Goal: Task Accomplishment & Management: Complete application form

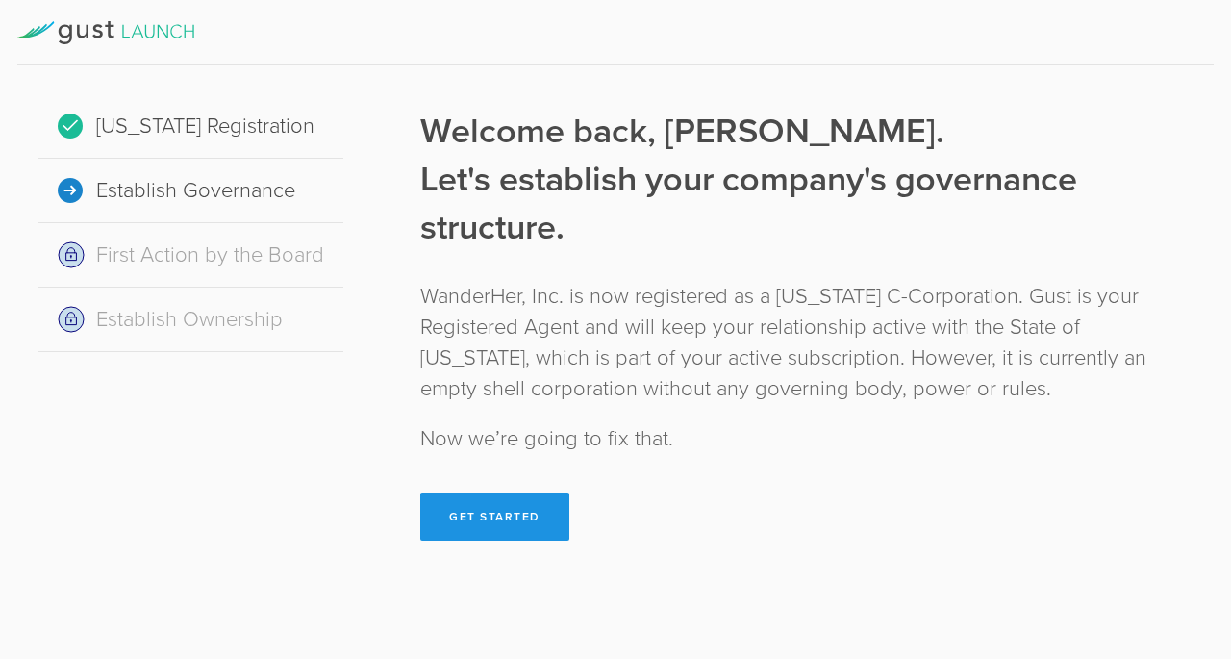
click at [470, 525] on button "Get Started" at bounding box center [494, 516] width 149 height 48
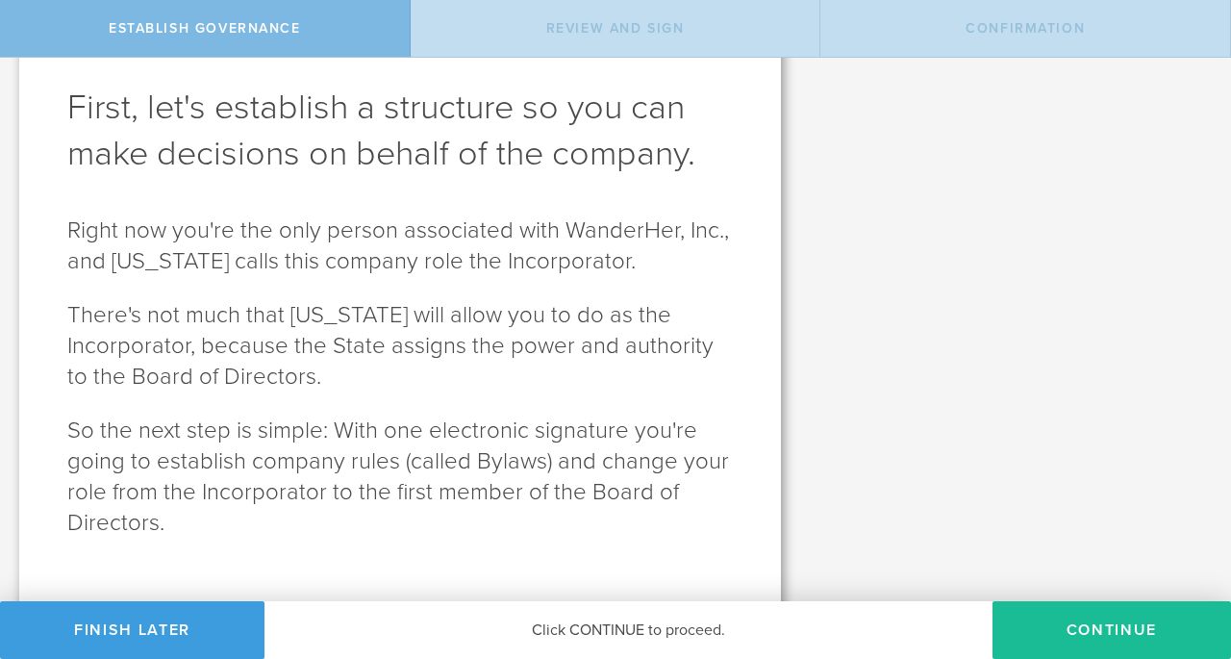
scroll to position [116, 0]
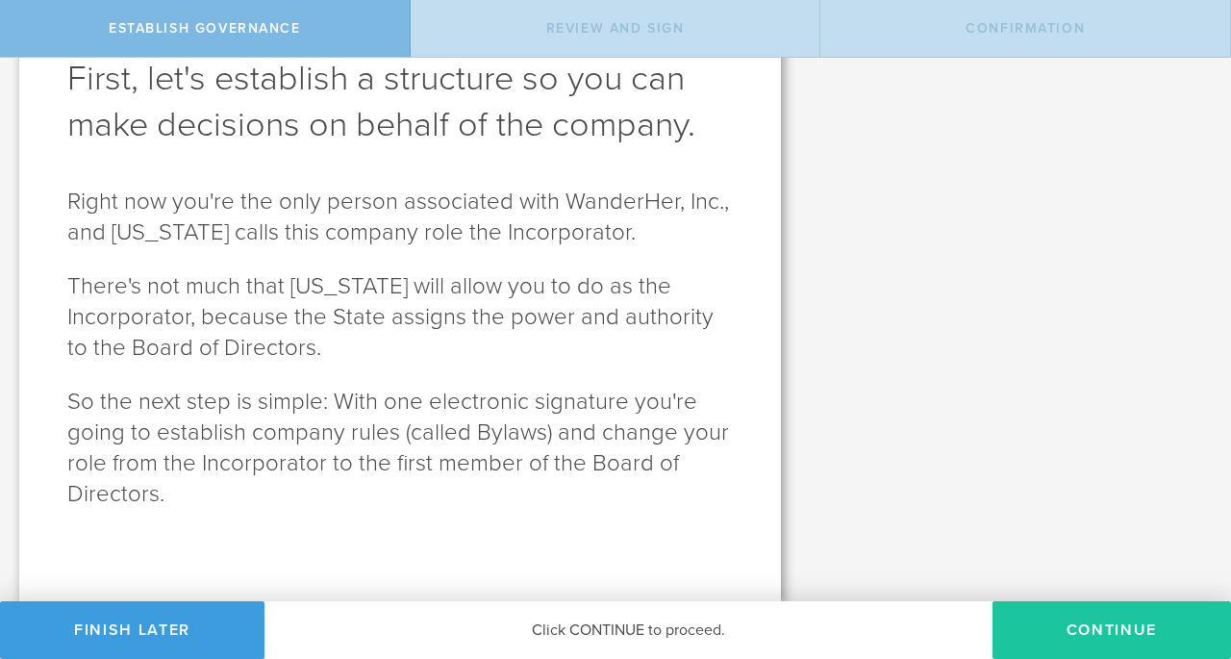
click at [1080, 615] on button "Continue" at bounding box center [1111, 630] width 238 height 58
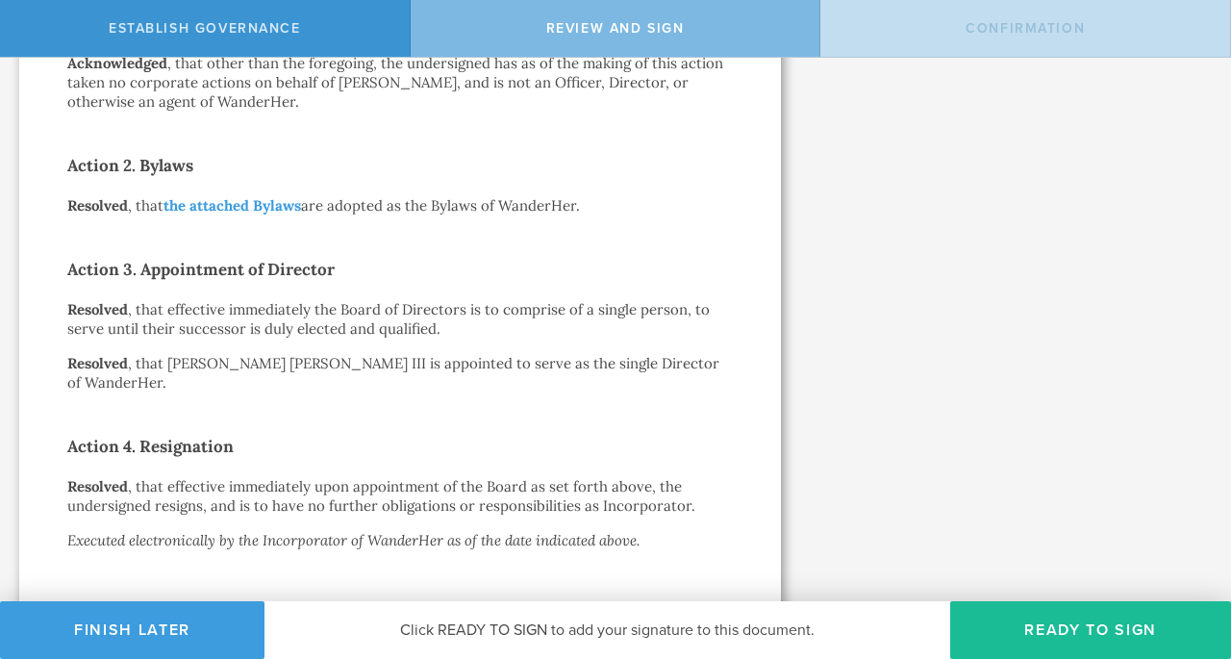
scroll to position [507, 0]
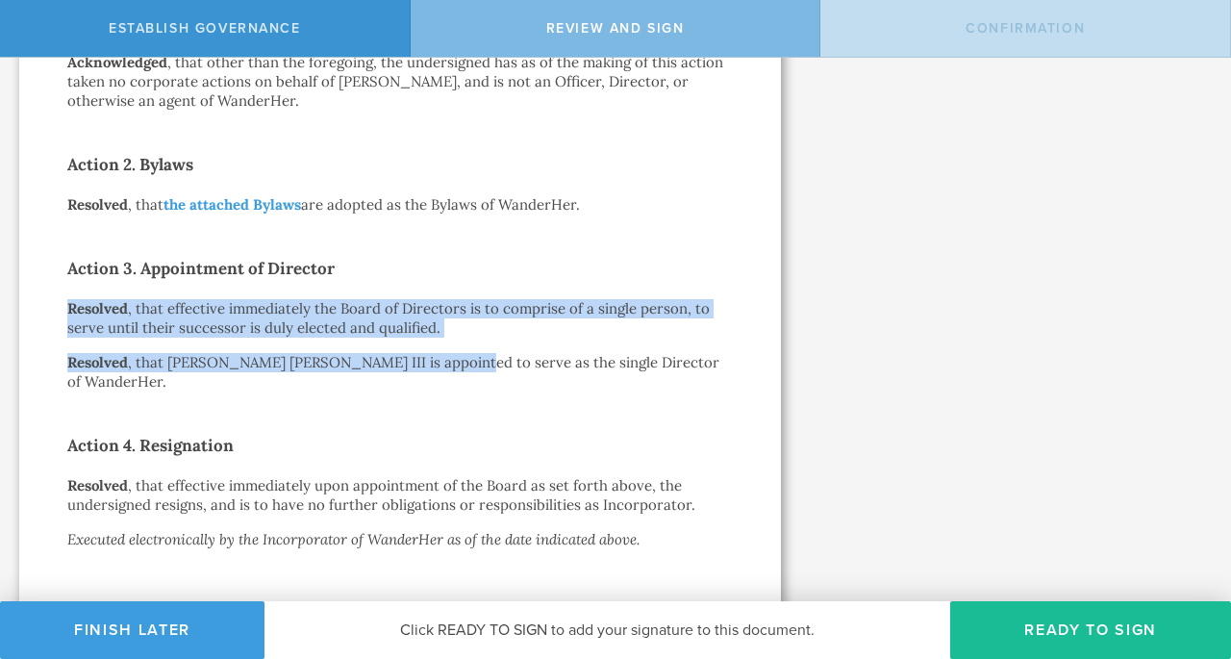
drag, startPoint x: 63, startPoint y: 310, endPoint x: 438, endPoint y: 353, distance: 377.5
click at [438, 353] on div "Action by the Incorporator of WanderHer, Inc. August 21, 2025 In accordance wit…" at bounding box center [400, 141] width 762 height 1143
click at [438, 353] on p "Resolved , that Lynn Cordell Nicholas III is appointed to serve as the single D…" at bounding box center [399, 372] width 665 height 38
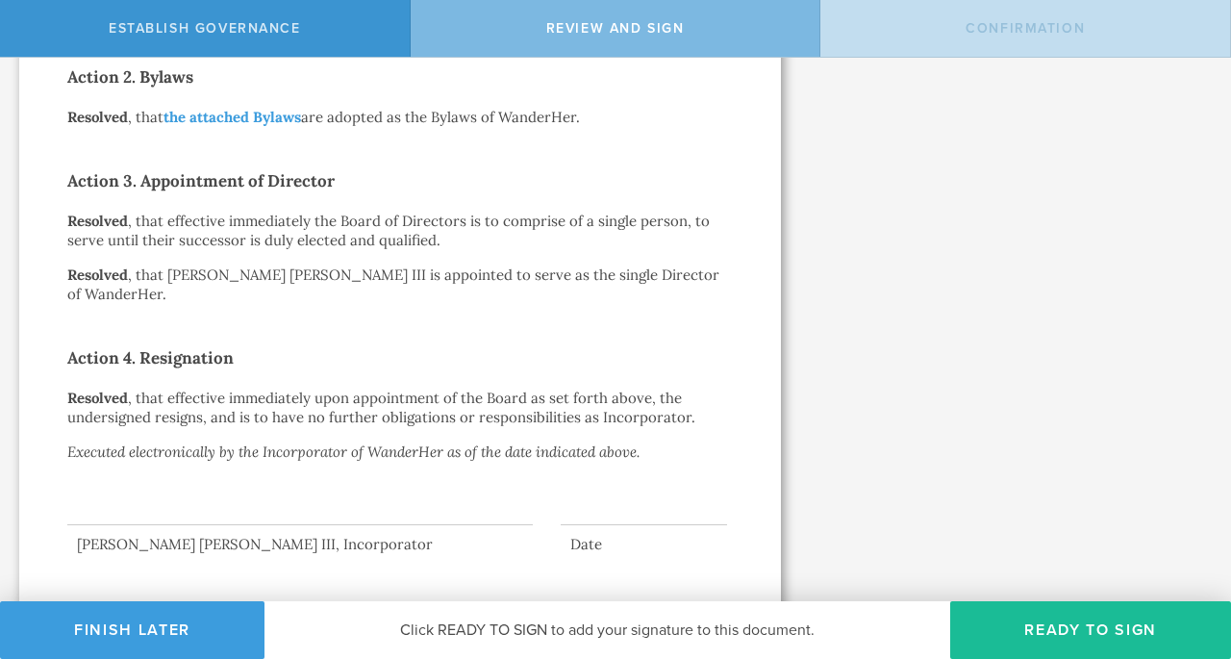
scroll to position [600, 0]
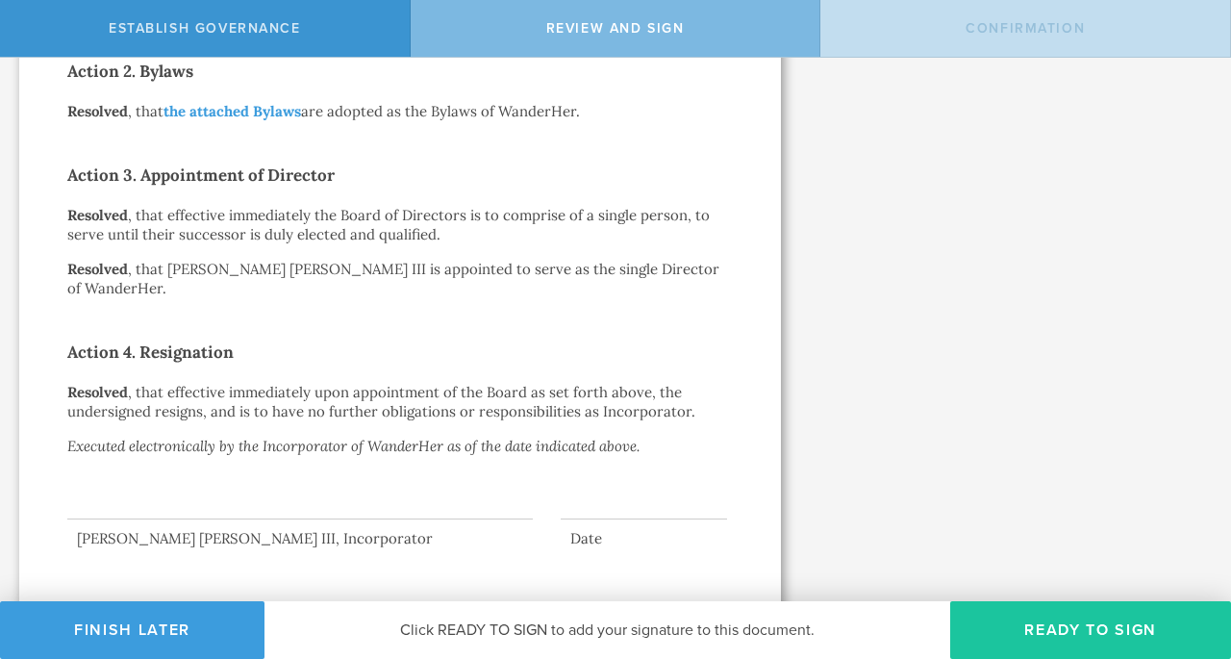
click at [1120, 616] on button "Ready to Sign" at bounding box center [1090, 630] width 281 height 58
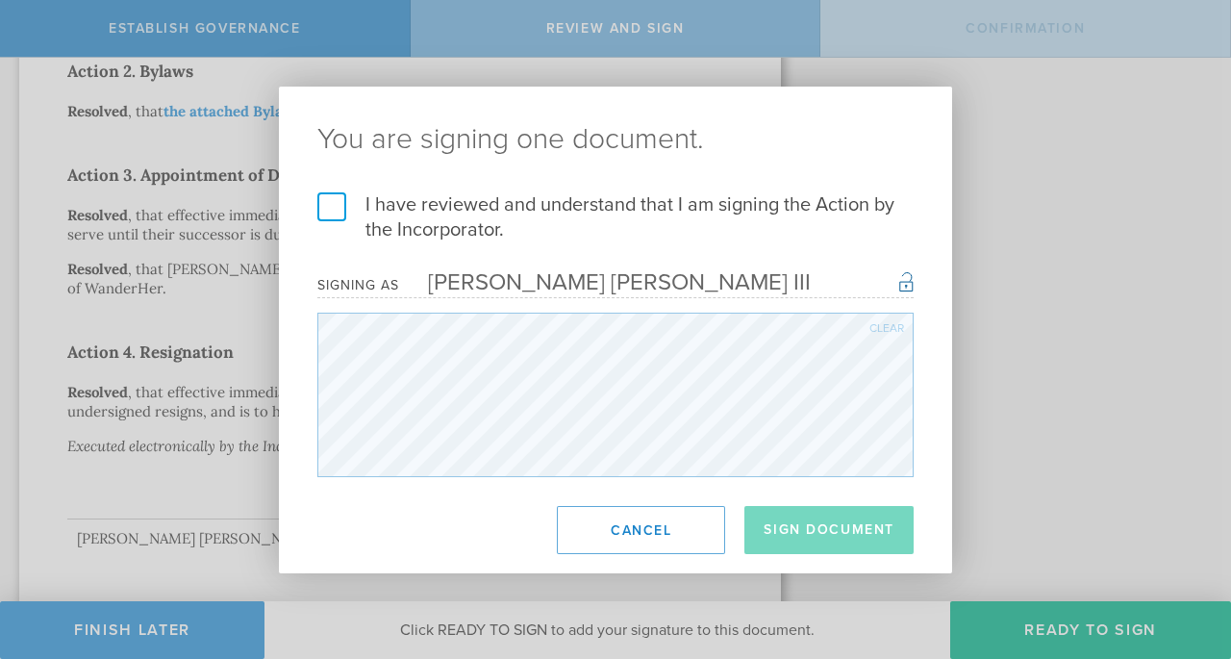
click at [333, 201] on label "I have reviewed and understand that I am signing the Action by the Incorporator." at bounding box center [615, 217] width 596 height 50
click at [0, 0] on input "I have reviewed and understand that I am signing the Action by the Incorporator." at bounding box center [0, 0] width 0 height 0
click at [819, 538] on button "Sign Document" at bounding box center [828, 530] width 169 height 48
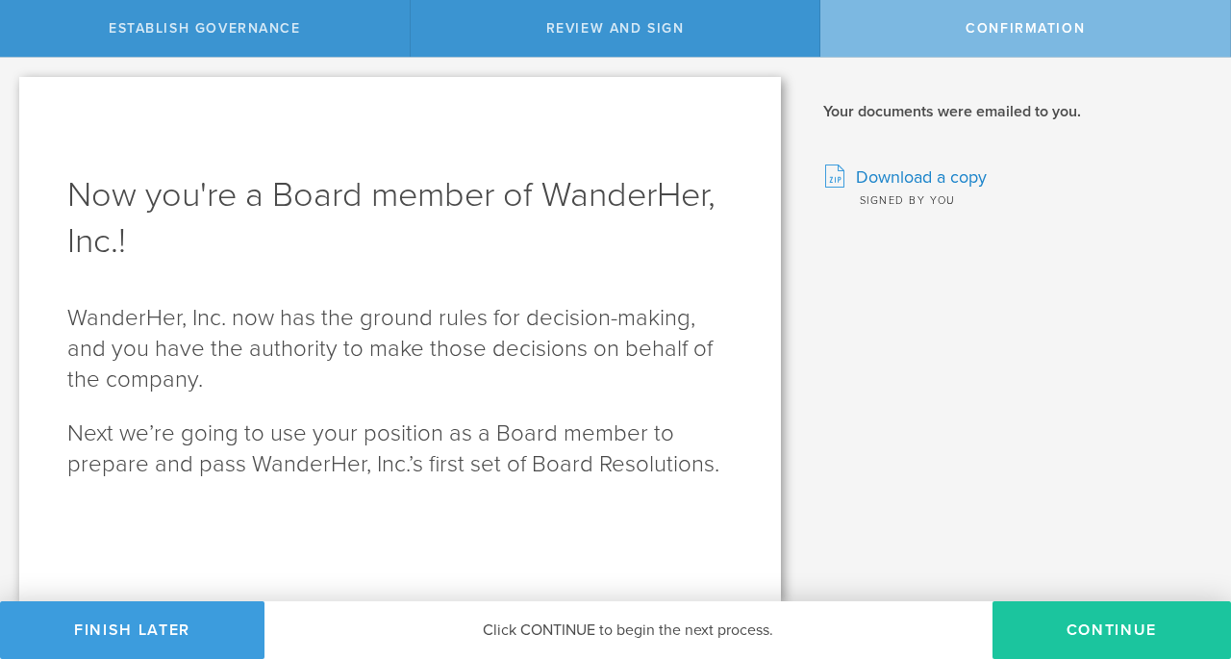
click at [1064, 632] on button "Continue" at bounding box center [1111, 630] width 238 height 58
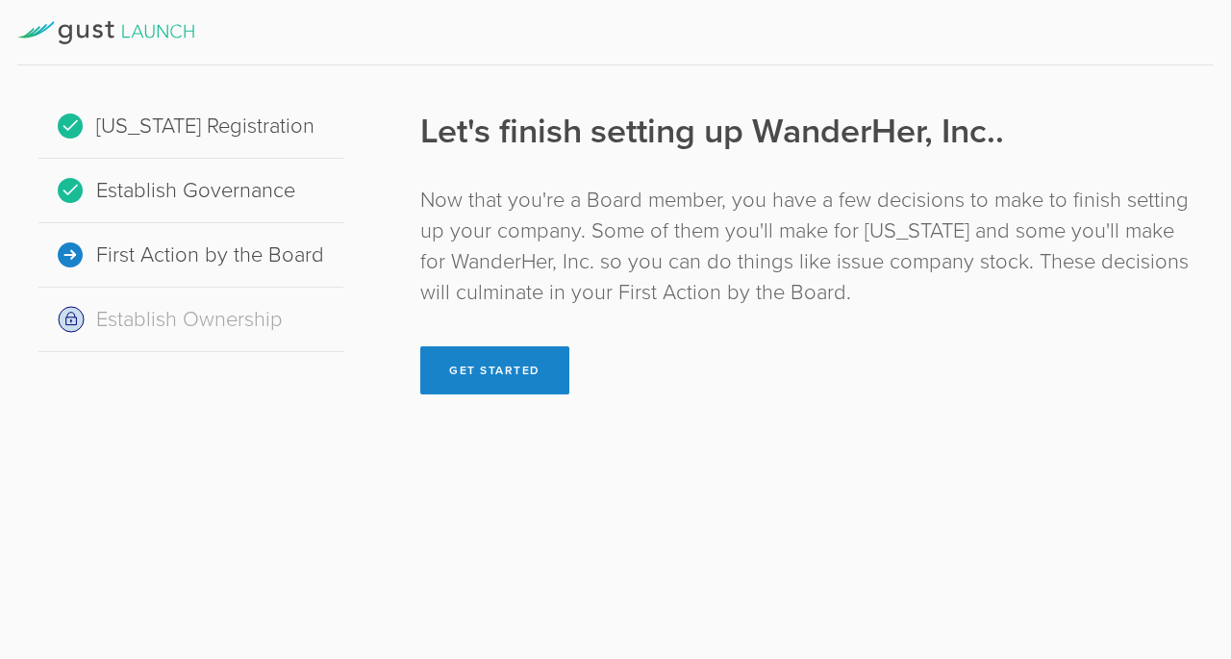
drag, startPoint x: 545, startPoint y: 371, endPoint x: 899, endPoint y: 223, distance: 383.6
click at [899, 222] on div "Let's finish setting up WanderHer, Inc.. Now that you're a Board member, you ha…" at bounding box center [806, 251] width 772 height 287
click at [535, 367] on button "Get Started" at bounding box center [494, 370] width 149 height 48
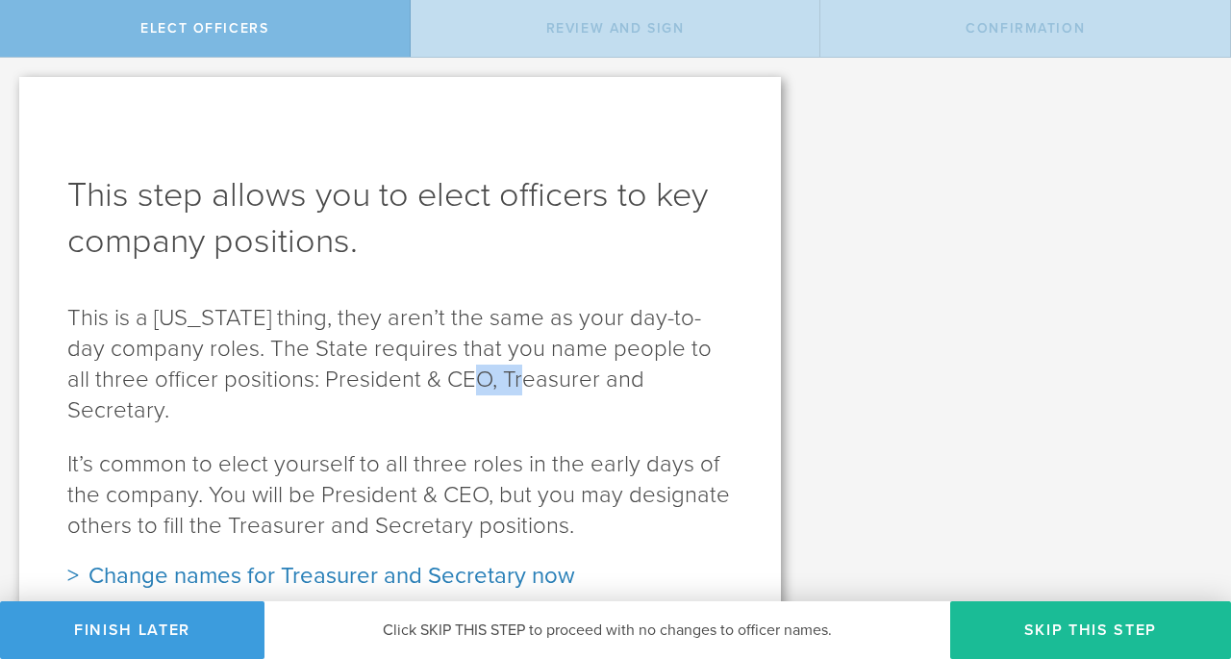
drag, startPoint x: 464, startPoint y: 382, endPoint x: 516, endPoint y: 380, distance: 52.0
click at [513, 380] on p "This is a Delaware thing, they aren’t the same as your day-to-day company roles…" at bounding box center [399, 364] width 665 height 123
drag, startPoint x: 617, startPoint y: 386, endPoint x: 705, endPoint y: 387, distance: 87.5
click at [705, 387] on p "This is a Delaware thing, they aren’t the same as your day-to-day company roles…" at bounding box center [399, 364] width 665 height 123
click at [616, 388] on p "This is a Delaware thing, they aren’t the same as your day-to-day company roles…" at bounding box center [399, 364] width 665 height 123
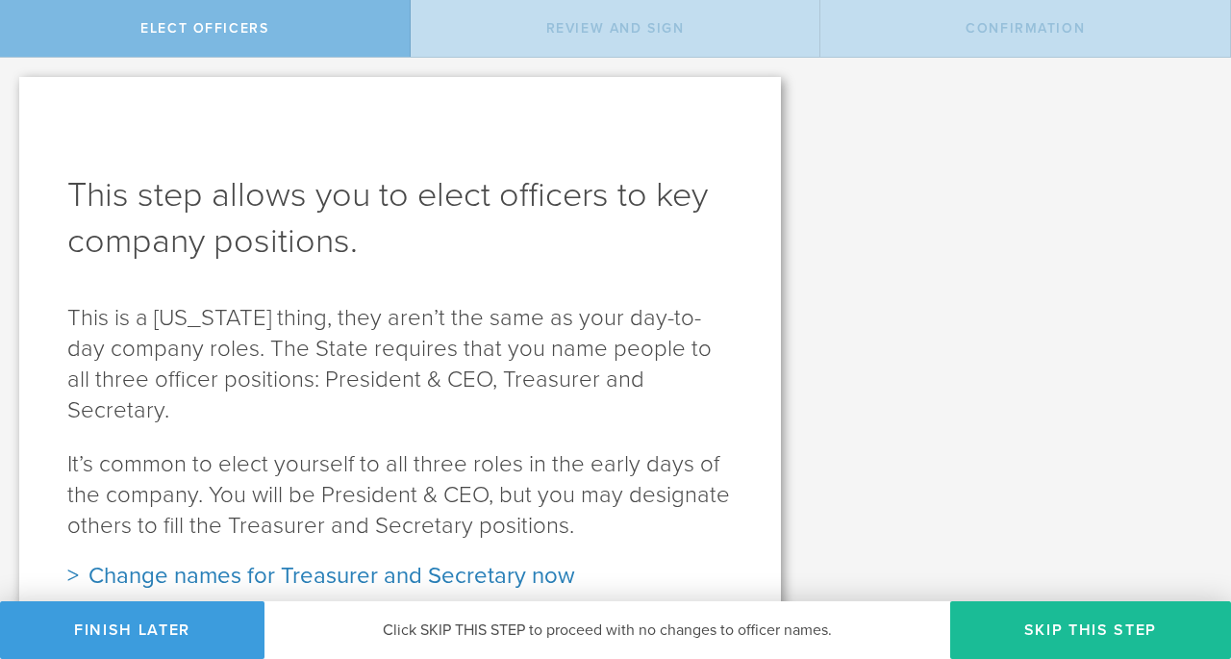
scroll to position [32, 0]
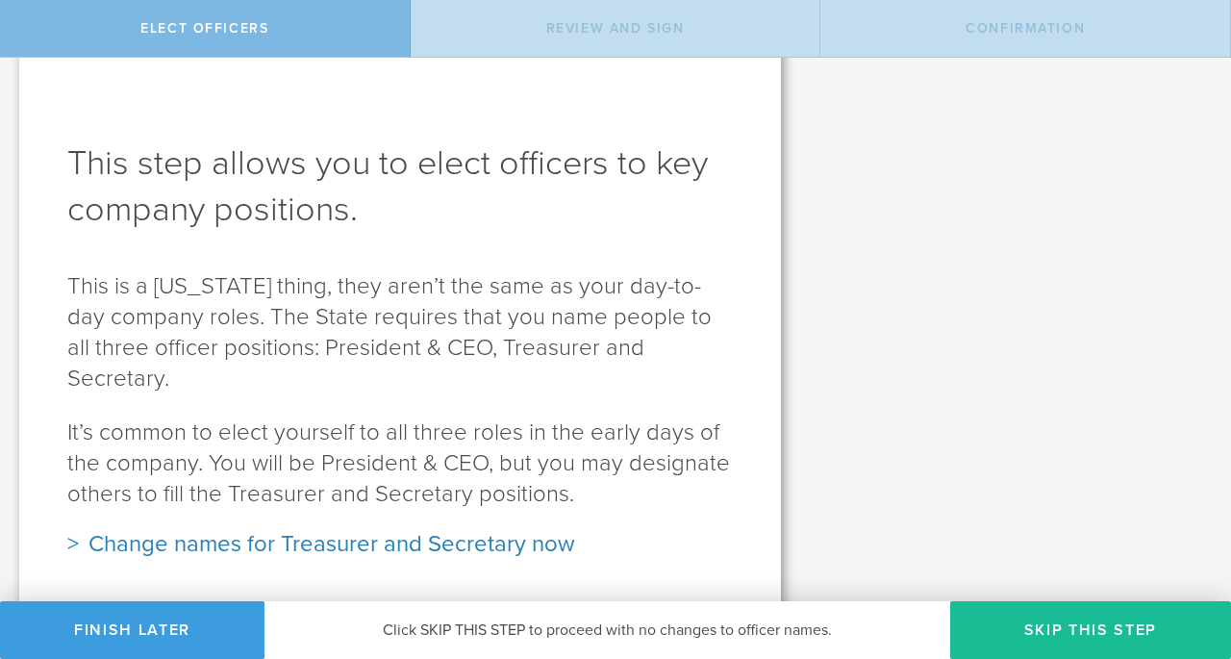
click at [369, 529] on div "Change names for Treasurer and Secretary now" at bounding box center [399, 544] width 665 height 31
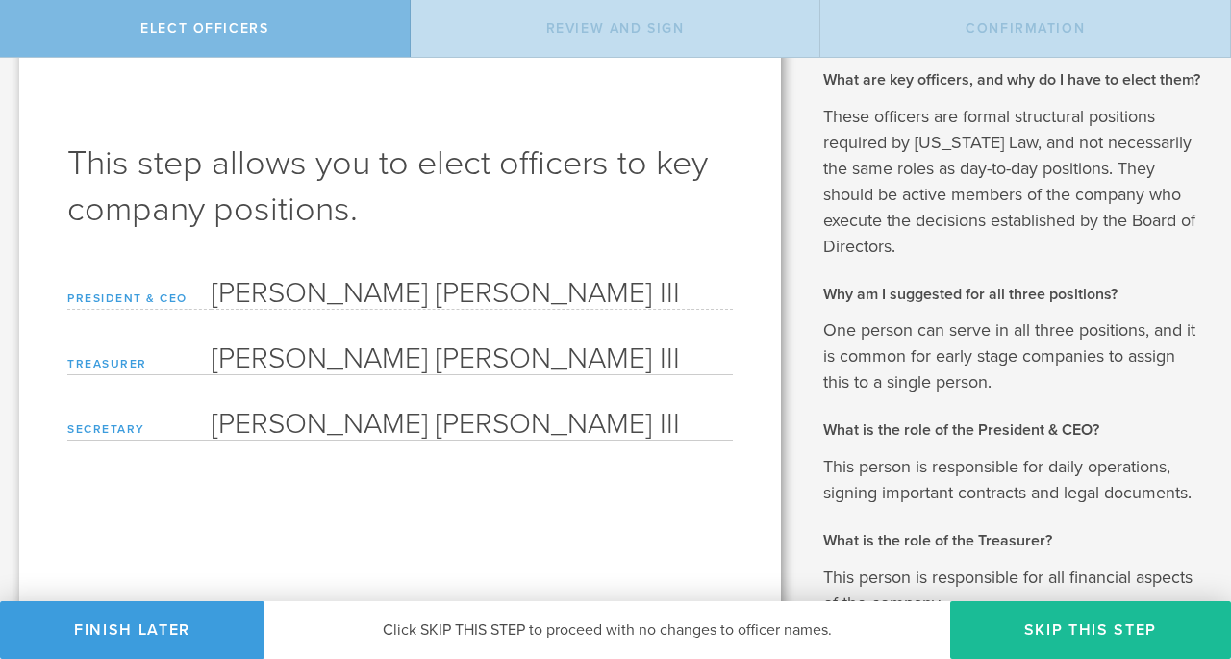
click at [365, 336] on form "President & CEO Lynn Cordell Nicholas III Treasurer Lynn Cordell Nicholas III P…" at bounding box center [399, 355] width 665 height 169
click at [364, 363] on input "Lynn Cordell Nicholas III" at bounding box center [472, 356] width 521 height 38
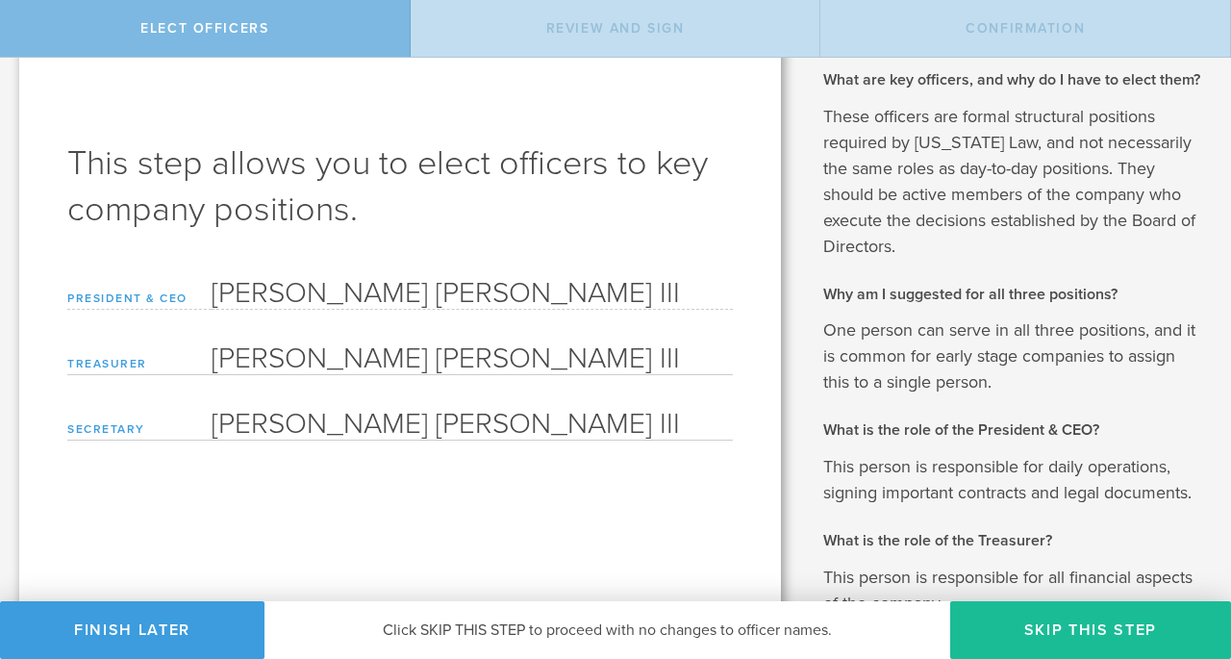
click at [364, 363] on input "Lynn Cordell Nicholas III" at bounding box center [472, 356] width 521 height 38
click at [397, 356] on input "Lynn Cordell Nicholas III" at bounding box center [472, 356] width 521 height 38
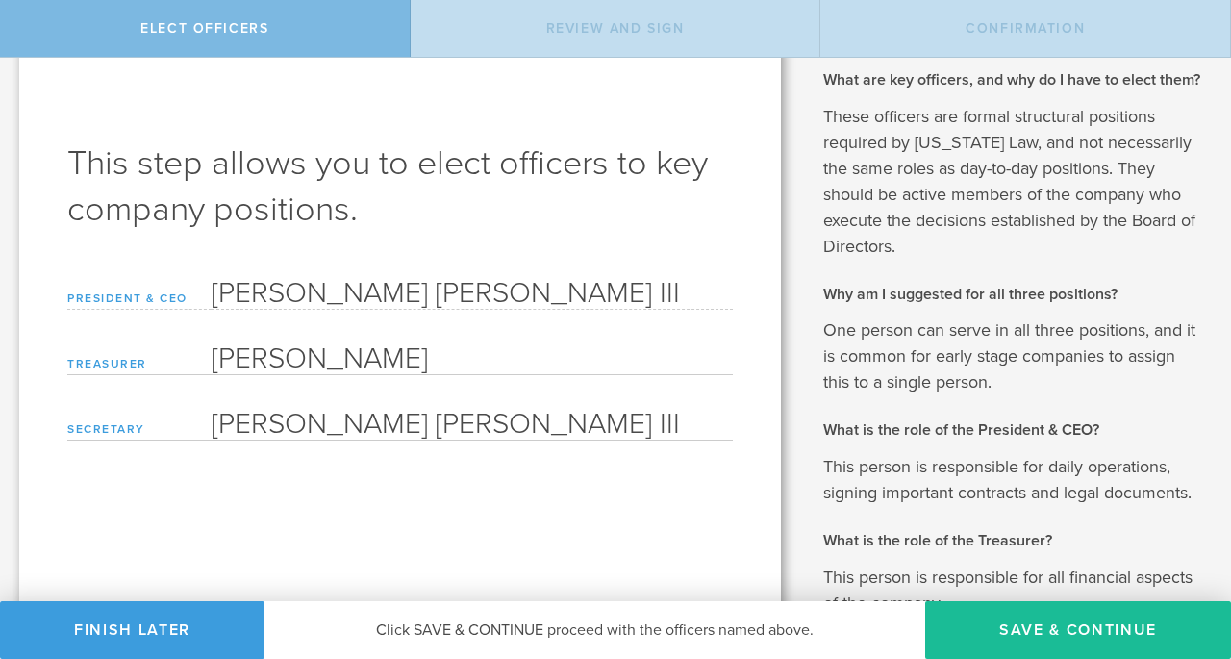
type input "Sergio Ruiz Moral"
click at [468, 411] on input "Lynn Cordell Nicholas III" at bounding box center [472, 421] width 521 height 38
type input "Bokang Sibolla"
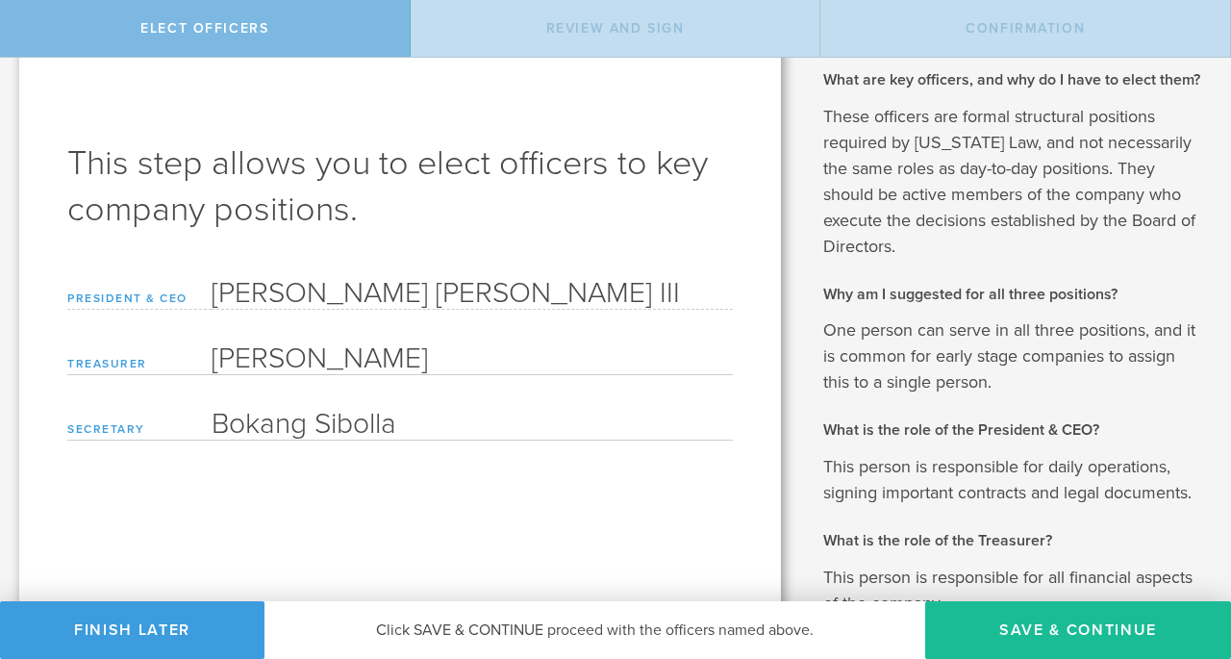
click at [473, 396] on form "President & CEO Lynn Cordell Nicholas III Treasurer Sergio Ruiz Moral Please en…" at bounding box center [399, 355] width 665 height 169
click at [509, 418] on input "Bokang Sibolla" at bounding box center [472, 421] width 521 height 38
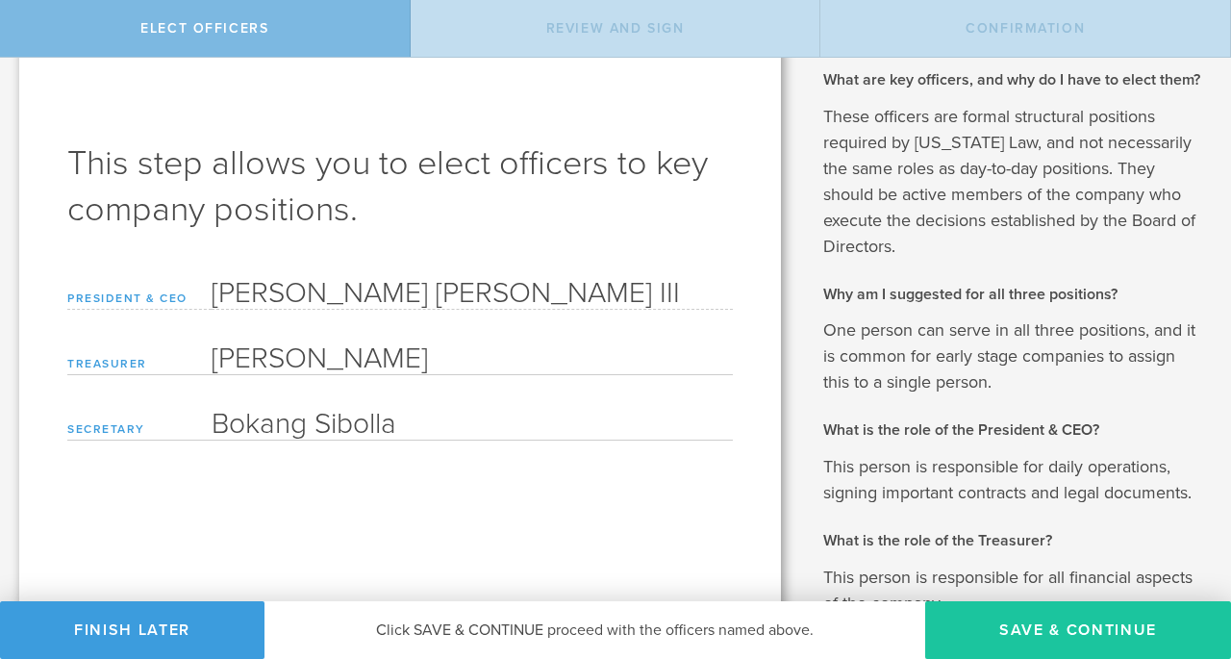
click at [1089, 616] on button "Save & Continue" at bounding box center [1078, 630] width 306 height 58
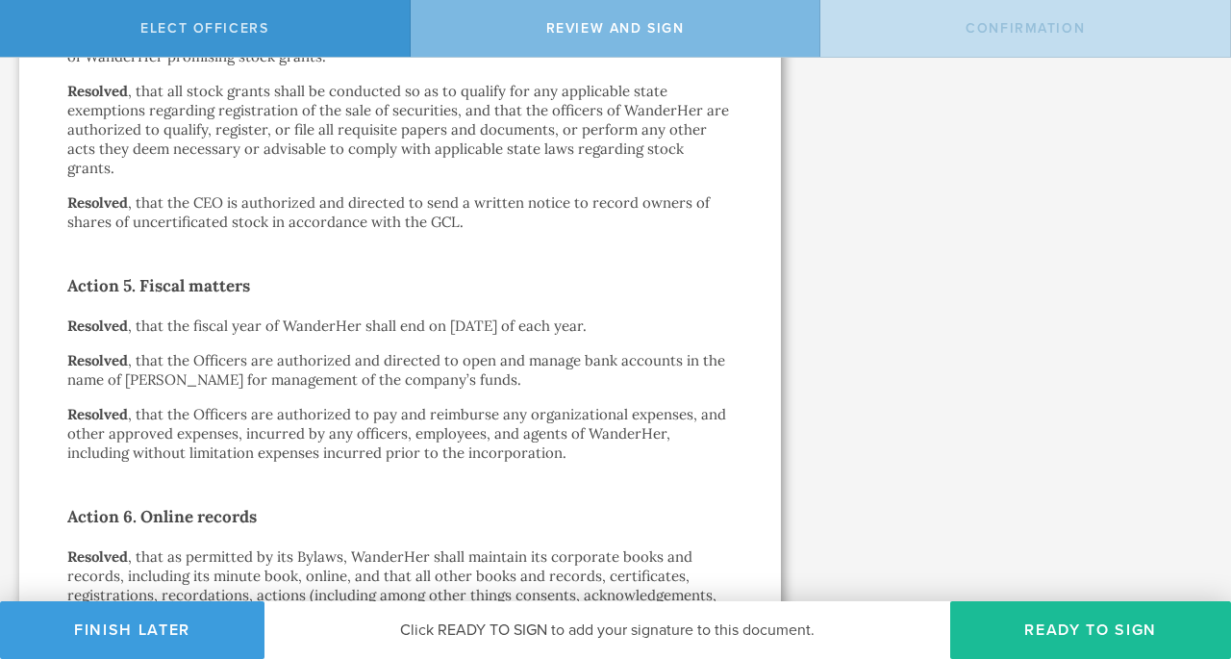
scroll to position [1832, 0]
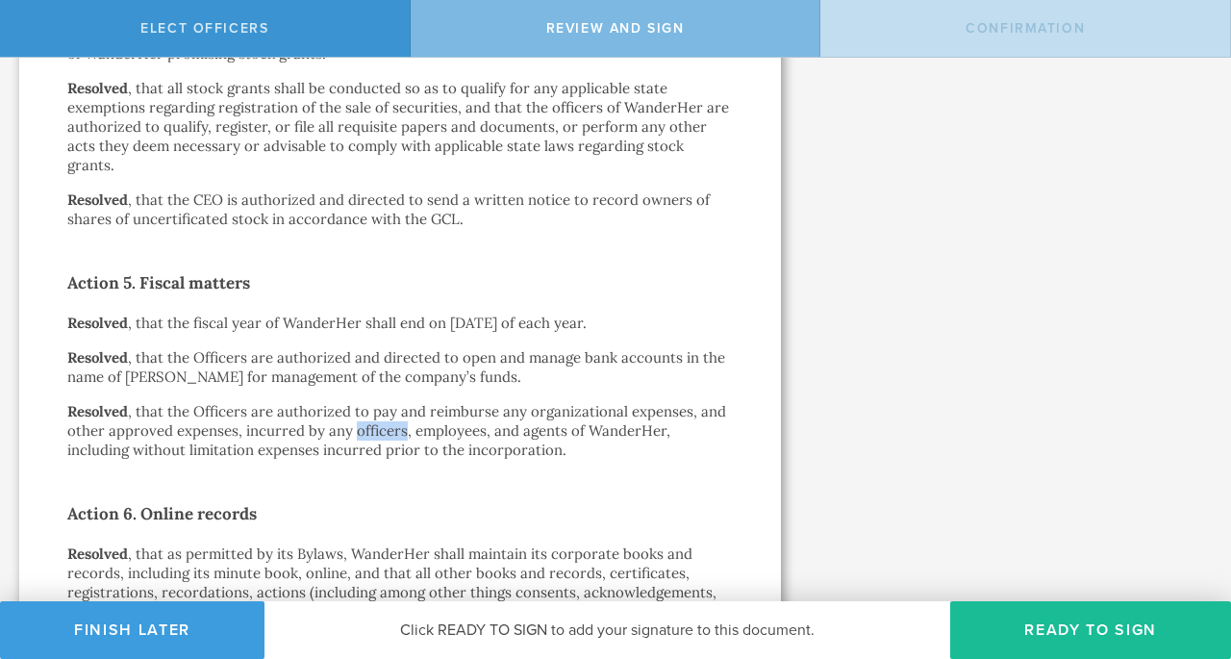
click at [369, 408] on p "Resolved , that the Officers are authorized to pay and reimburse any organizati…" at bounding box center [399, 431] width 665 height 58
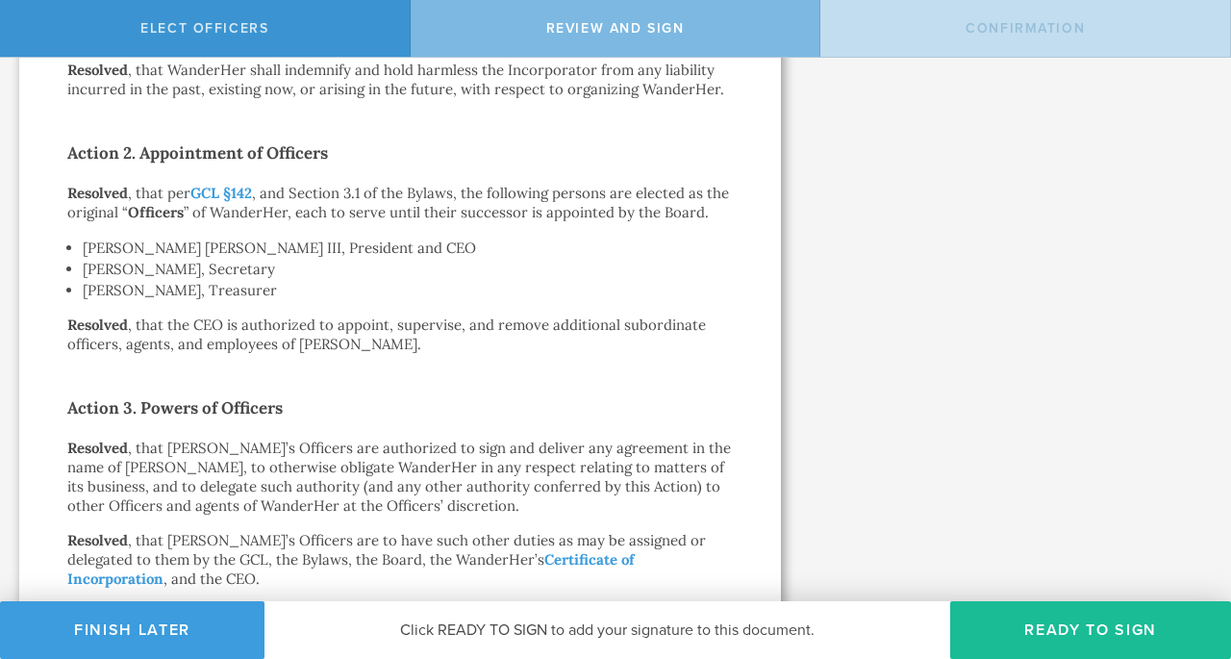
scroll to position [0, 0]
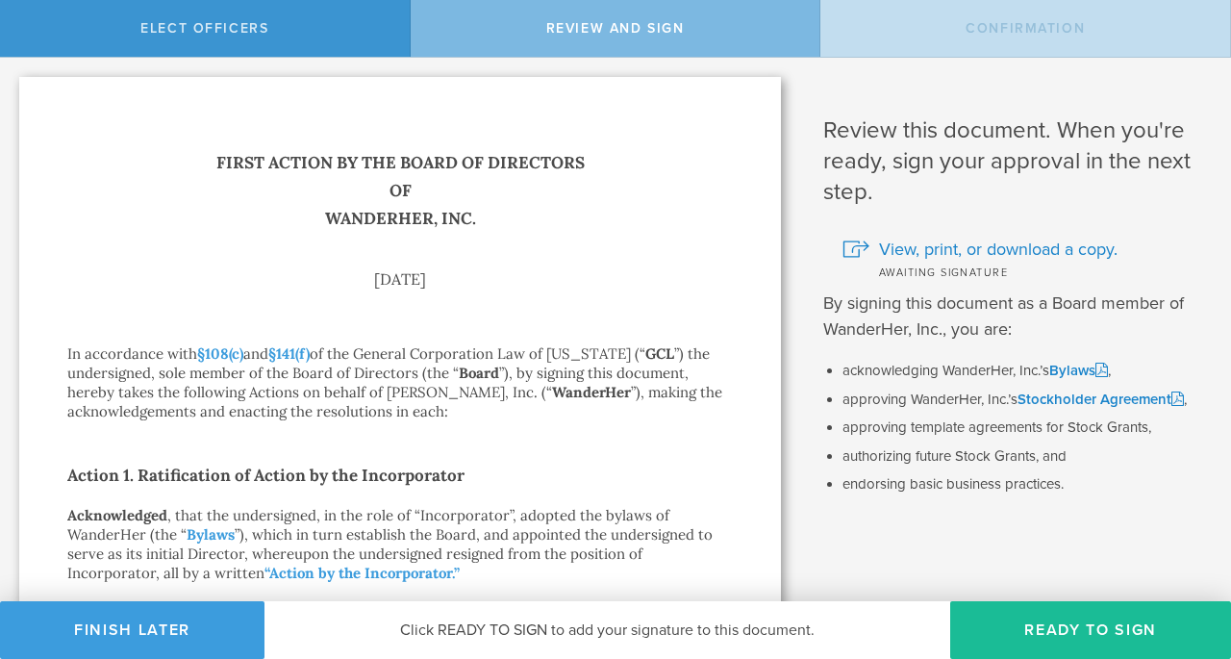
click at [929, 263] on div "Awaiting signature" at bounding box center [1022, 271] width 360 height 19
click at [924, 253] on span "View, print, or download a copy." at bounding box center [998, 249] width 238 height 25
click at [1041, 627] on button "Ready to Sign" at bounding box center [1090, 630] width 281 height 58
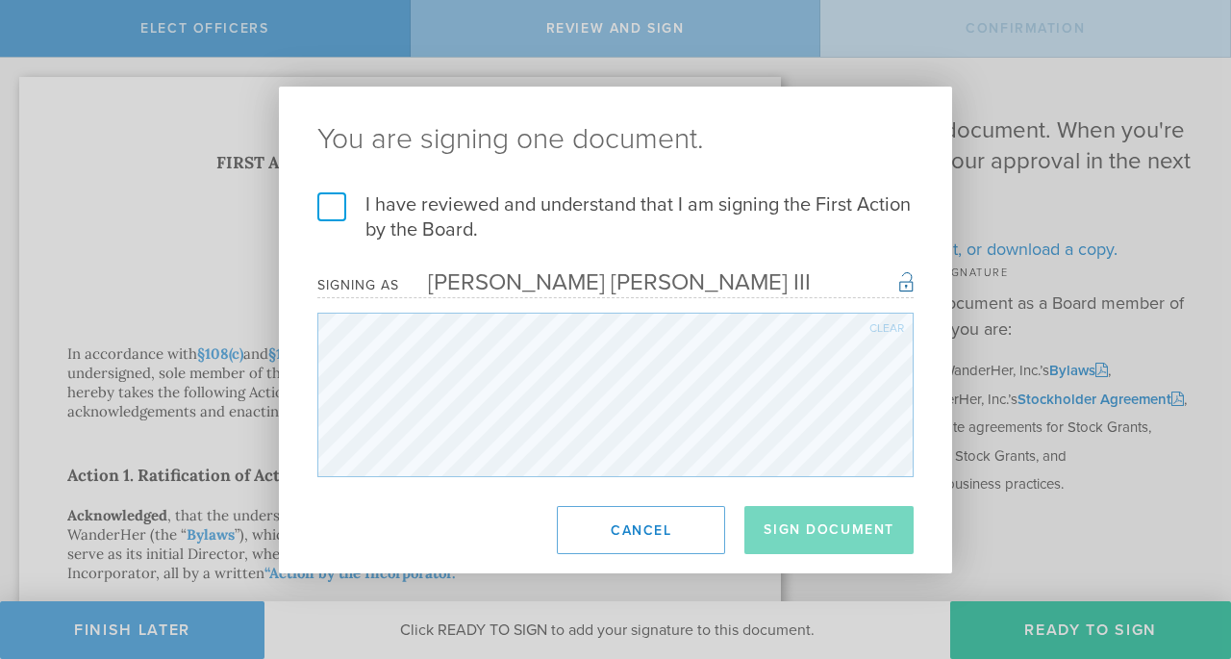
click at [358, 199] on label "I have reviewed and understand that I am signing the First Action by the Board." at bounding box center [615, 217] width 596 height 50
click at [0, 0] on input "I have reviewed and understand that I am signing the First Action by the Board." at bounding box center [0, 0] width 0 height 0
click at [814, 526] on button "Sign Document" at bounding box center [828, 530] width 169 height 48
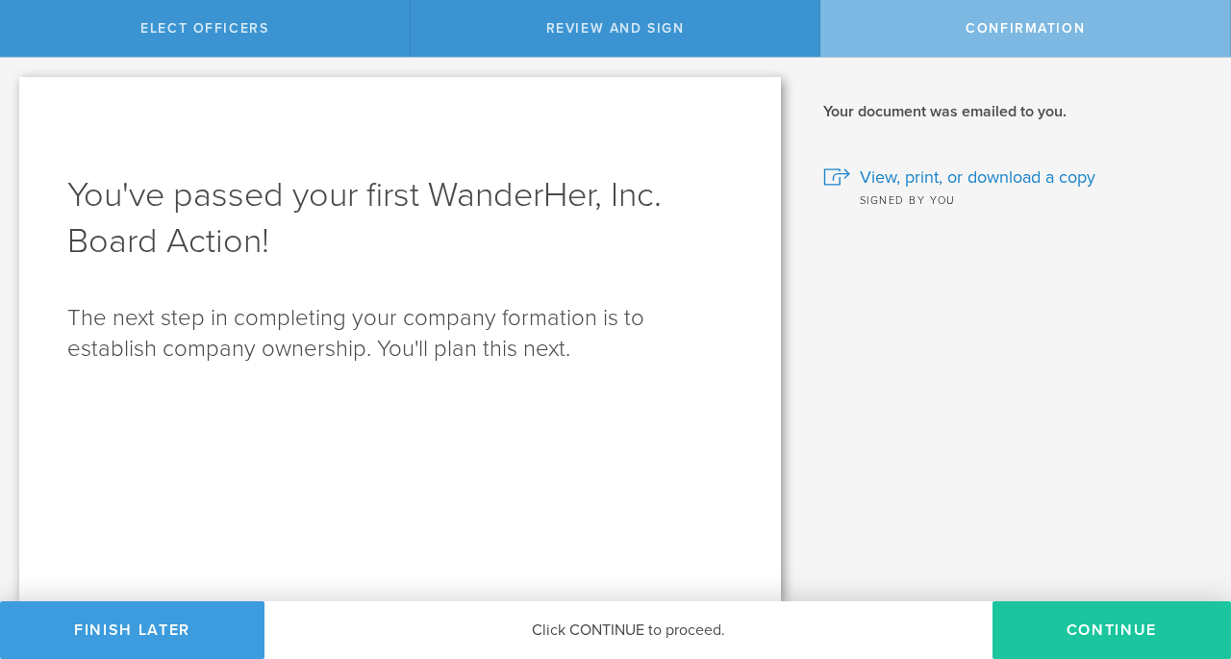
click at [1057, 629] on button "Continue" at bounding box center [1111, 630] width 238 height 58
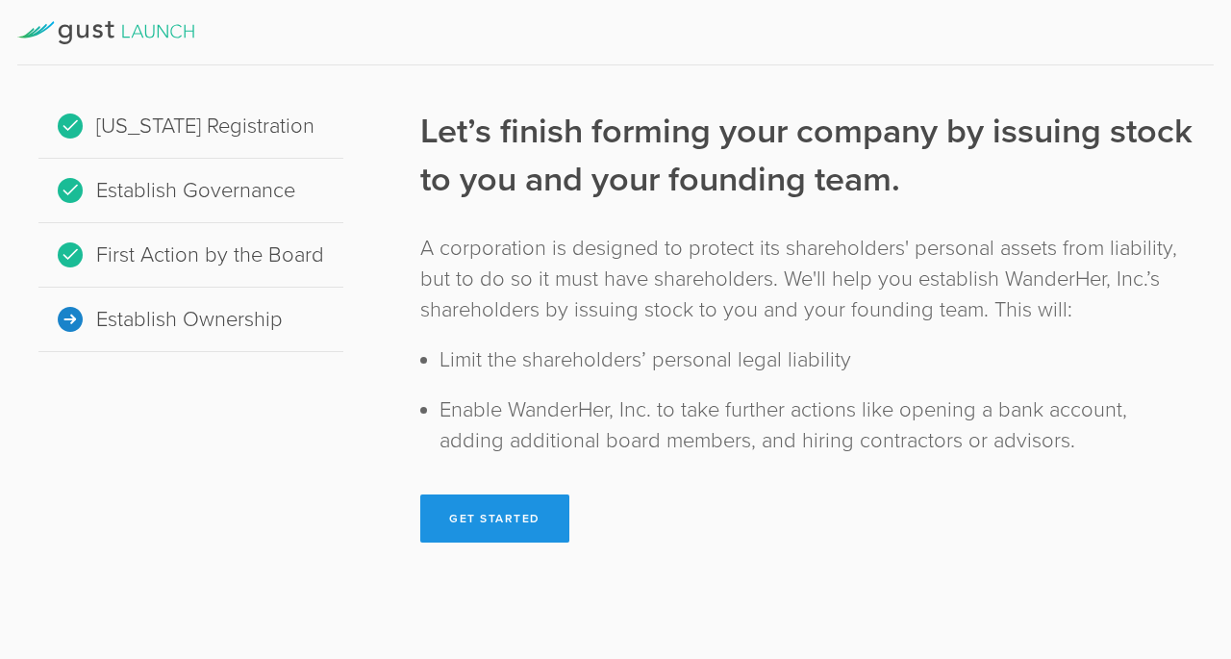
click at [487, 529] on button "Get Started" at bounding box center [494, 518] width 149 height 48
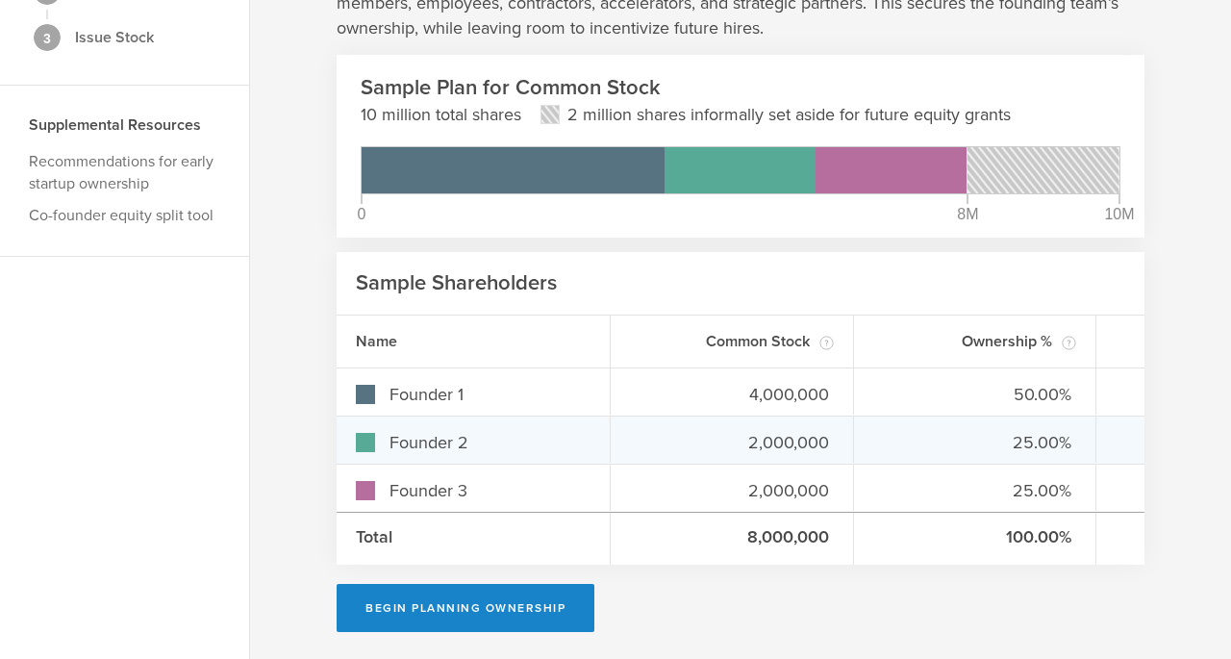
scroll to position [201, 0]
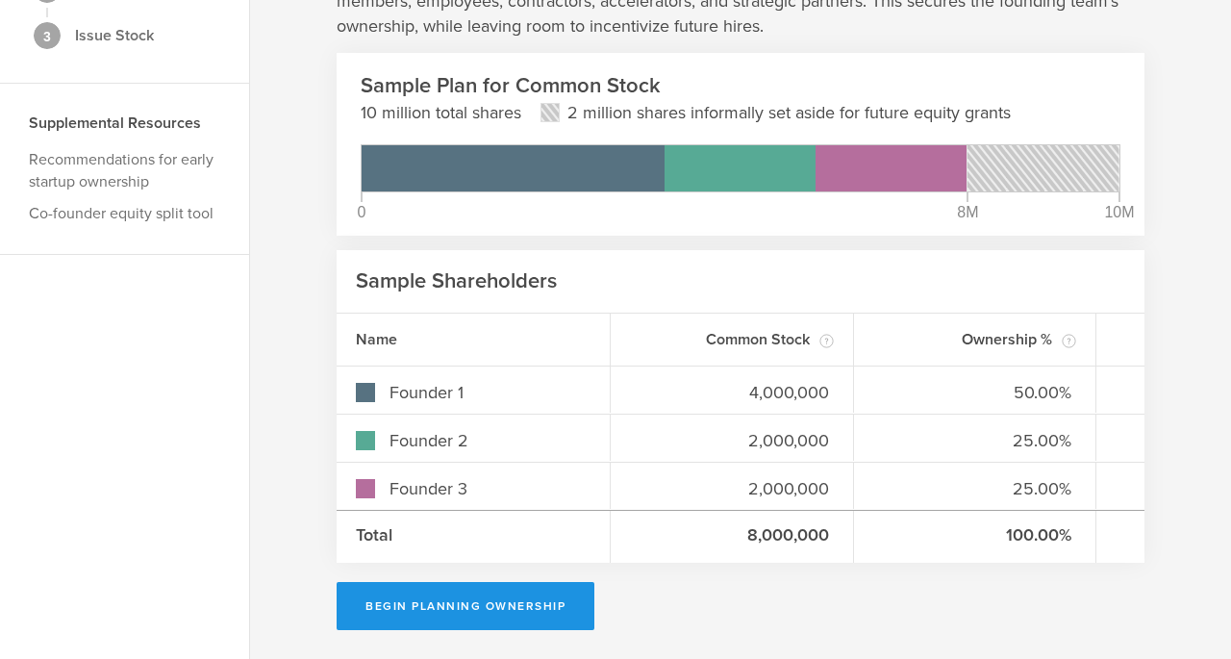
click at [416, 614] on button "Begin Planning Ownership" at bounding box center [466, 606] width 258 height 48
type input "Lynn Cordell Nicholas III"
type input "-"
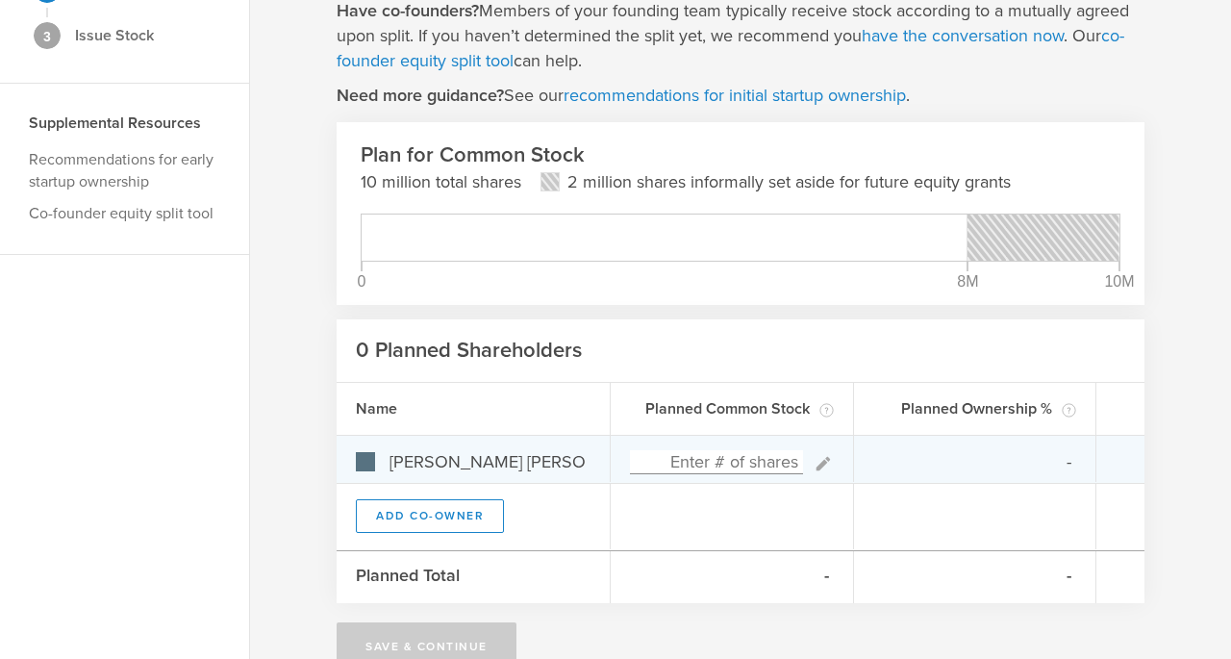
click at [698, 450] on input at bounding box center [716, 462] width 173 height 24
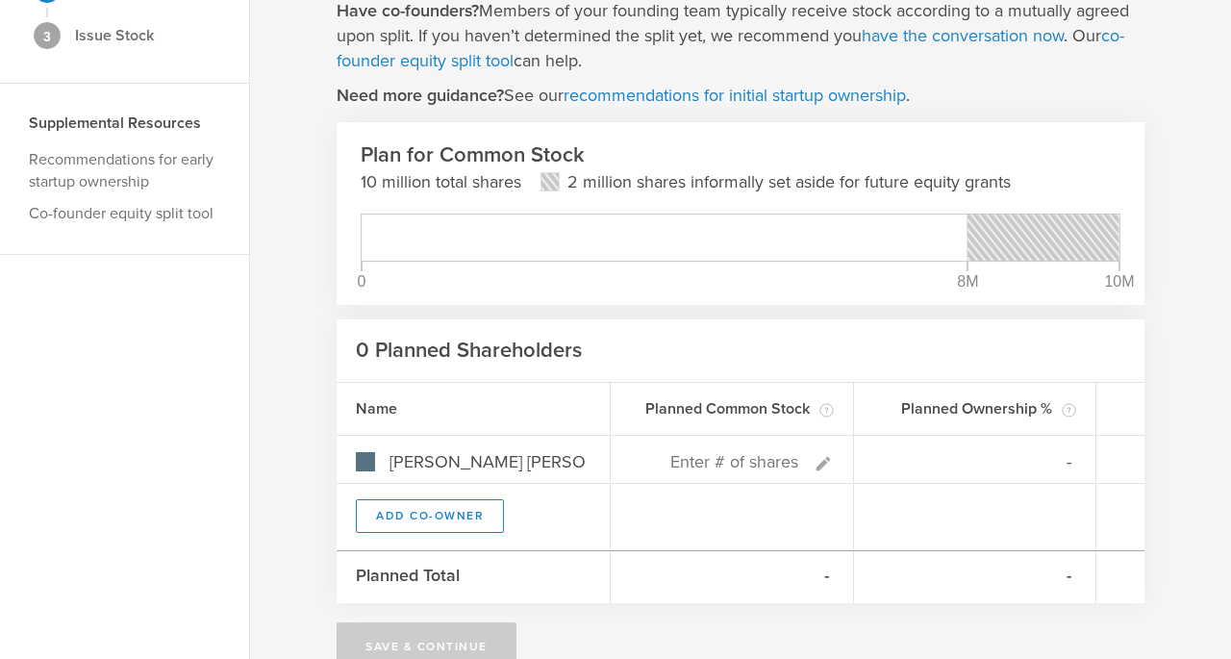
type input "0%"
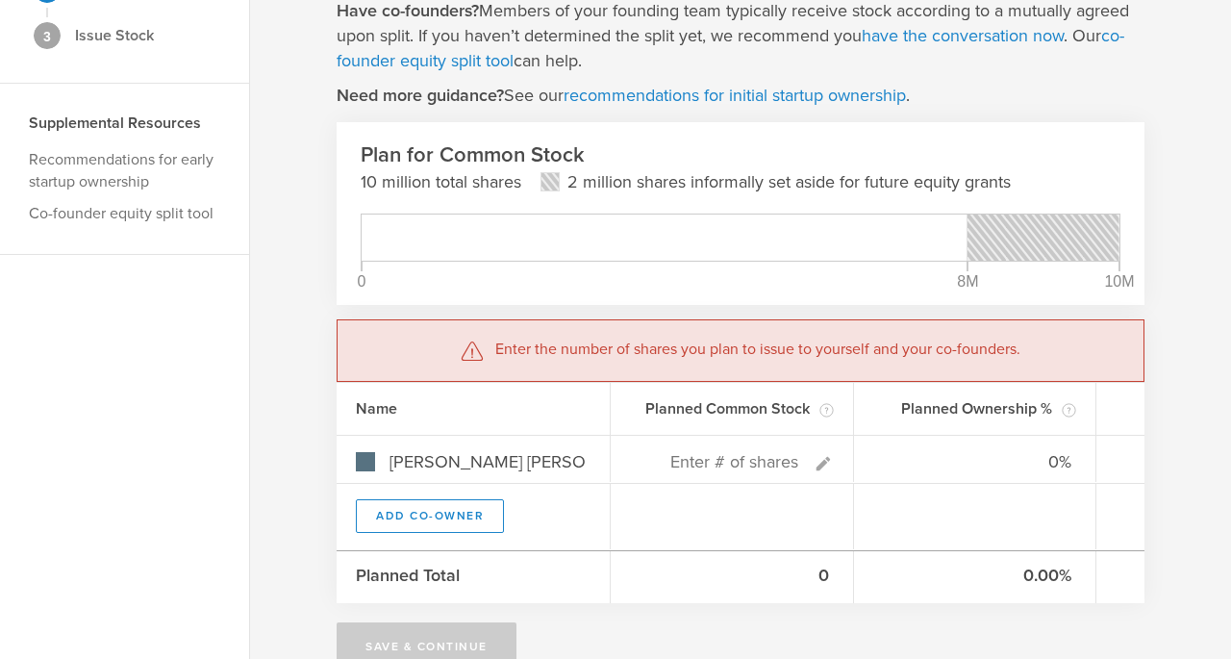
click at [960, 431] on div "Planned Ownership % The percentage of each shareholder’s planned ownership rela…" at bounding box center [975, 409] width 243 height 52
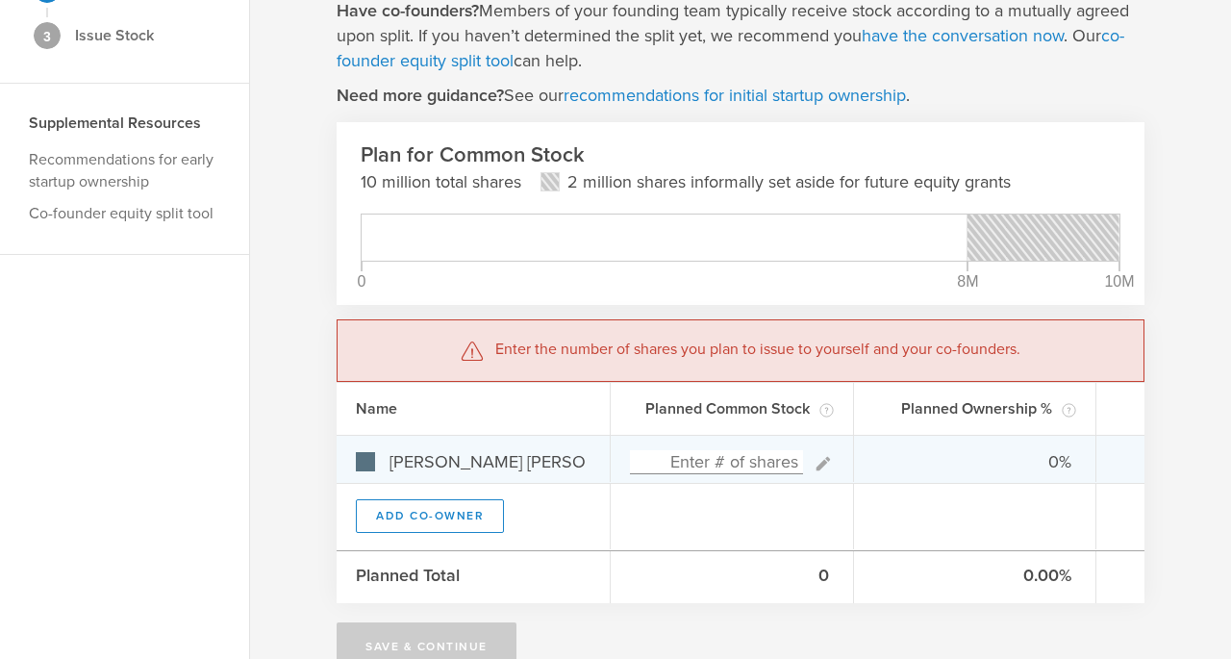
click at [722, 450] on input at bounding box center [716, 462] width 173 height 24
type input "3"
type input "100.00%"
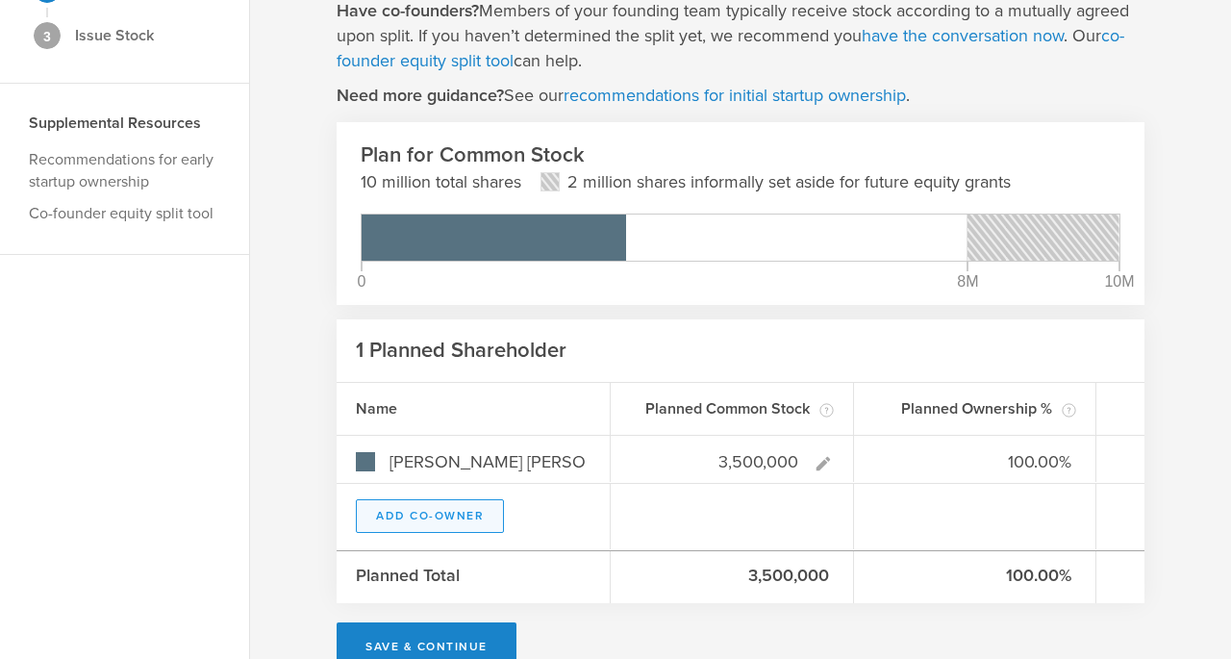
type input "3,500,000"
type gust-number-field "3500000"
click at [466, 516] on button "Add Co-Owner" at bounding box center [430, 516] width 148 height 34
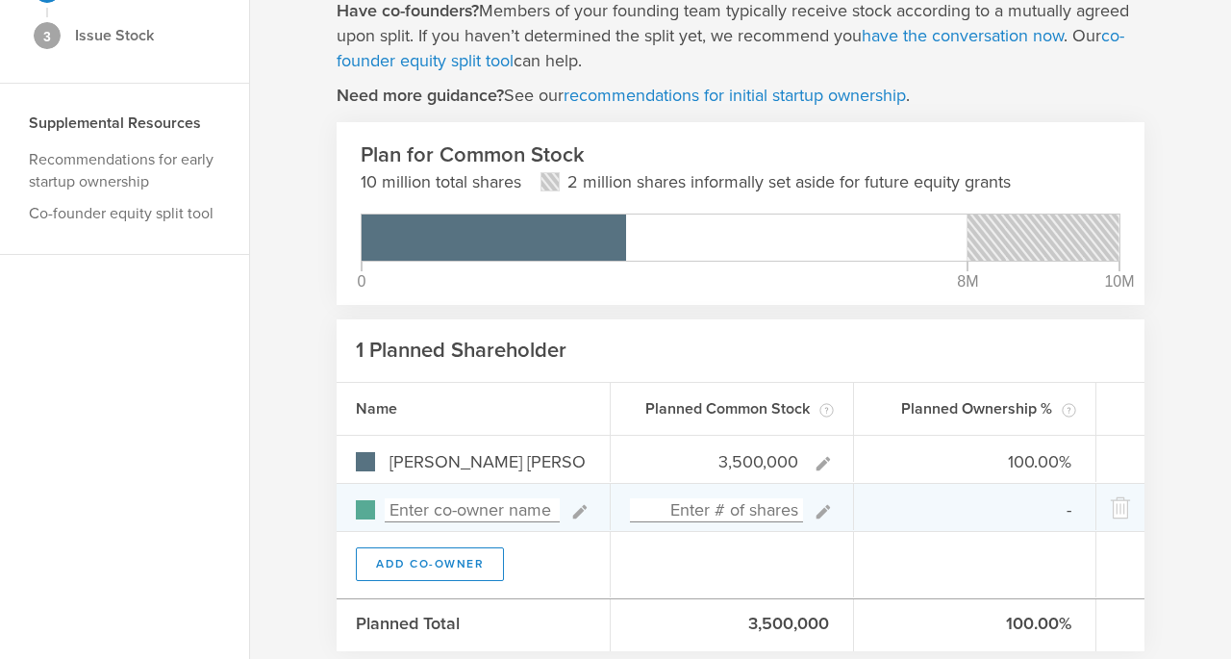
click at [489, 511] on input at bounding box center [472, 510] width 175 height 24
type input "Bok"
type input "0.00%"
type input "Bokang Sibolla"
click at [772, 501] on input at bounding box center [716, 510] width 173 height 24
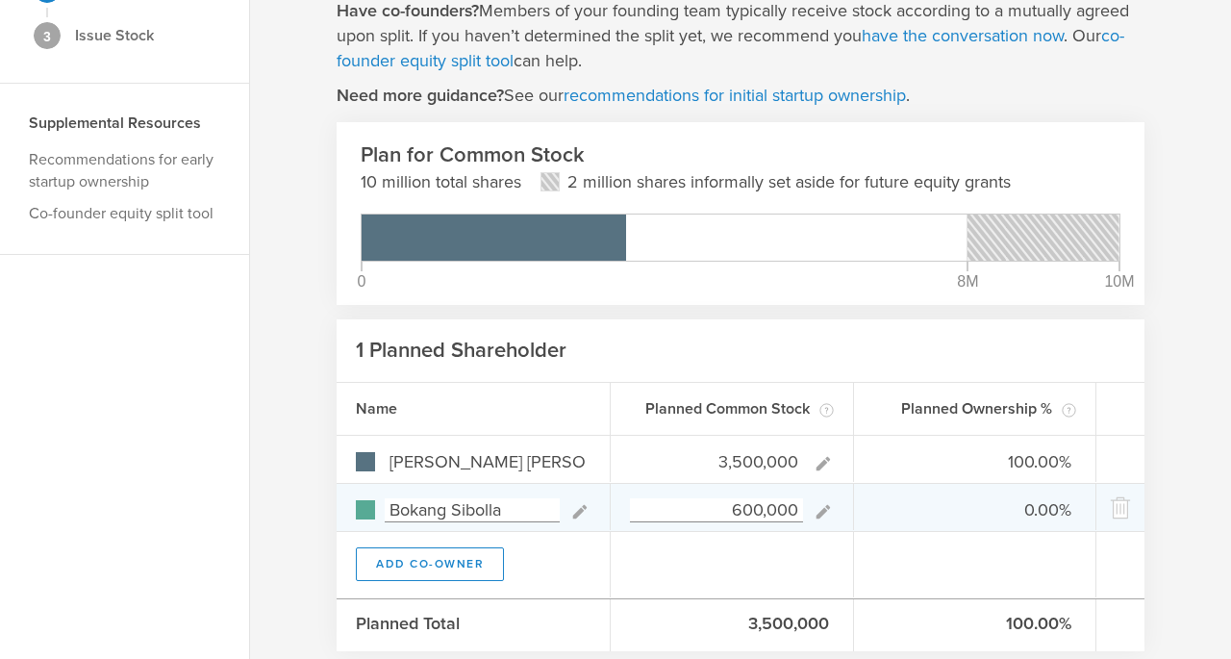
type input "6,000,000"
type input "36.84%"
type input "63.16%"
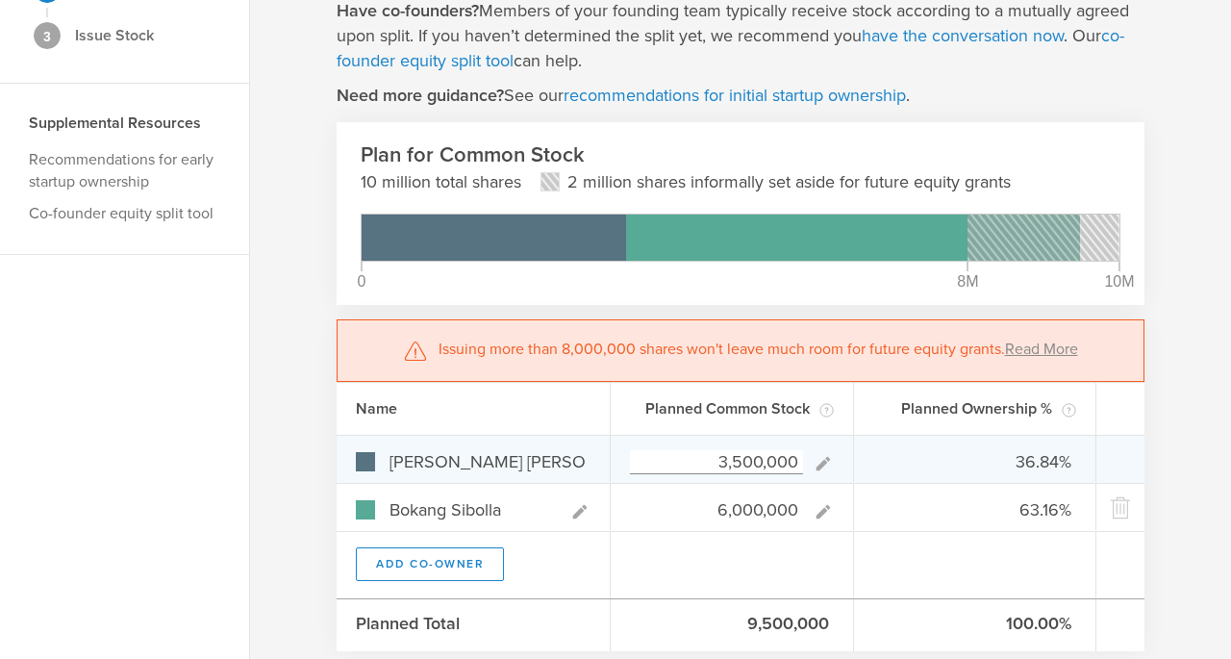
type input "6,000,000"
type gust-number-field "6000000"
click at [740, 464] on input "3,500,000" at bounding box center [716, 462] width 173 height 24
type input "1,500,000"
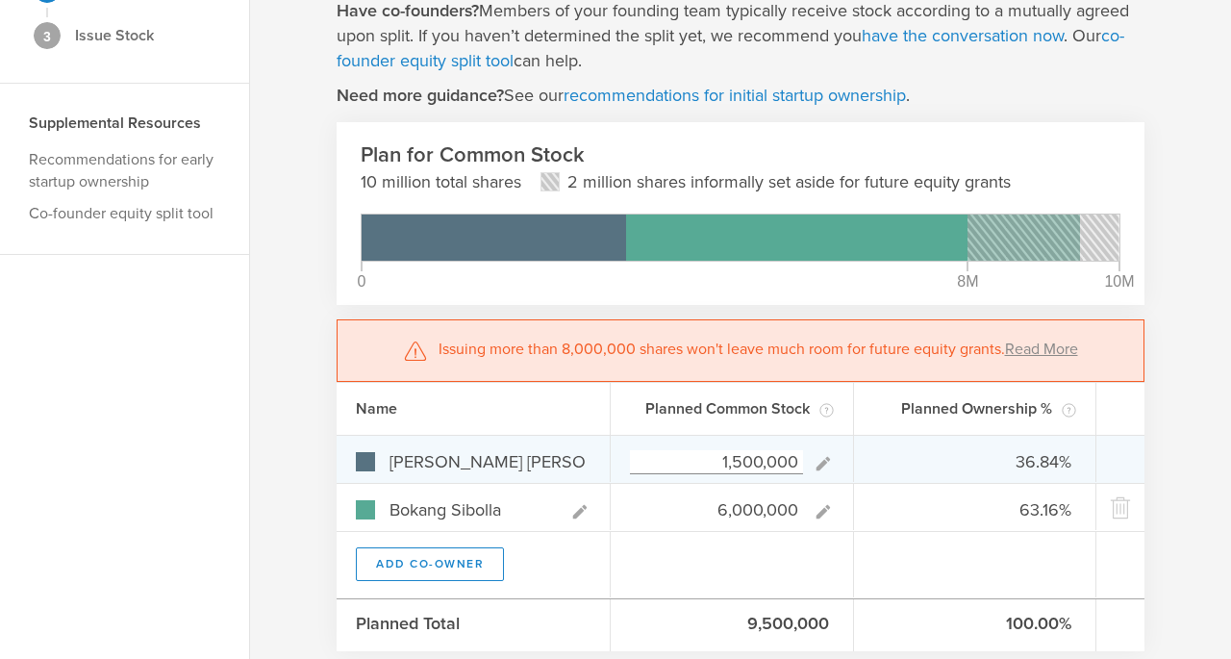
type input "20.00%"
type input "80.00%"
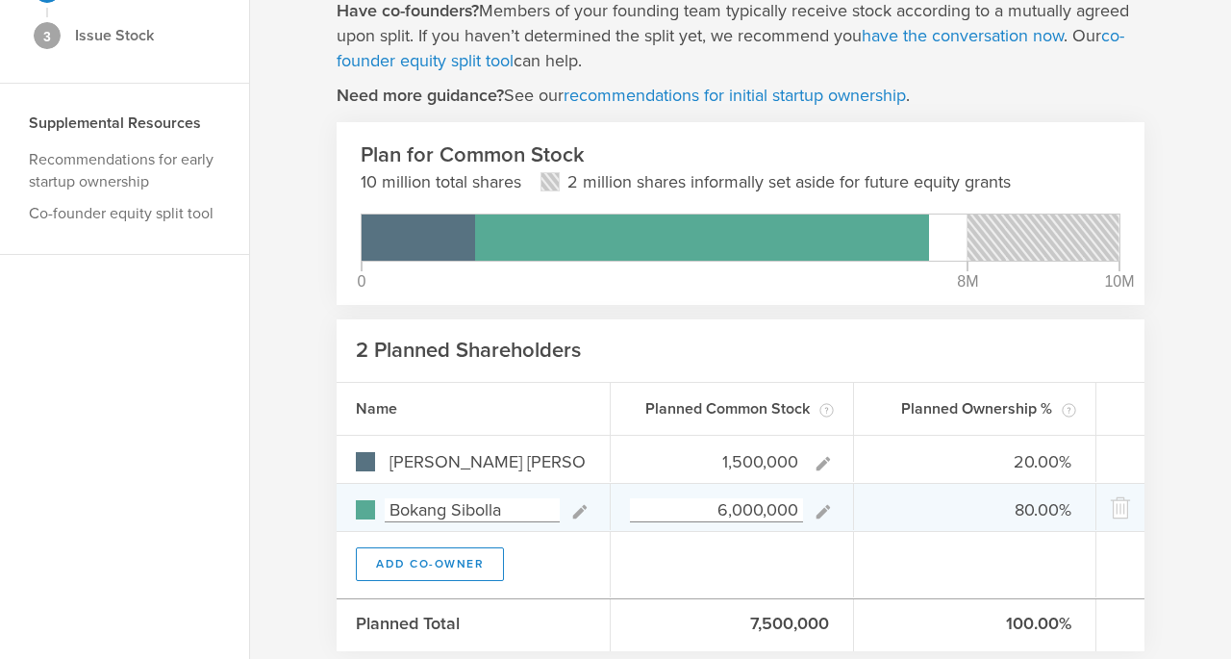
type input "1,500,000"
type gust-number-field "1500000"
click at [724, 522] on div "6,000,000" at bounding box center [732, 507] width 243 height 46
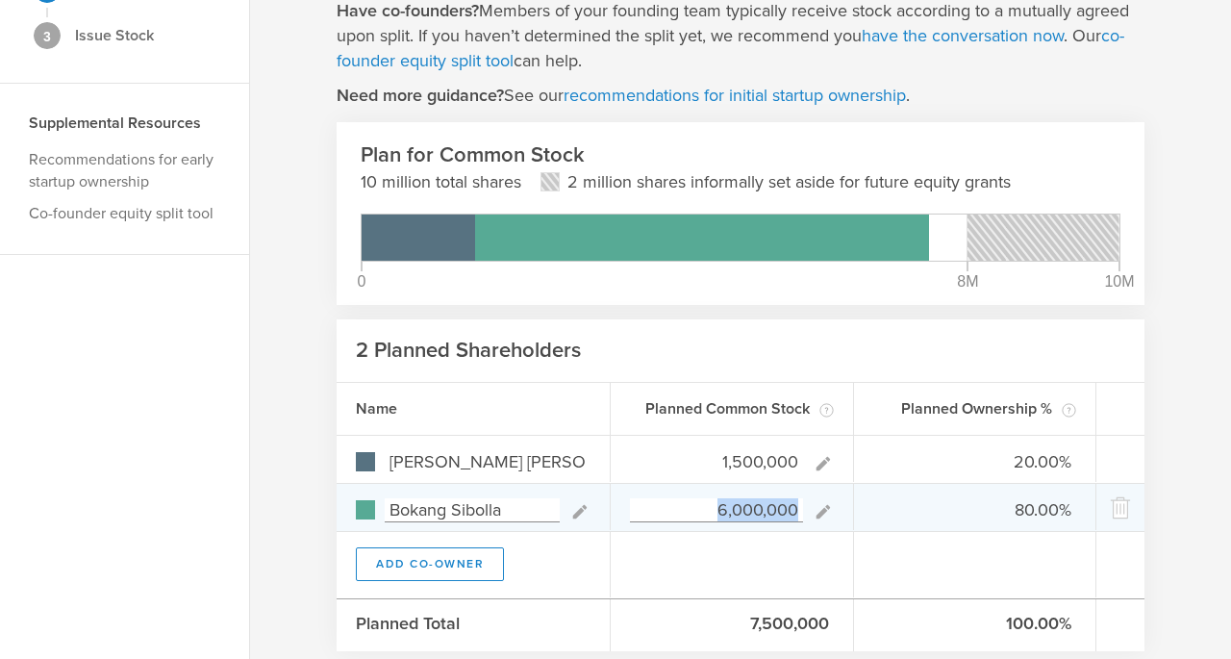
click at [754, 514] on input "6,000,000" at bounding box center [716, 510] width 173 height 24
type input "4,000,000"
type input "27.27%"
type input "72.73%"
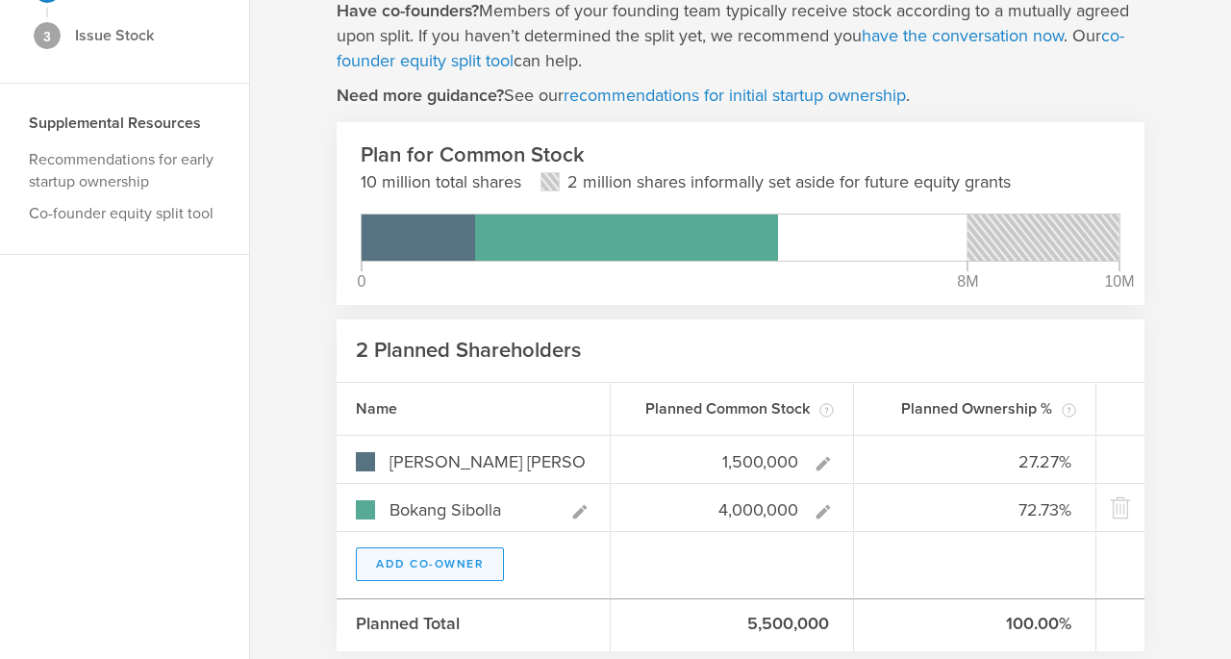
type input "4,000,000"
type gust-number-field "4000000"
click at [491, 563] on button "Add Co-Owner" at bounding box center [430, 564] width 148 height 34
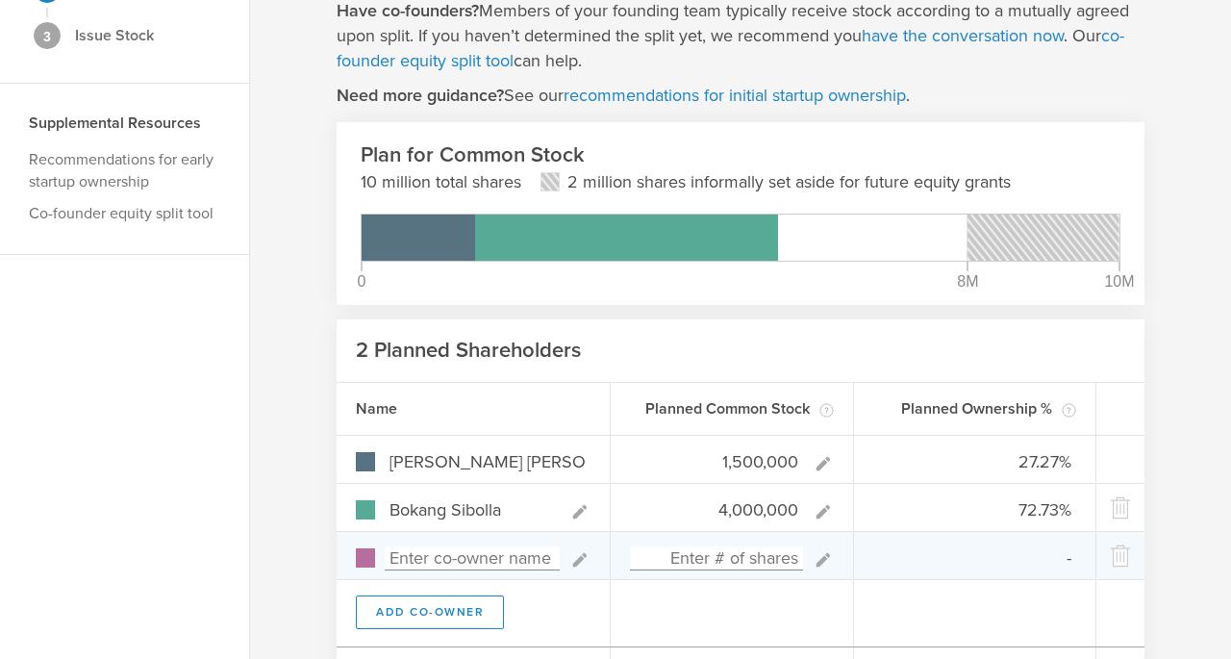
click at [498, 561] on input at bounding box center [472, 558] width 175 height 24
type input "Ser"
type input "0.00%"
type input "Sergio Ruiz Moral"
click at [744, 553] on input at bounding box center [716, 558] width 173 height 24
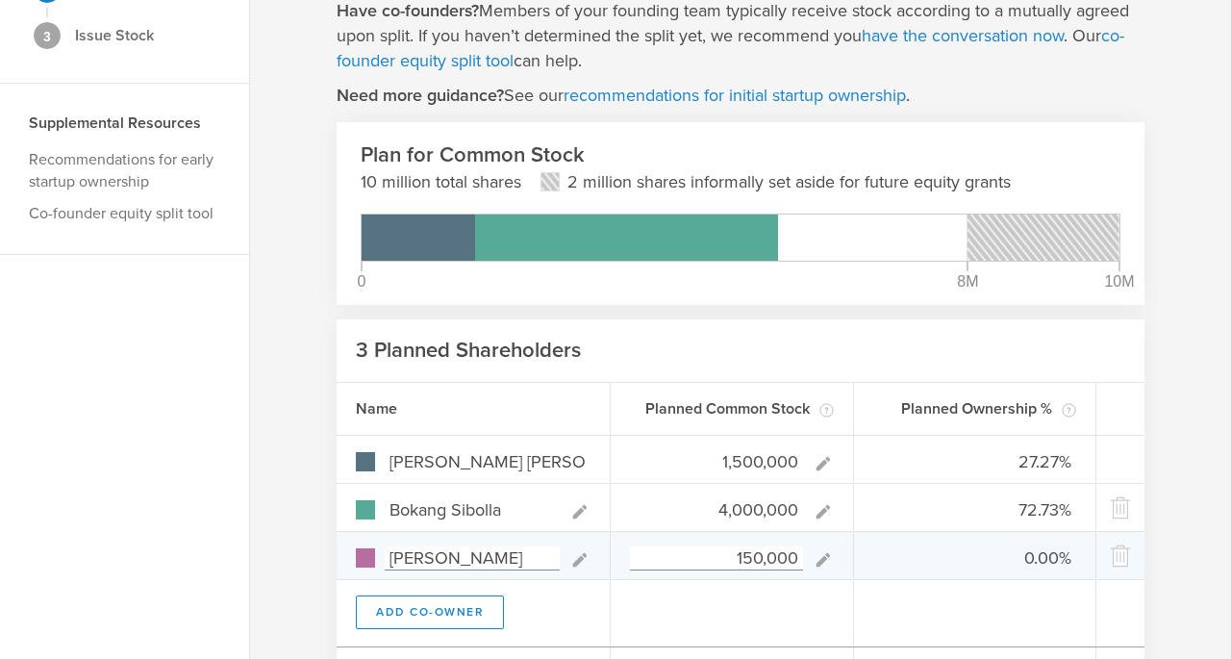
type input "1,500,000"
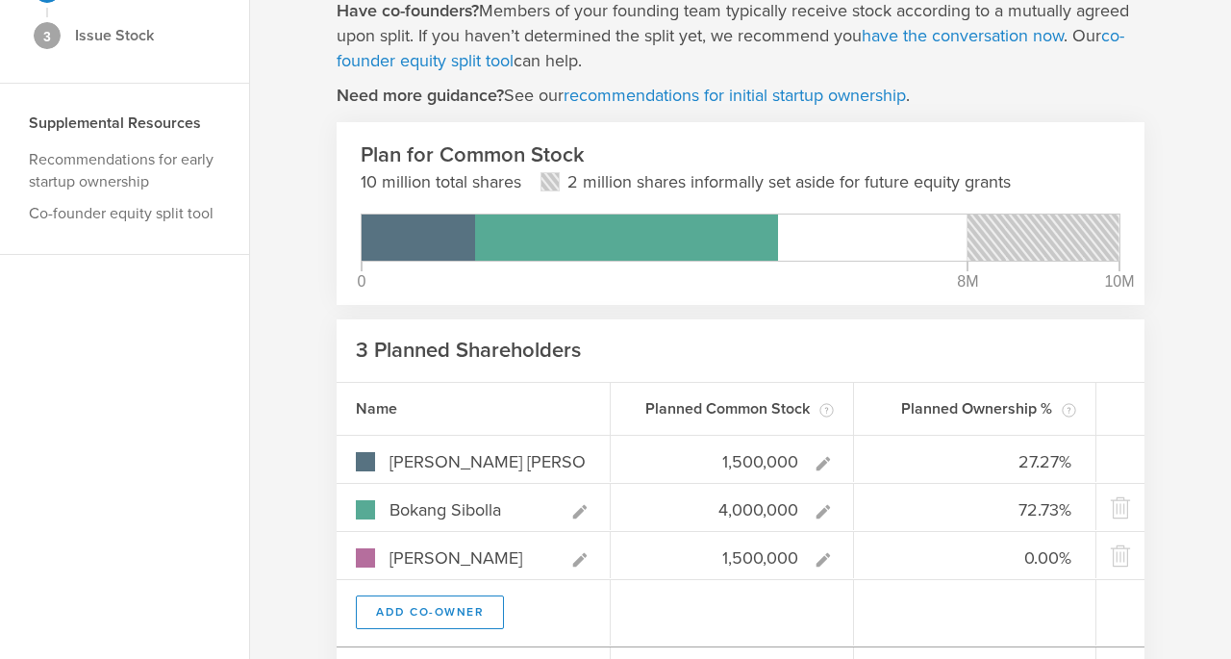
type input "21.43%"
type input "57.14%"
type input "21.43%"
type input "1,500,000"
type gust-number-field "1500000"
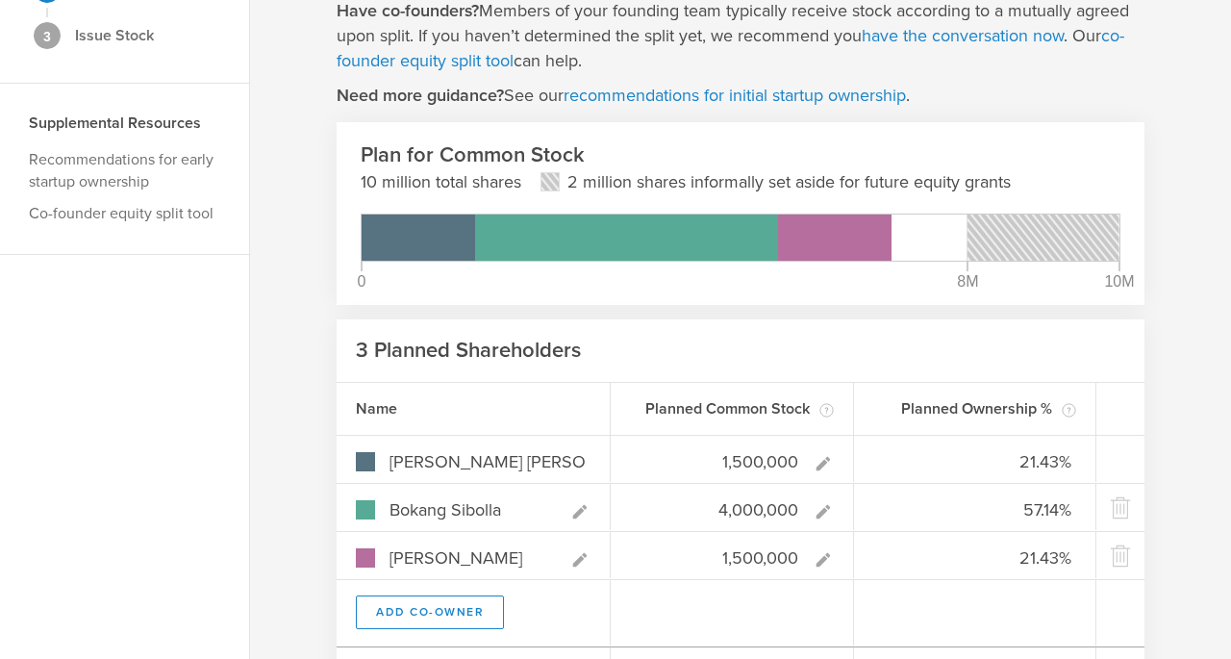
click at [835, 604] on div at bounding box center [732, 612] width 243 height 65
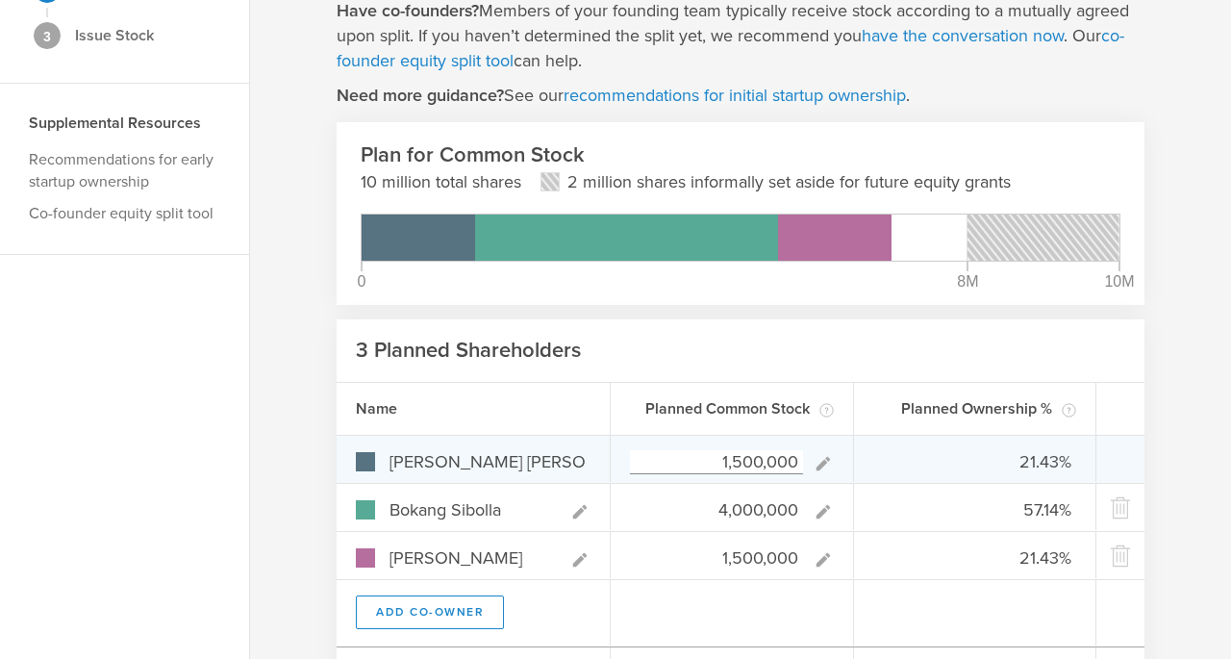
click at [745, 463] on input "1,500,000" at bounding box center [716, 462] width 173 height 24
type input "100,000"
type input "1.79%"
type input "71.43%"
type input "26.79%"
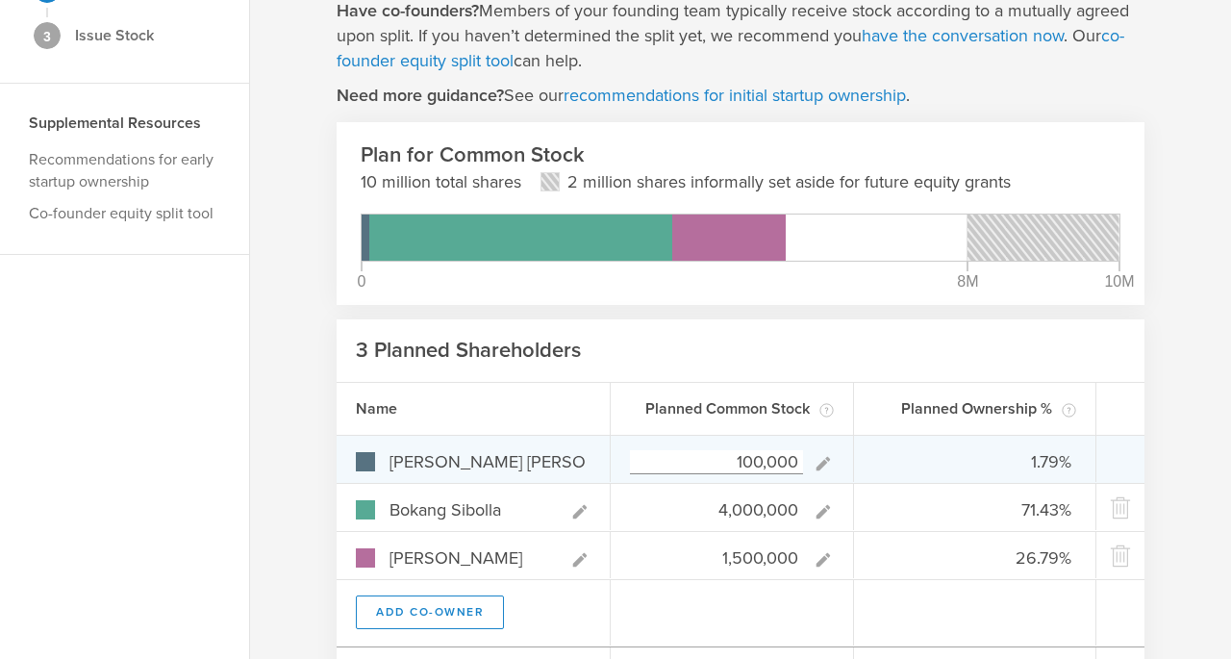
type input "1,200,000"
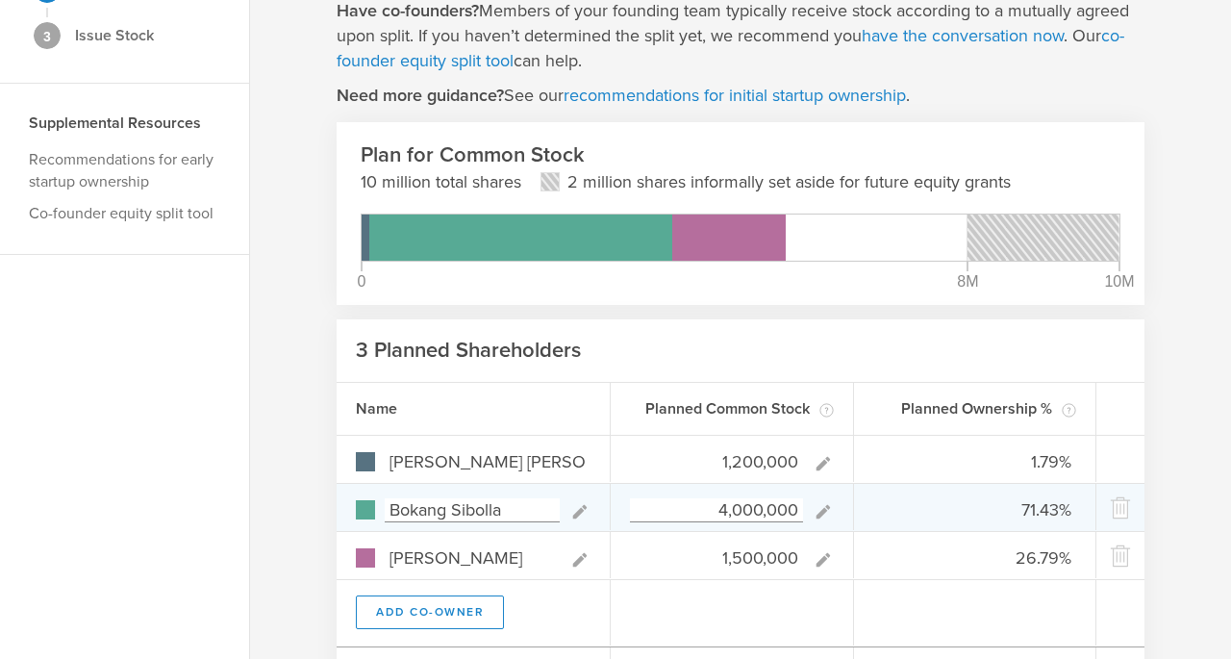
type input "17.91%"
type input "59.70%"
type input "22.39%"
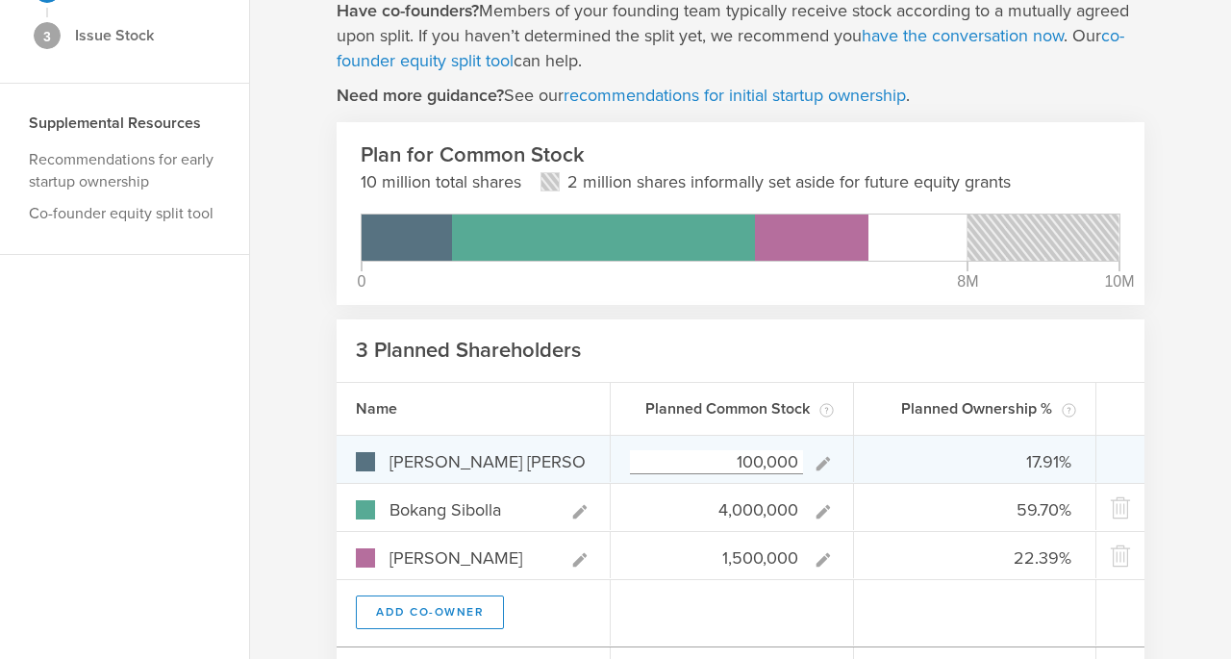
type input "1,000,000"
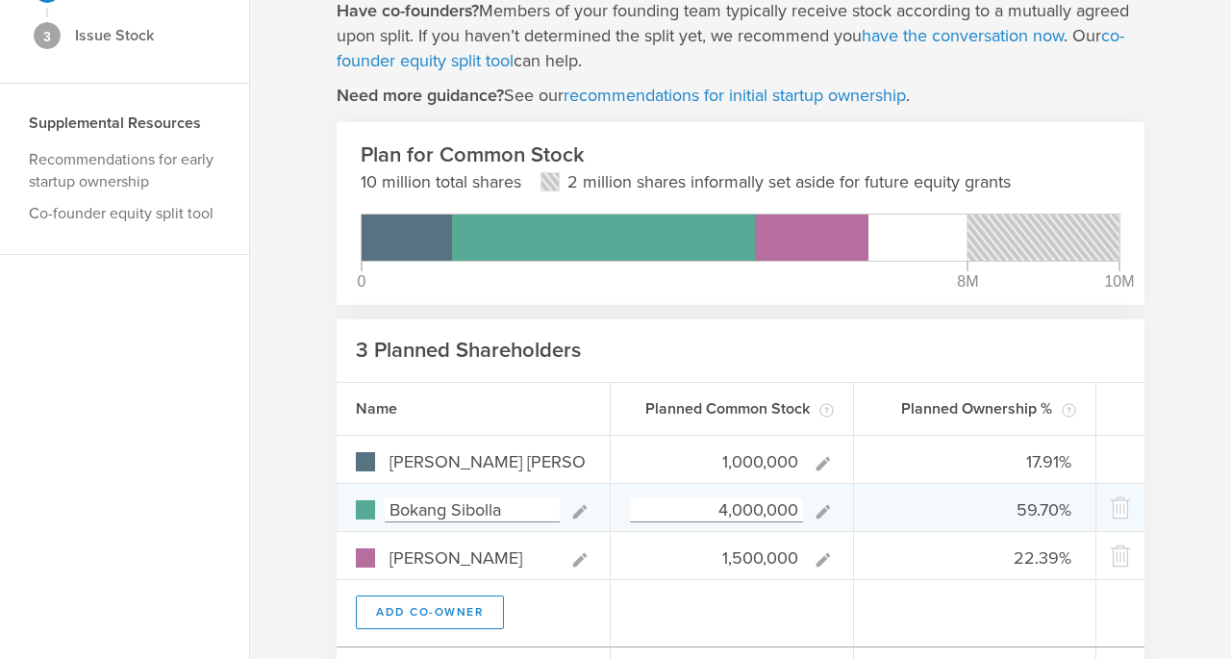
type input "15.38%"
type input "61.54%"
type input "23.08%"
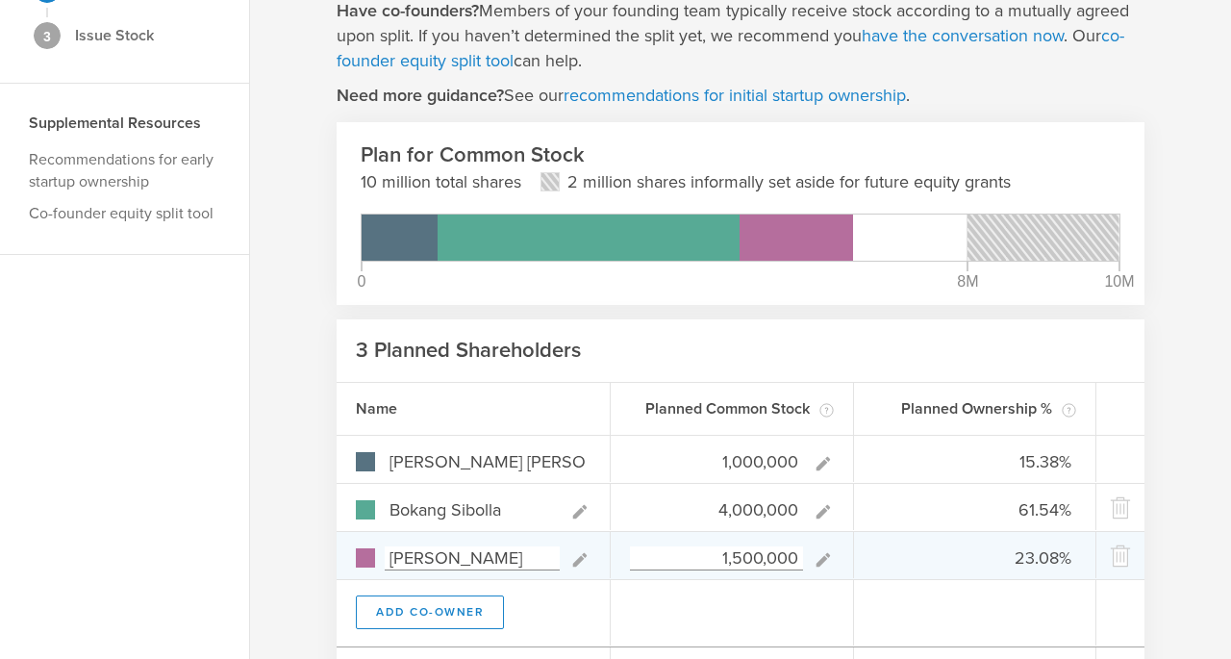
type input "1,000,000"
type gust-number-field "1000000"
click at [738, 558] on input "1,500,000" at bounding box center [716, 558] width 173 height 24
type input "1,000,000"
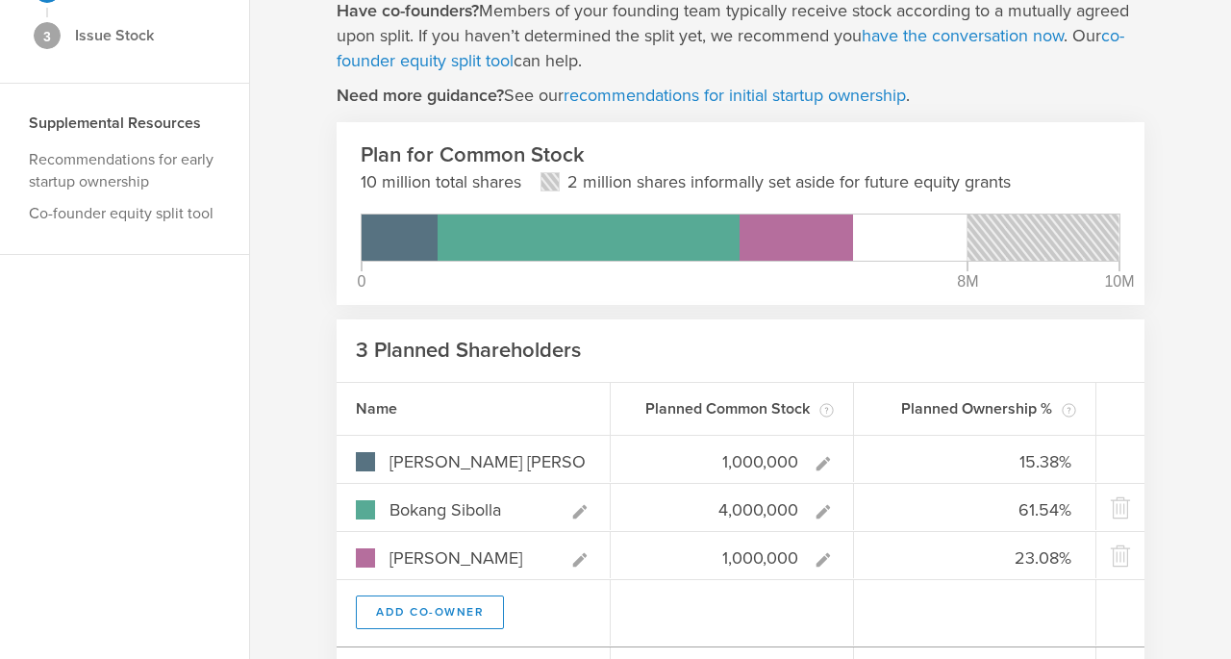
type input "16.67%"
type input "66.67%"
type input "16.67%"
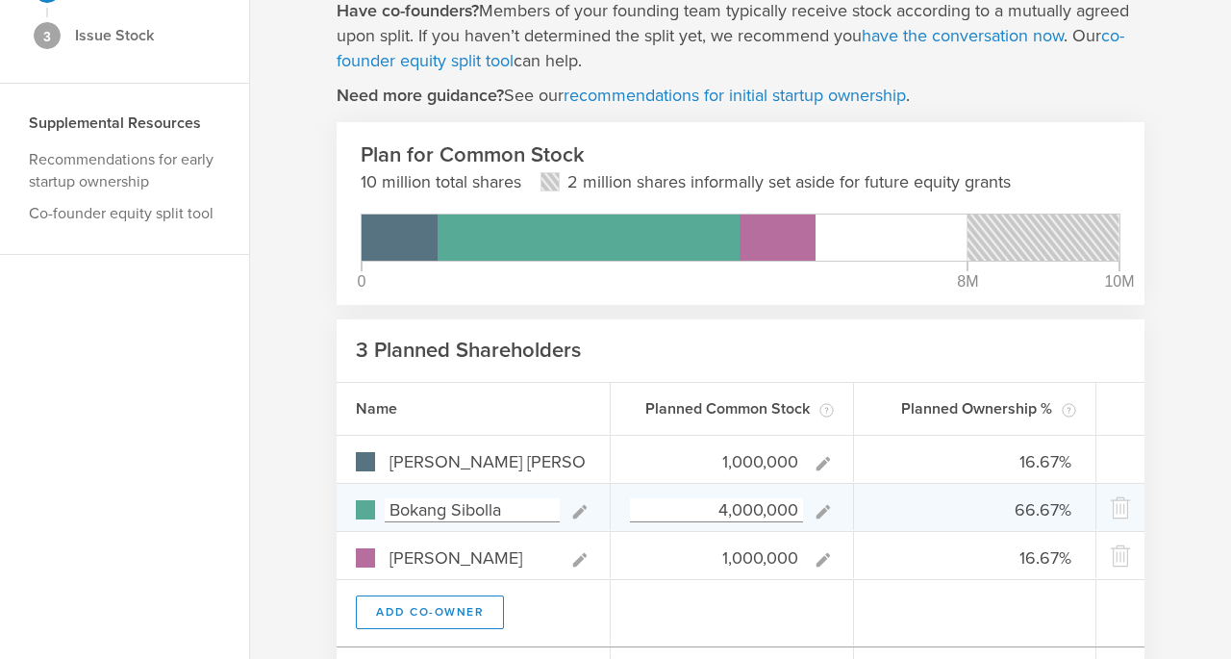
type input "1,000,000"
type gust-number-field "1000000"
click at [723, 510] on input "4,000,000" at bounding box center [716, 510] width 173 height 24
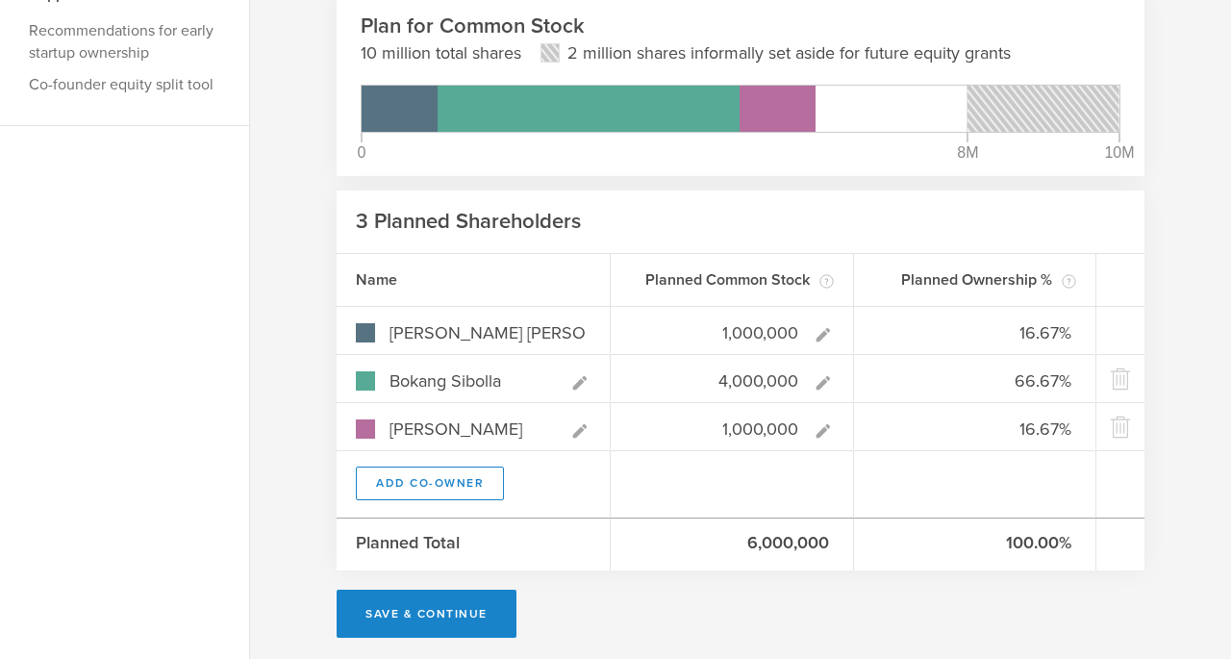
scroll to position [328, 0]
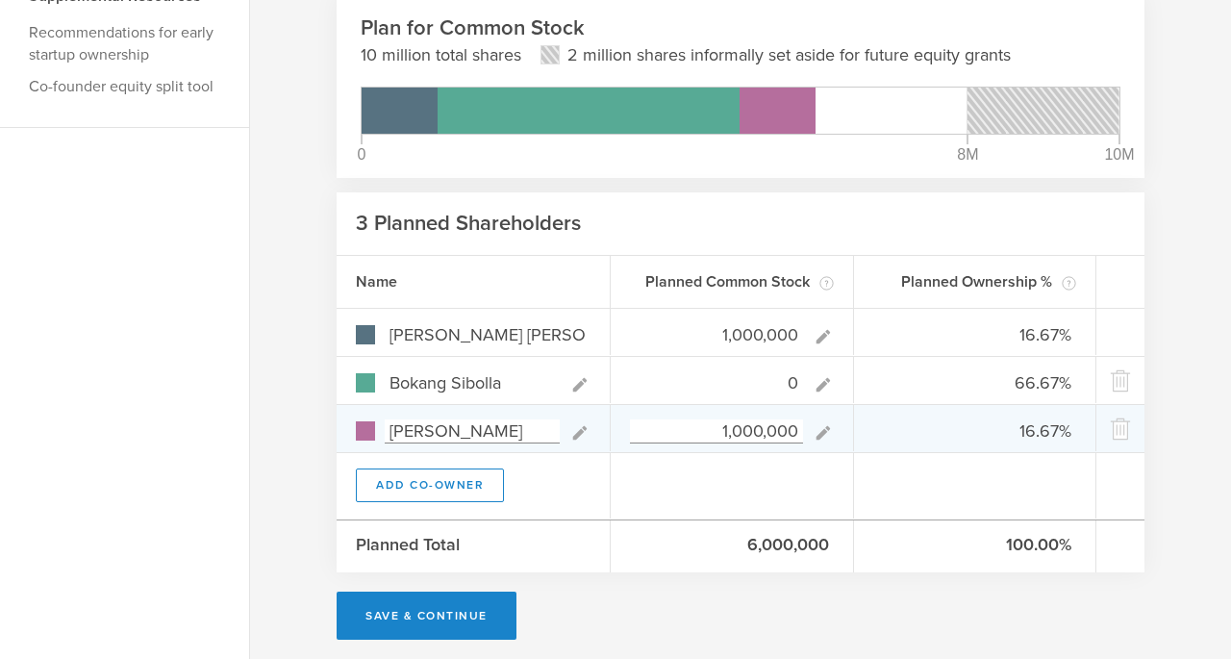
type input "50"
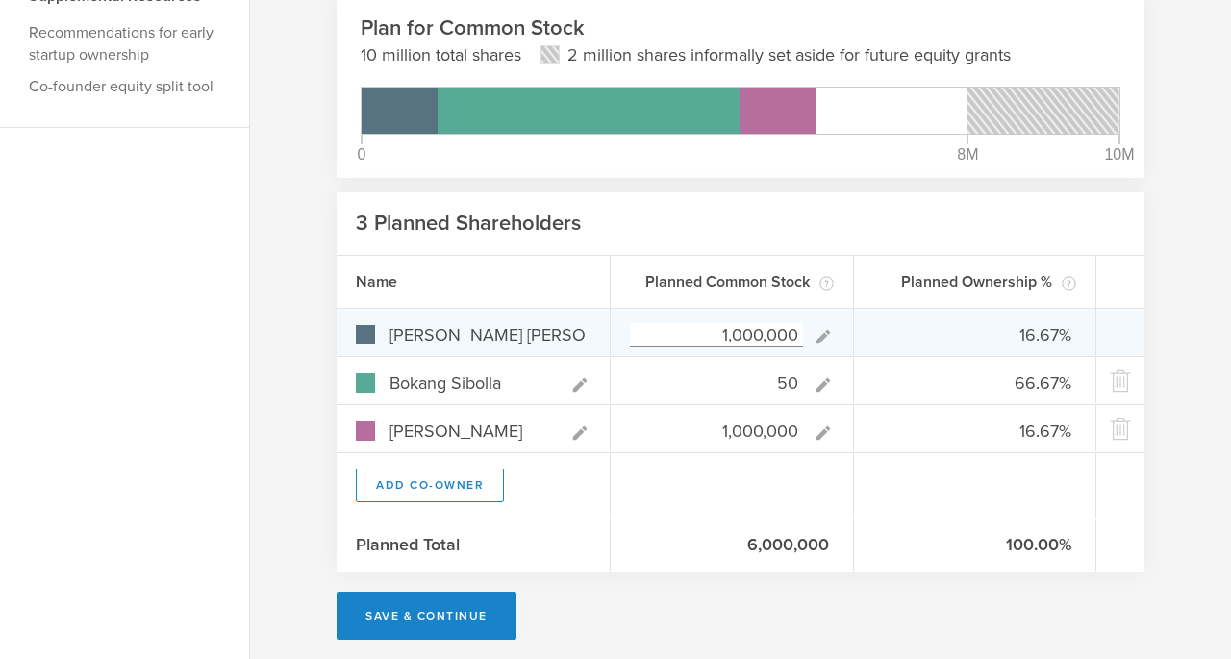
type input "50.00%"
type input "0.00%"
type input "50.00%"
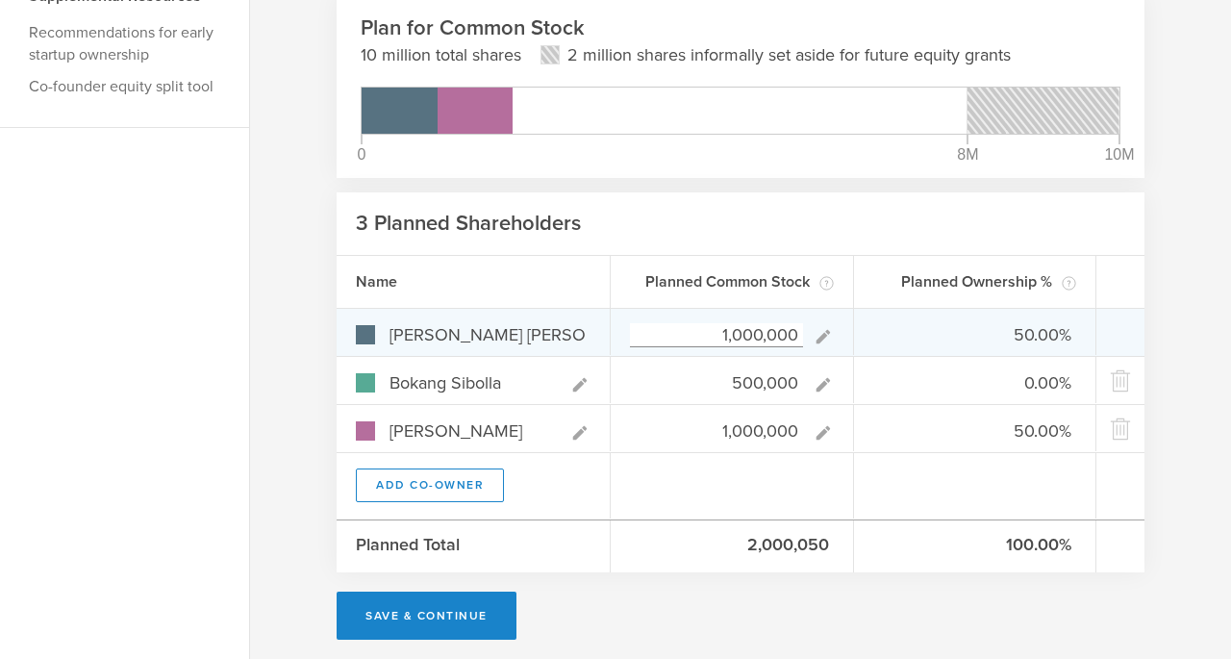
type input "5,000,000"
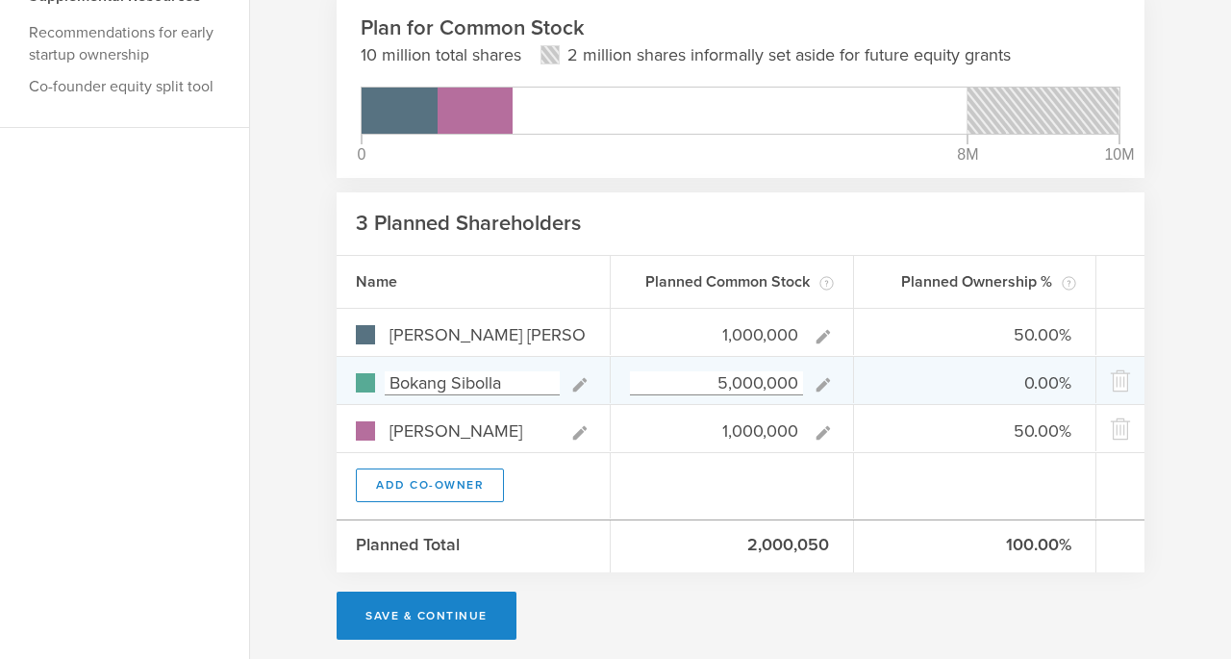
type input "14.29%"
type input "71.43%"
type input "14.29%"
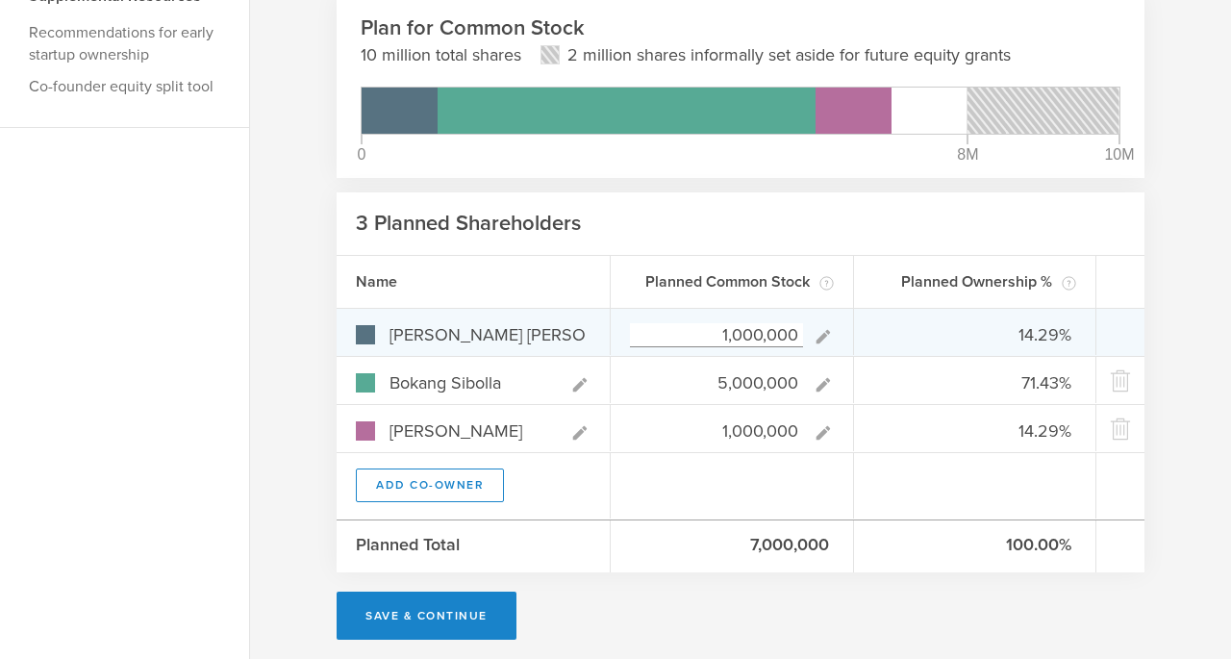
type input "5,000,000"
type gust-number-field "5000000"
click at [747, 338] on input "1,000,000" at bounding box center [716, 335] width 173 height 24
click at [738, 337] on input "1,000,000" at bounding box center [716, 335] width 173 height 24
type input "100,000"
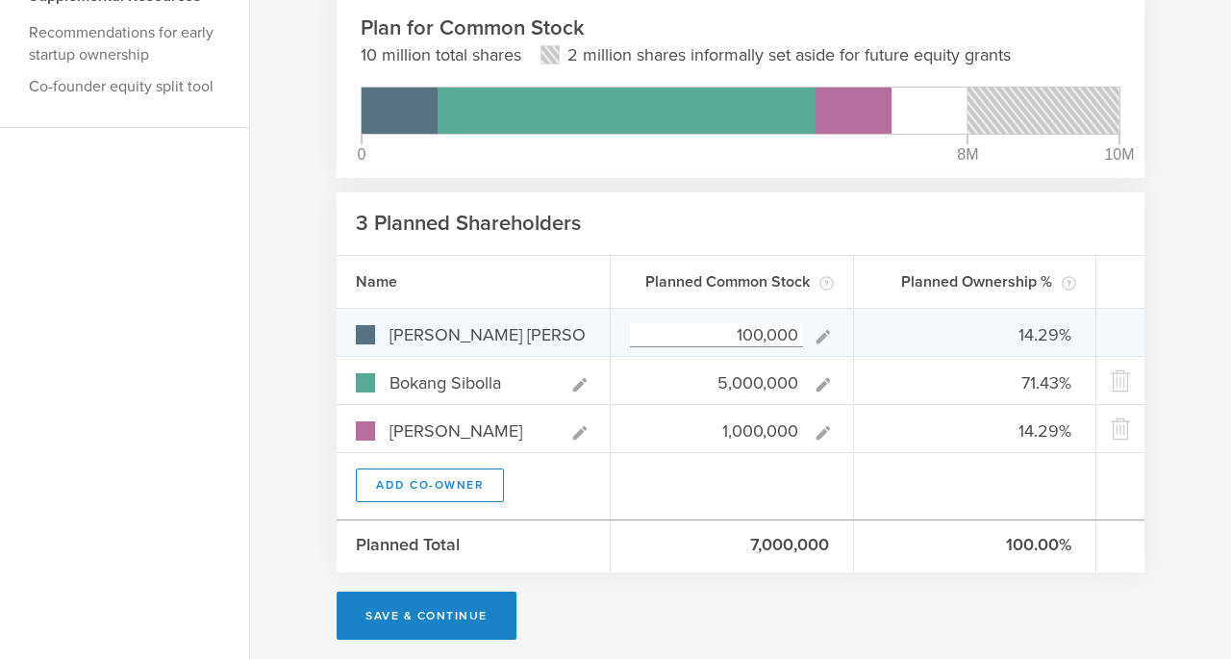
type input "1.64%"
type input "81.97%"
type input "16.39%"
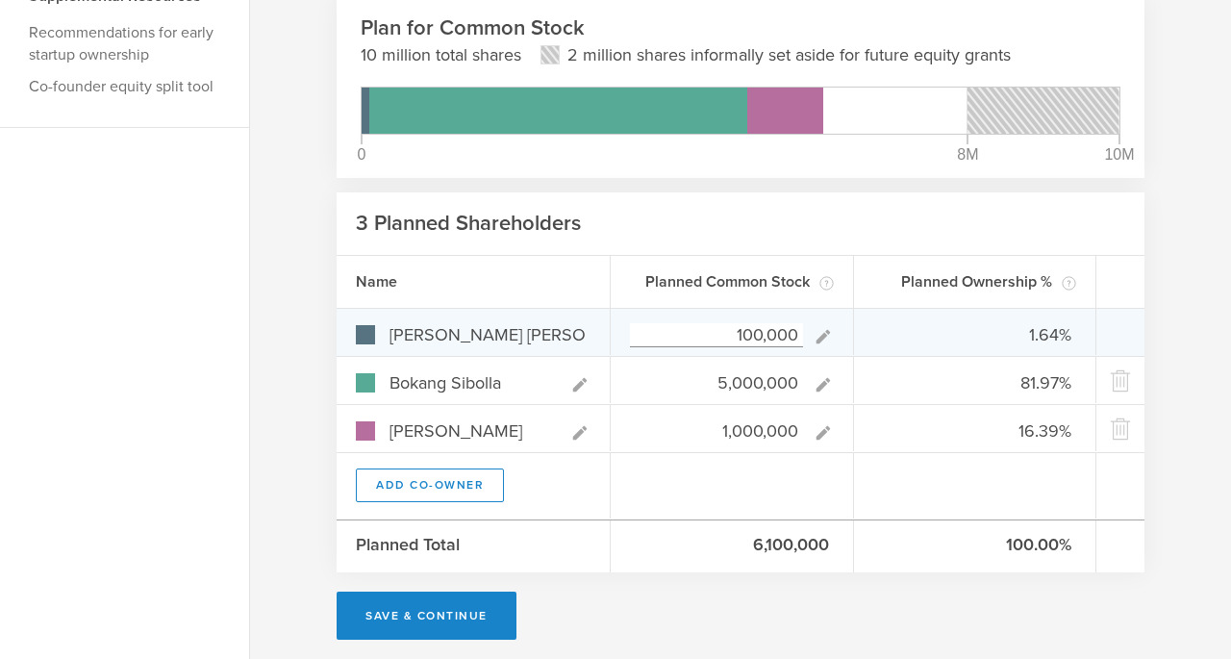
type input "1,500,000"
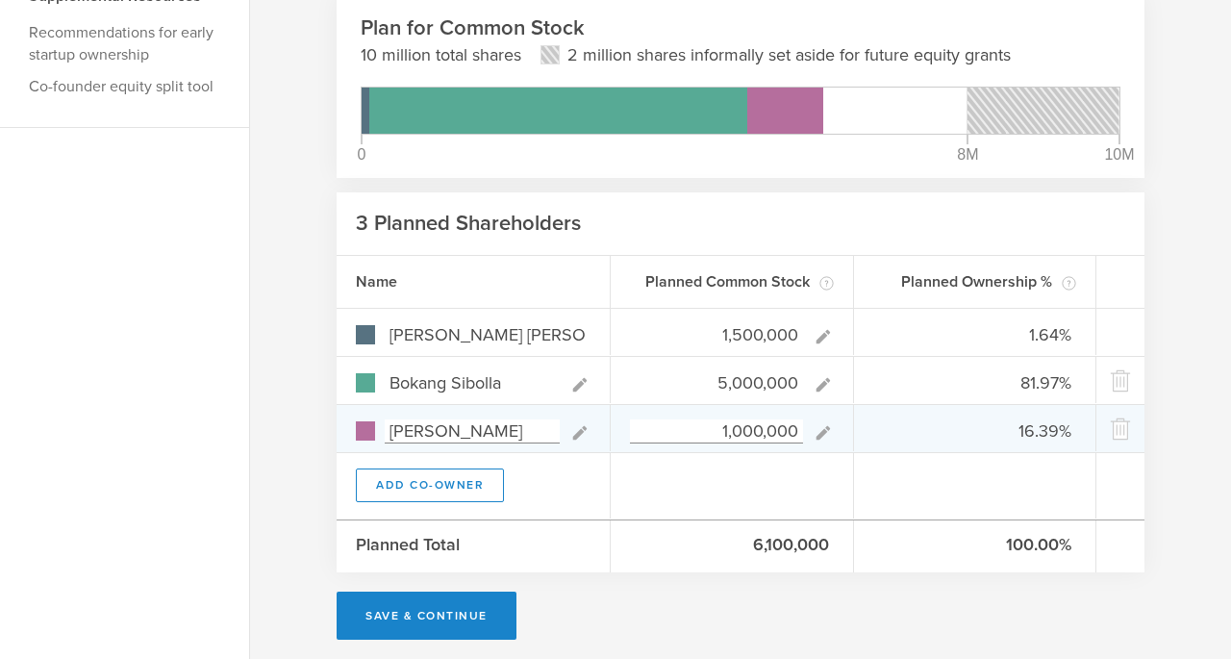
type input "20.00%"
type input "66.67%"
type input "13.33%"
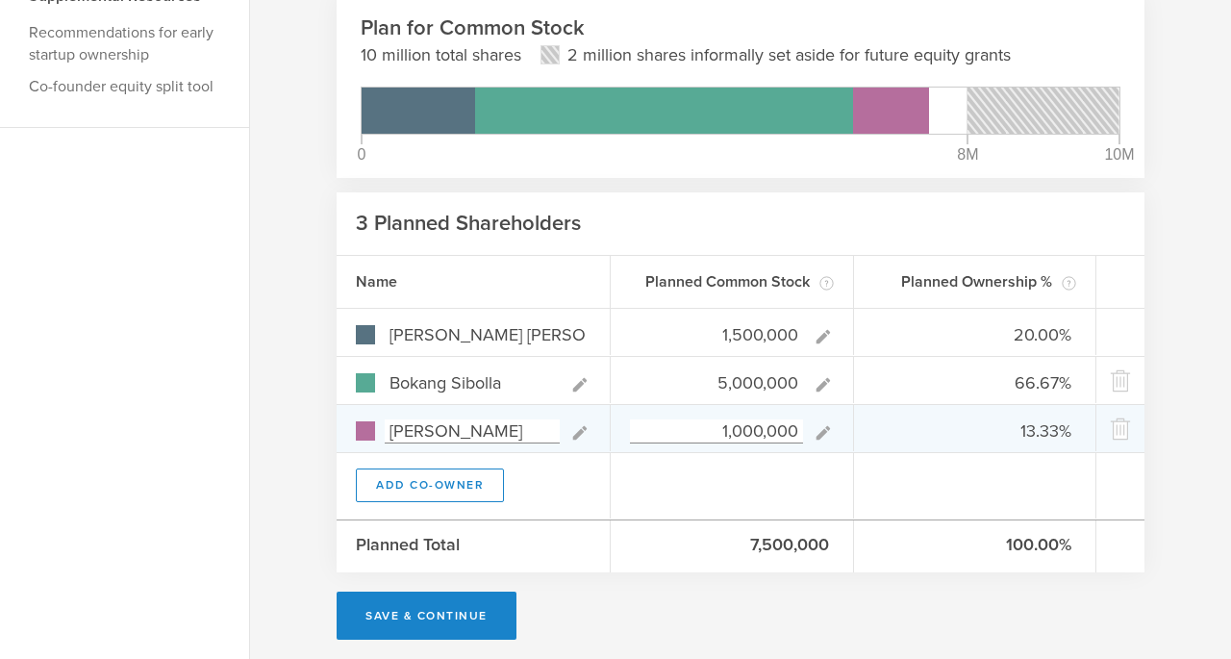
type input "1,500,000"
type gust-number-field "1500000"
click at [736, 432] on input "1,000,000" at bounding box center [716, 431] width 173 height 24
type input "1,500,000"
type input "18.75%"
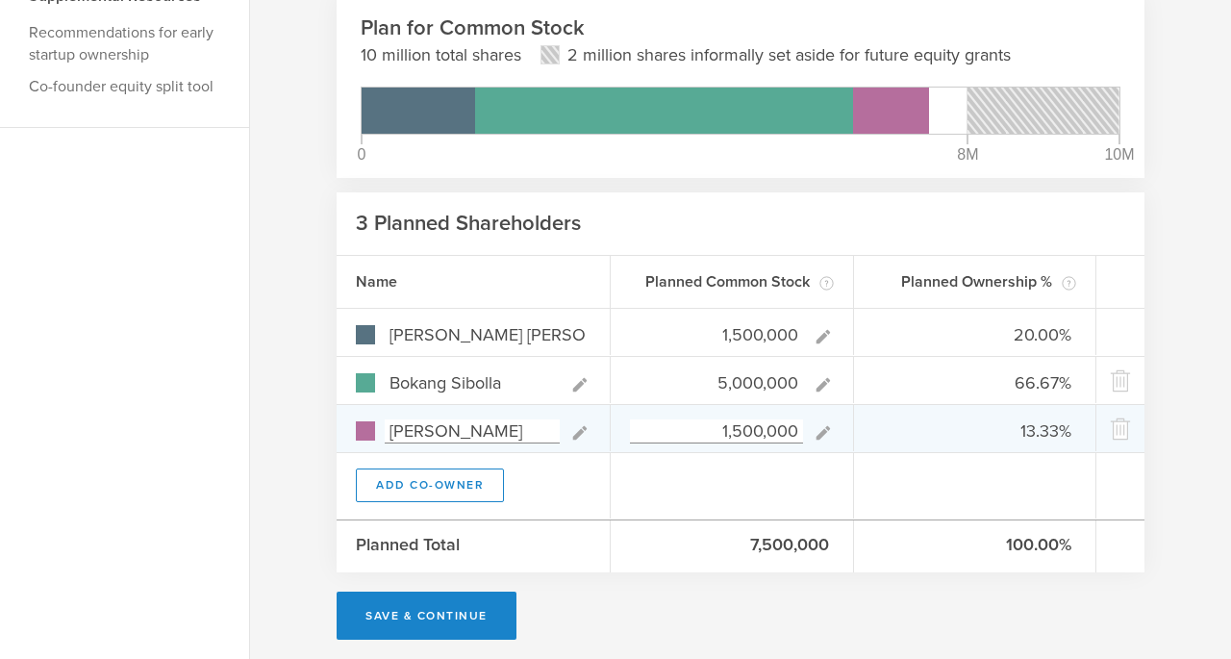
type input "62.50%"
type input "18.75%"
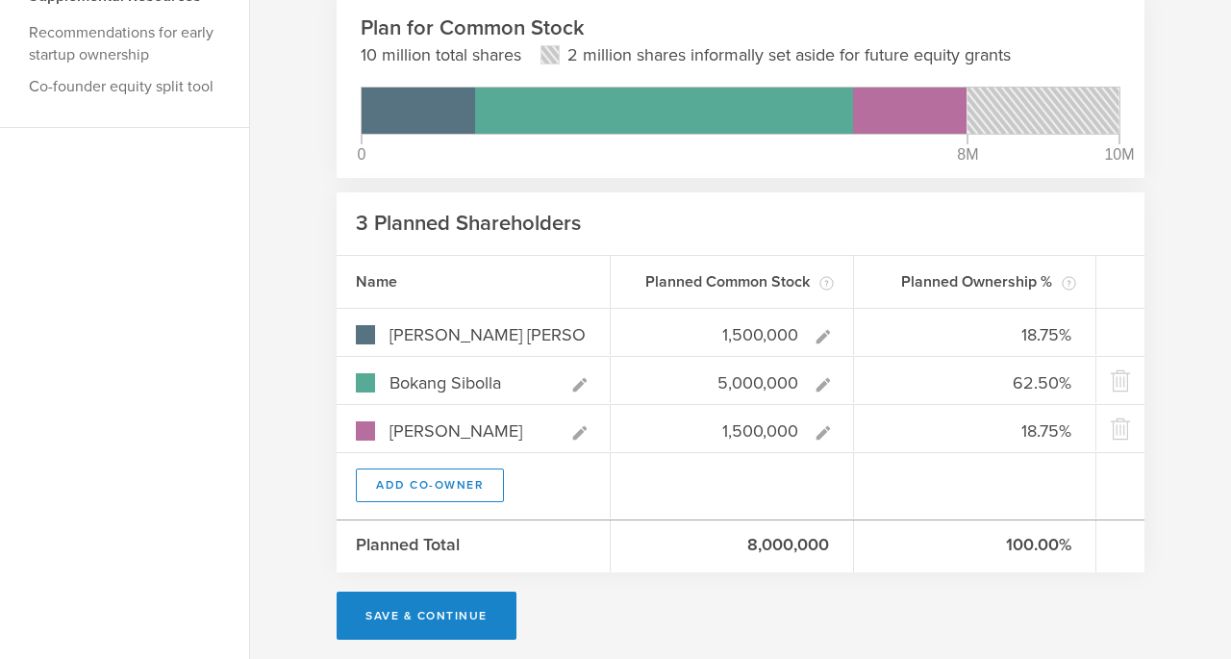
scroll to position [331, 0]
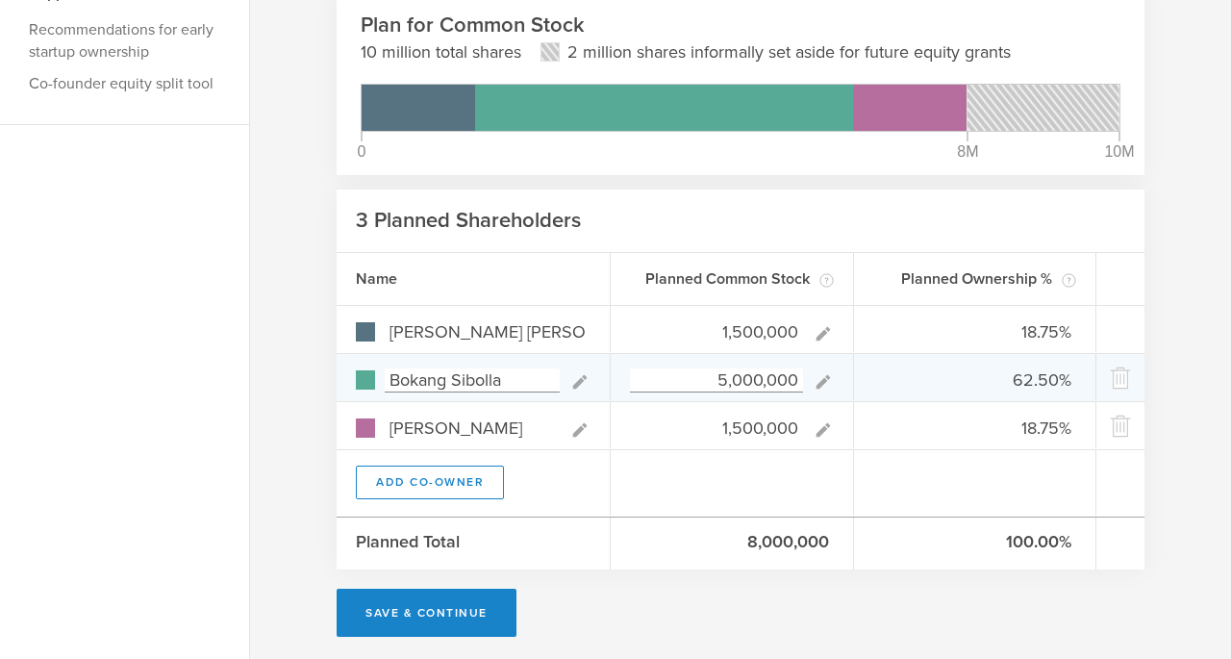
type input "1,500,000"
type gust-number-field "1500000"
click at [728, 373] on input "5,000,000" at bounding box center [716, 380] width 173 height 24
type input "30"
type input "50.00%"
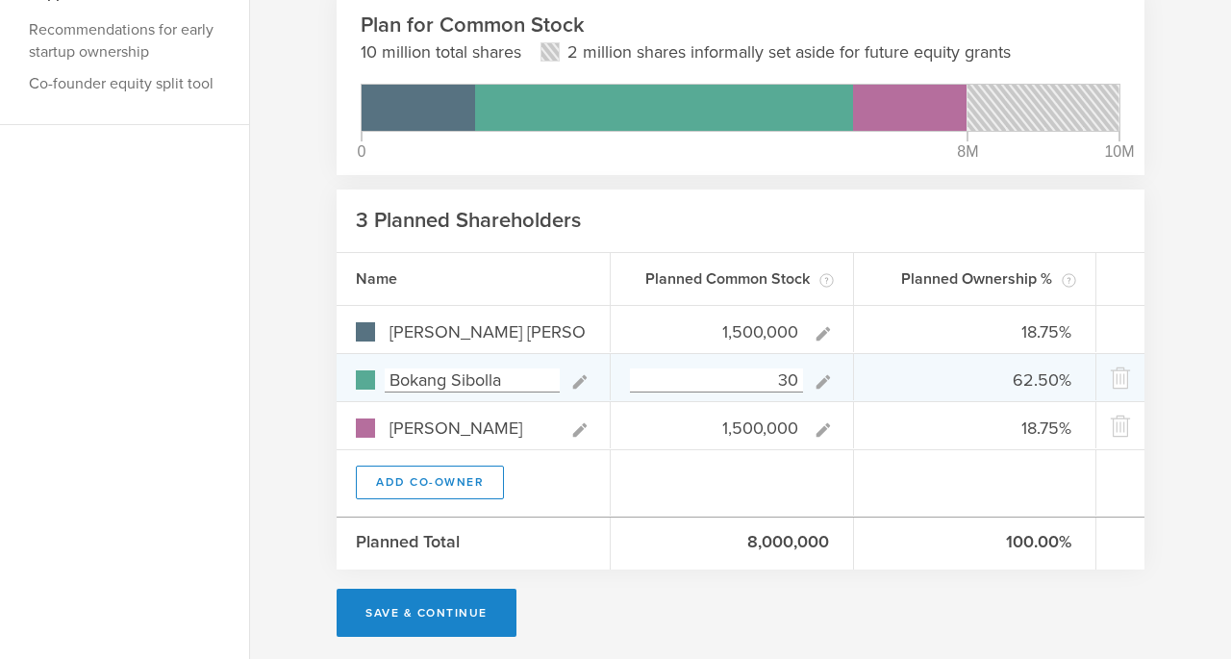
type input "0.00%"
type input "50.00%"
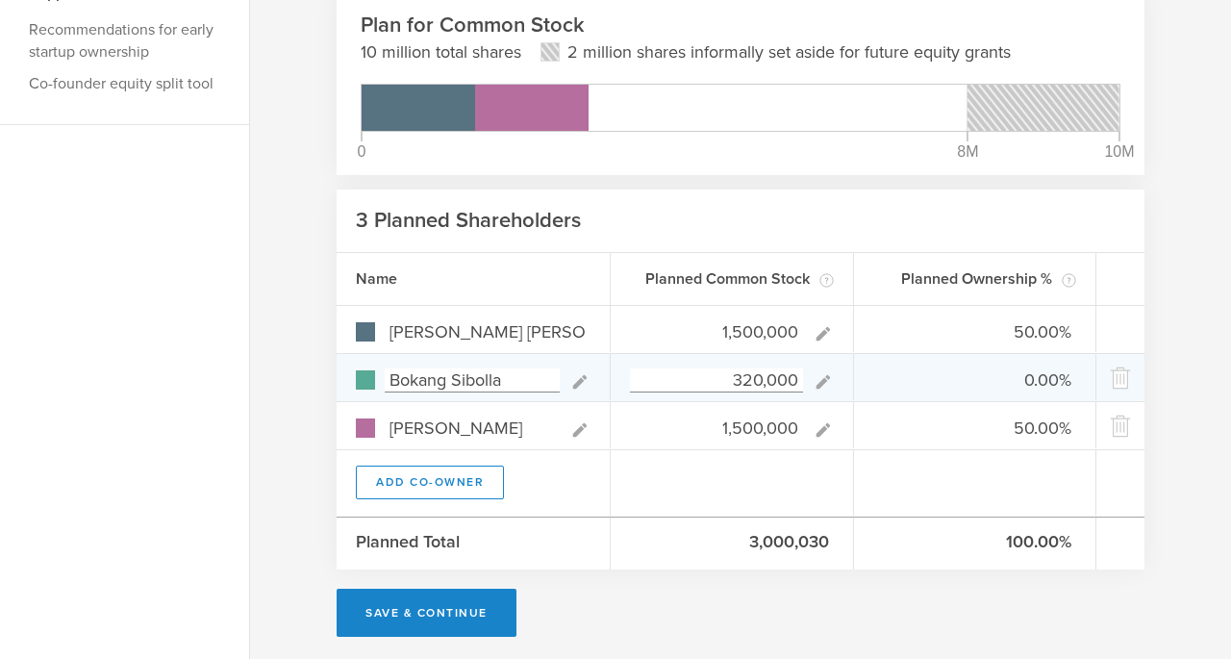
type input "3,200,000"
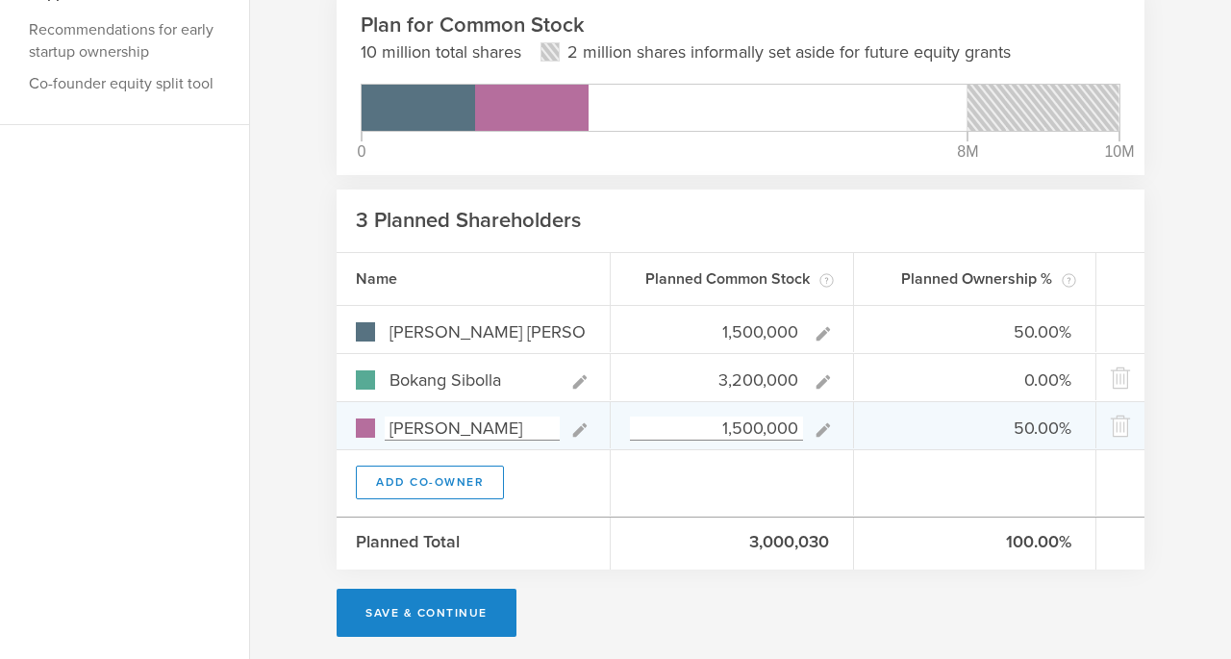
type input "24.19%"
type input "51.61%"
type input "24.19%"
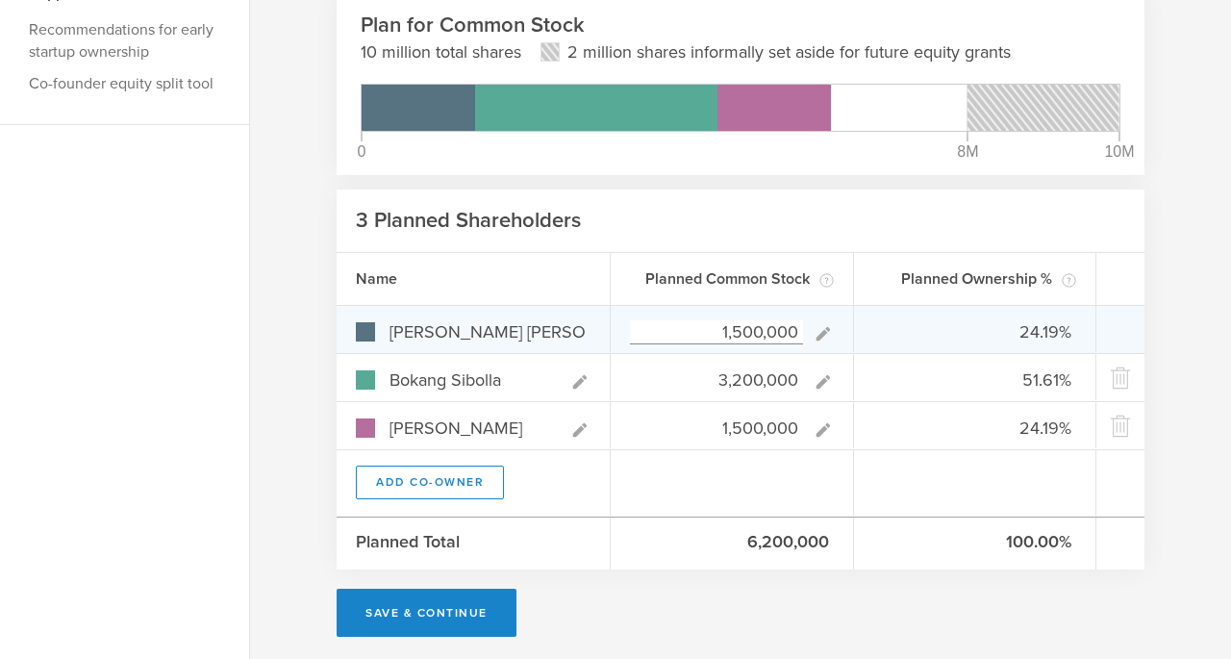
type input "3,200,000"
type gust-number-field "3200000"
click at [738, 337] on input "1,500,000" at bounding box center [716, 332] width 173 height 24
type input "10,000,000"
type input "-"
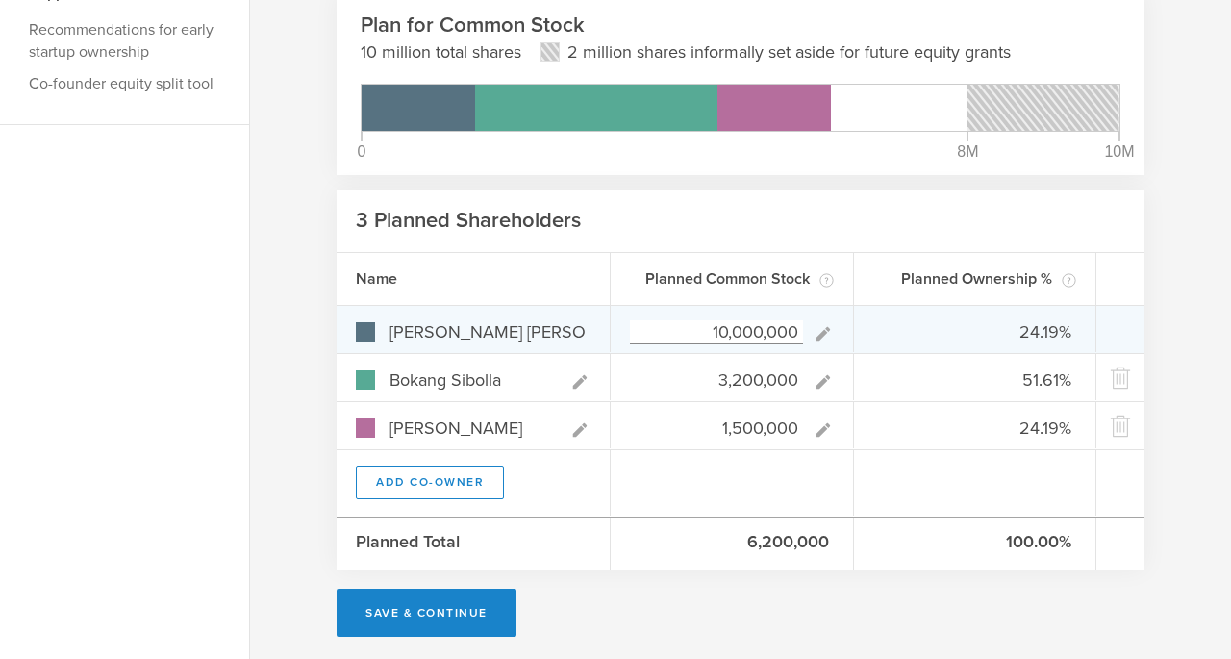
type input "-"
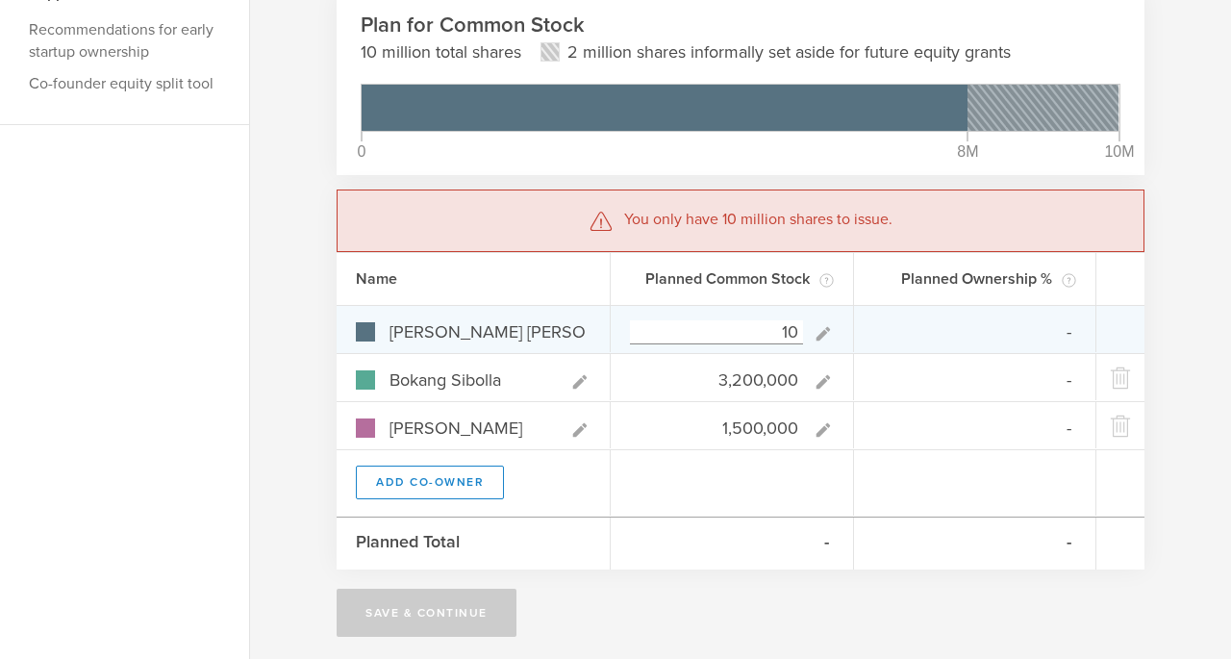
type input "1"
type input "0.00%"
type input "68.09%"
type input "31.91%"
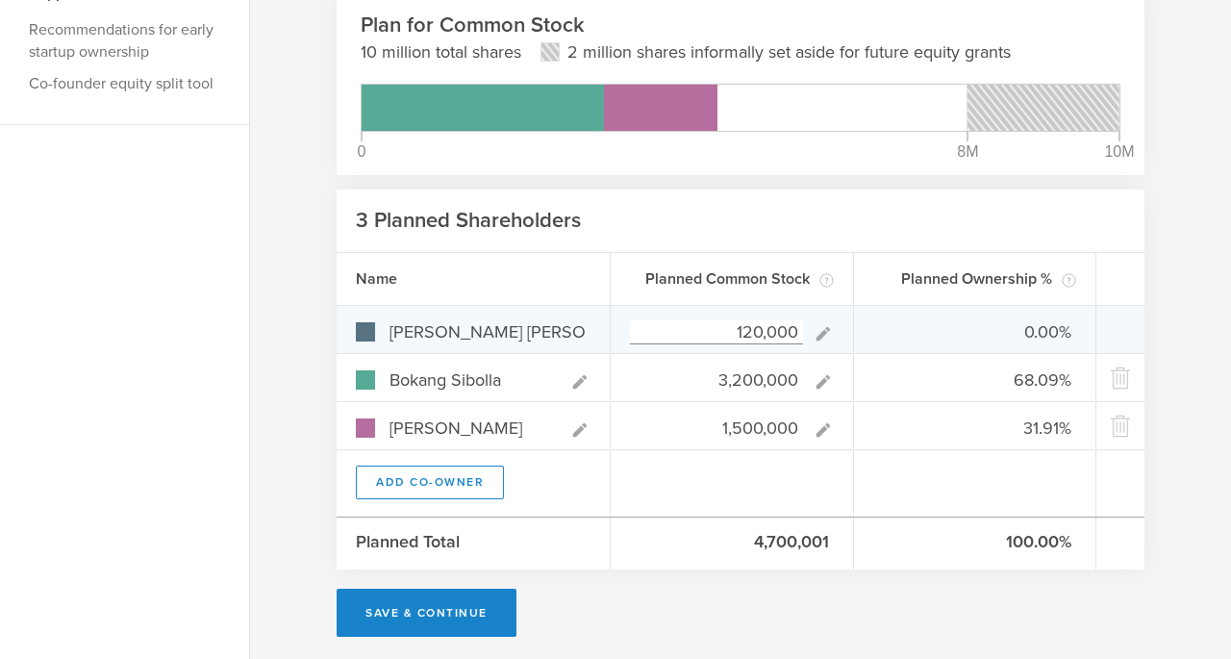
type input "1,200,000"
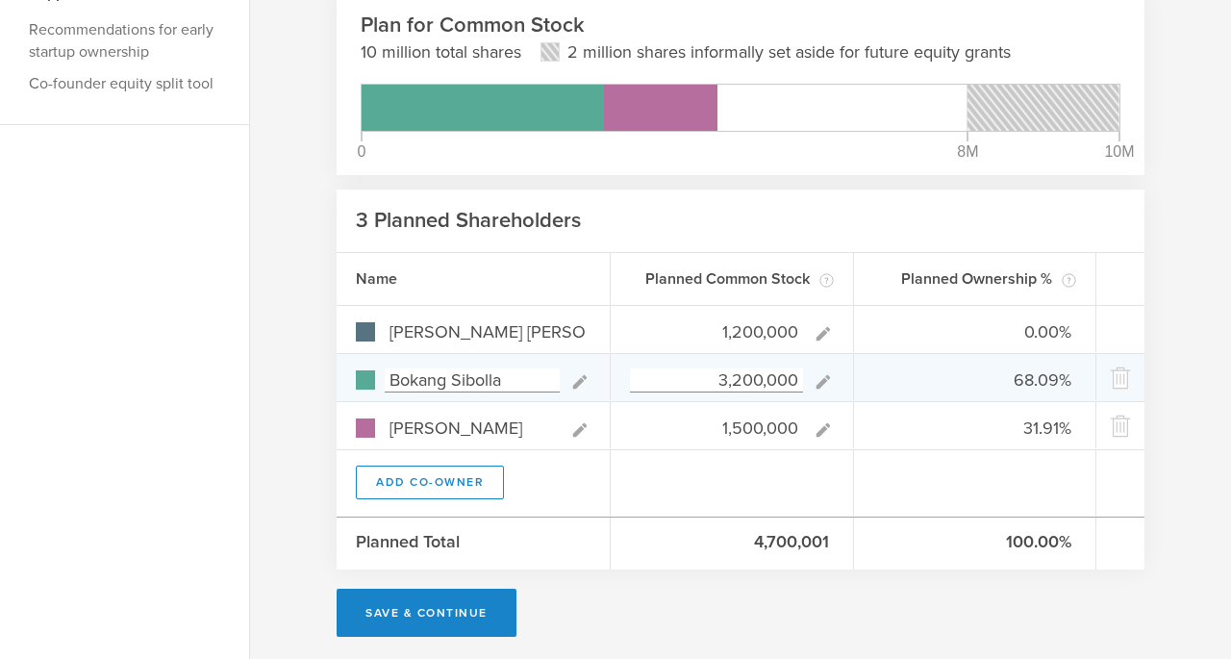
type input "20.34%"
type input "54.24%"
type input "25.42%"
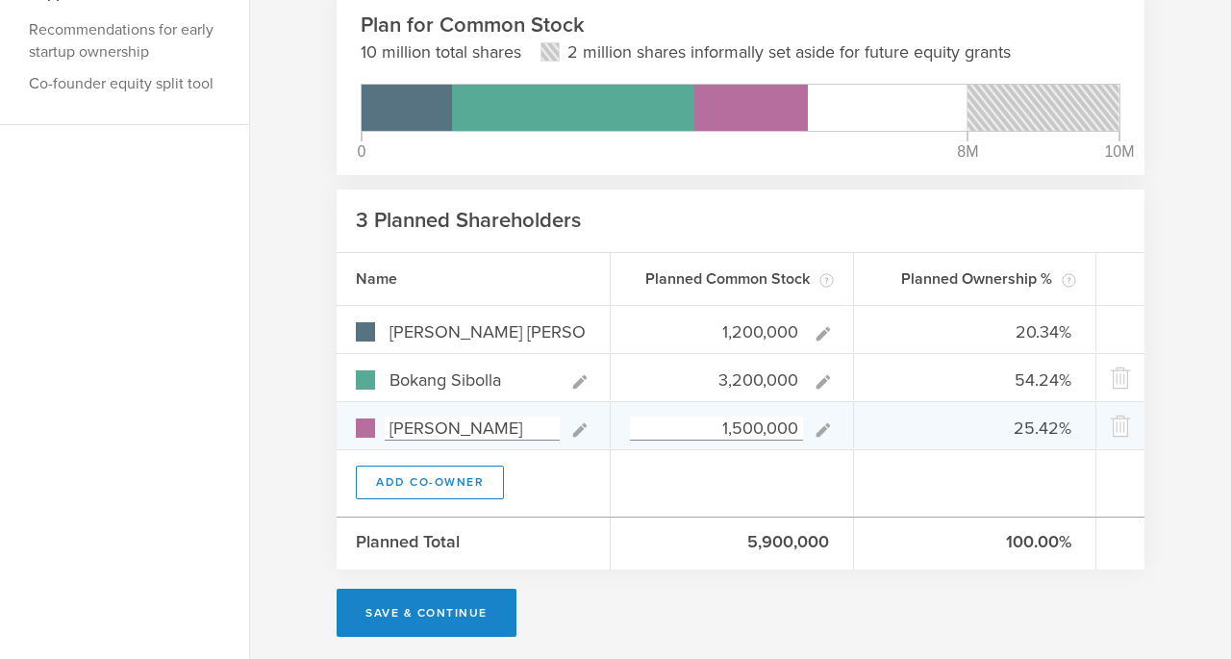
type input "1,200,000"
type gust-number-field "1200000"
click at [741, 426] on input "1,500,000" at bounding box center [716, 428] width 173 height 24
type input "100,000"
type input "26.67%"
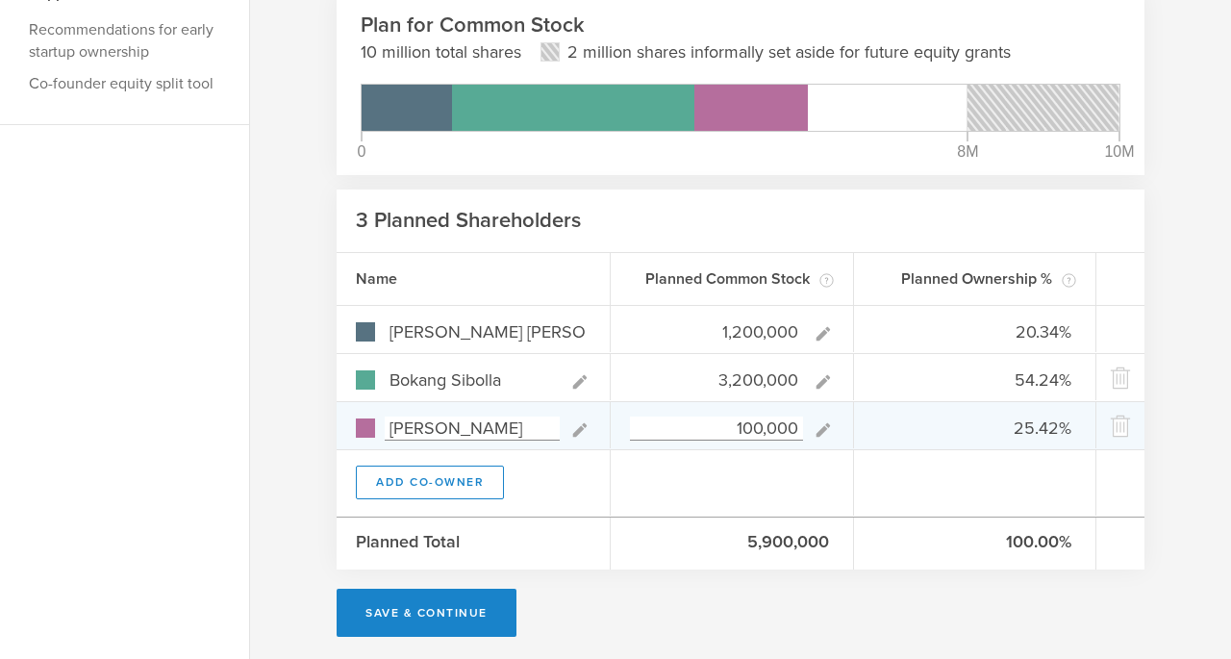
type input "71.11%"
type input "2.22%"
type input "1,200,000"
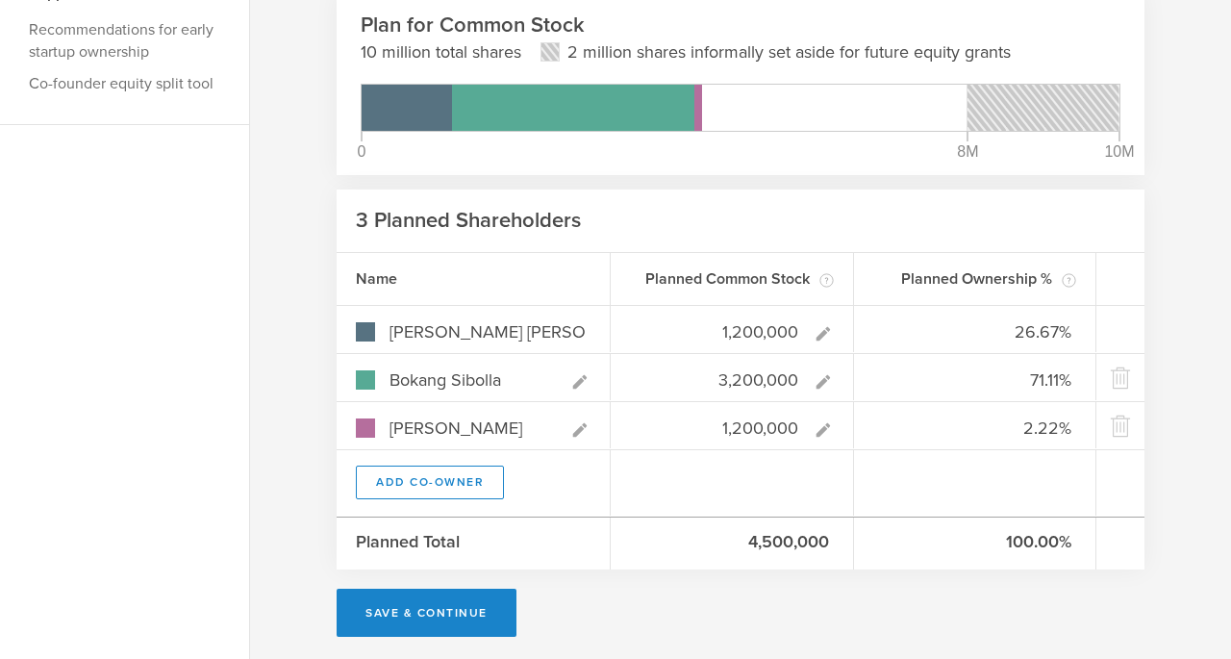
type input "21.43%"
type input "57.14%"
type input "21.43%"
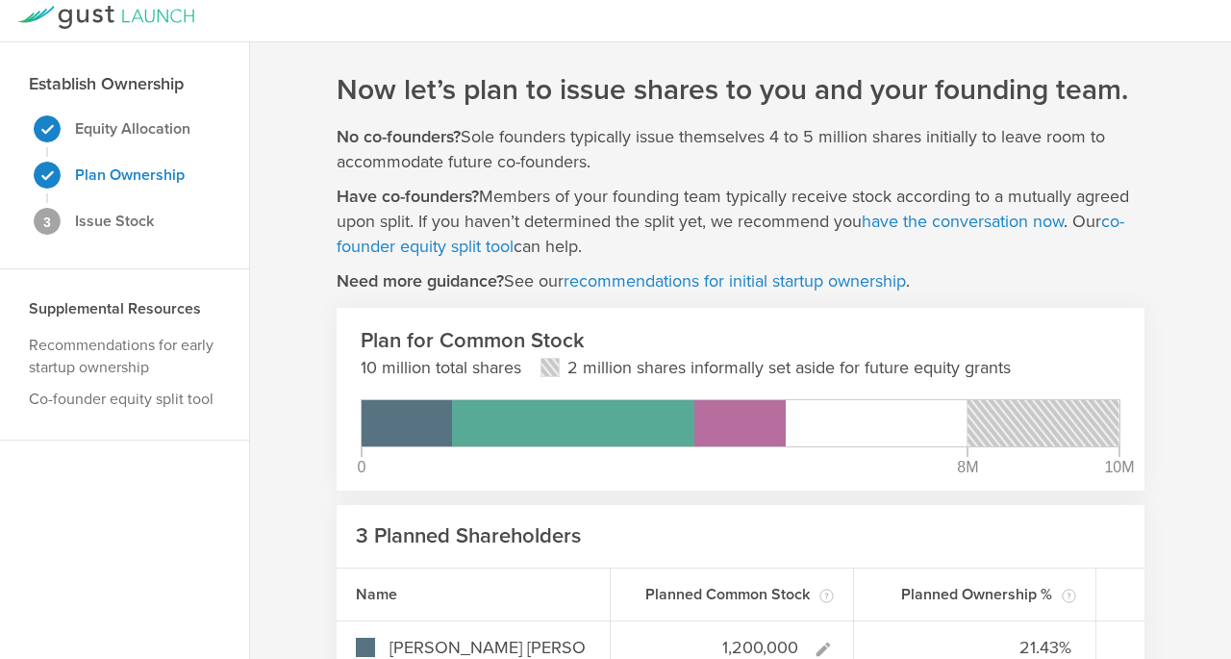
scroll to position [3, 0]
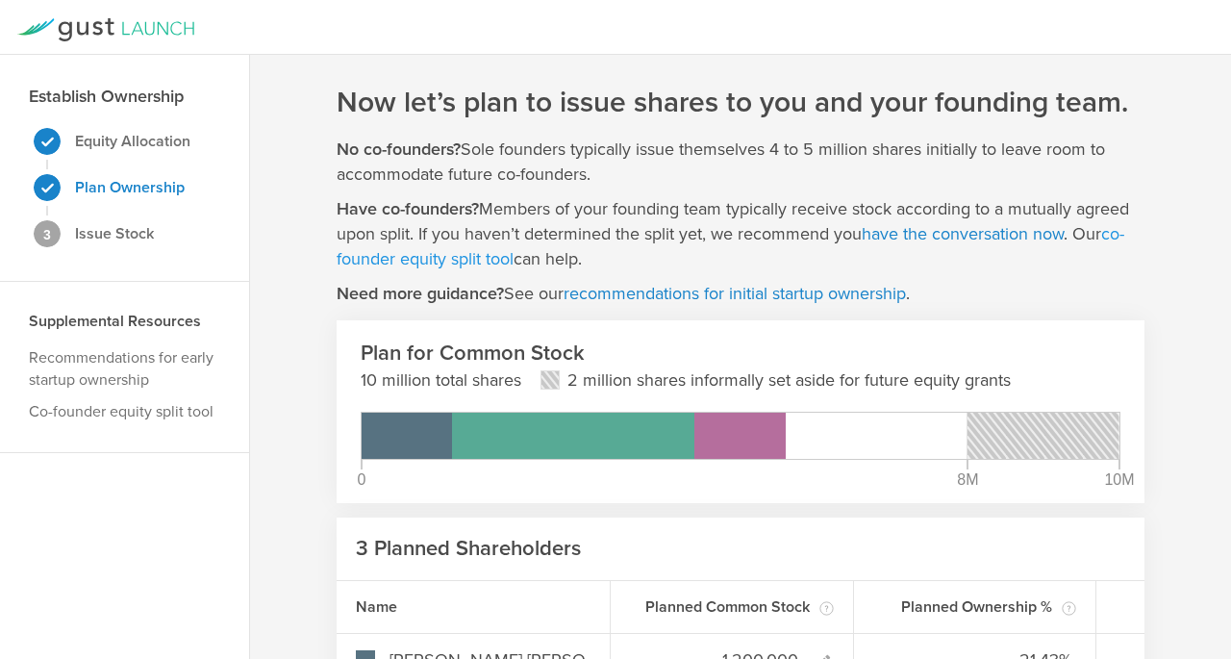
type input "1,200,000"
type gust-number-field "1200000"
click at [1124, 235] on link "co-founder equity split tool" at bounding box center [731, 246] width 788 height 46
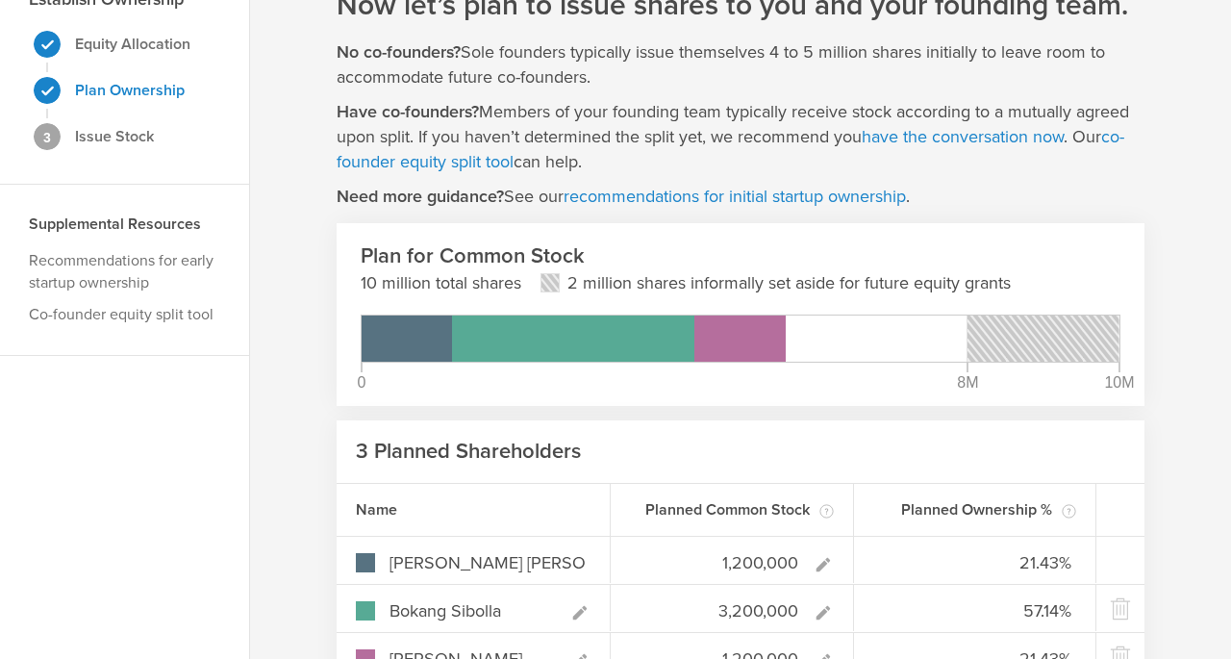
scroll to position [47, 0]
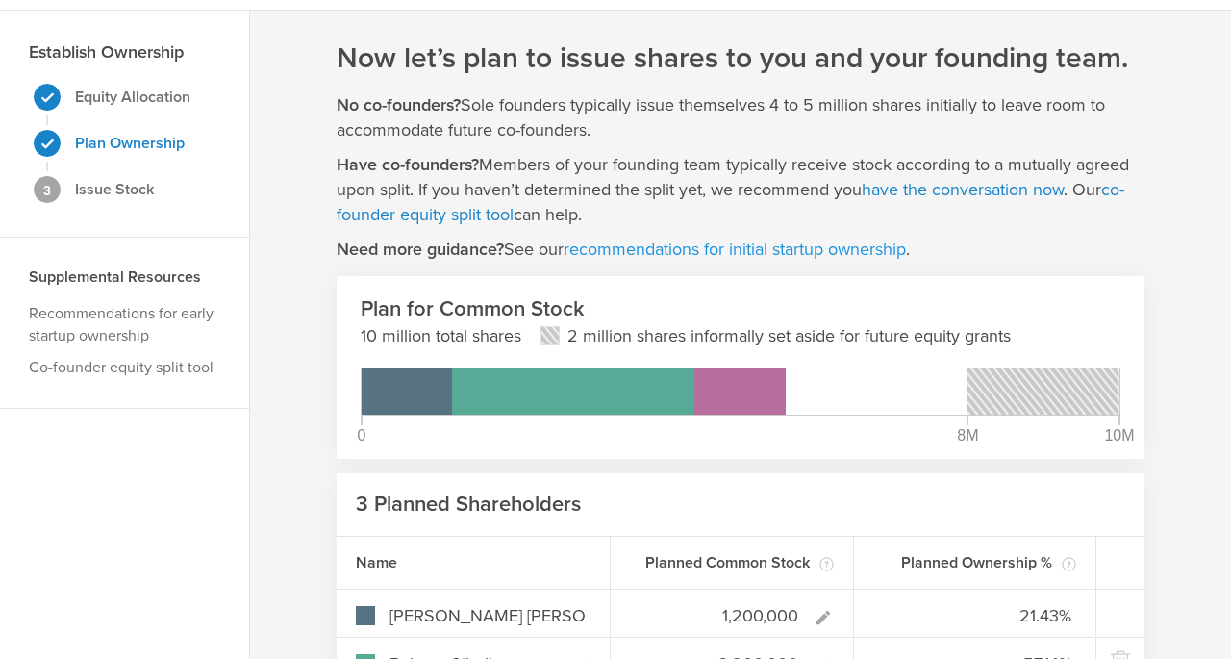
click at [676, 253] on link "recommendations for initial startup ownership" at bounding box center [734, 248] width 342 height 21
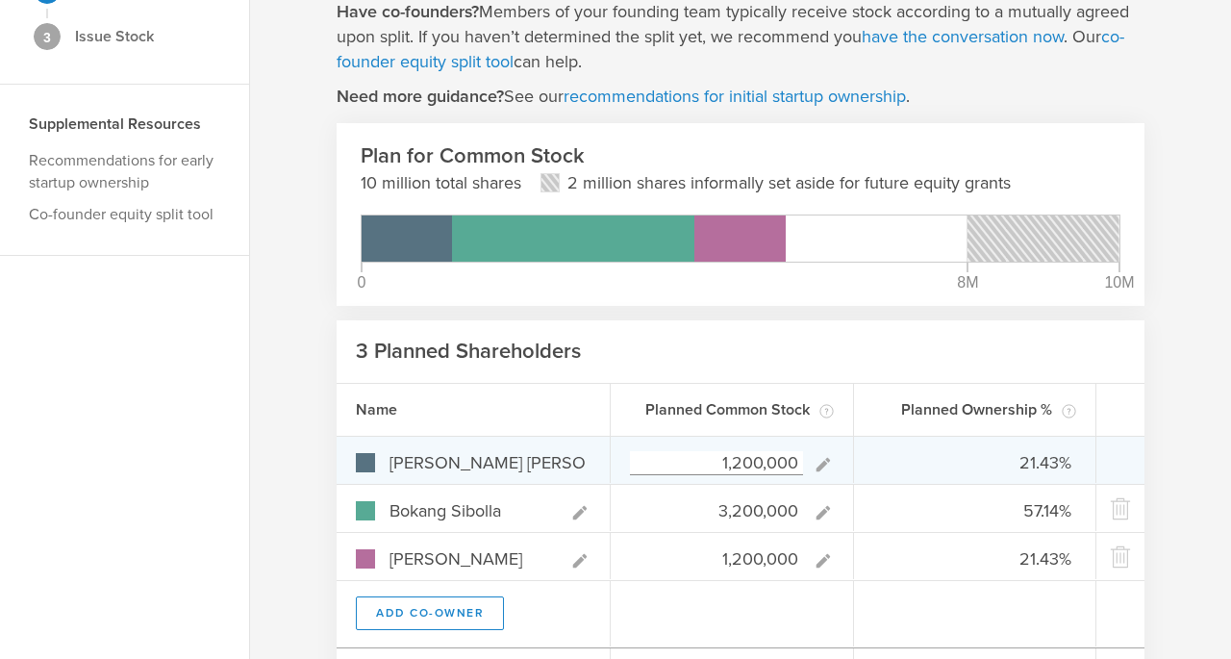
scroll to position [199, 0]
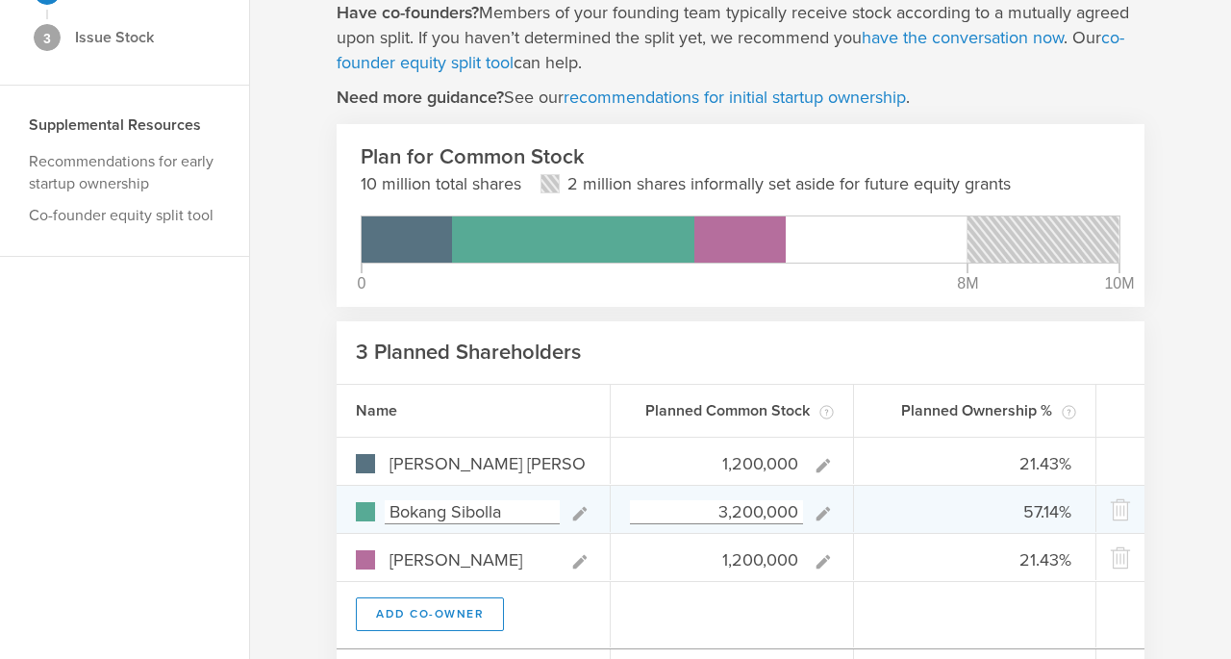
click at [738, 517] on input "3,200,000" at bounding box center [716, 512] width 173 height 24
type input "0"
type input "50.00%"
type input "0.00%"
type input "50.00%"
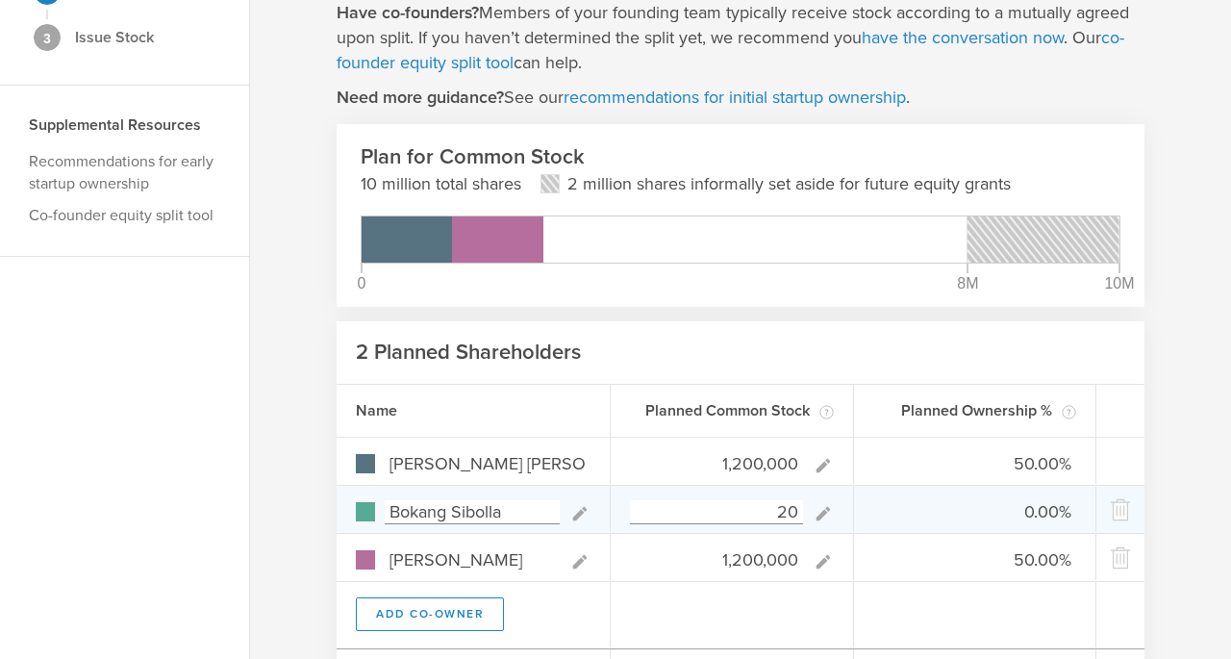
type input "280"
type input "49.99%"
type input "0.01%"
type input "49.99%"
type input "2,800,000"
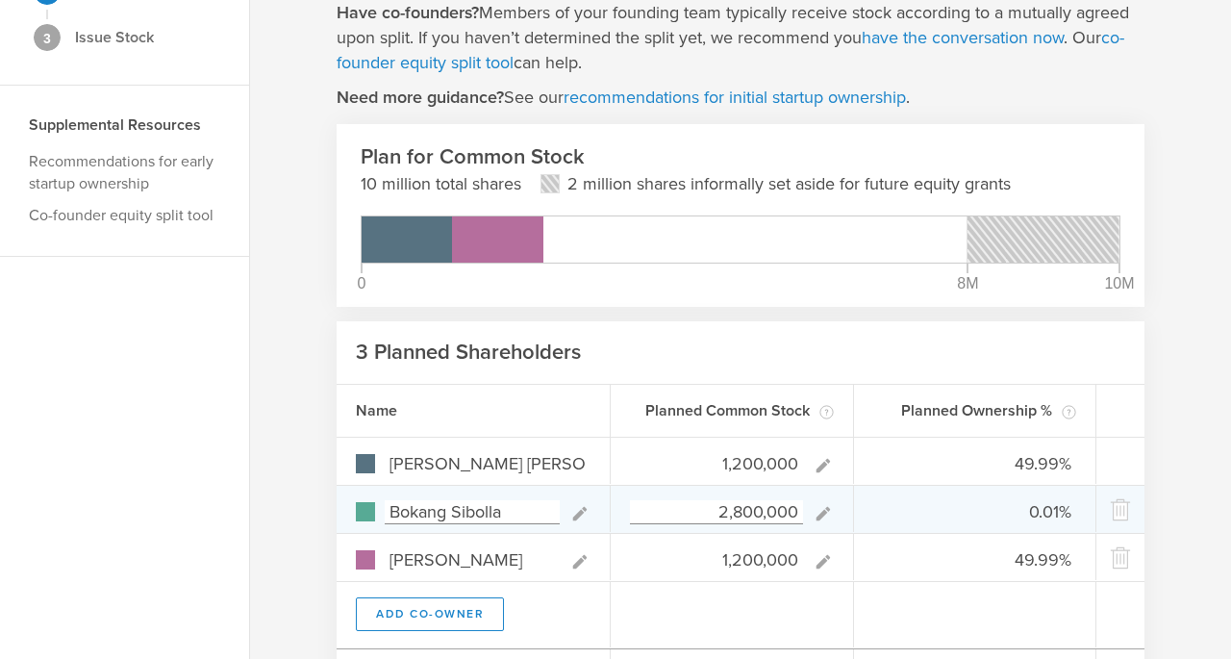
type input "23.08%"
type input "53.85%"
type input "23.08%"
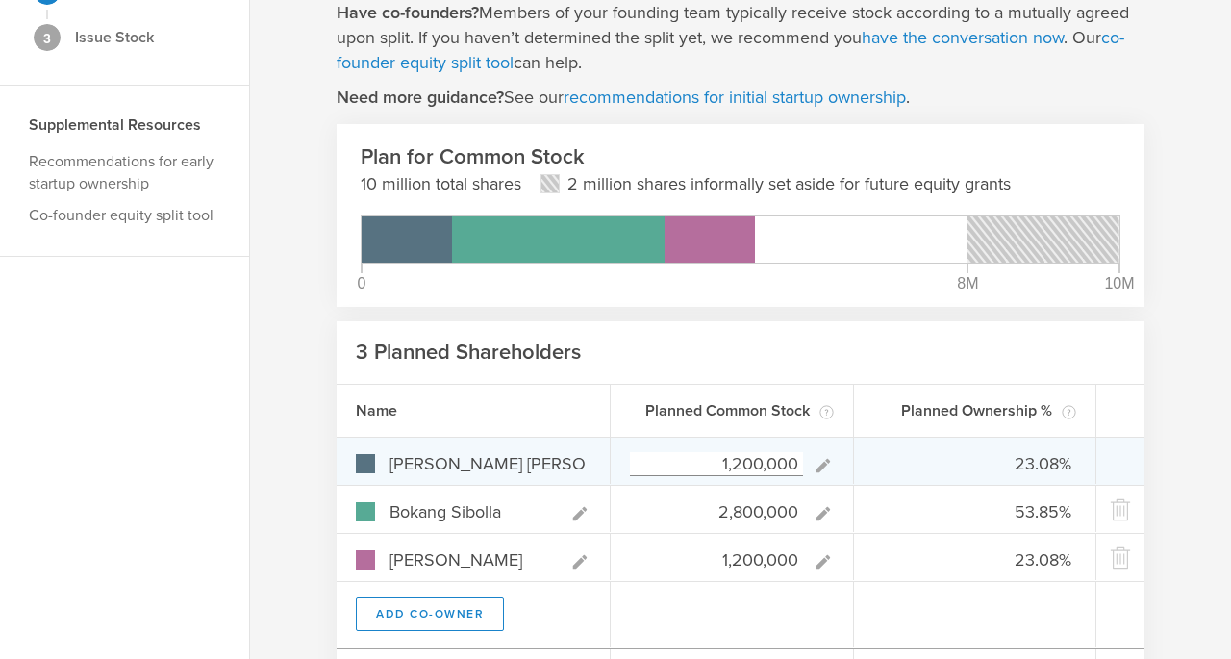
type input "2,800,000"
type gust-number-field "2800000"
click at [751, 471] on input "1,200,000" at bounding box center [716, 464] width 173 height 24
type input "100,000"
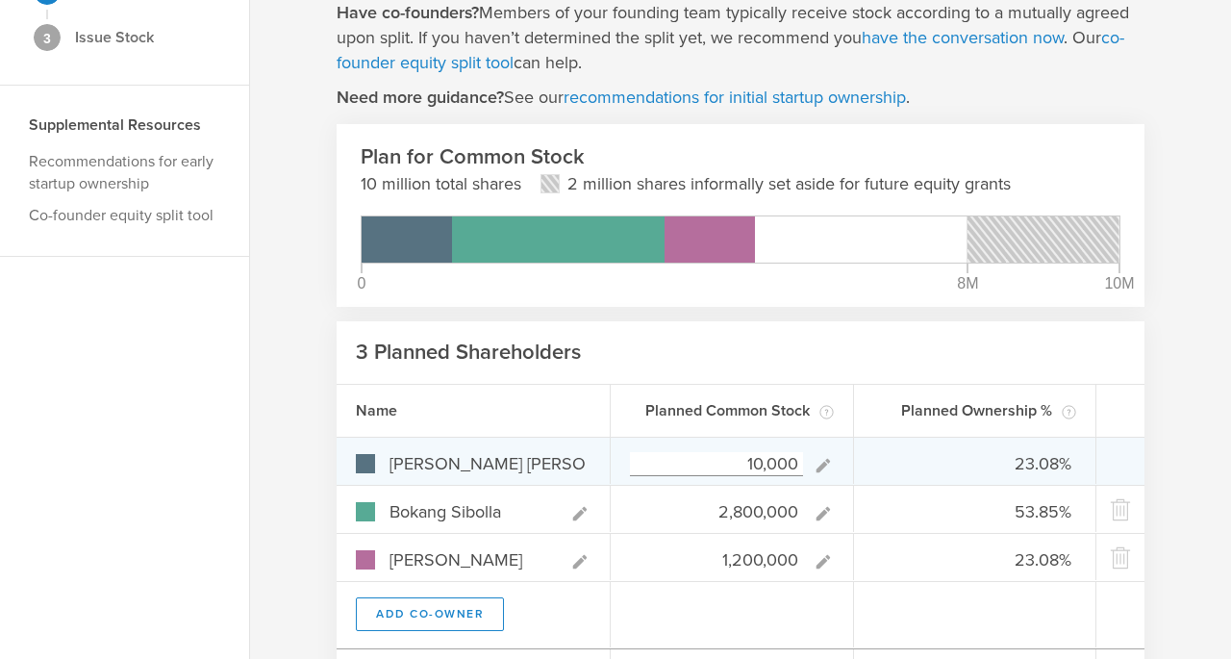
type input "0.25%"
type input "69.83%"
type input "29.93%"
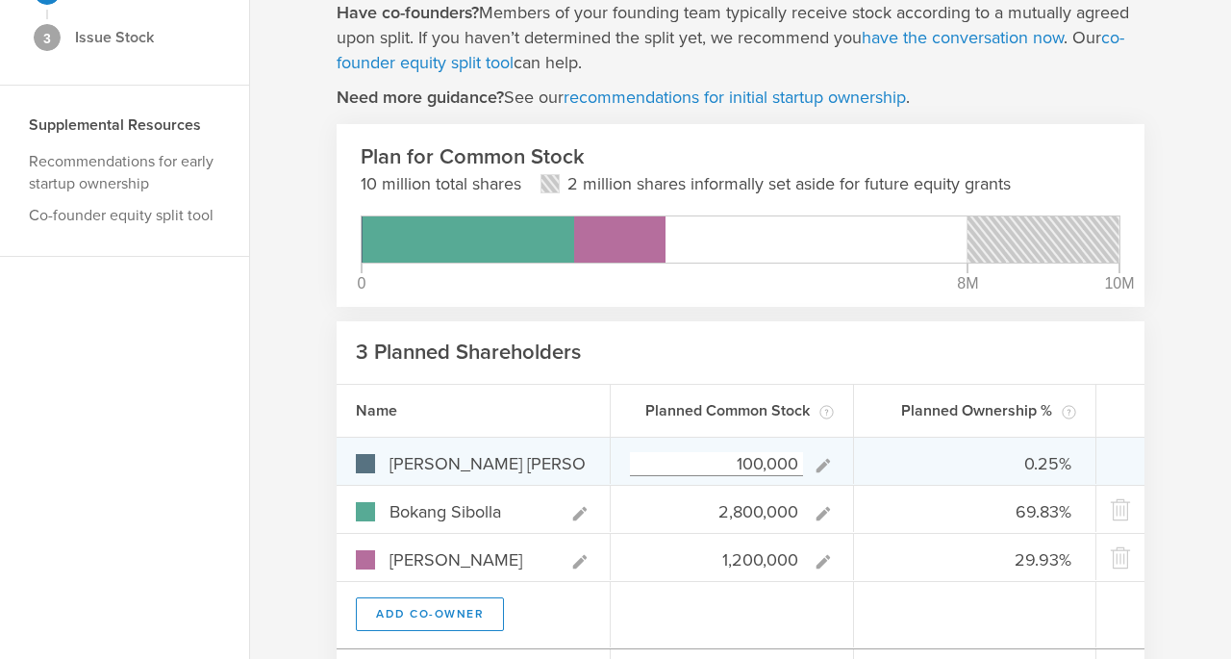
type input "1,050,000"
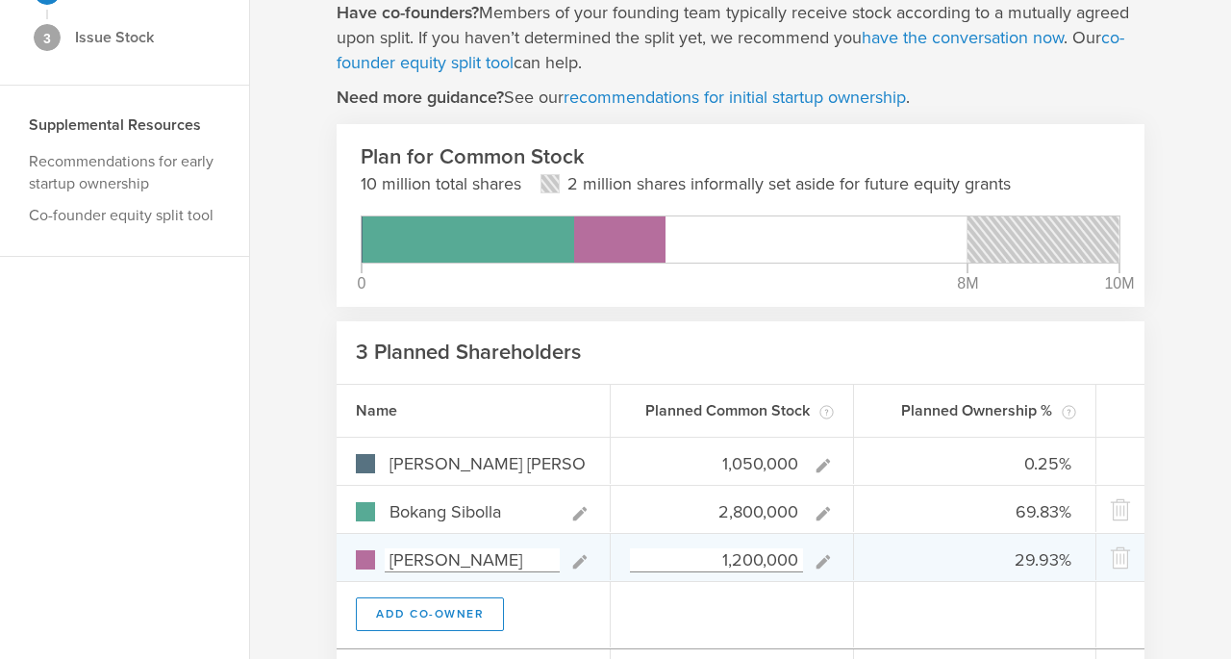
type input "20.79%"
type input "55.45%"
type input "23.76%"
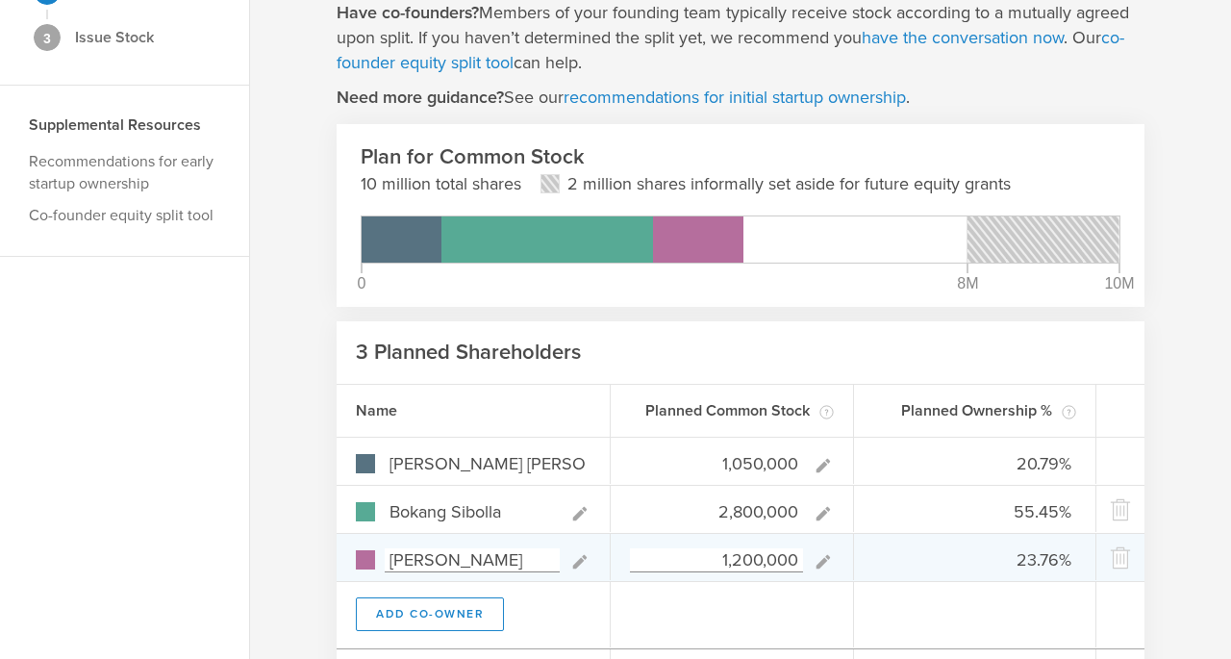
type input "1,050,000"
type gust-number-field "1050000"
click at [781, 551] on input "1,200,000" at bounding box center [716, 560] width 173 height 24
type input "100"
type input "27.27%"
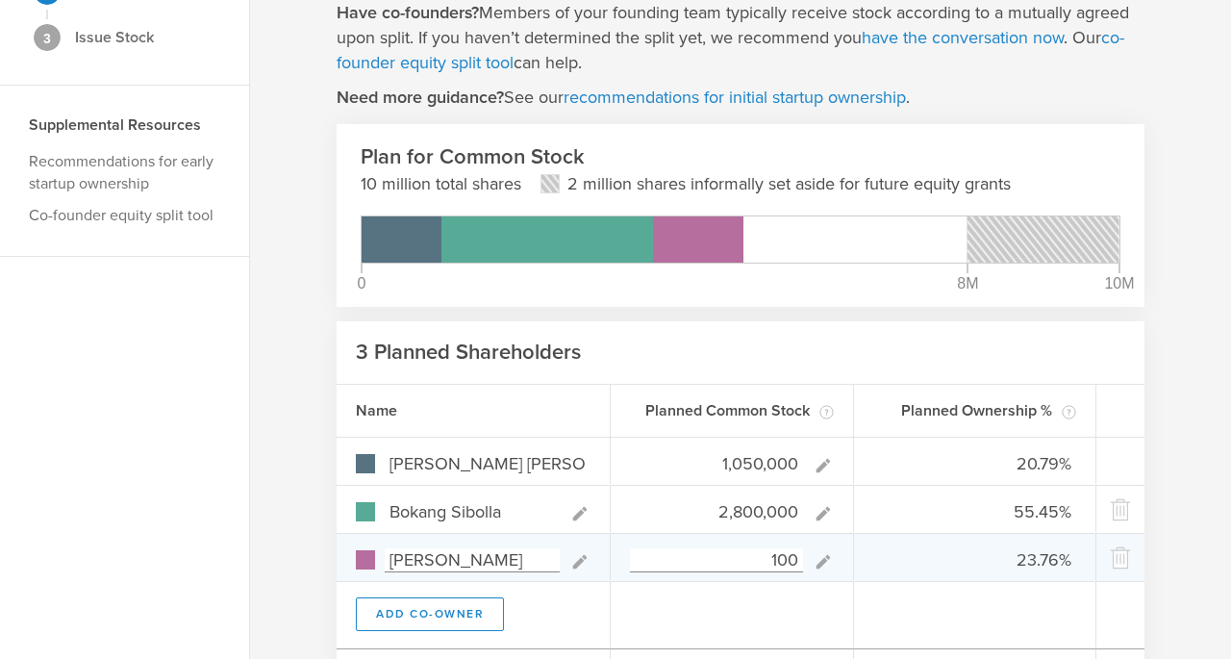
type input "72.73%"
type input "0.00%"
type input "10,500"
type input "27.20%"
type input "72.53%"
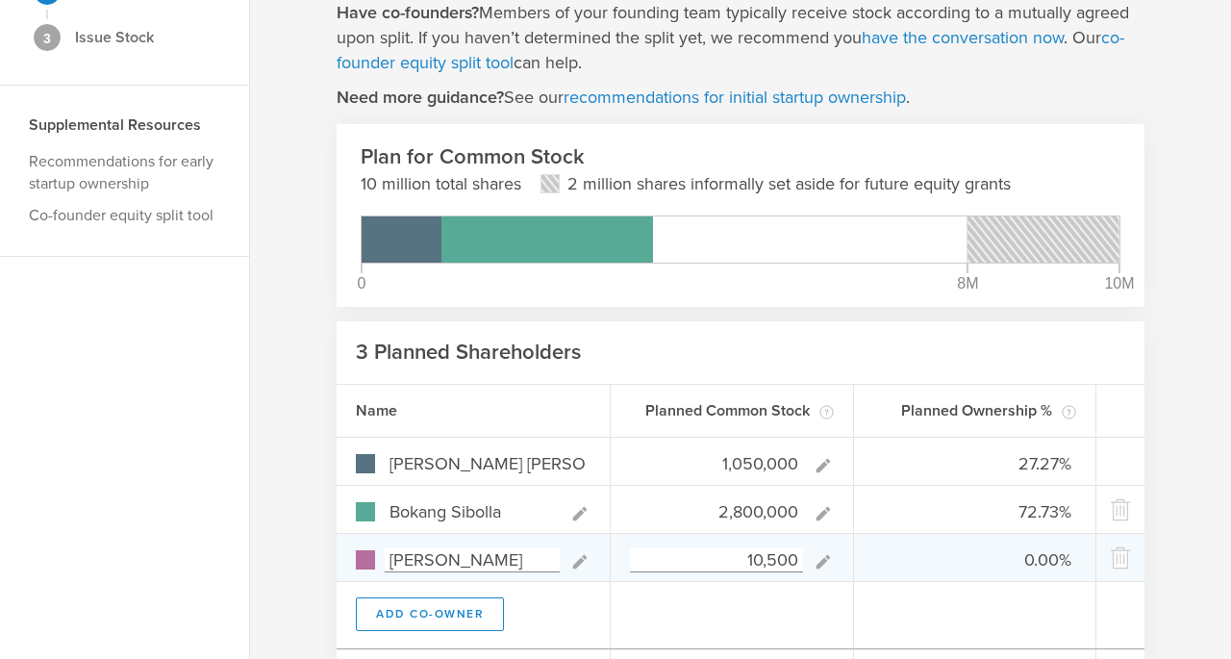
type input "0.27%"
type input "1,050,000"
type input "21.43%"
type input "57.14%"
type input "21.43%"
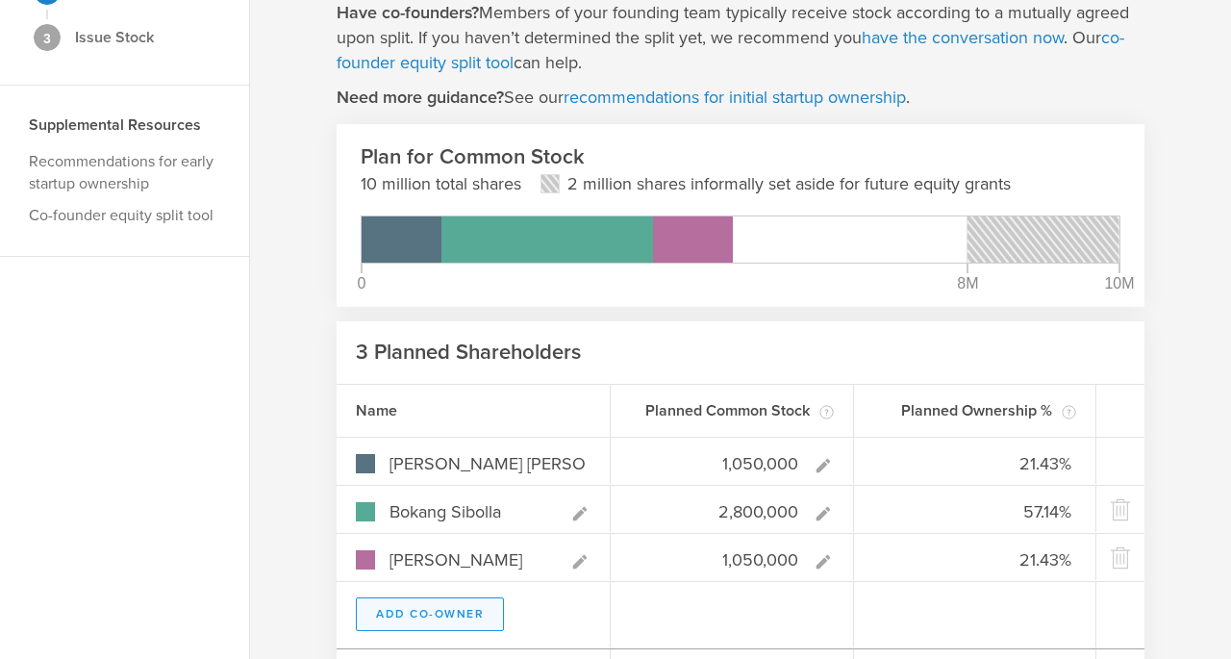
type input "1,050,000"
type gust-number-field "1050000"
click at [446, 603] on button "Add Co-Owner" at bounding box center [430, 614] width 148 height 34
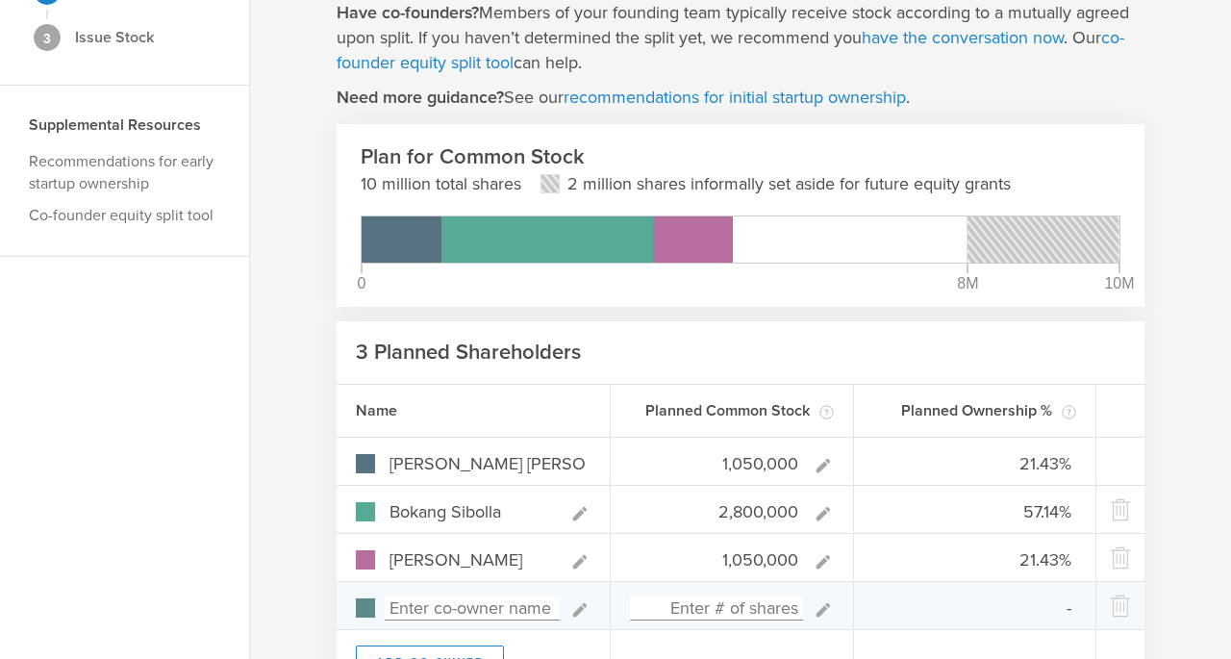
click at [456, 609] on input at bounding box center [472, 608] width 175 height 24
type input "tbd"
type input "0.00%"
type input "tbd"
click at [766, 603] on input at bounding box center [716, 608] width 173 height 24
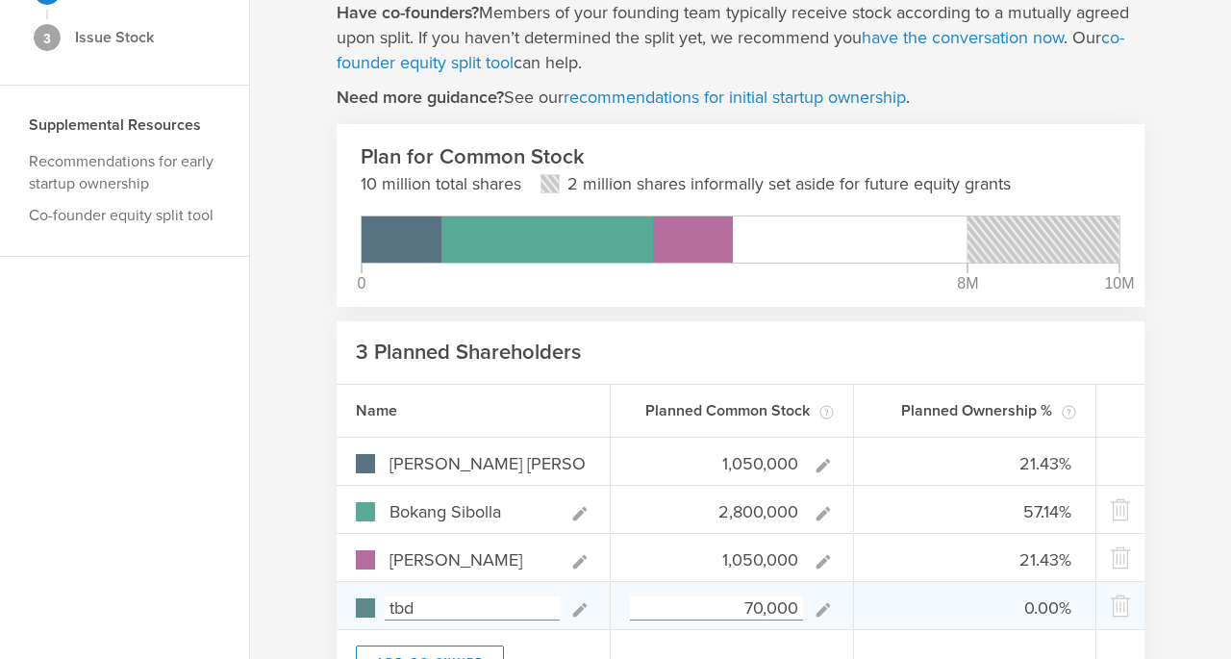
type input "700,000"
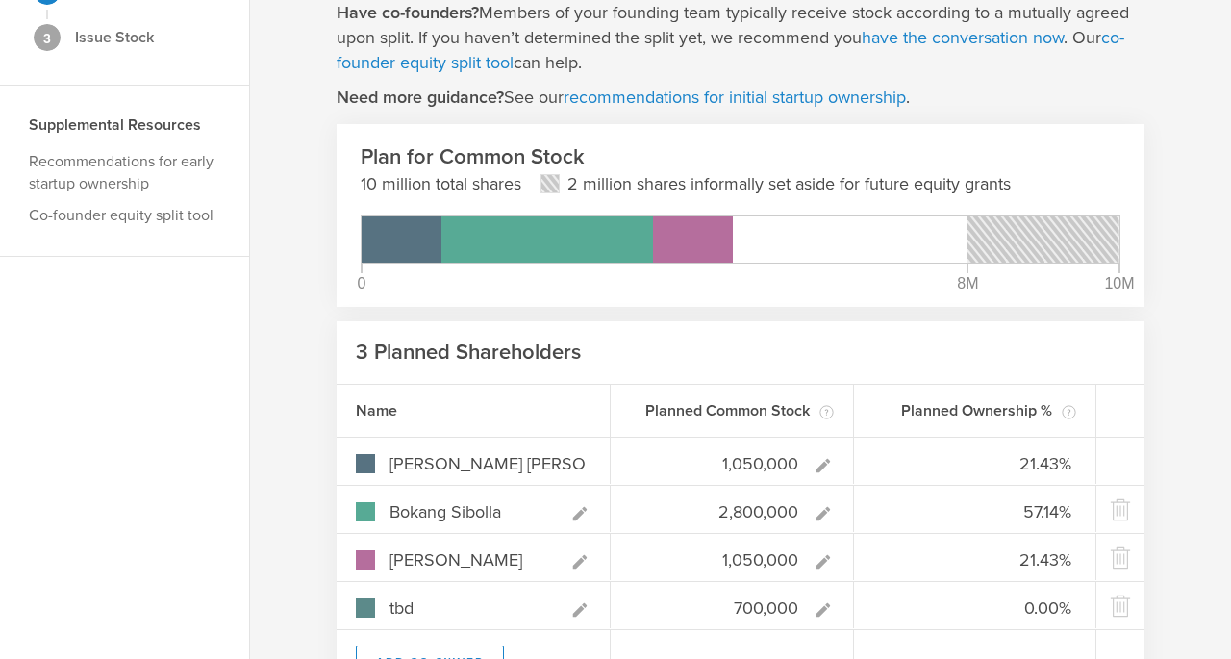
type input "18.75%"
type input "50.00%"
type input "18.75%"
type input "12.50%"
type input "700,000"
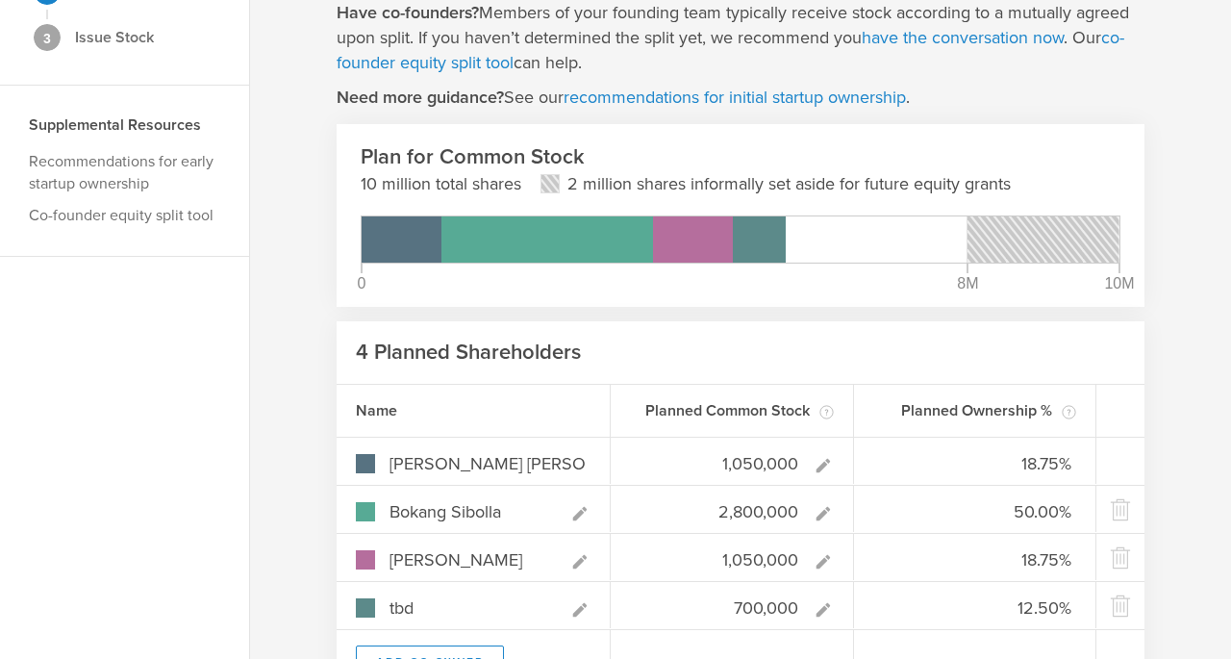
type gust-number-field "700000"
click at [861, 362] on header "4 Planned Shareholders" at bounding box center [741, 352] width 808 height 63
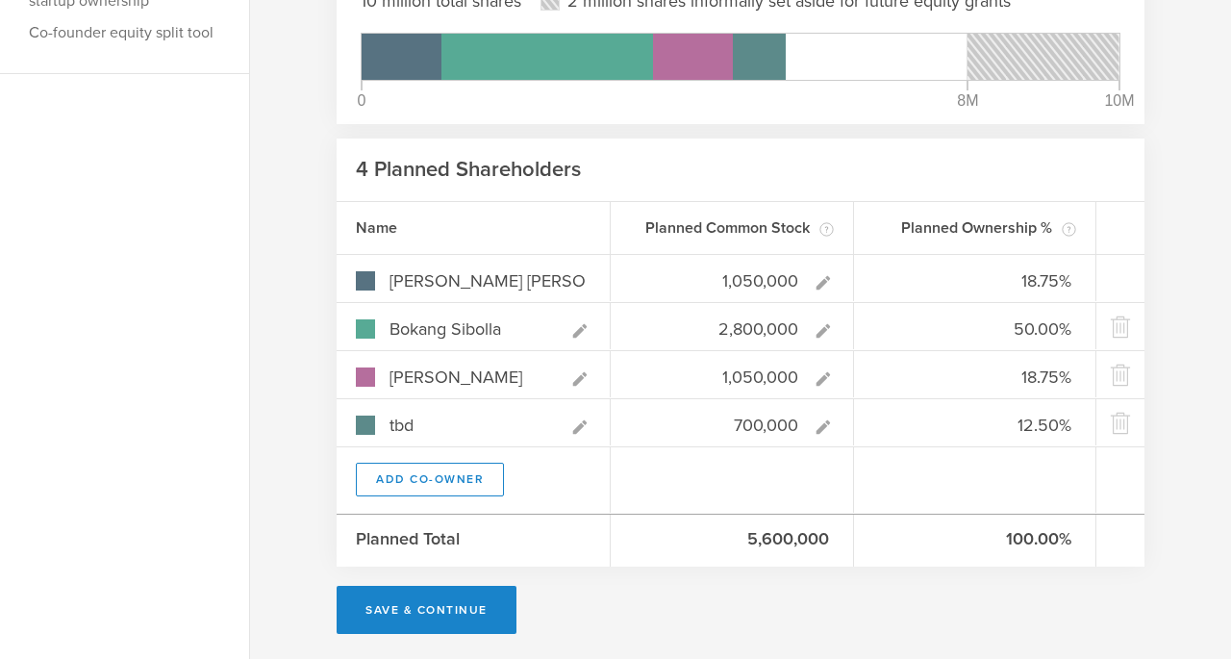
scroll to position [386, 0]
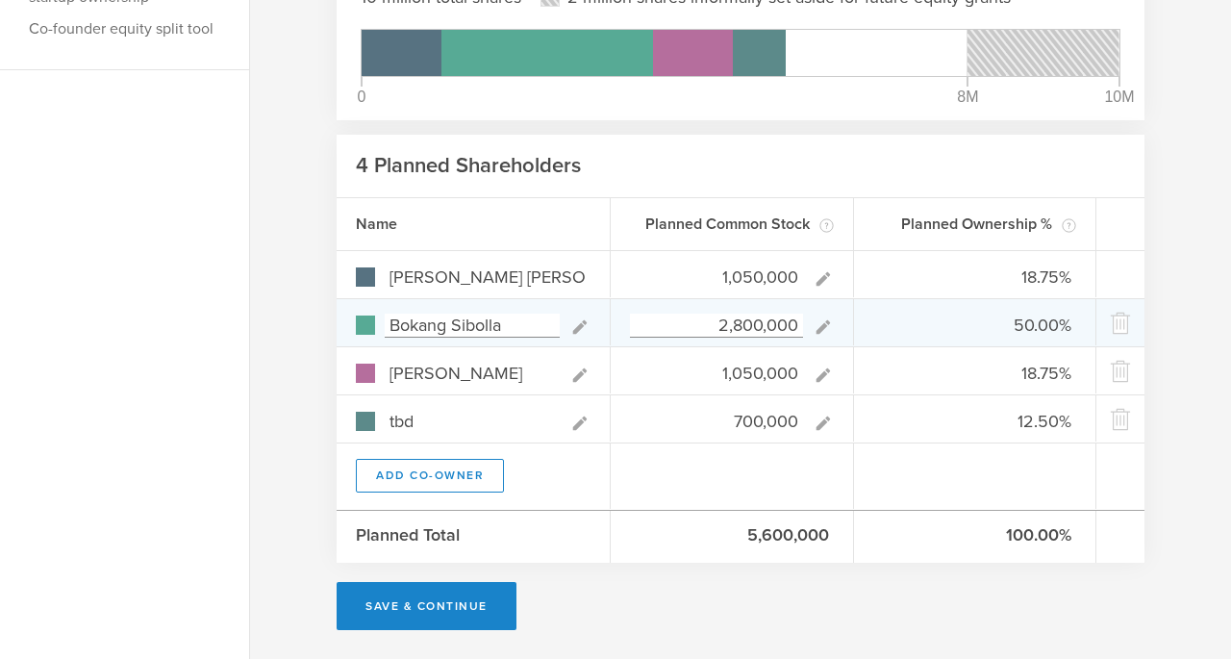
click at [739, 325] on input "2,800,000" at bounding box center [716, 325] width 173 height 24
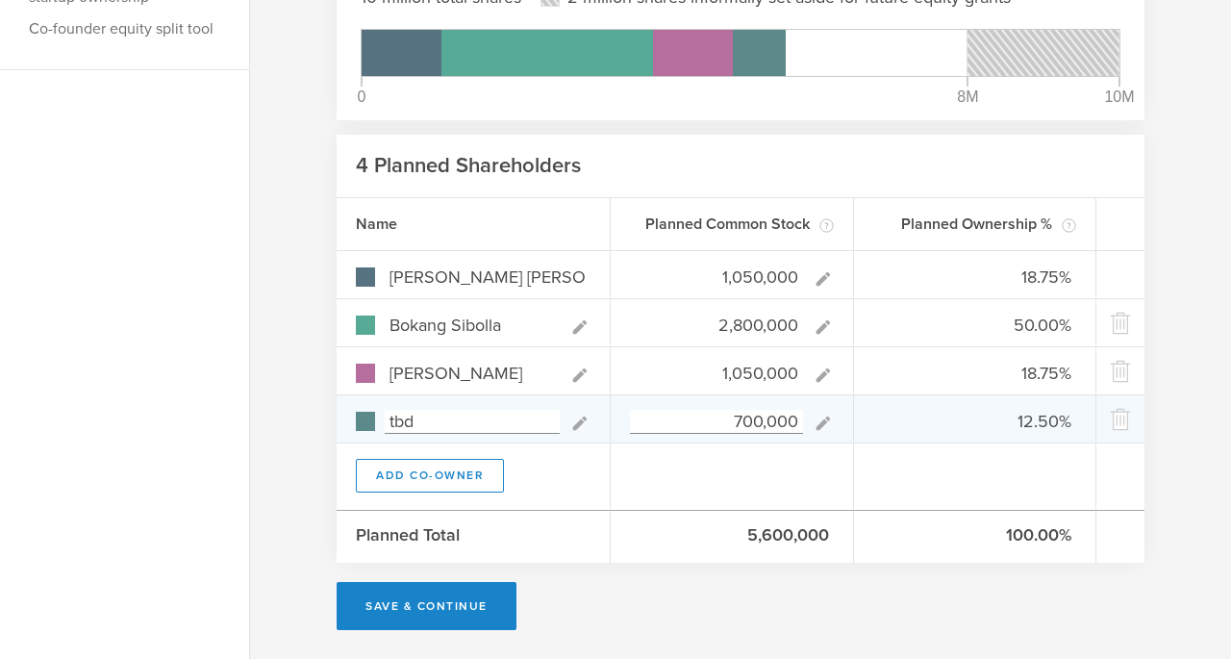
click at [742, 424] on input "700,000" at bounding box center [716, 422] width 173 height 24
type input "50"
type input "21.43%"
type input "57.14%"
type input "21.43%"
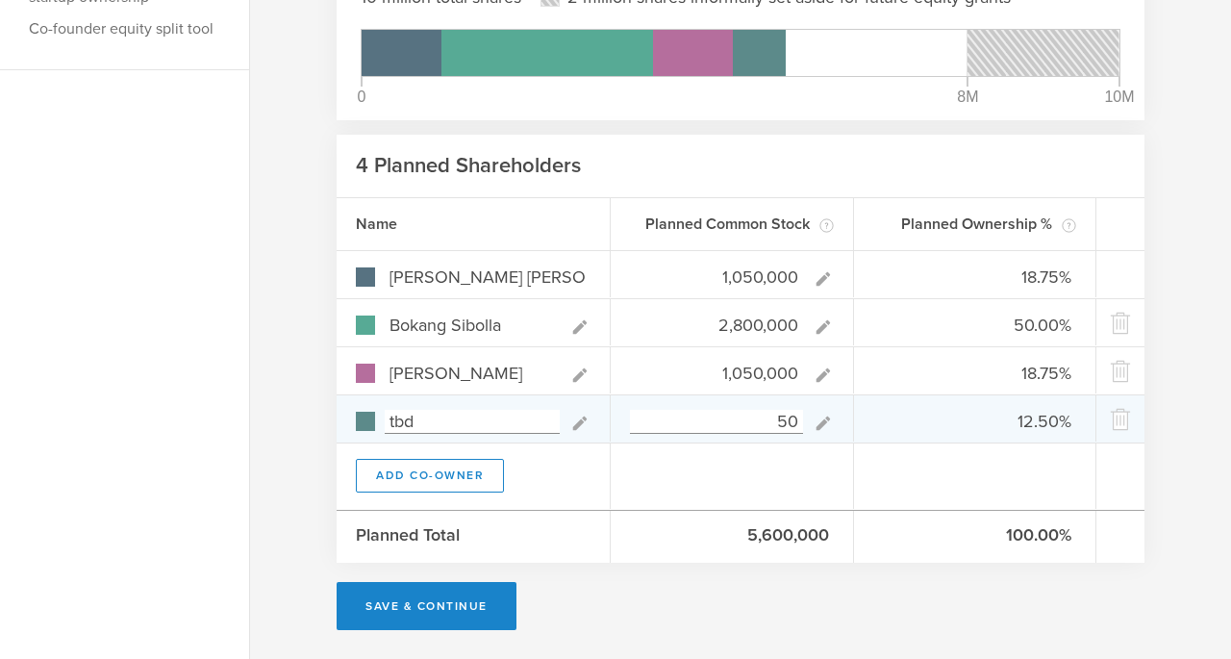
type input "0.00%"
type input "500,000"
type input "19.44%"
type input "51.85%"
type input "19.44%"
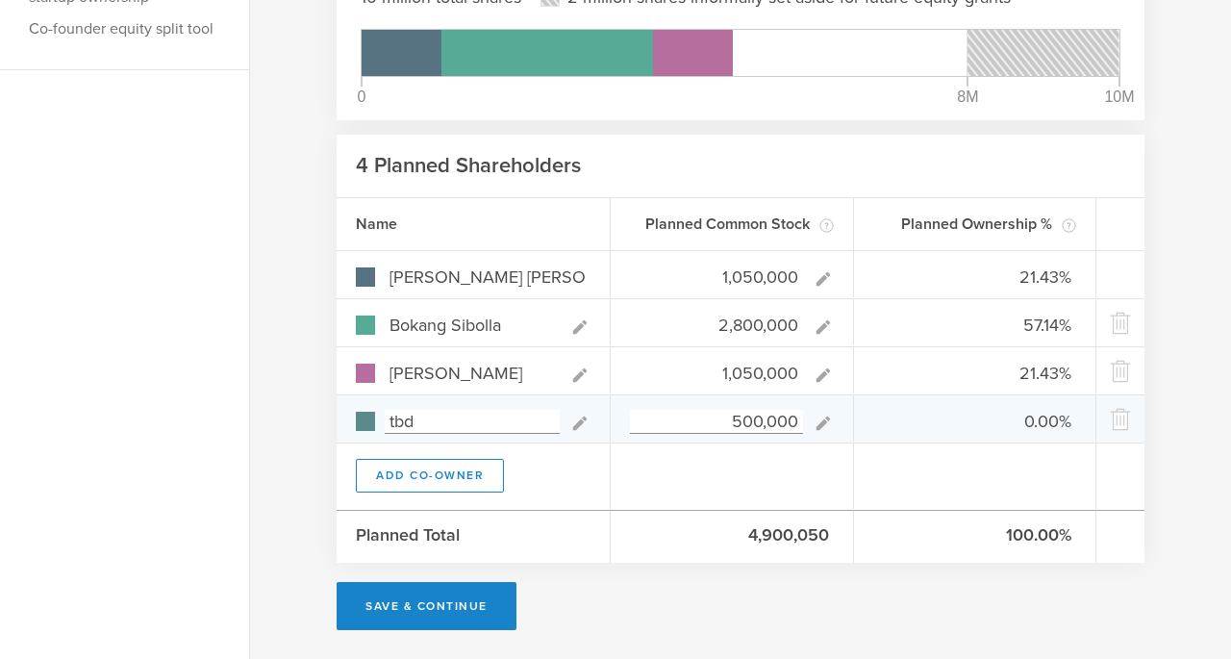
type input "9.26%"
click at [749, 427] on input "500,000" at bounding box center [716, 422] width 173 height 24
type input "520,000"
type input "19.37%"
type input "51.66%"
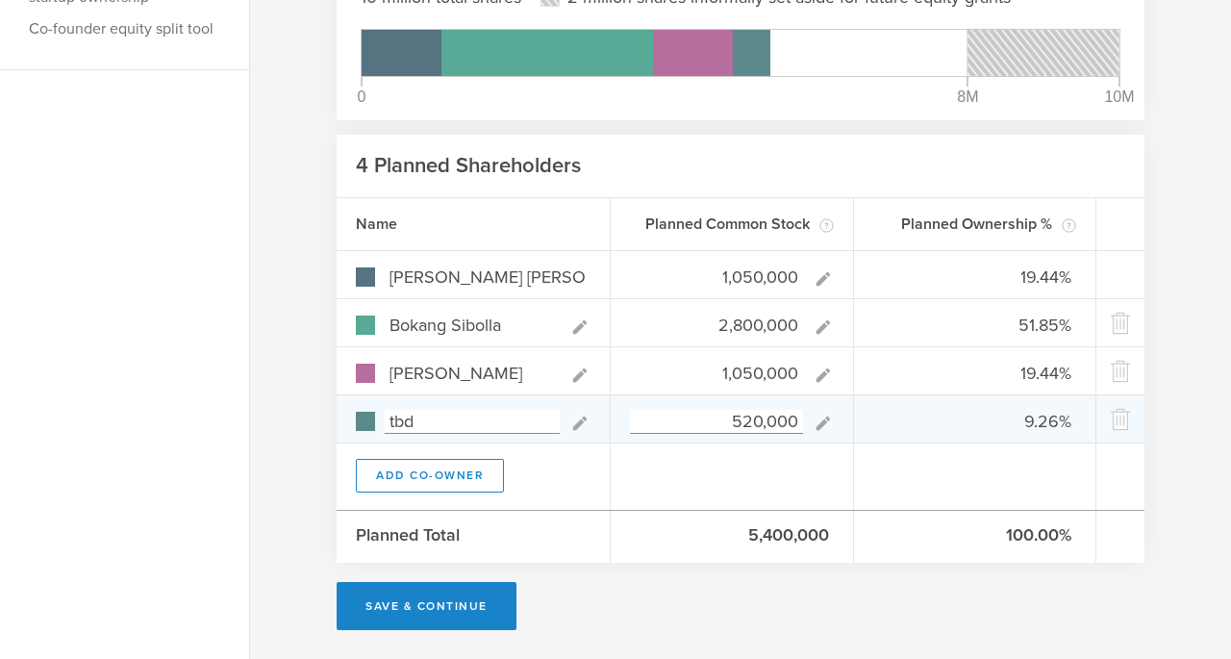
type input "19.37%"
type input "9.59%"
type input "560,000"
type input "19.23%"
type input "51.28%"
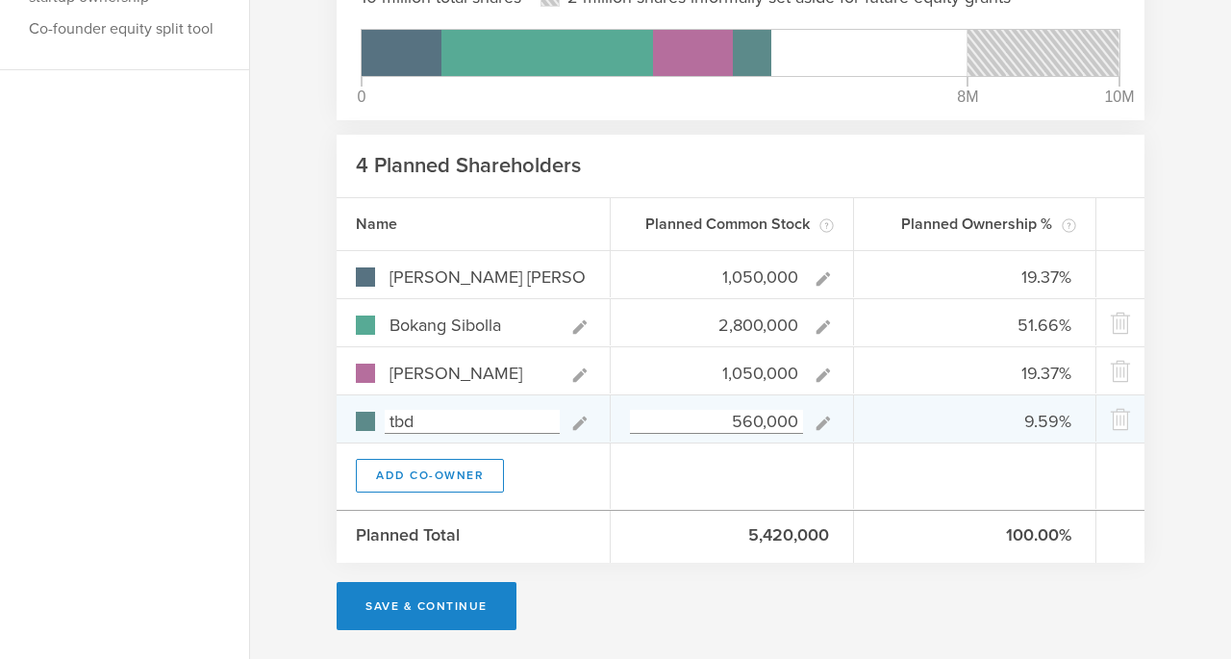
type input "19.23%"
type input "10.26%"
type input "550,000"
type input "19.27%"
type input "51.38%"
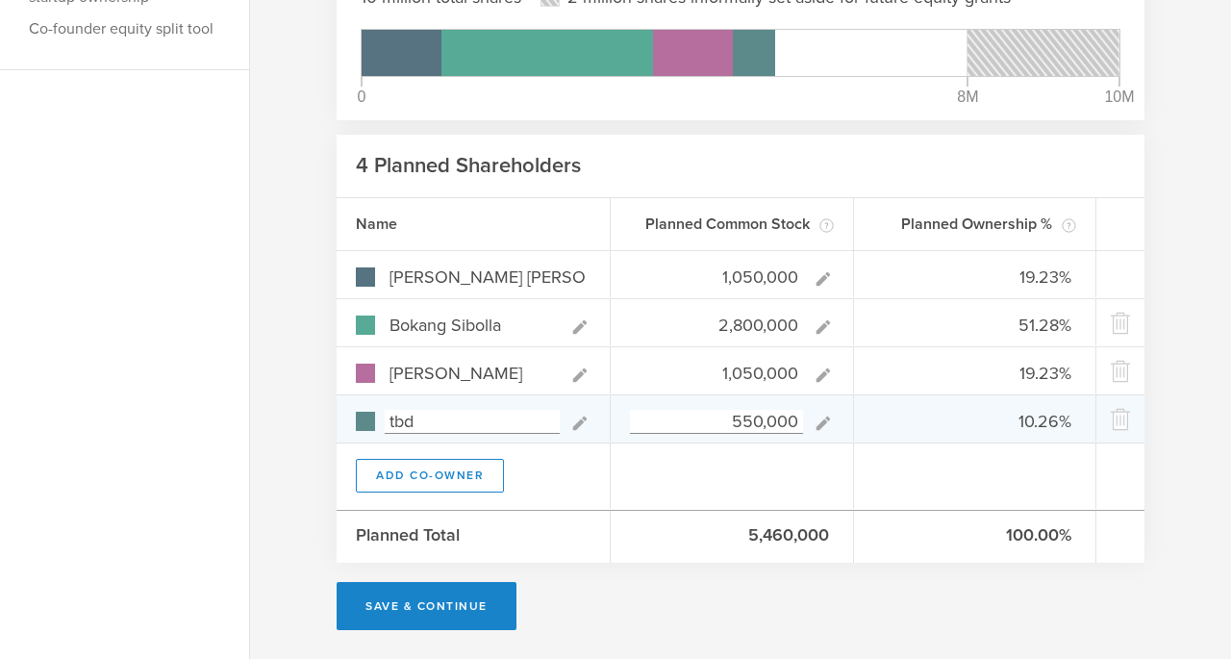
type input "19.27%"
type input "10.09%"
type input "540,000"
type input "19.30%"
type input "51.47%"
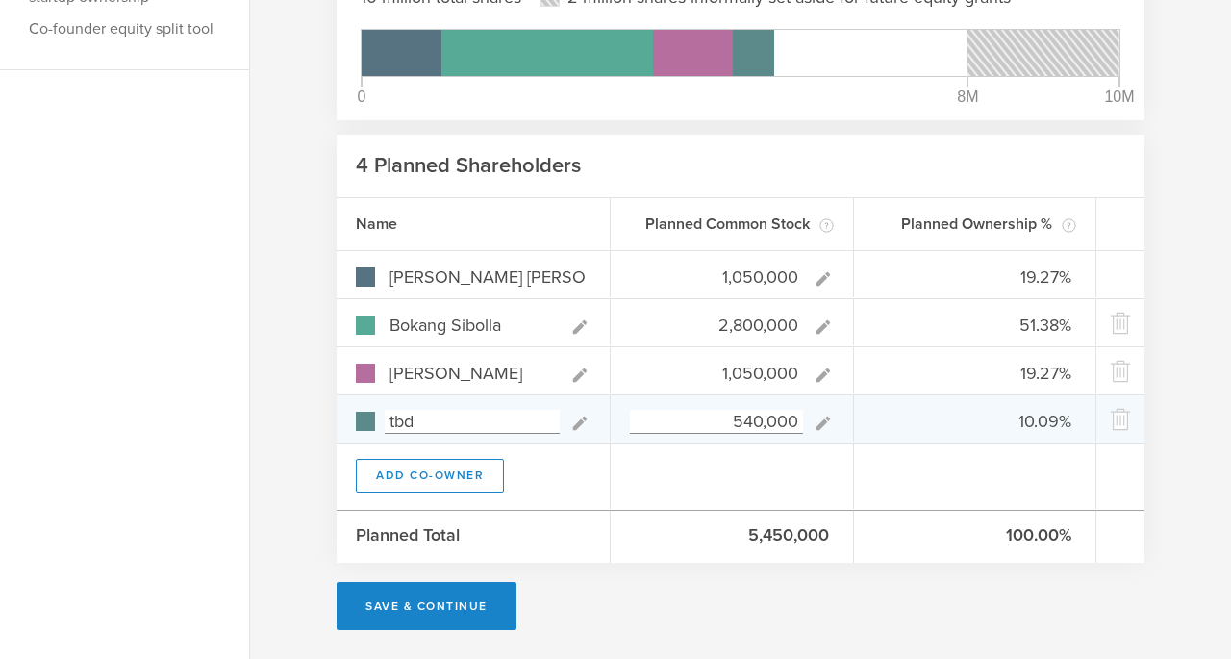
type input "19.30%"
type input "9.93%"
type input "548,000"
type input "19.27%"
type input "51.40%"
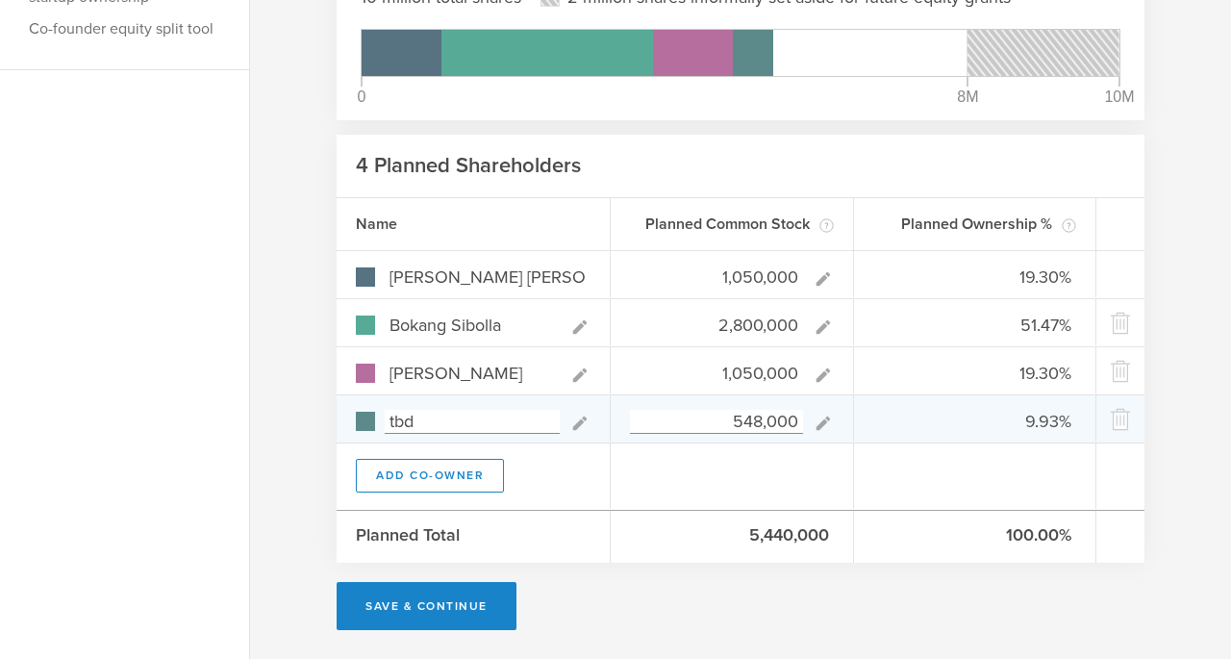
type input "19.27%"
click at [785, 420] on input "543,000" at bounding box center [716, 422] width 173 height 24
click at [449, 428] on input "tbd" at bounding box center [472, 422] width 175 height 24
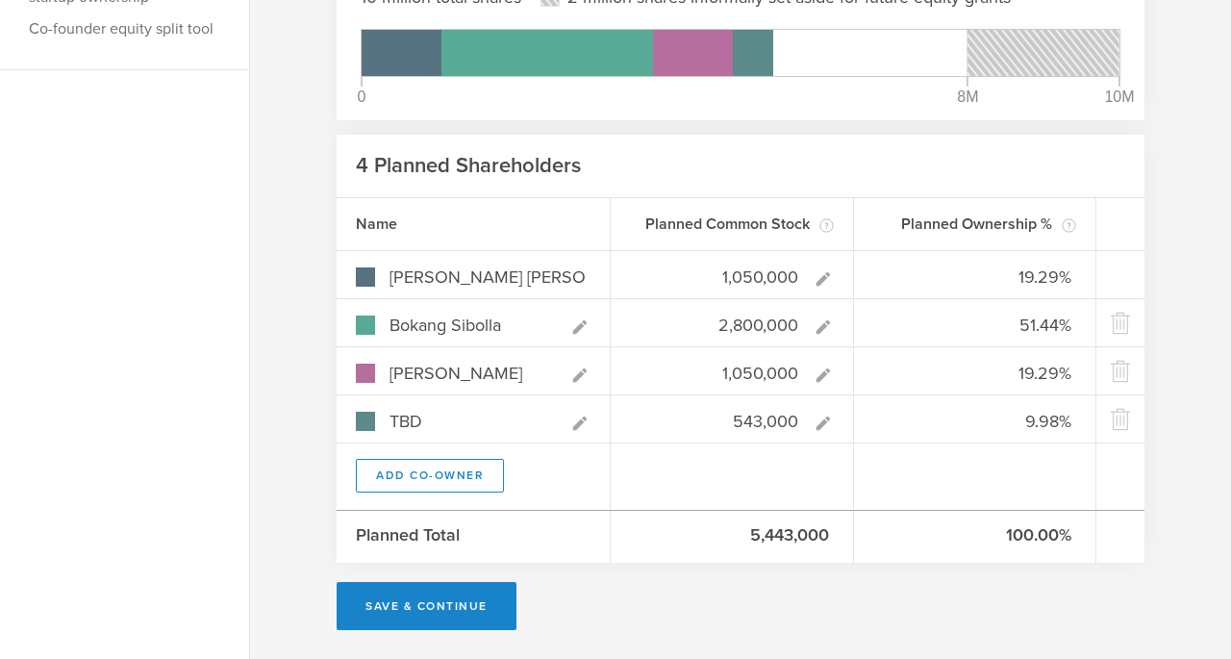
click at [739, 484] on div at bounding box center [732, 475] width 243 height 65
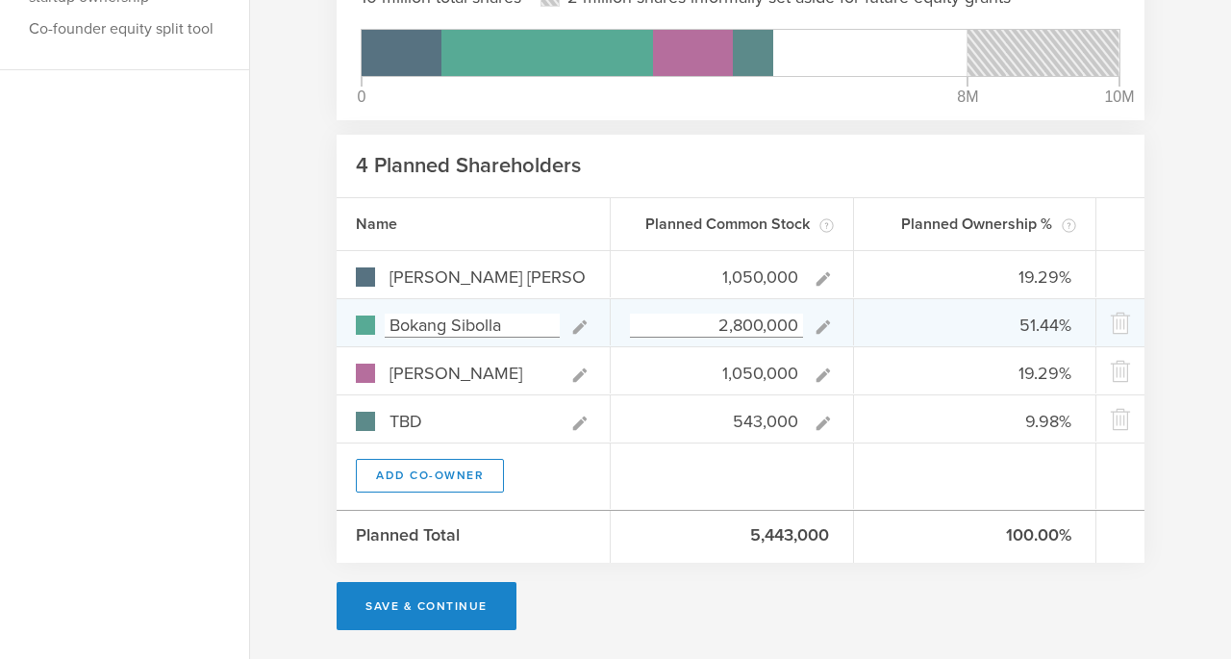
click at [748, 328] on input "2,800,000" at bounding box center [716, 325] width 173 height 24
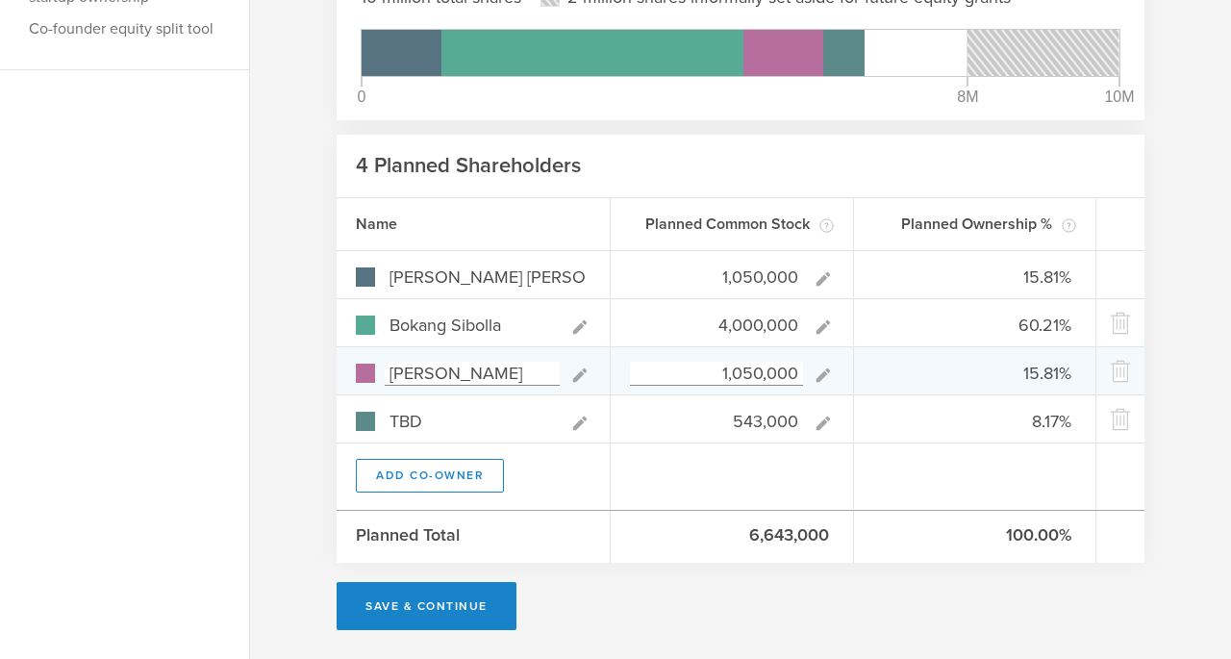
click at [736, 367] on input "1,050,000" at bounding box center [716, 374] width 173 height 24
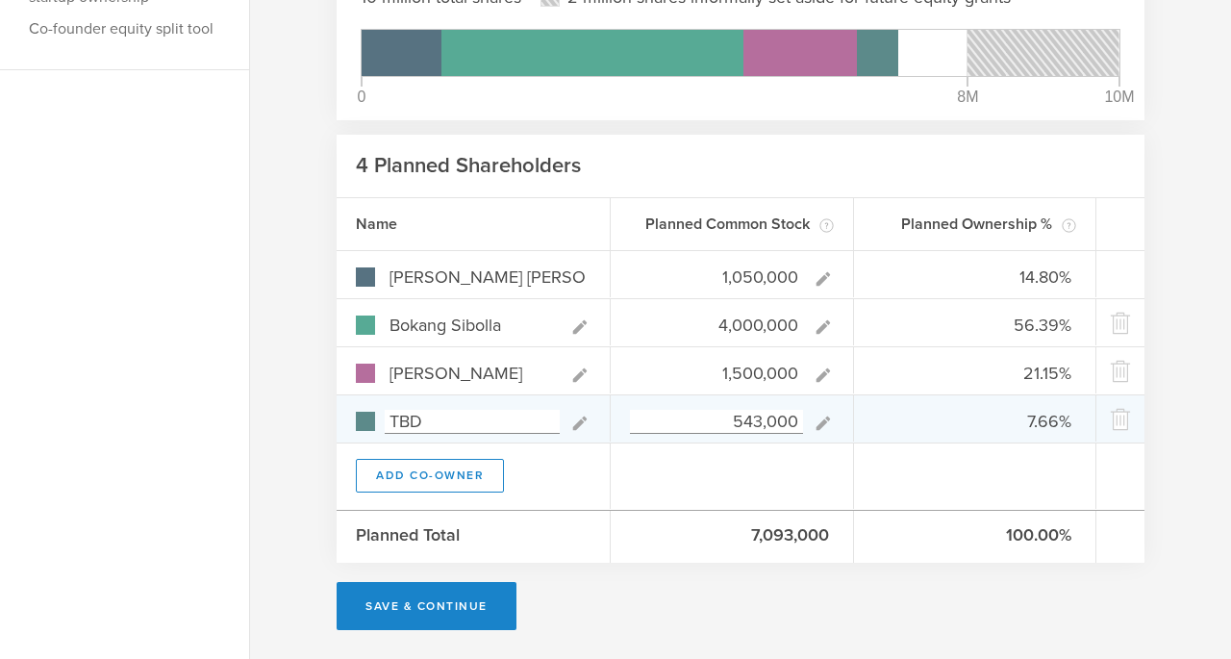
click at [749, 425] on input "543,000" at bounding box center [716, 422] width 173 height 24
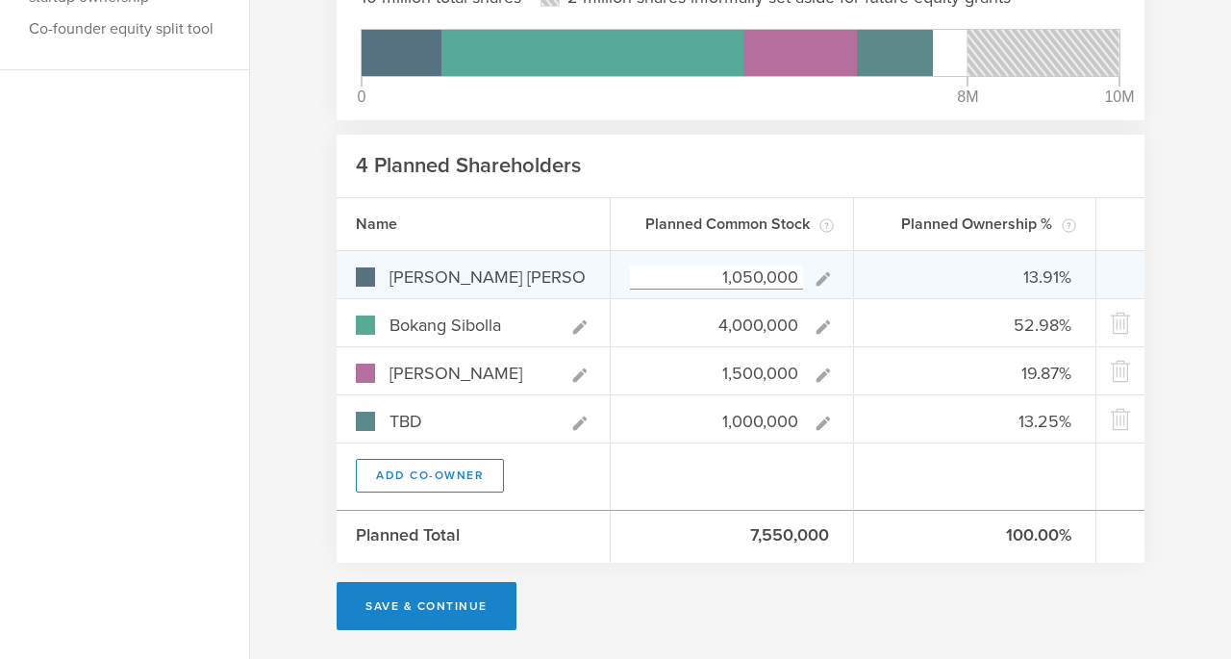
click at [744, 278] on input "1,050,000" at bounding box center [716, 277] width 173 height 24
click at [753, 278] on input "1,050,000" at bounding box center [716, 277] width 173 height 24
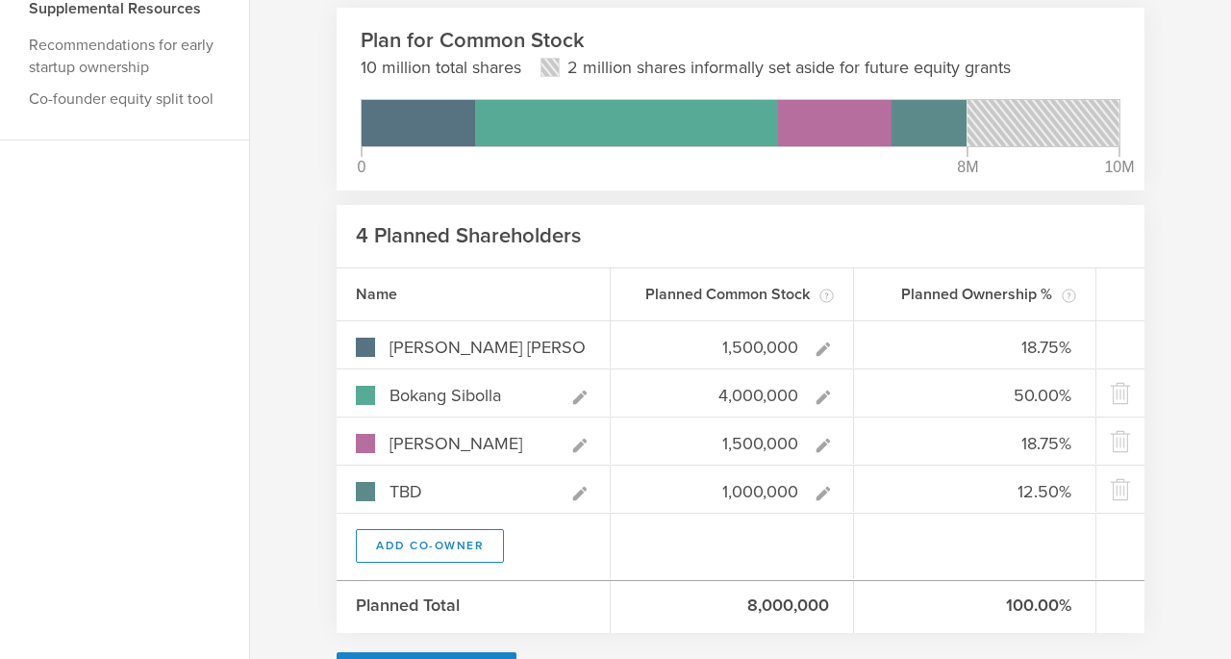
scroll to position [309, 0]
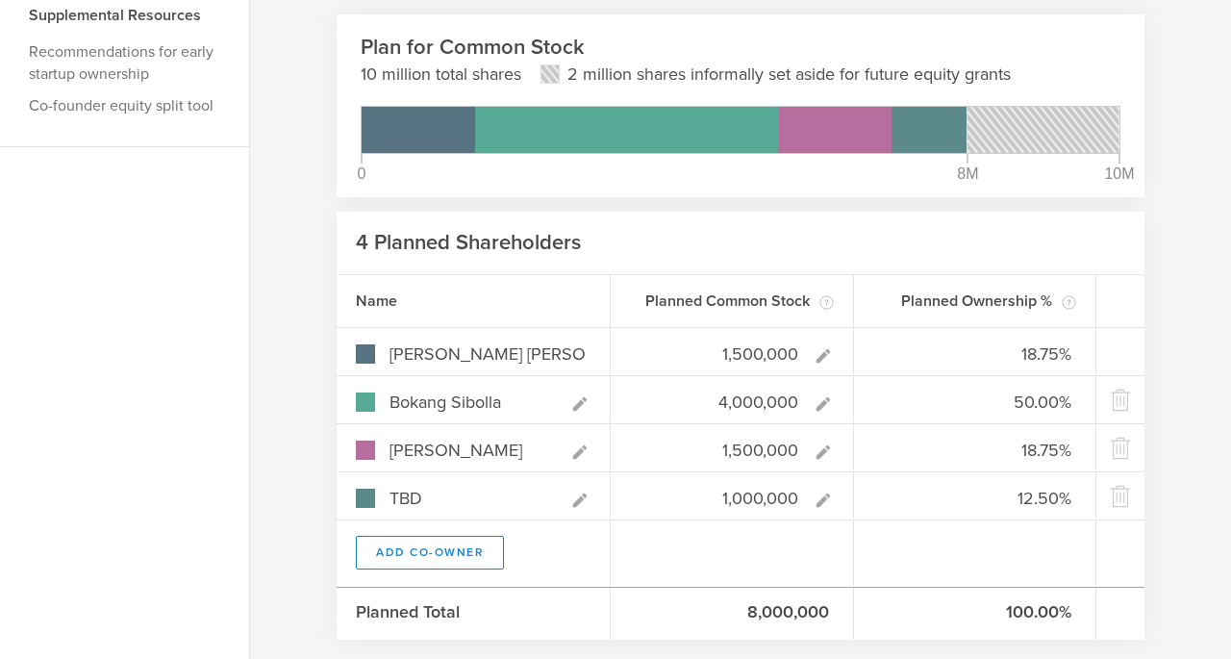
click at [986, 602] on div "100.00%" at bounding box center [975, 614] width 243 height 52
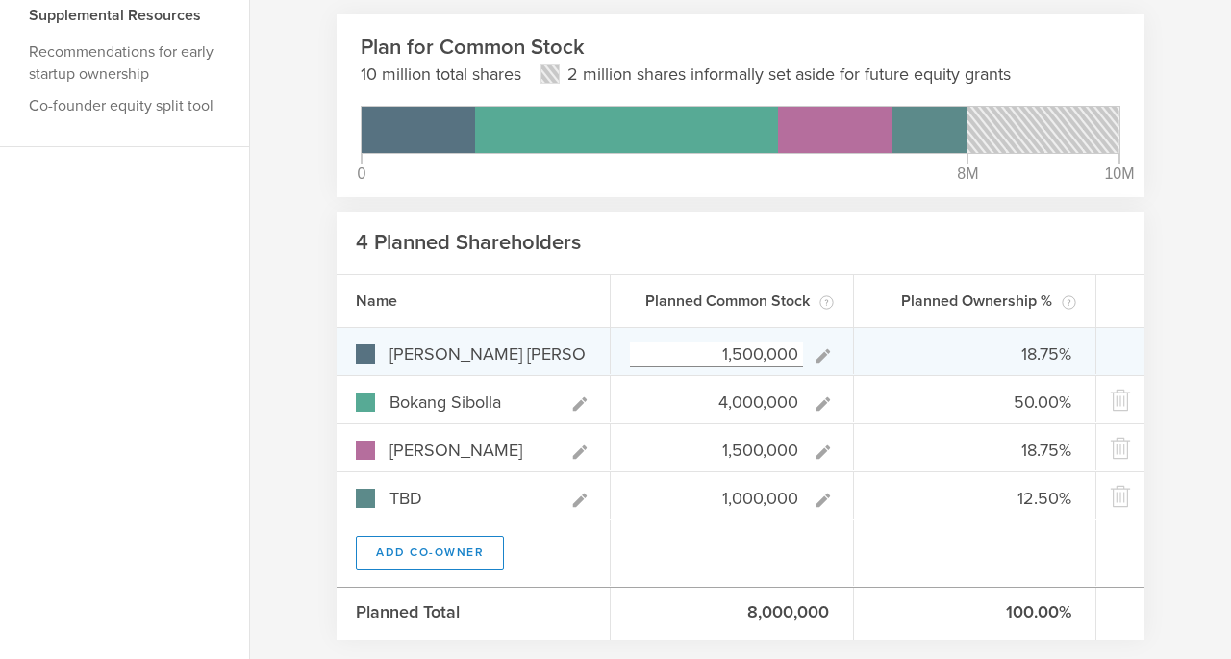
click at [742, 361] on input "1,500,000" at bounding box center [716, 354] width 173 height 24
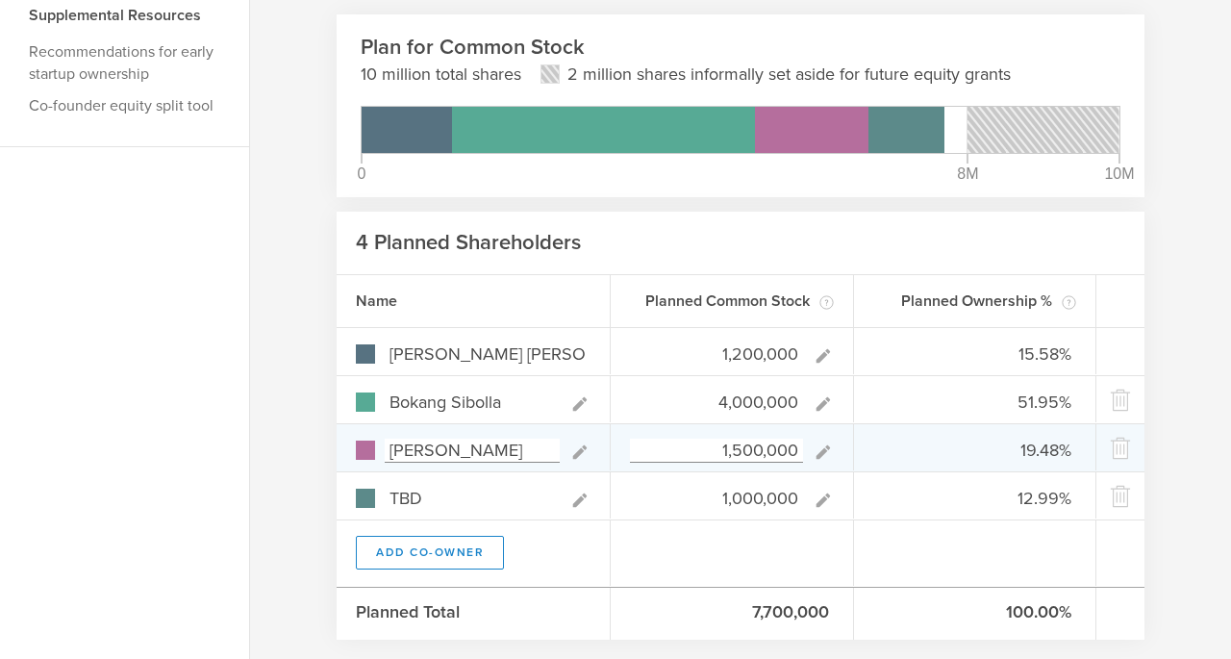
click at [739, 442] on input "1,500,000" at bounding box center [716, 450] width 173 height 24
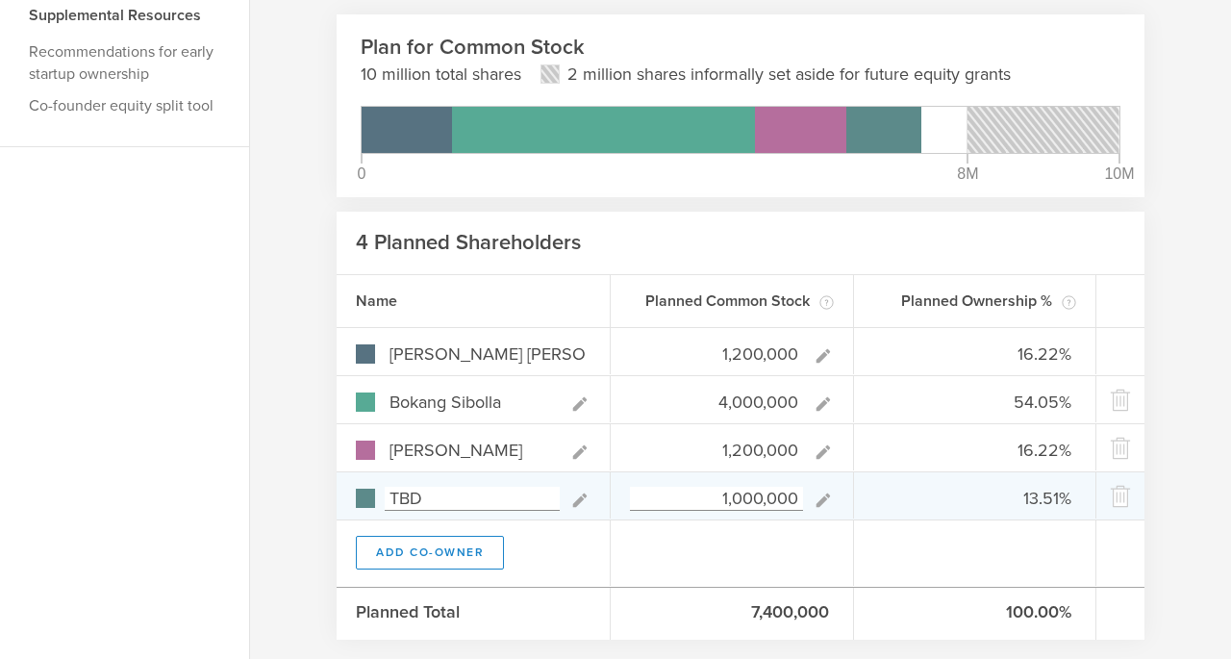
click at [740, 504] on input "1,000,000" at bounding box center [716, 499] width 173 height 24
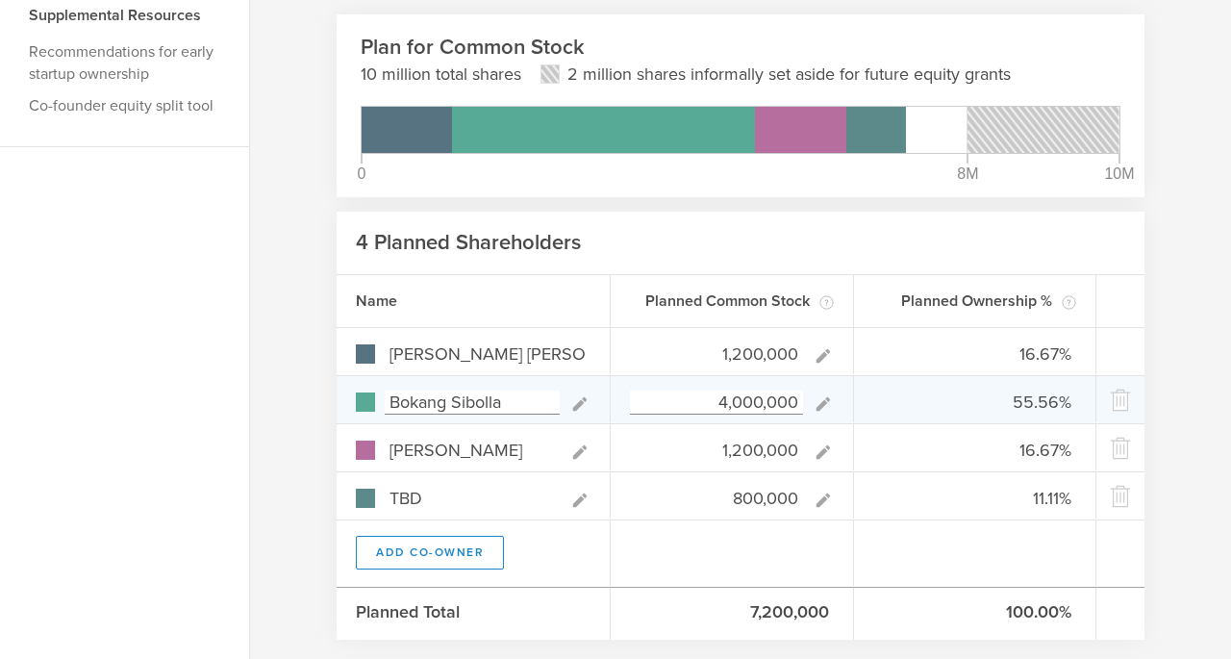
click at [728, 408] on input "4,000,000" at bounding box center [716, 402] width 173 height 24
click at [739, 406] on input "4,000,000" at bounding box center [716, 402] width 173 height 24
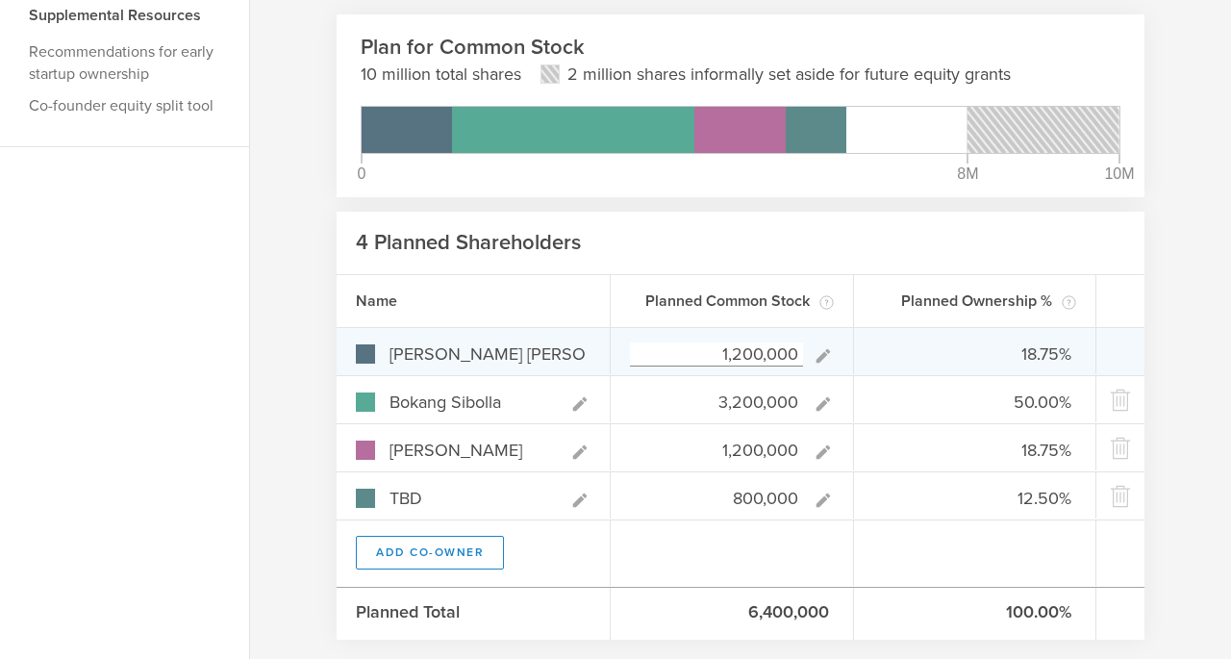
click at [749, 356] on input "1,200,000" at bounding box center [716, 354] width 173 height 24
click at [742, 354] on input "1,200,000" at bounding box center [716, 354] width 173 height 24
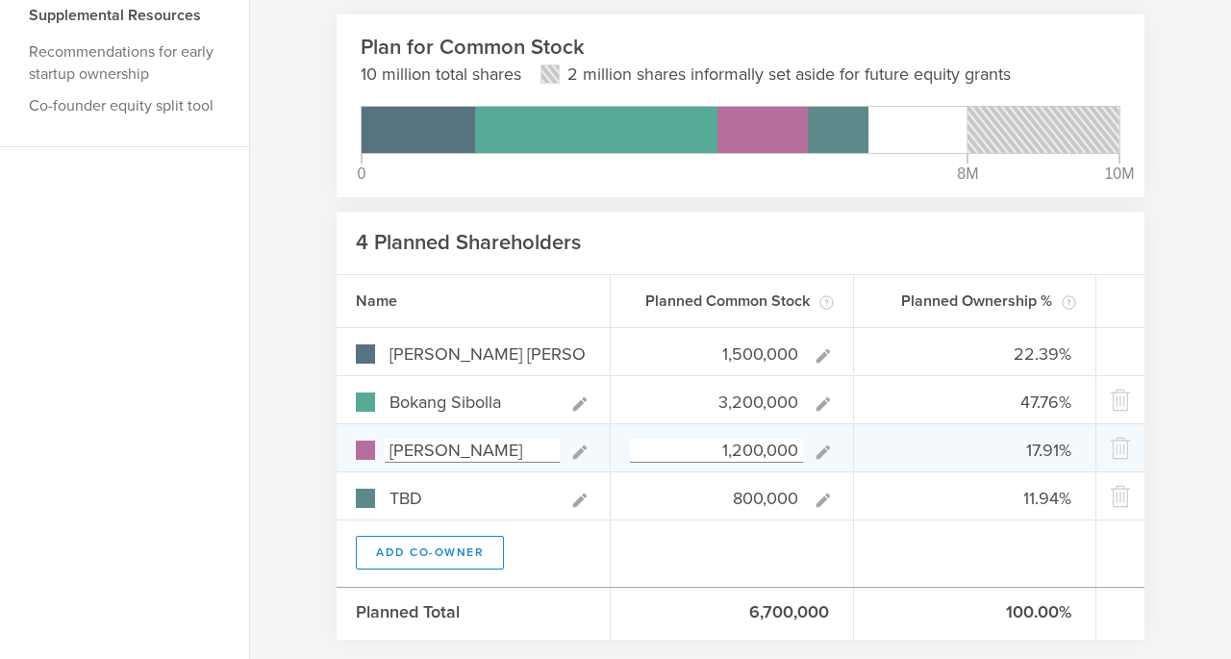
click at [741, 449] on input "1,200,000" at bounding box center [716, 450] width 173 height 24
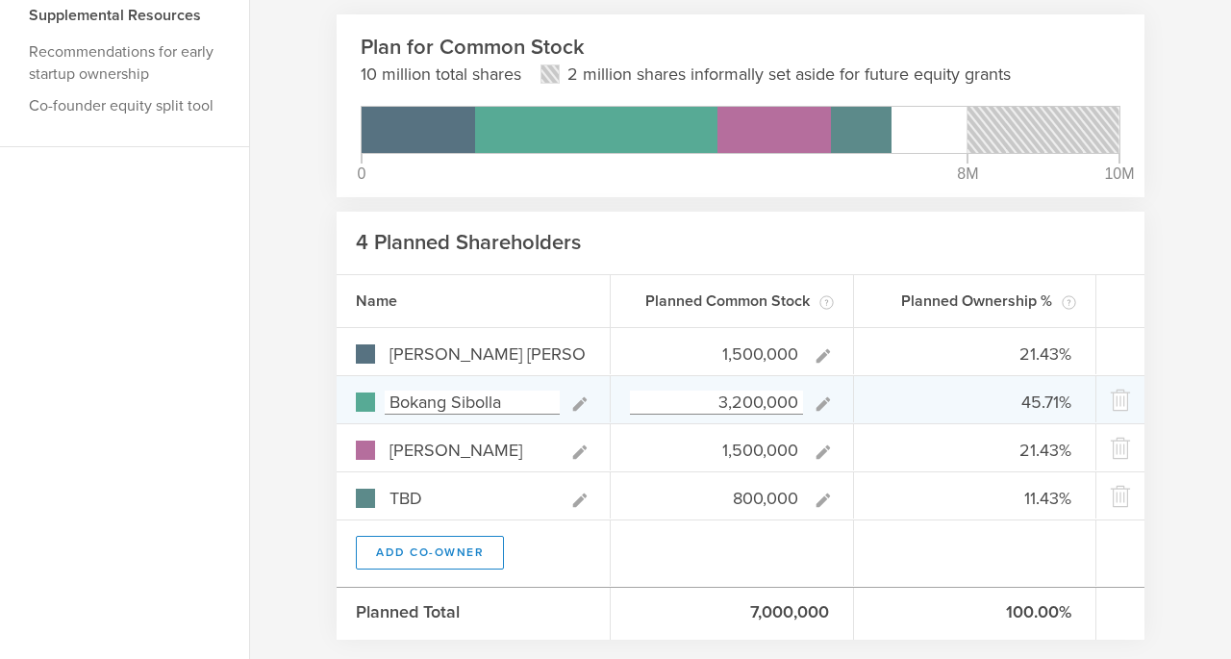
click at [740, 404] on input "3,200,000" at bounding box center [716, 402] width 173 height 24
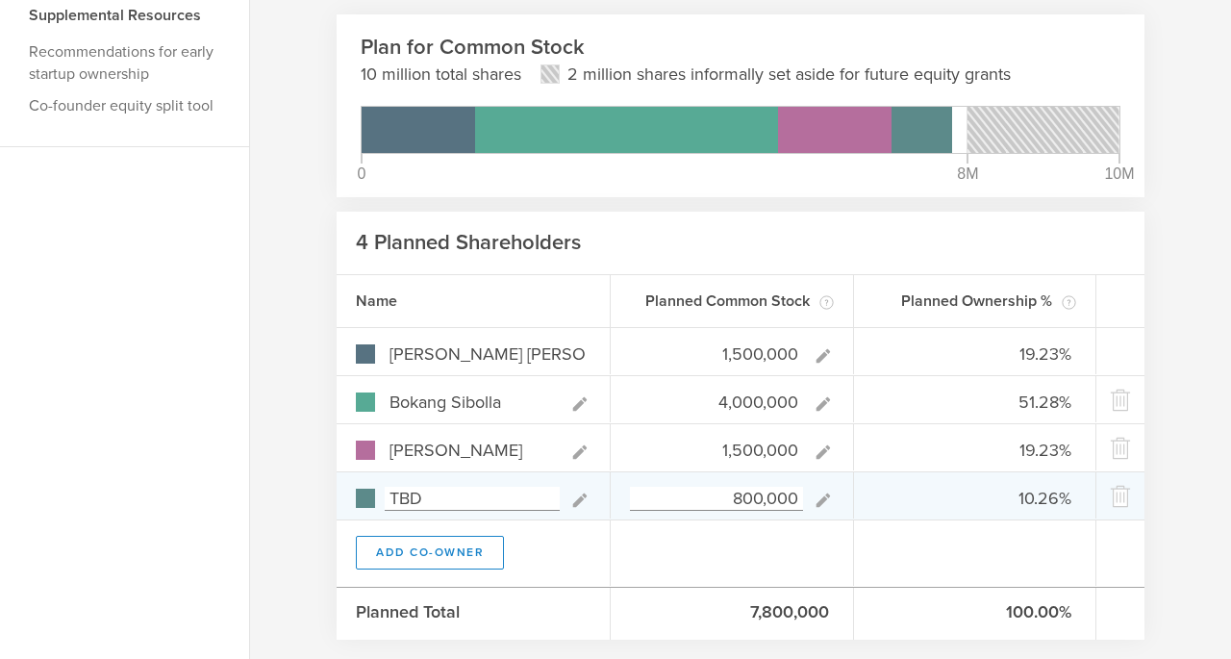
click at [739, 488] on input "800,000" at bounding box center [716, 499] width 173 height 24
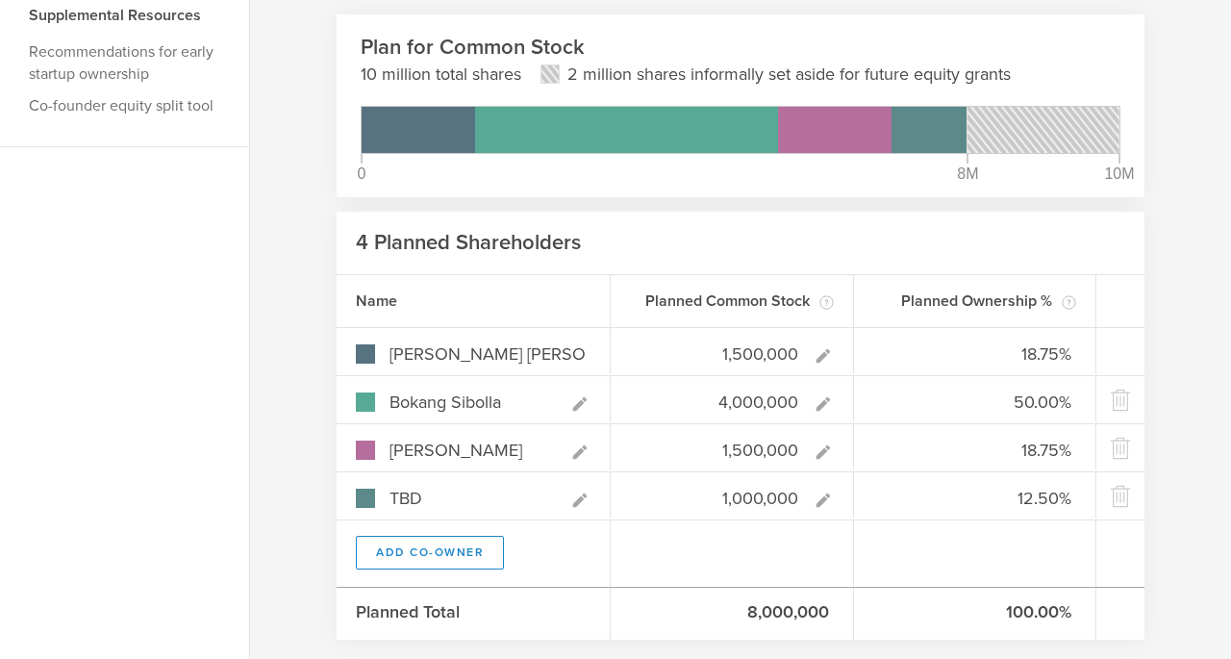
click at [812, 544] on div at bounding box center [732, 552] width 243 height 65
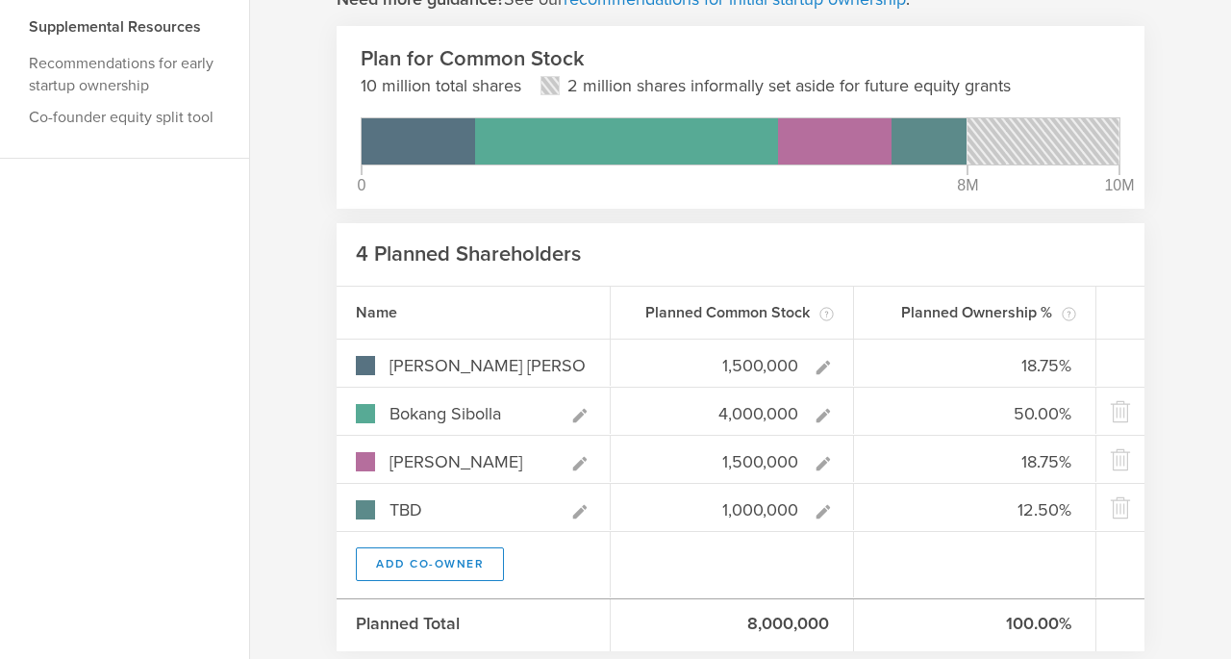
scroll to position [386, 0]
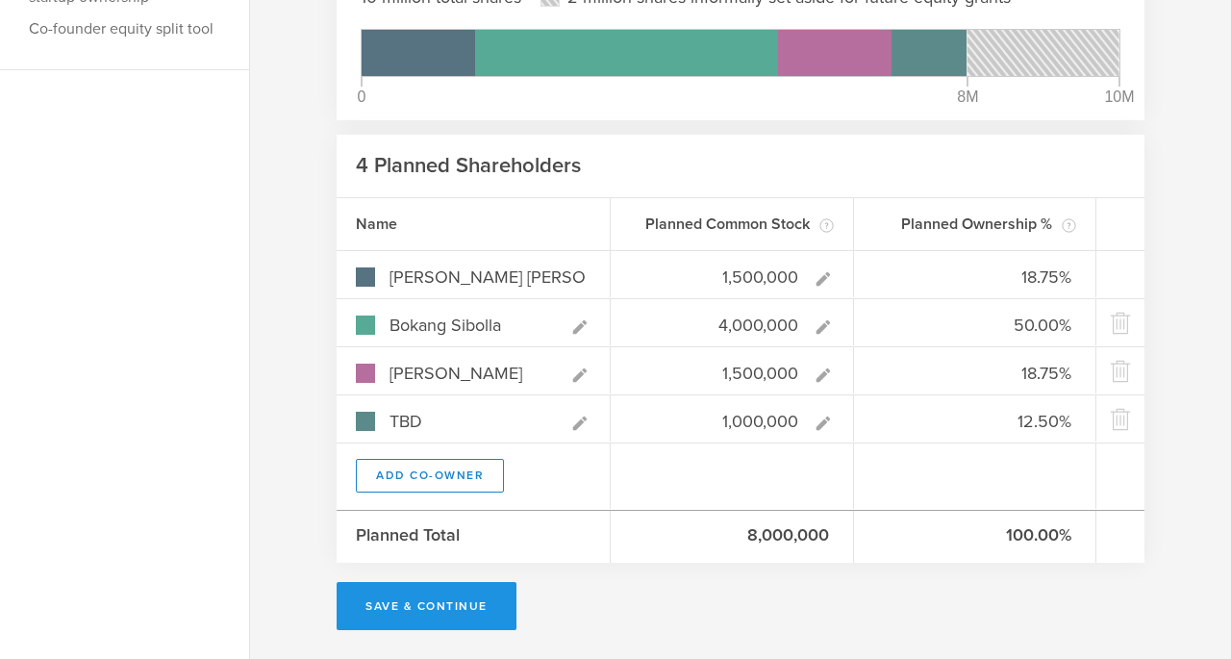
click at [450, 598] on button "Save & Continue" at bounding box center [427, 606] width 180 height 48
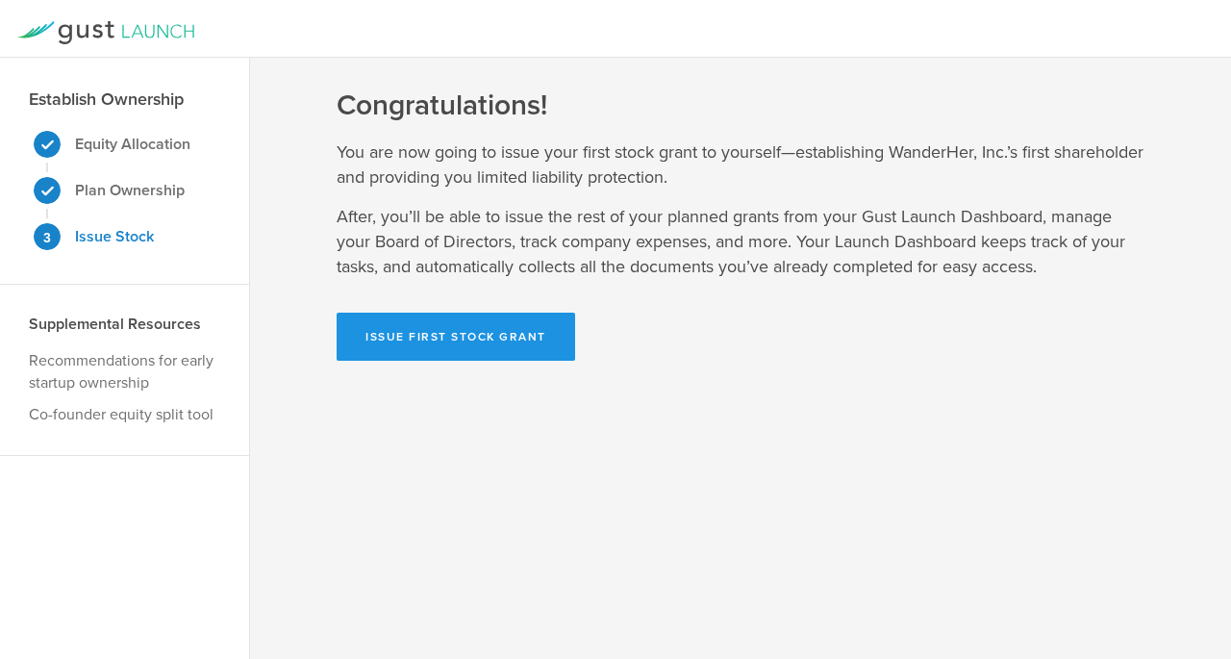
click at [486, 336] on button "Issue First Stock Grant" at bounding box center [456, 337] width 238 height 48
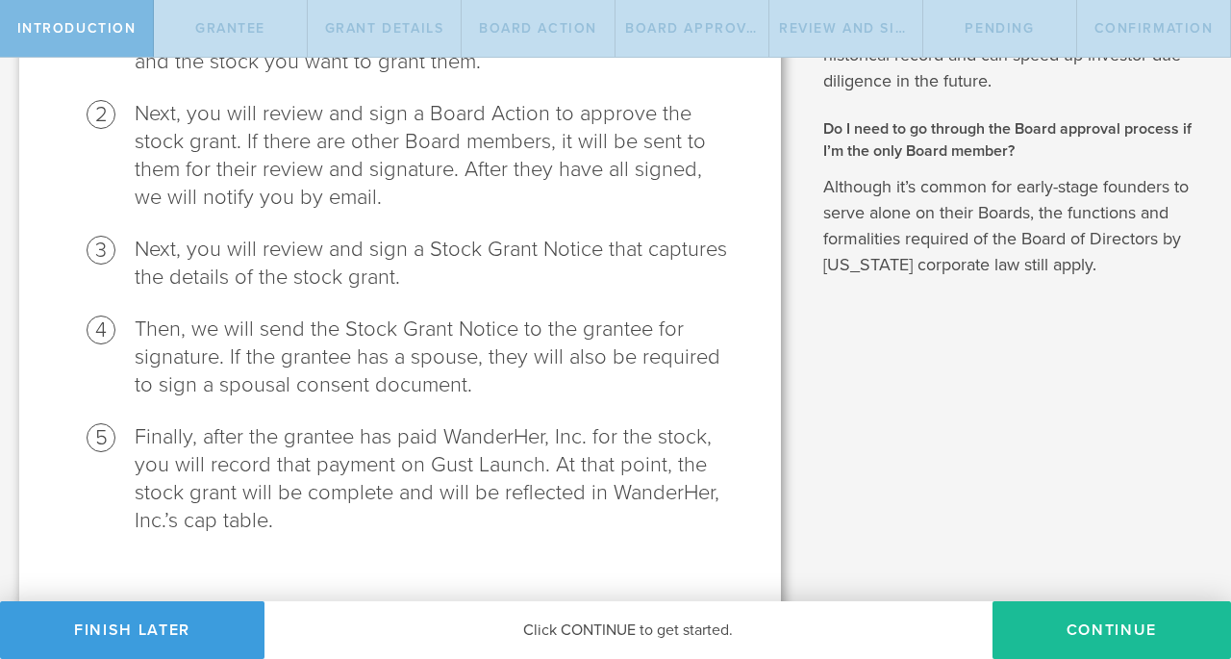
scroll to position [363, 0]
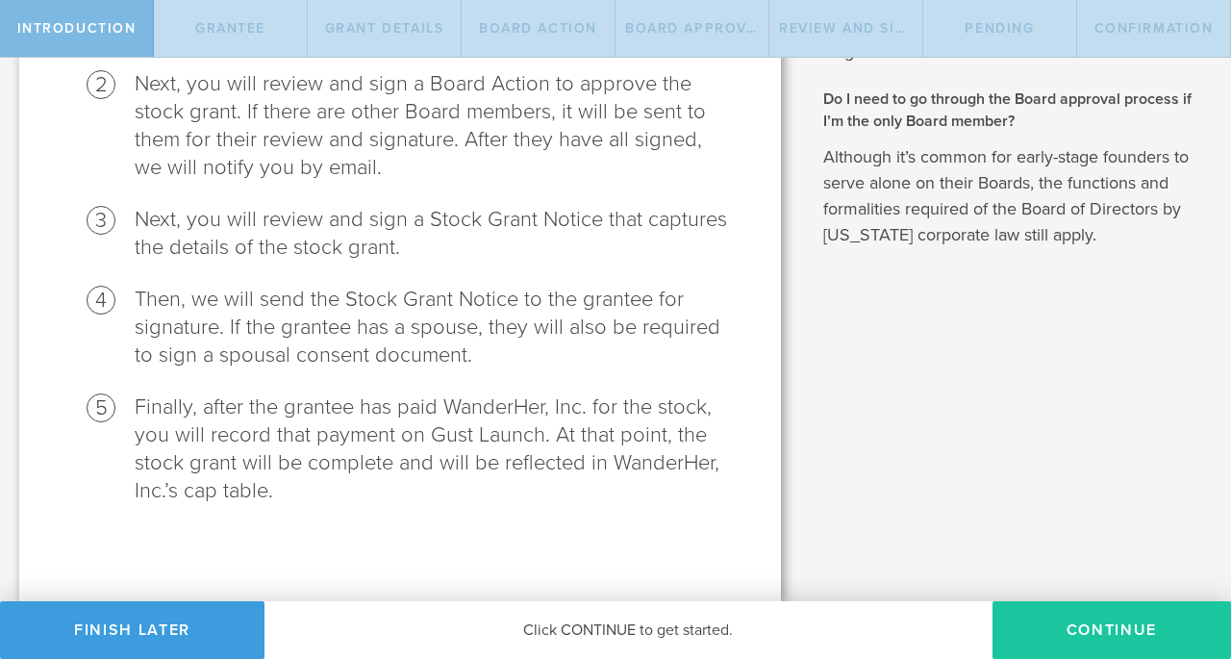
click at [1070, 633] on button "Continue" at bounding box center [1111, 630] width 238 height 58
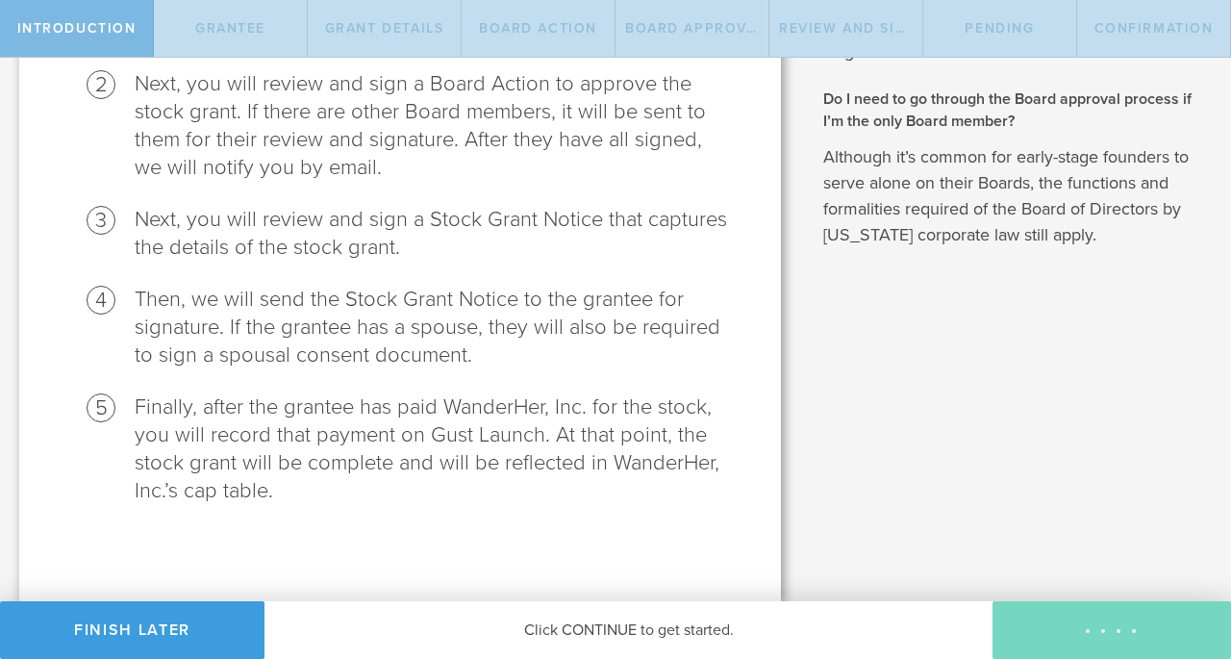
radio input "true"
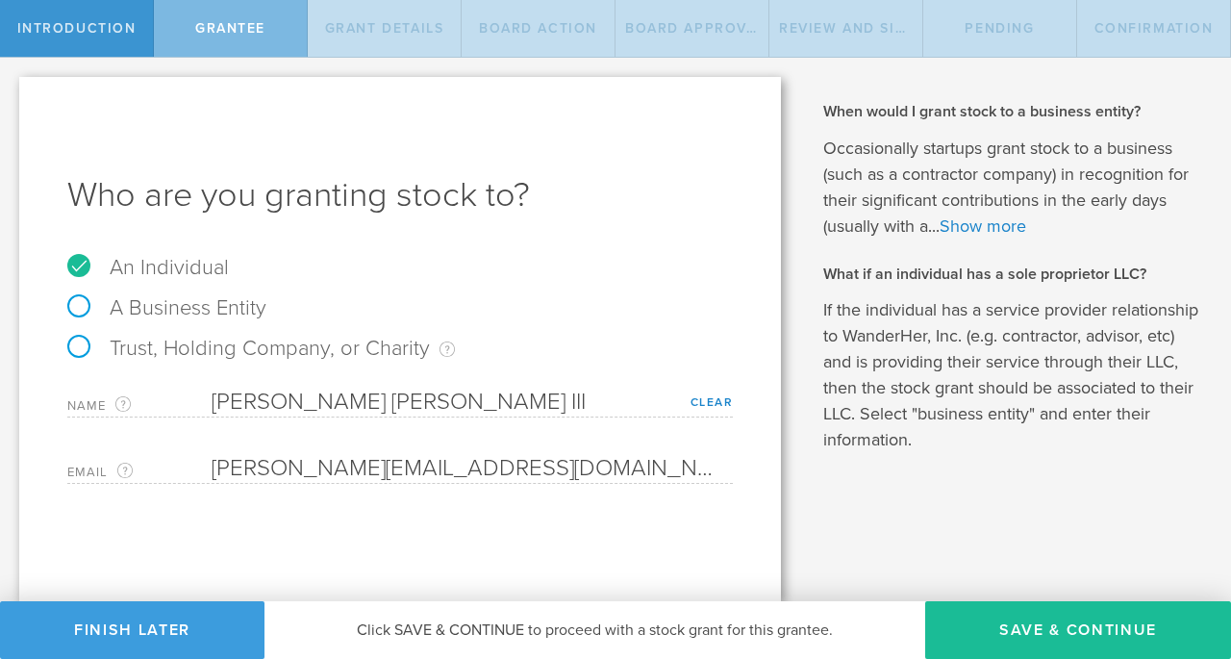
click at [145, 310] on label "A Business Entity" at bounding box center [166, 307] width 199 height 25
click at [13, 88] on input "A Business Entity" at bounding box center [6, 73] width 13 height 31
radio input "true"
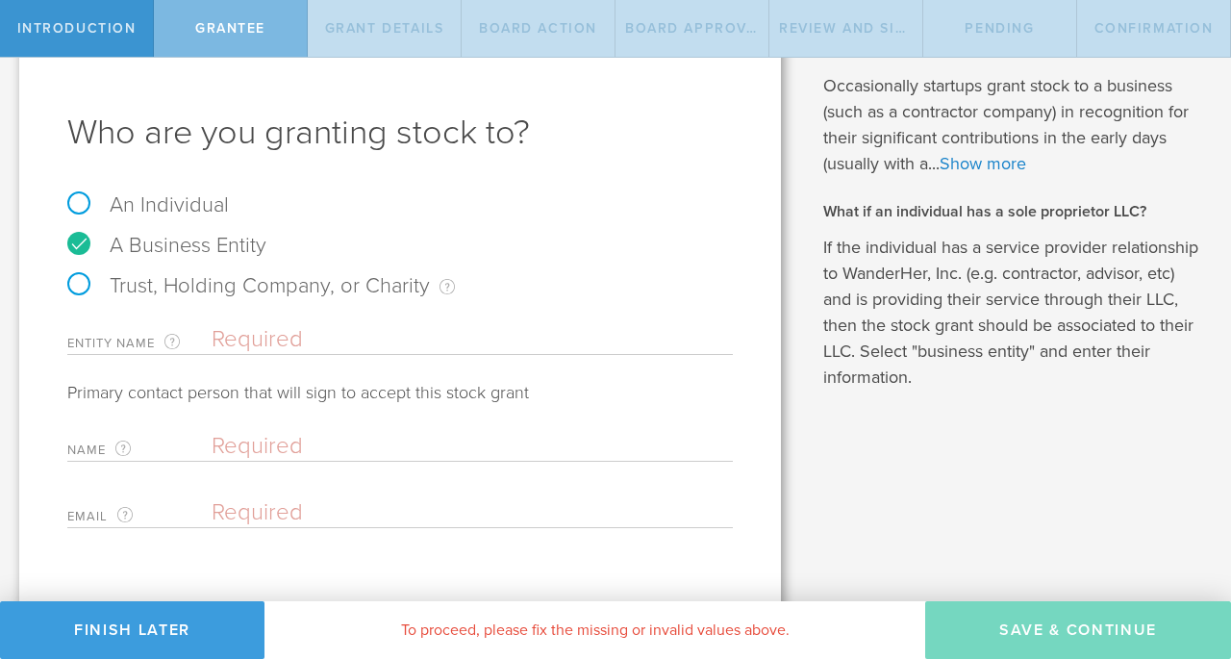
scroll to position [88, 0]
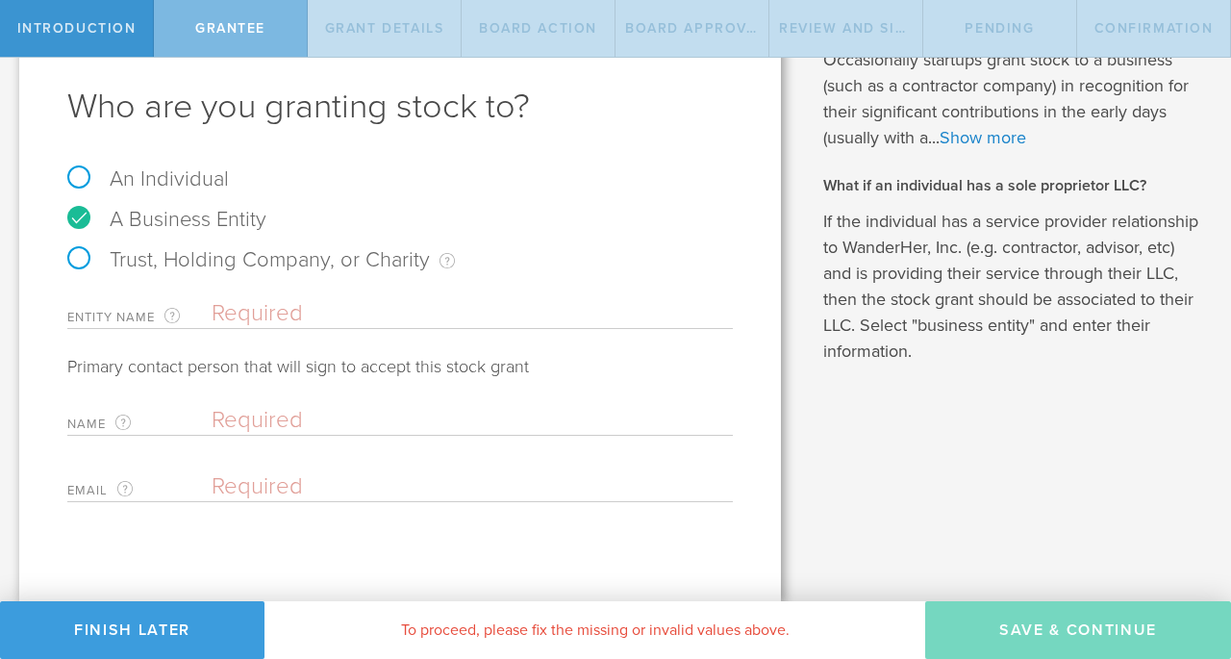
click at [132, 264] on label "Trust, Holding Company, or Charity An individual that has a service provider re…" at bounding box center [261, 259] width 388 height 25
radio input "true"
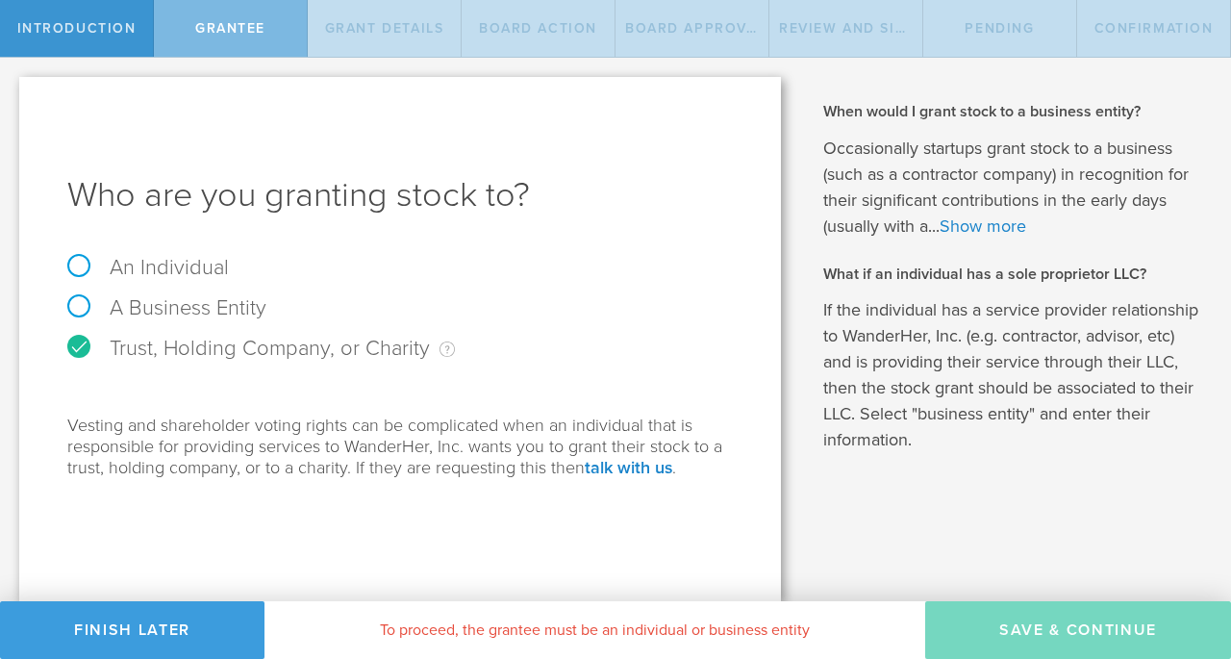
scroll to position [0, 0]
click at [144, 303] on label "A Business Entity" at bounding box center [166, 307] width 199 height 25
click at [13, 88] on input "A Business Entity" at bounding box center [6, 73] width 13 height 31
radio input "true"
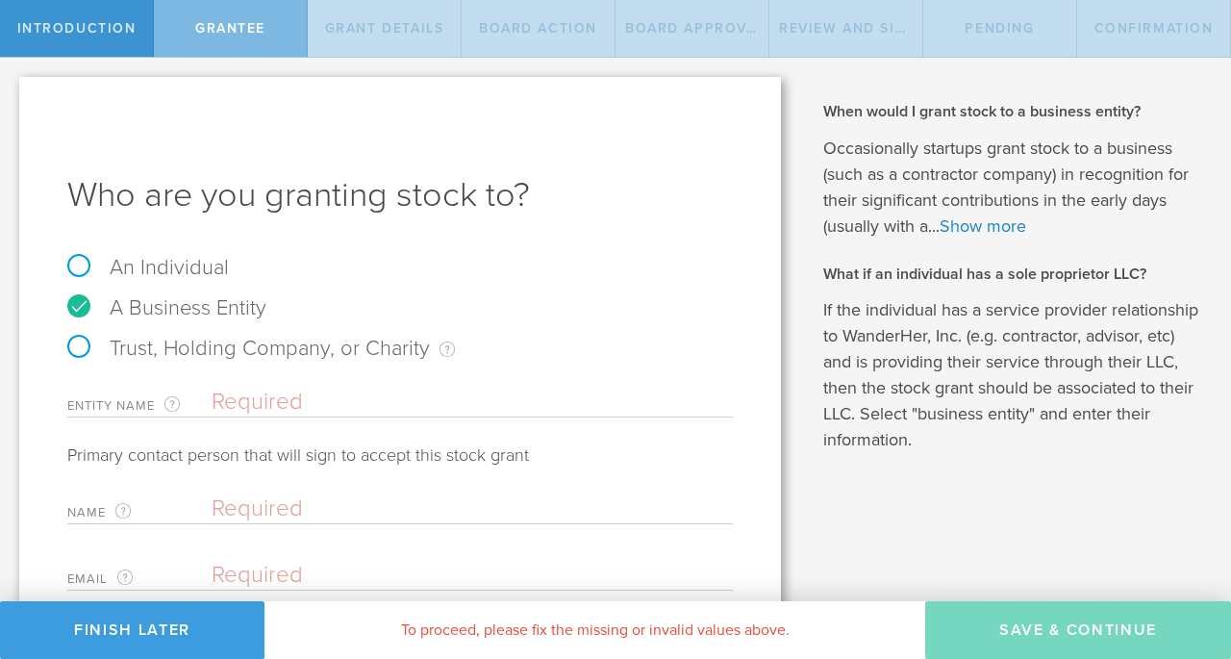
click at [228, 402] on input "text" at bounding box center [472, 402] width 521 height 29
type input "WanderHer"
click at [295, 520] on input "text" at bounding box center [468, 508] width 512 height 29
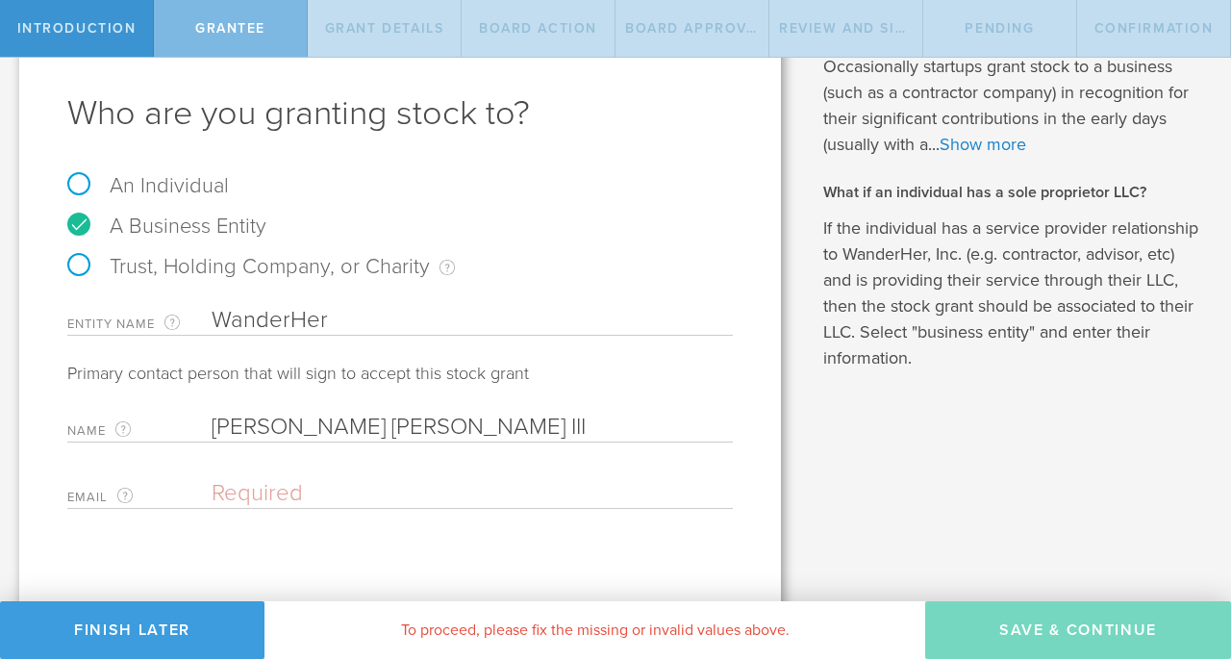
scroll to position [87, 0]
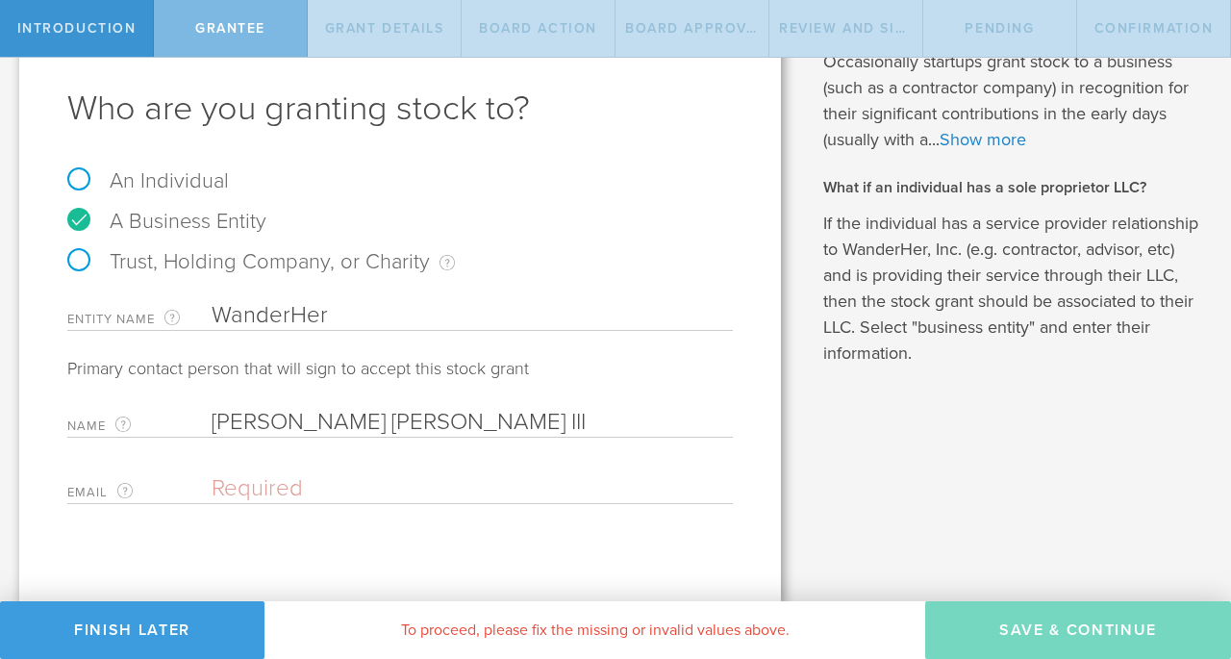
type input "[PERSON_NAME] [PERSON_NAME] III"
click at [334, 479] on input "email" at bounding box center [468, 488] width 512 height 29
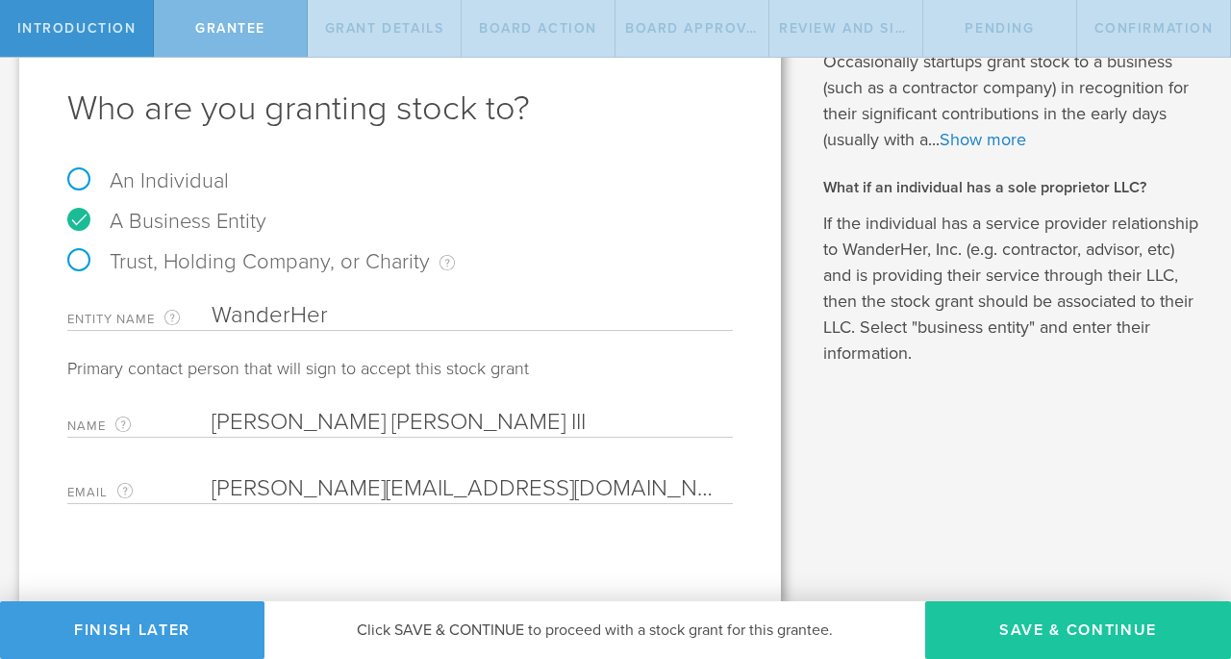
type input "[PERSON_NAME][EMAIL_ADDRESS][DOMAIN_NAME]"
click at [1058, 635] on button "Save & Continue" at bounding box center [1078, 630] width 306 height 58
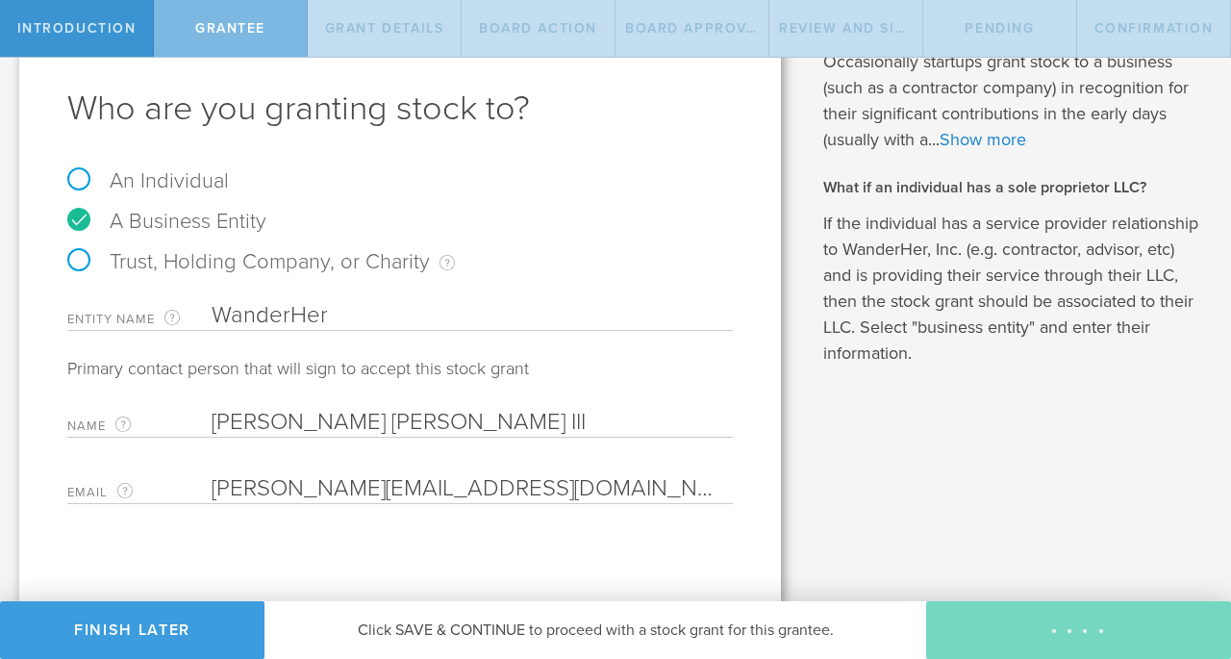
type input "1,500,000"
type input "48"
type input "12"
select select "none"
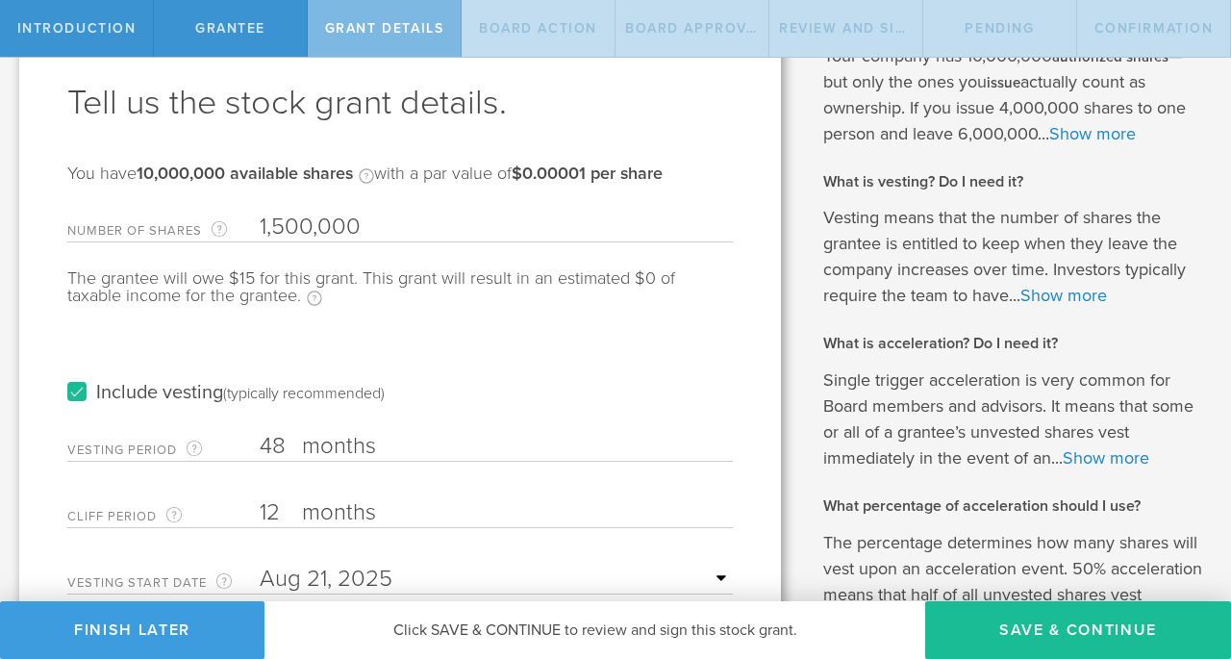
scroll to position [96, 0]
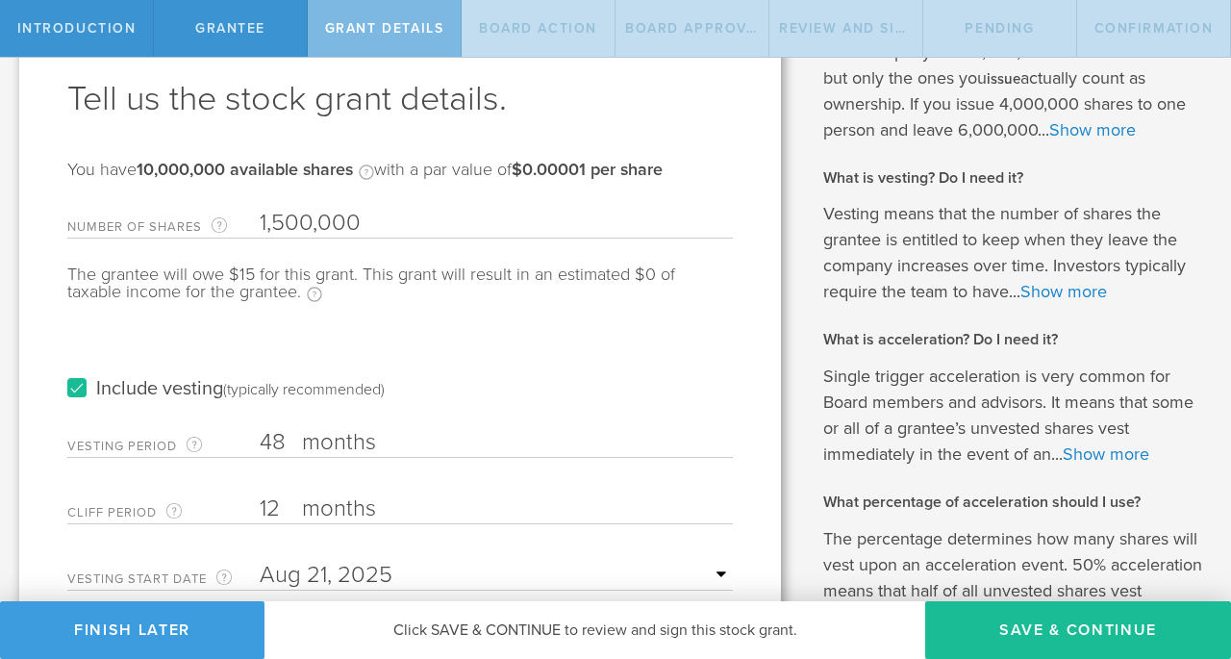
click at [455, 213] on input "1,500,000" at bounding box center [496, 223] width 473 height 29
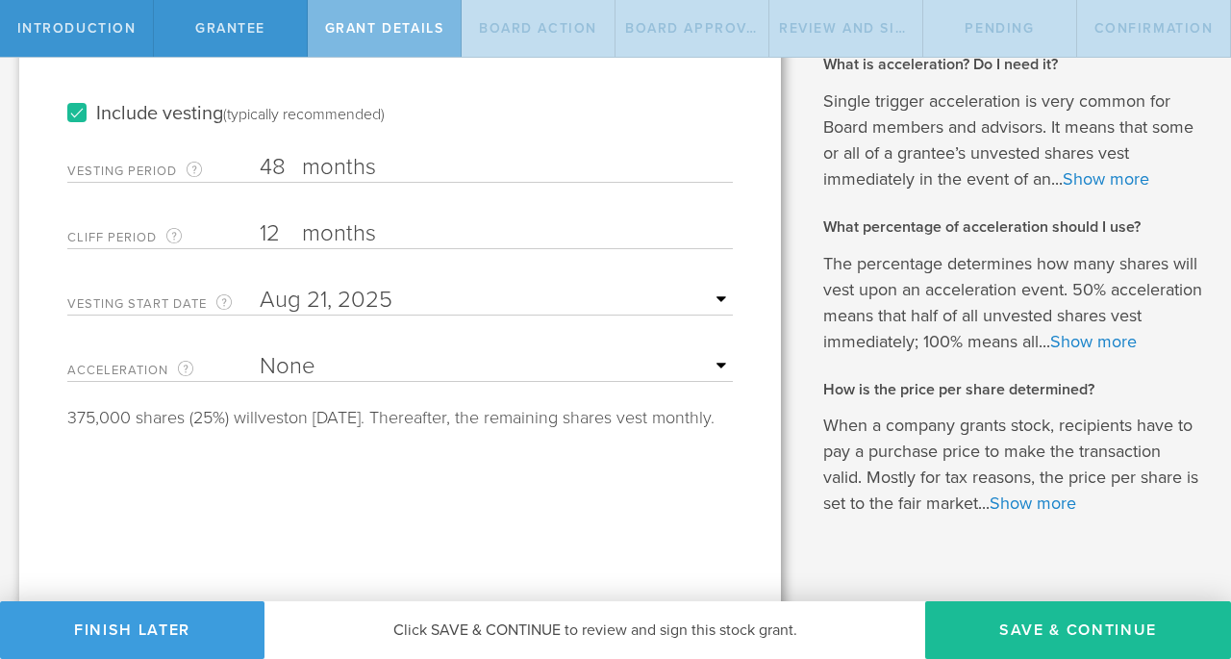
scroll to position [387, 0]
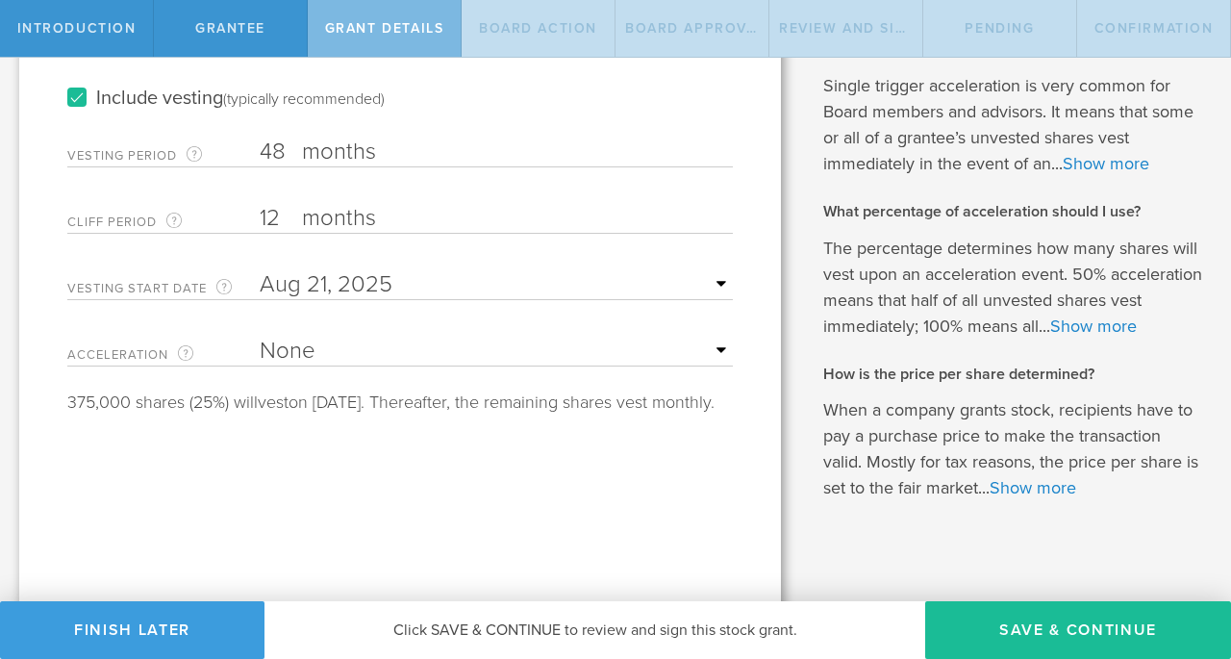
click at [471, 348] on select "None Single Trigger Double Trigger" at bounding box center [496, 351] width 473 height 29
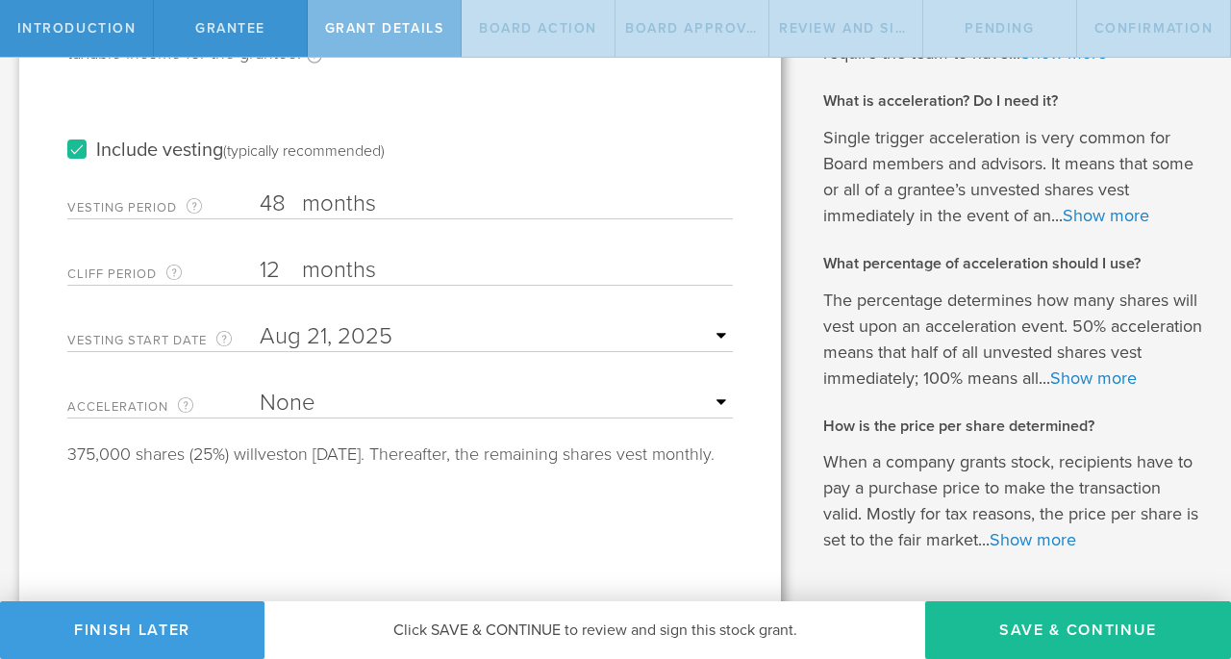
scroll to position [300, 0]
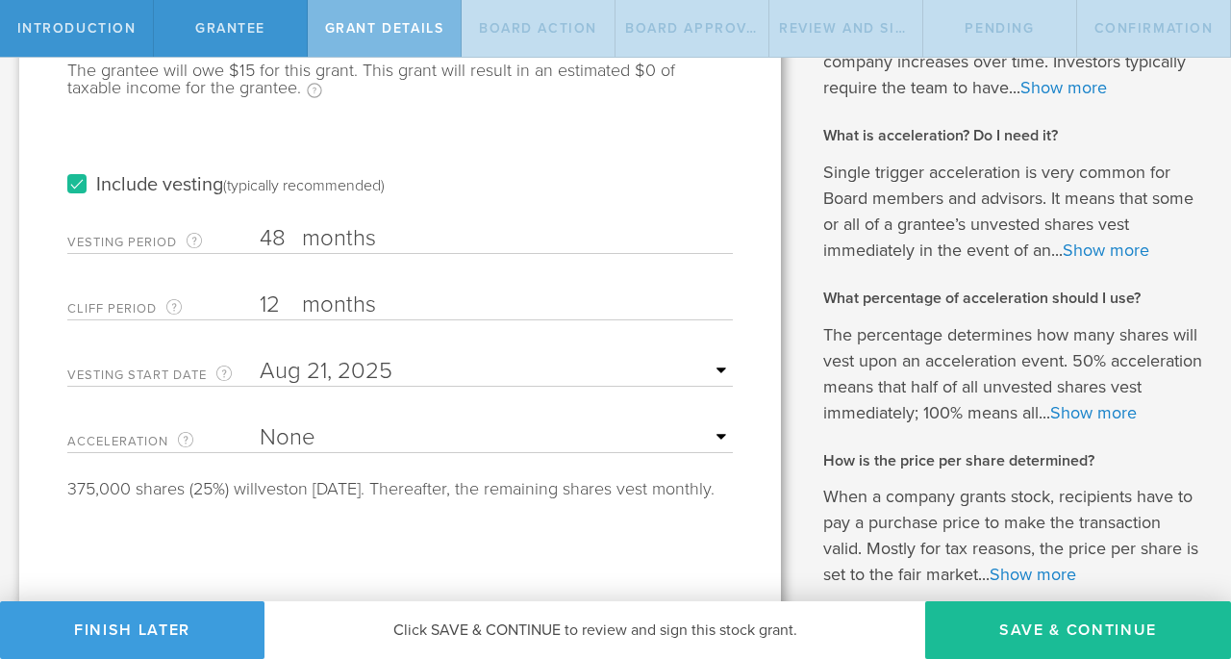
click at [81, 183] on label "Include vesting (typically recommended)" at bounding box center [225, 185] width 317 height 20
click at [0, 0] on input "Include vesting (typically recommended)" at bounding box center [0, 0] width 0 height 0
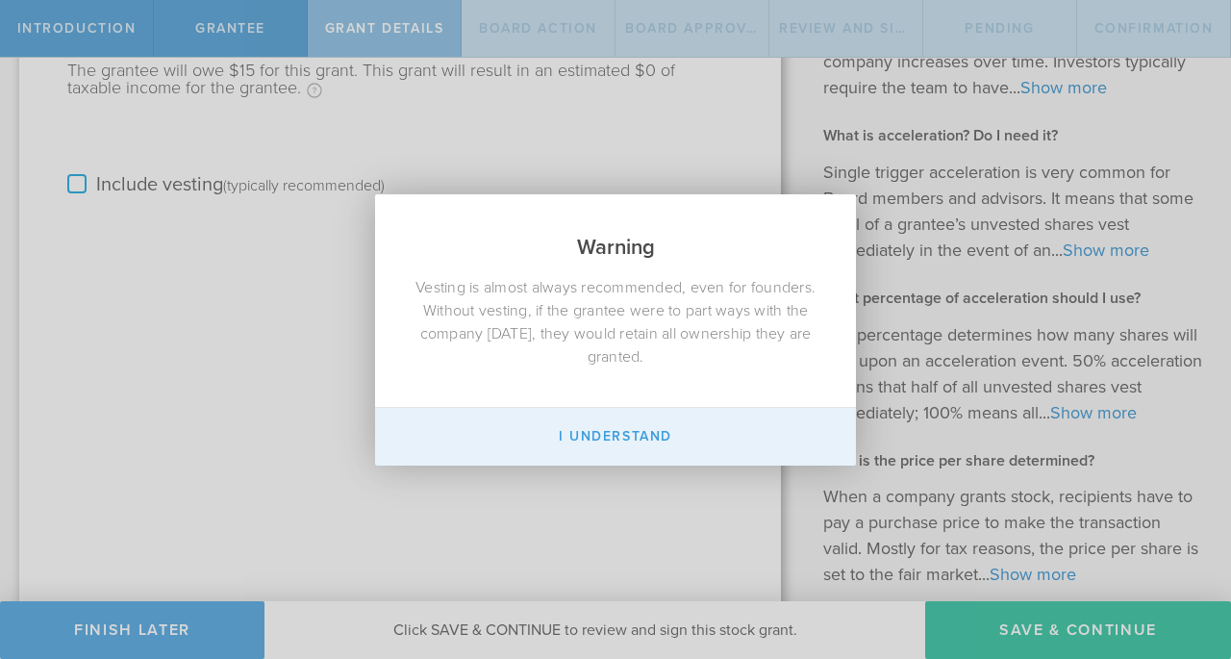
click at [646, 441] on button "I Understand" at bounding box center [615, 437] width 481 height 58
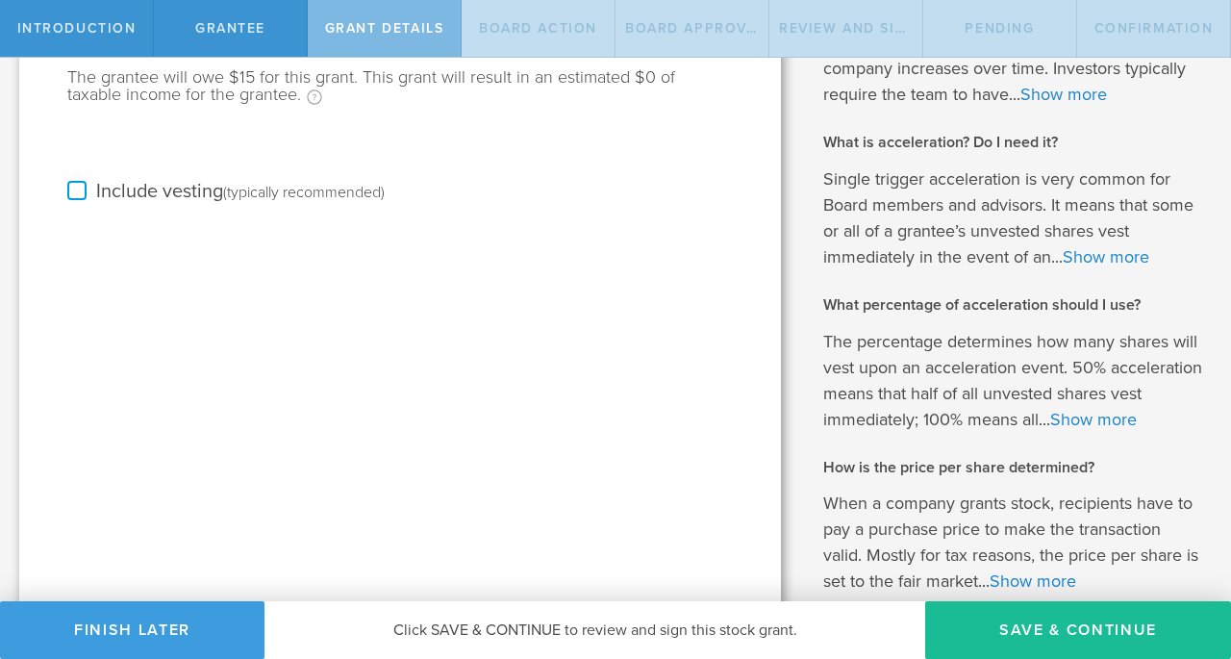
scroll to position [392, 0]
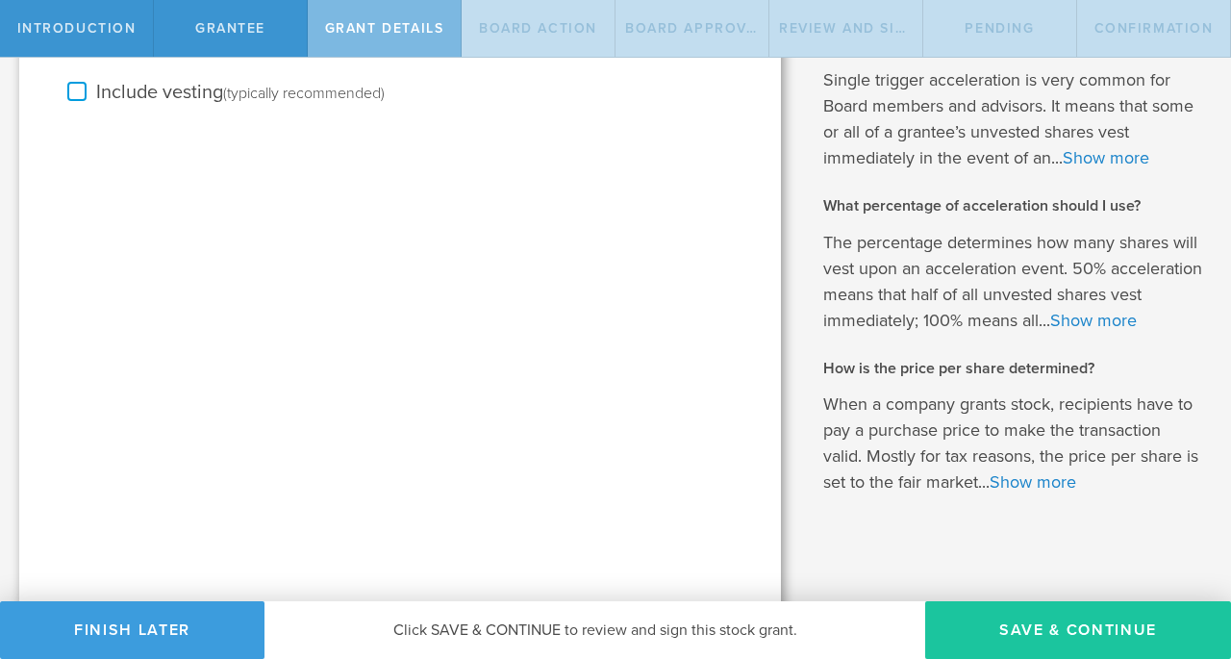
click at [989, 630] on button "Save & Continue" at bounding box center [1078, 630] width 306 height 58
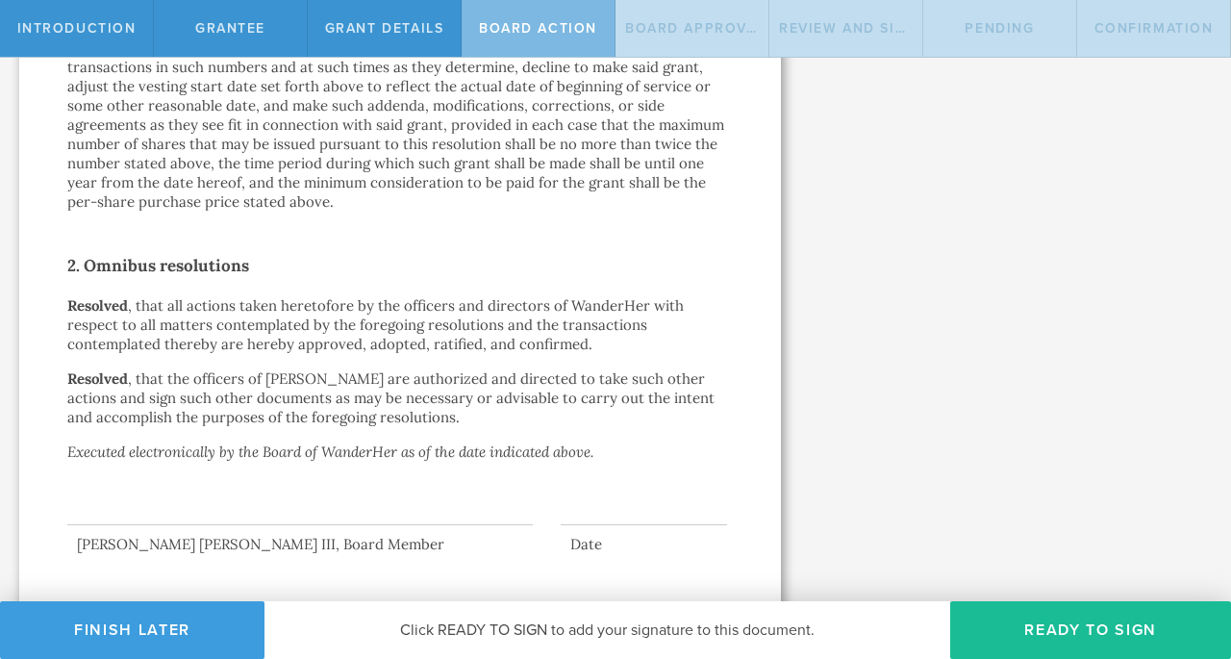
scroll to position [1163, 0]
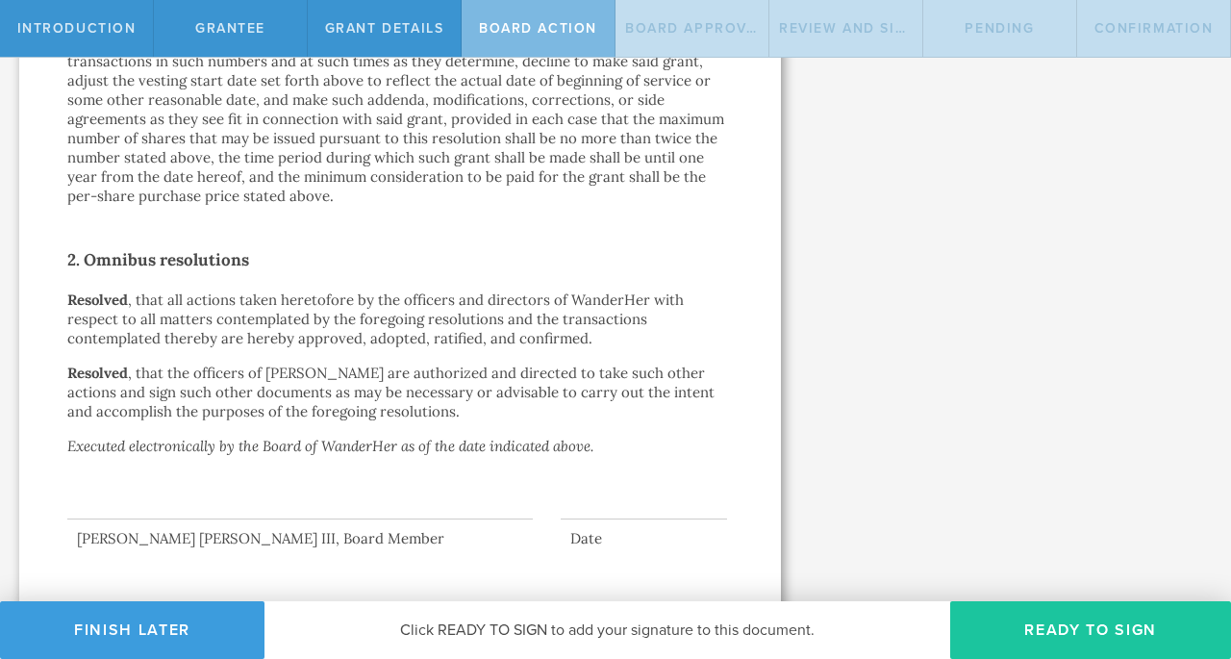
click at [1074, 618] on button "Ready to Sign" at bounding box center [1090, 630] width 281 height 58
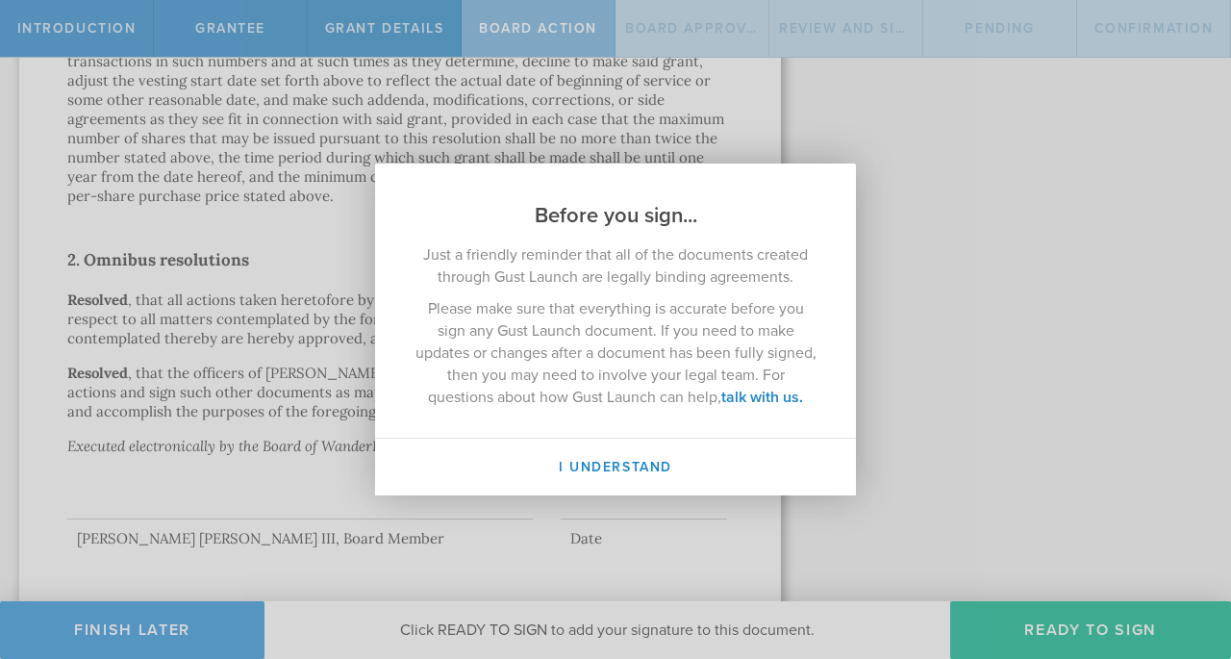
drag, startPoint x: 435, startPoint y: 255, endPoint x: 610, endPoint y: 291, distance: 178.8
click at [613, 291] on div "Just a friendly reminder that all of the documents created through Gust Launch …" at bounding box center [615, 334] width 481 height 208
drag, startPoint x: 417, startPoint y: 253, endPoint x: 256, endPoint y: 112, distance: 214.7
click at [256, 113] on div "Before you sign... Just a friendly reminder that all of the documents created t…" at bounding box center [615, 329] width 1231 height 659
click at [431, 238] on div "Just a friendly reminder that all of the documents created through Gust Launch …" at bounding box center [615, 334] width 481 height 208
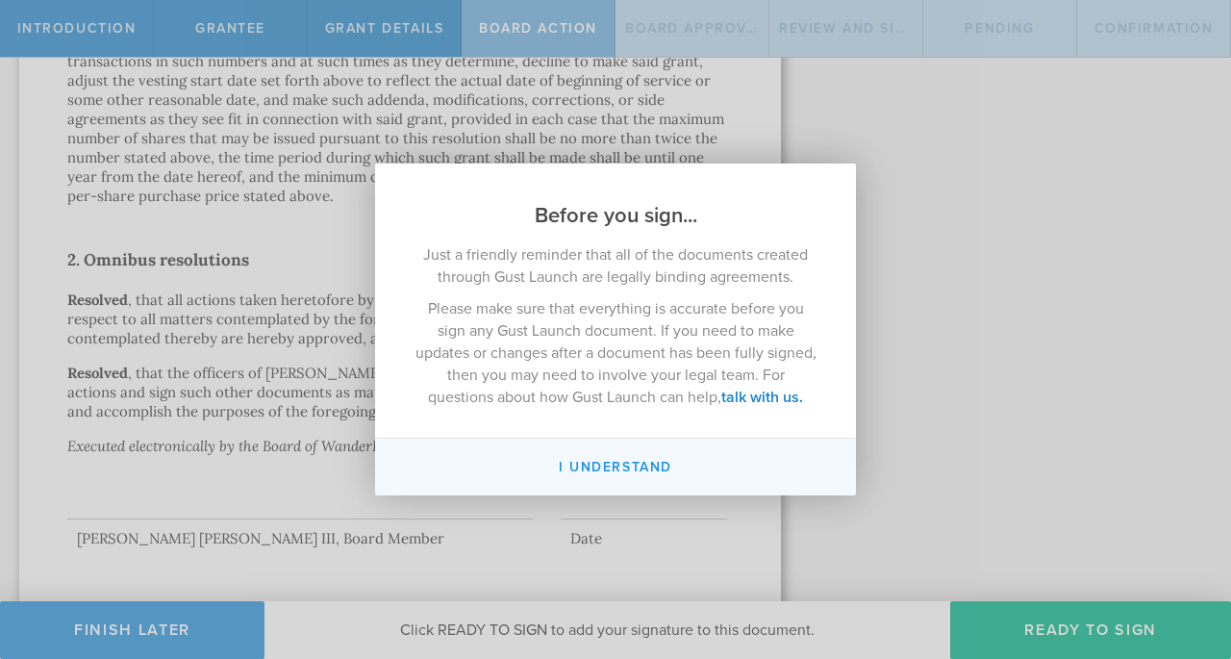
click at [547, 481] on button "I understand" at bounding box center [615, 466] width 481 height 57
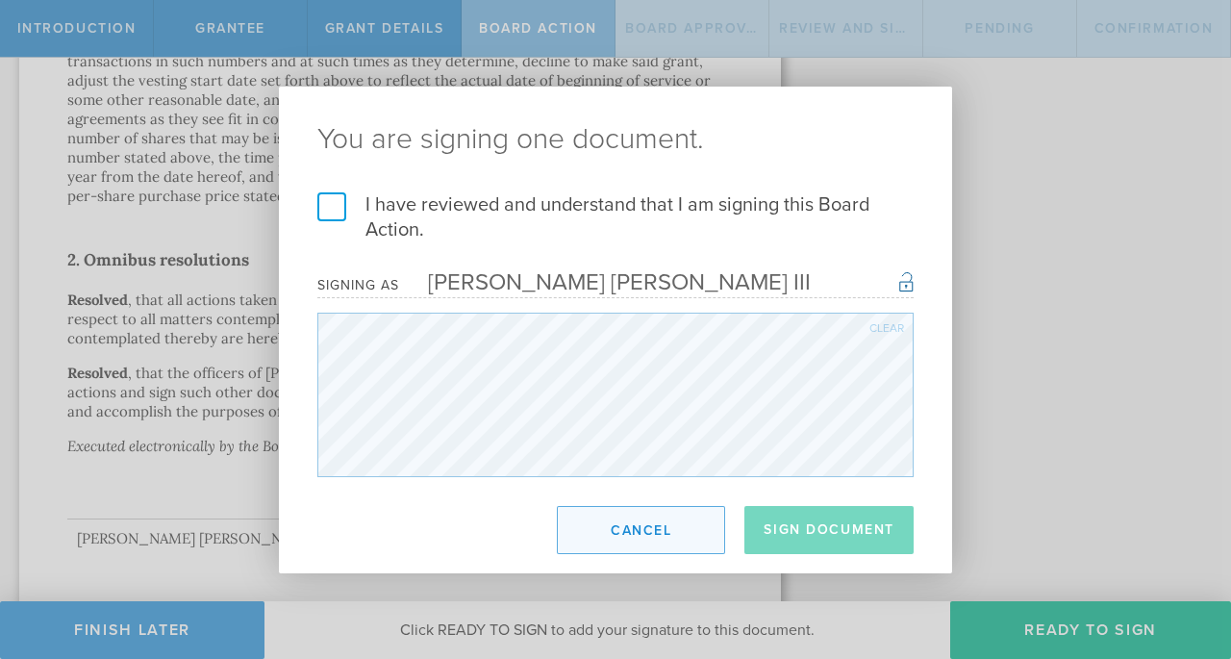
click at [611, 510] on button "Cancel" at bounding box center [641, 530] width 168 height 48
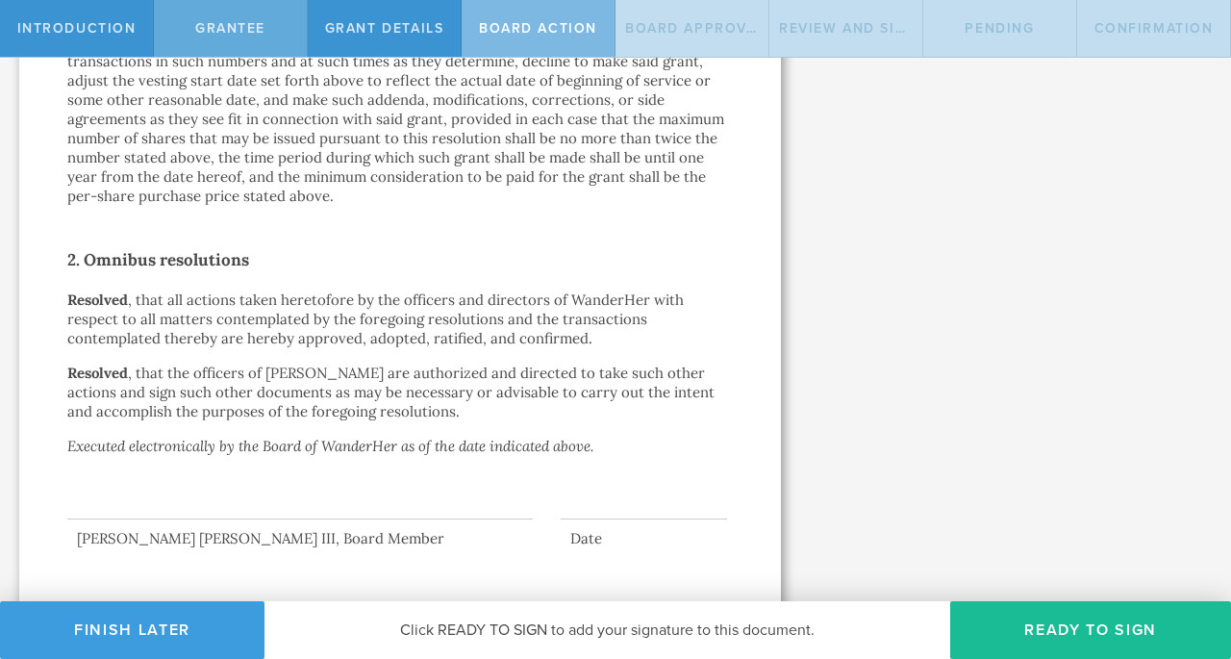
click at [264, 26] on span "Grantee" at bounding box center [230, 28] width 70 height 16
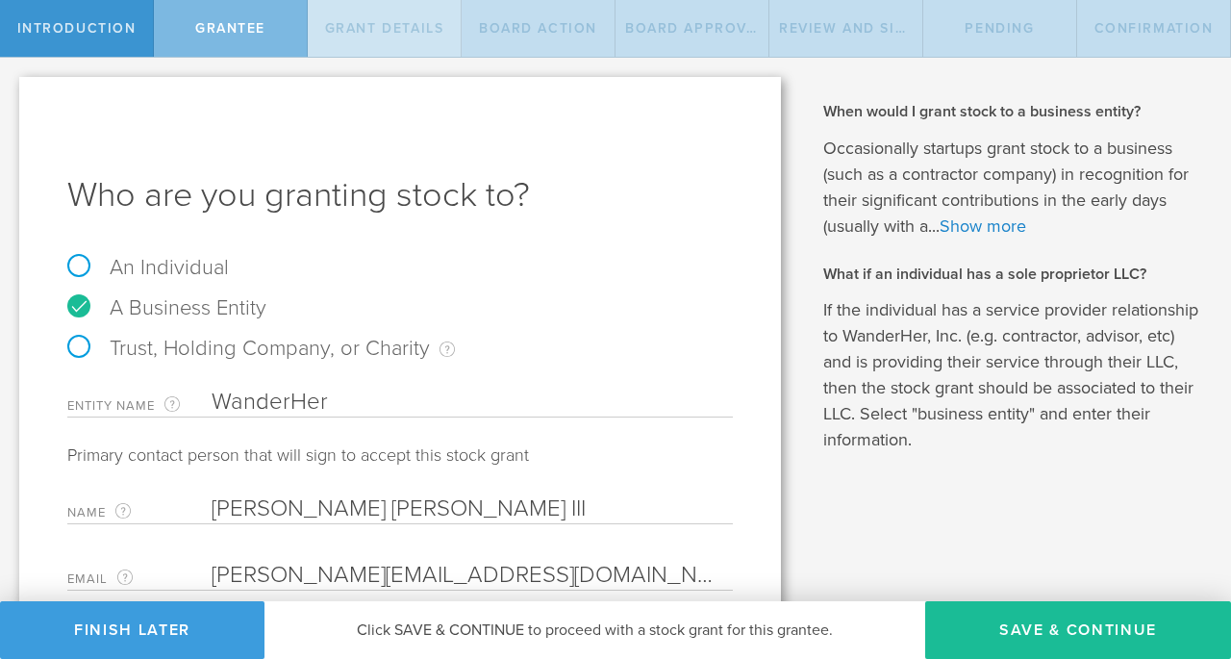
click at [449, 24] on div "Grant Details" at bounding box center [385, 28] width 154 height 57
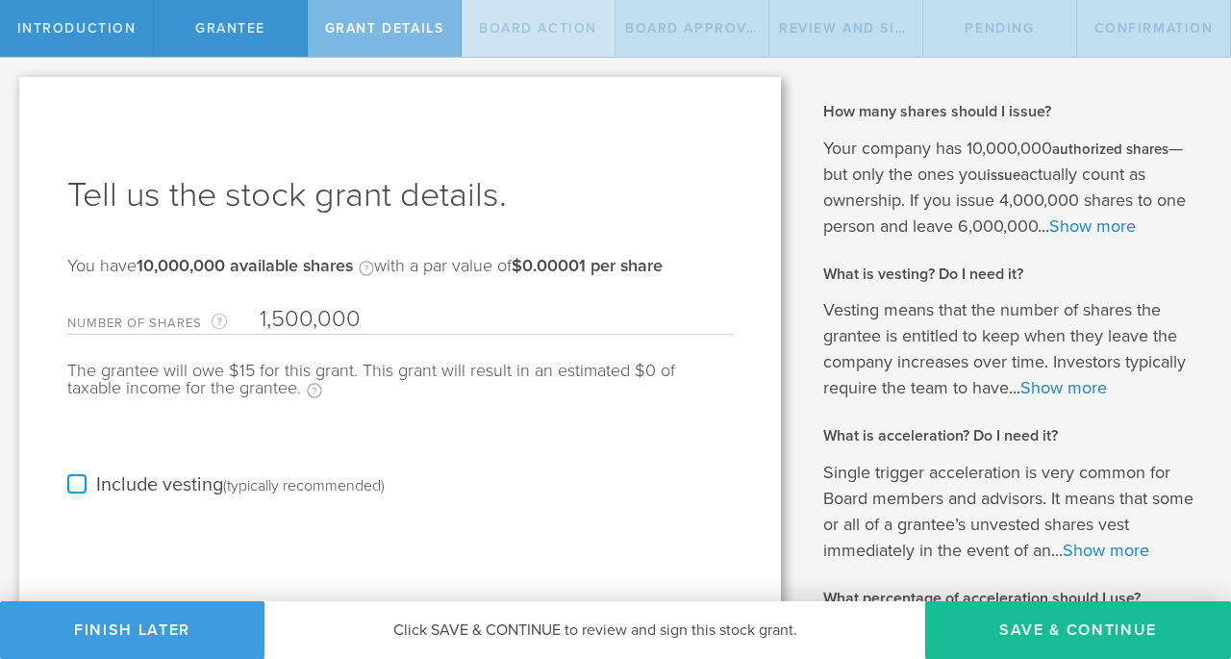
click at [551, 29] on span "Board Action" at bounding box center [538, 28] width 118 height 16
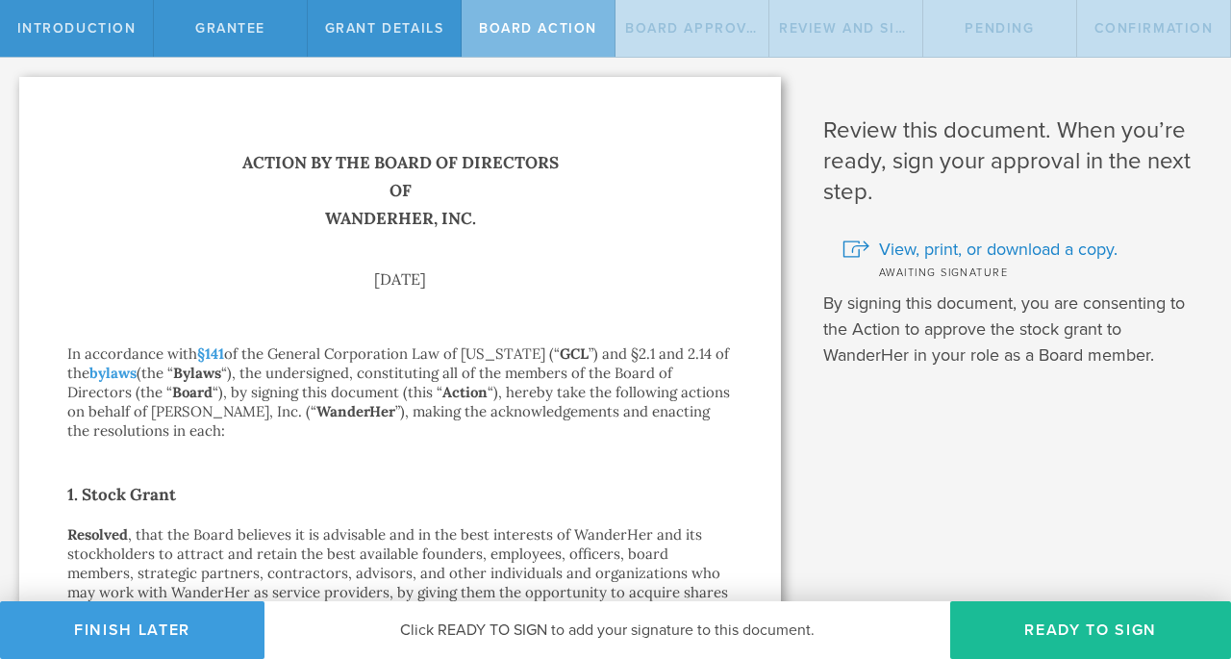
click at [656, 19] on div "Board Approval" at bounding box center [692, 28] width 154 height 57
click at [705, 32] on span "Board Approval" at bounding box center [694, 28] width 139 height 16
click at [518, 37] on span "Board Action" at bounding box center [538, 28] width 118 height 16
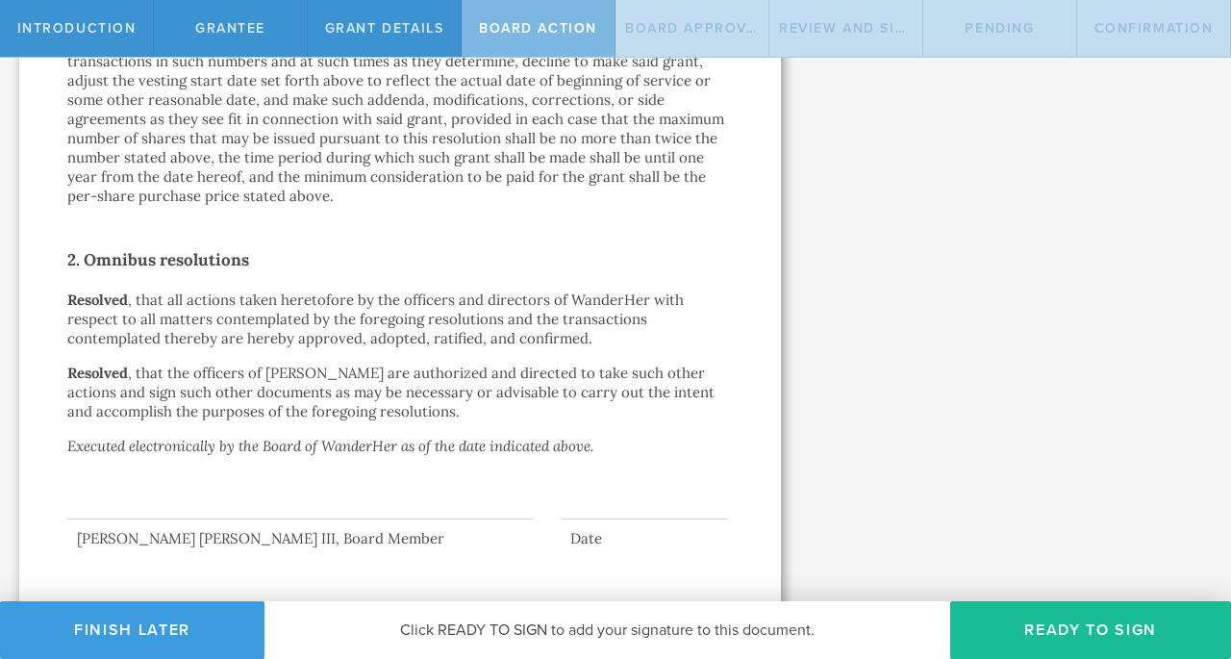
scroll to position [1162, 0]
click at [1101, 619] on button "Ready to Sign" at bounding box center [1090, 630] width 281 height 58
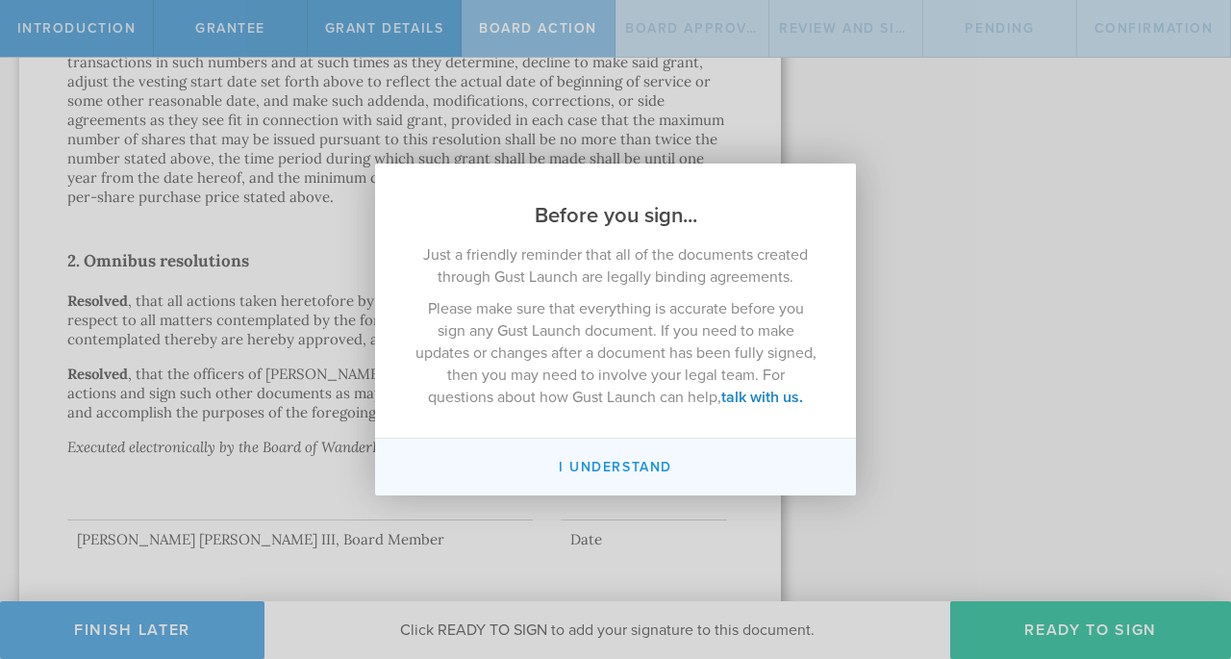
click at [726, 464] on button "I understand" at bounding box center [615, 466] width 481 height 57
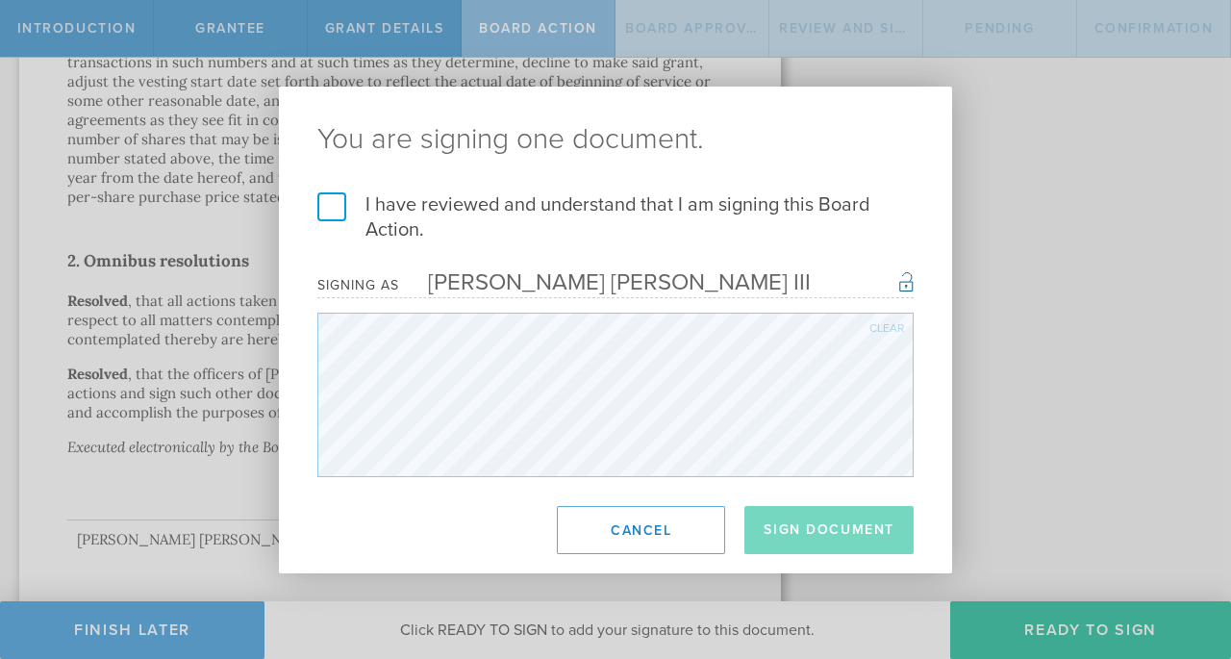
click at [334, 206] on label "I have reviewed and understand that I am signing this Board Action." at bounding box center [615, 217] width 596 height 50
click at [0, 0] on input "I have reviewed and understand that I am signing this Board Action." at bounding box center [0, 0] width 0 height 0
click at [822, 522] on button "Sign Document" at bounding box center [828, 530] width 169 height 48
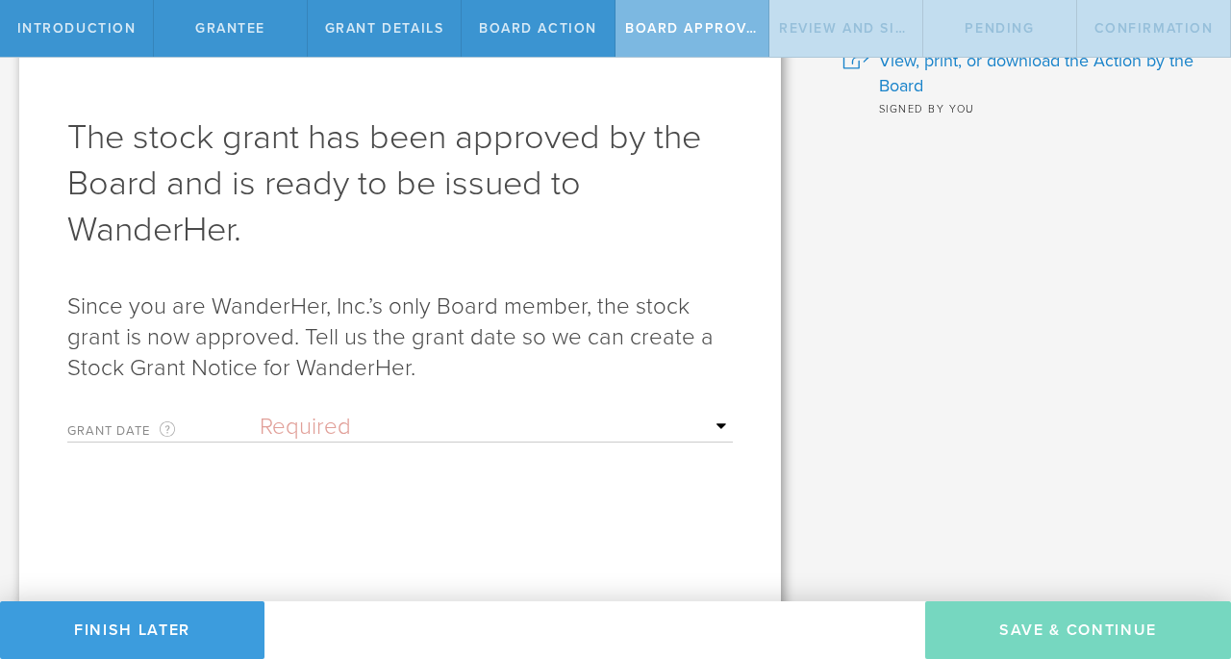
scroll to position [59, 0]
click at [414, 425] on select "Required Upon grantee's signature A specific date" at bounding box center [496, 426] width 473 height 29
click at [334, 424] on select "Required Upon grantee's signature A specific date" at bounding box center [496, 426] width 473 height 29
select select "setByFounder"
click at [260, 412] on select "Required Upon grantee's signature A specific date" at bounding box center [496, 426] width 473 height 29
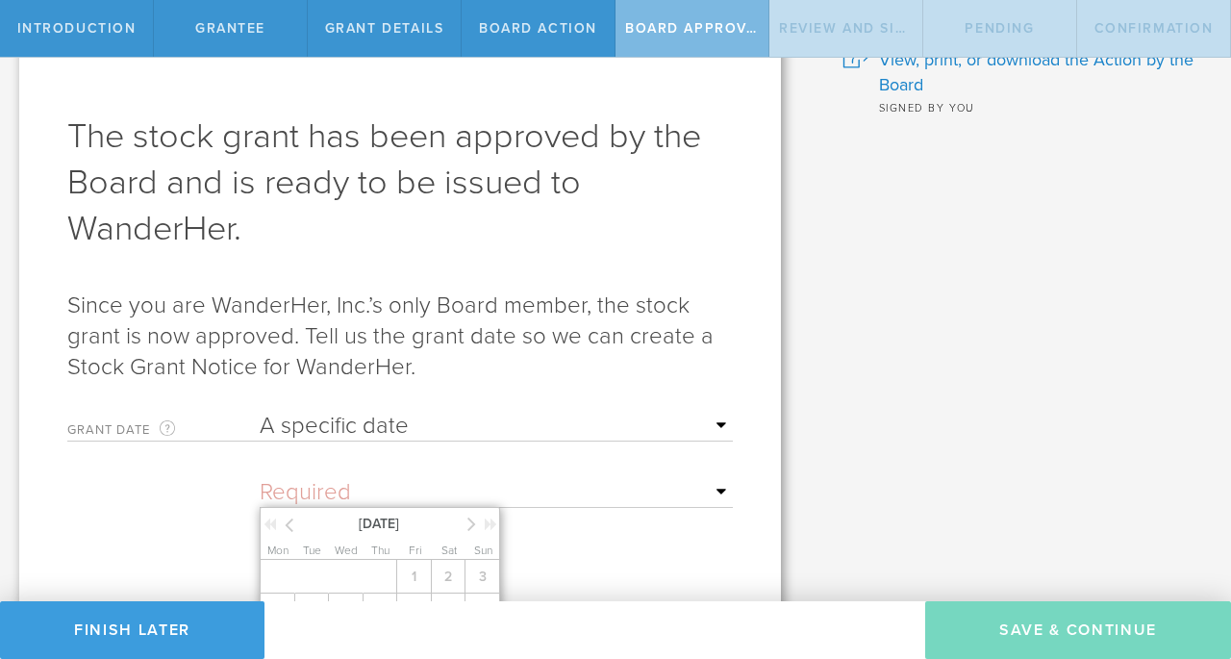
click at [453, 481] on input "text" at bounding box center [496, 492] width 473 height 29
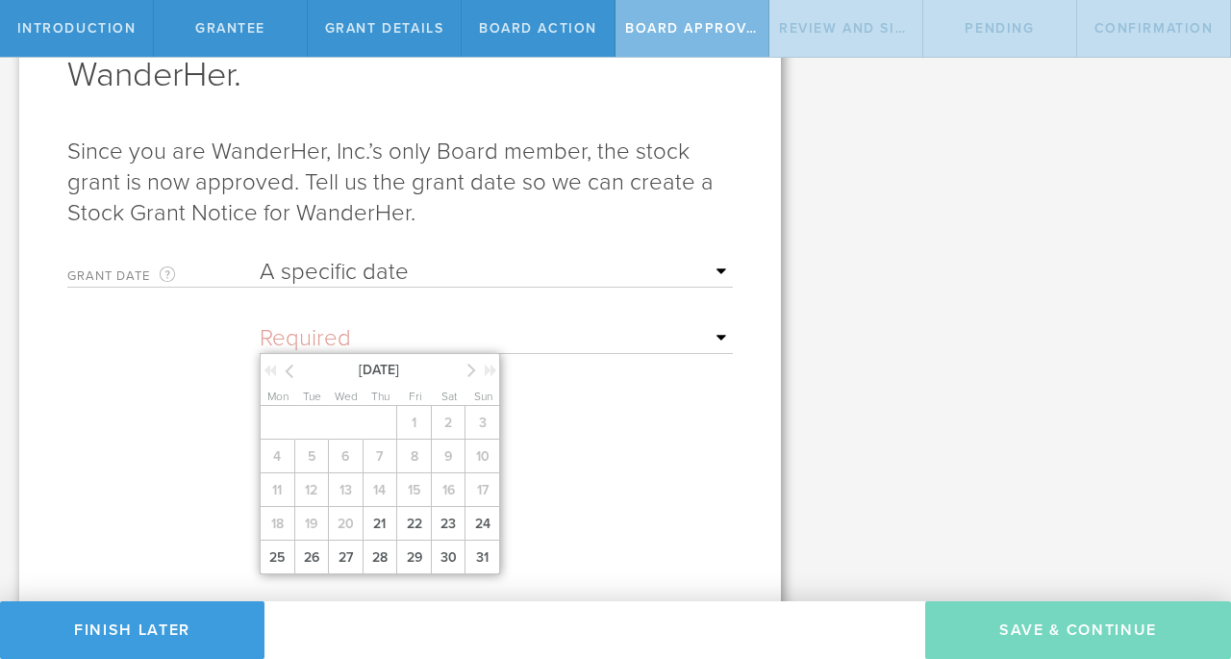
scroll to position [218, 0]
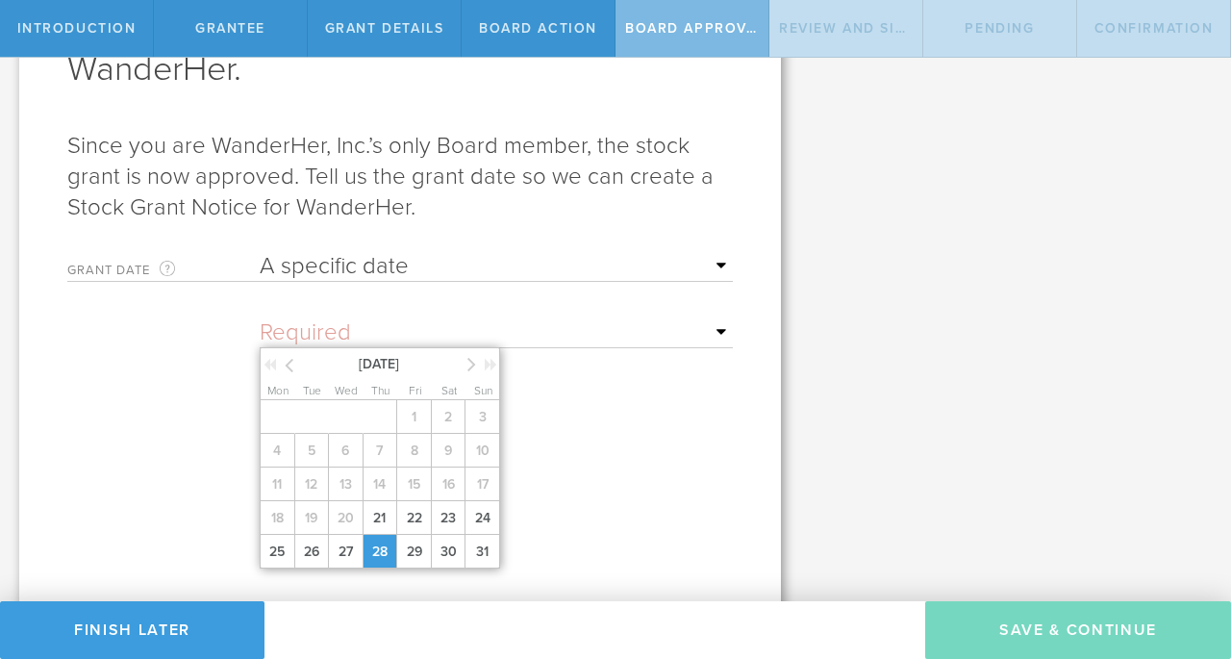
click at [373, 545] on span "28" at bounding box center [380, 552] width 35 height 34
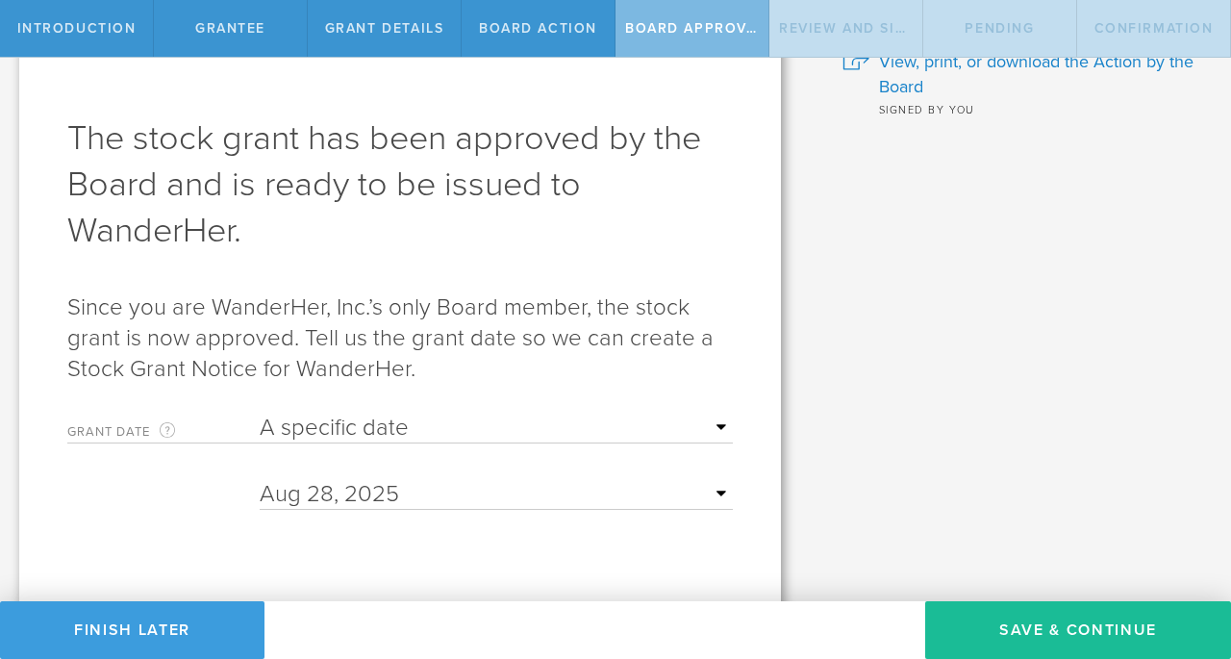
scroll to position [0, 0]
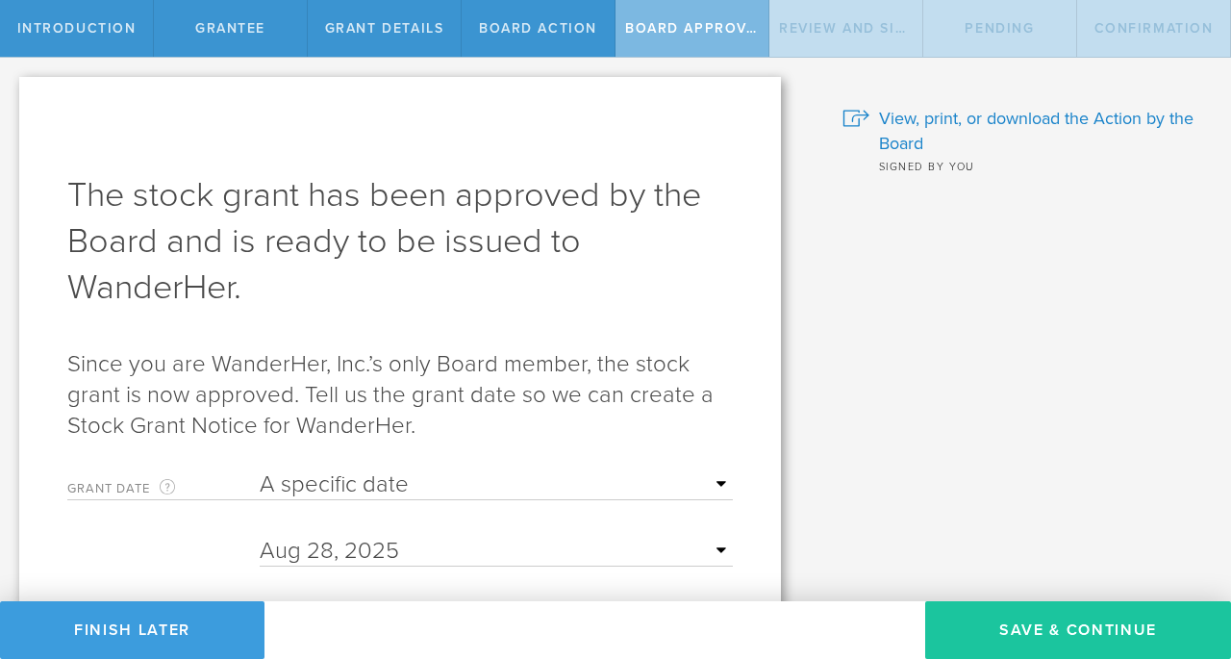
click at [1029, 639] on button "Save & Continue" at bounding box center [1078, 630] width 306 height 58
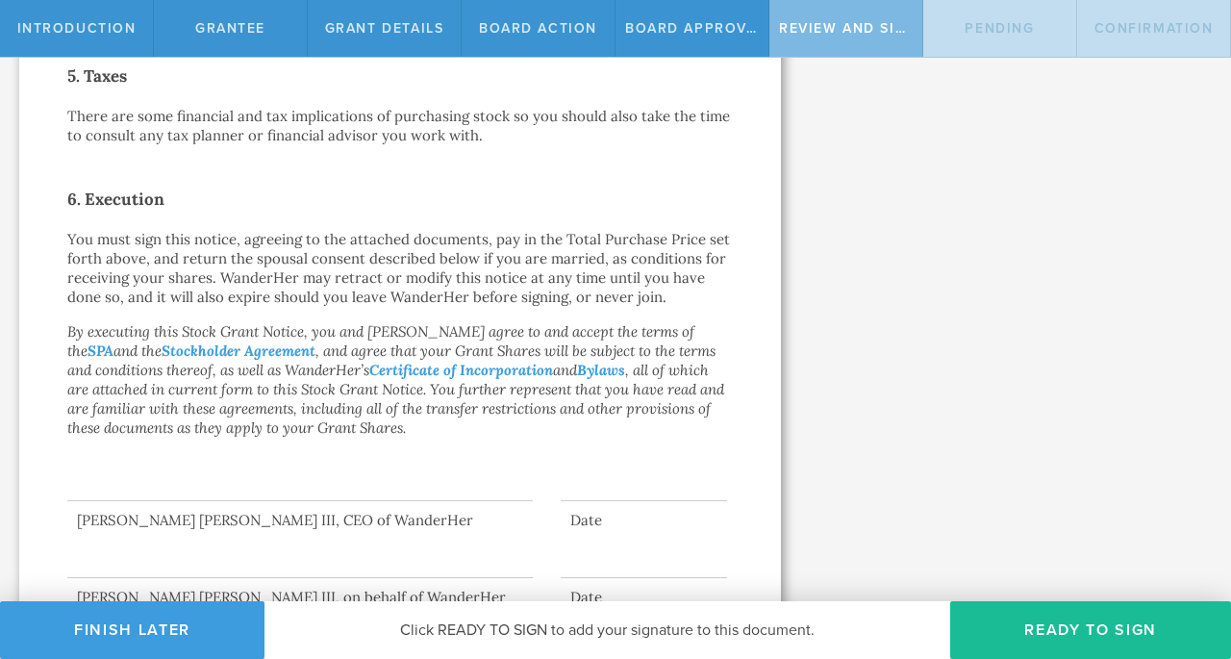
scroll to position [1118, 0]
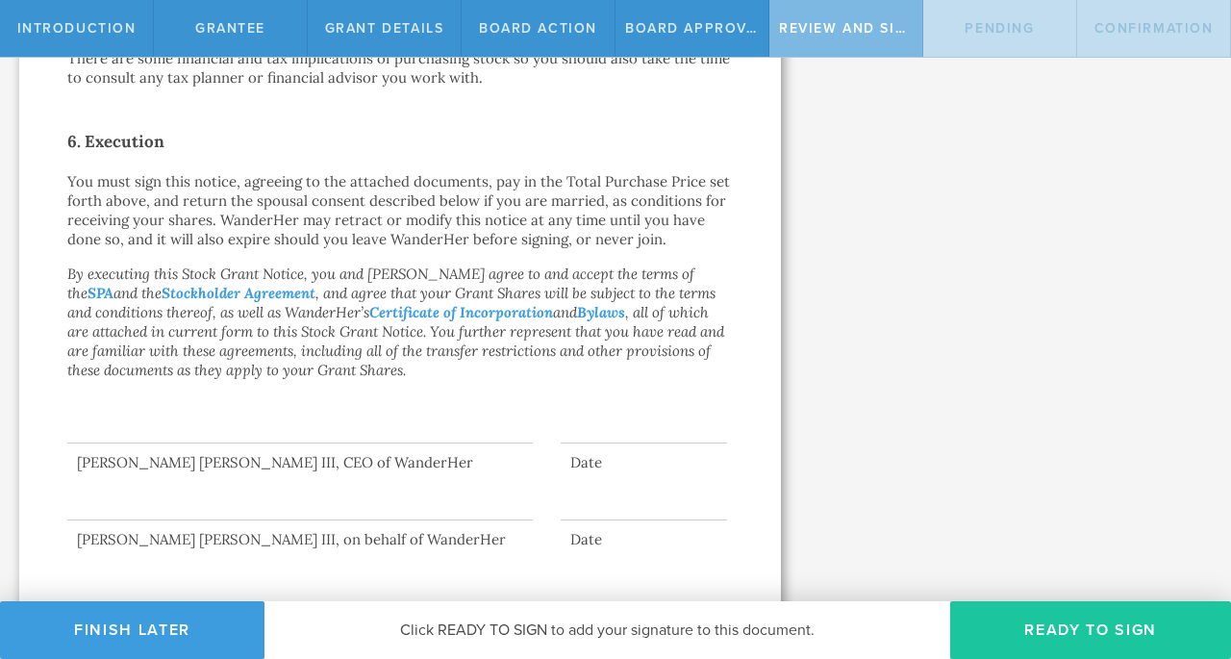
click at [1064, 631] on button "Ready to Sign" at bounding box center [1090, 630] width 281 height 58
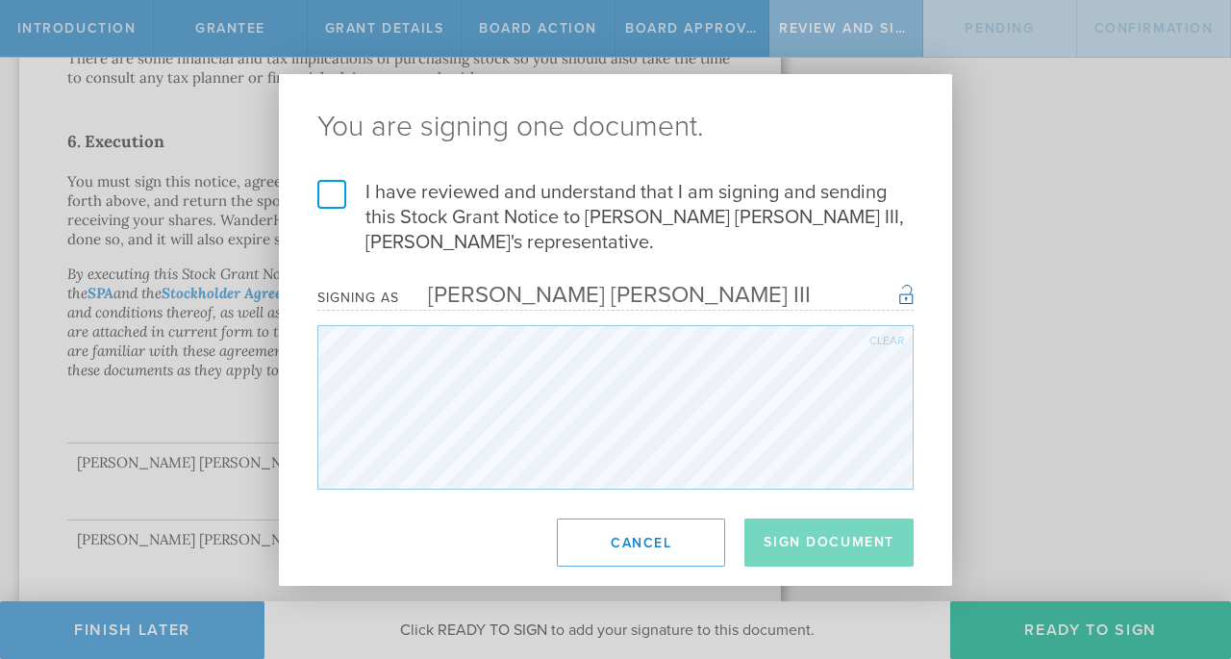
click at [310, 186] on div "I have reviewed and understand that I am signing and sending this Stock Grant N…" at bounding box center [615, 335] width 673 height 310
click at [327, 191] on label "I have reviewed and understand that I am signing and sending this Stock Grant N…" at bounding box center [615, 217] width 596 height 75
click at [0, 0] on input "I have reviewed and understand that I am signing and sending this Stock Grant N…" at bounding box center [0, 0] width 0 height 0
click at [798, 534] on button "Sign Document" at bounding box center [828, 542] width 169 height 48
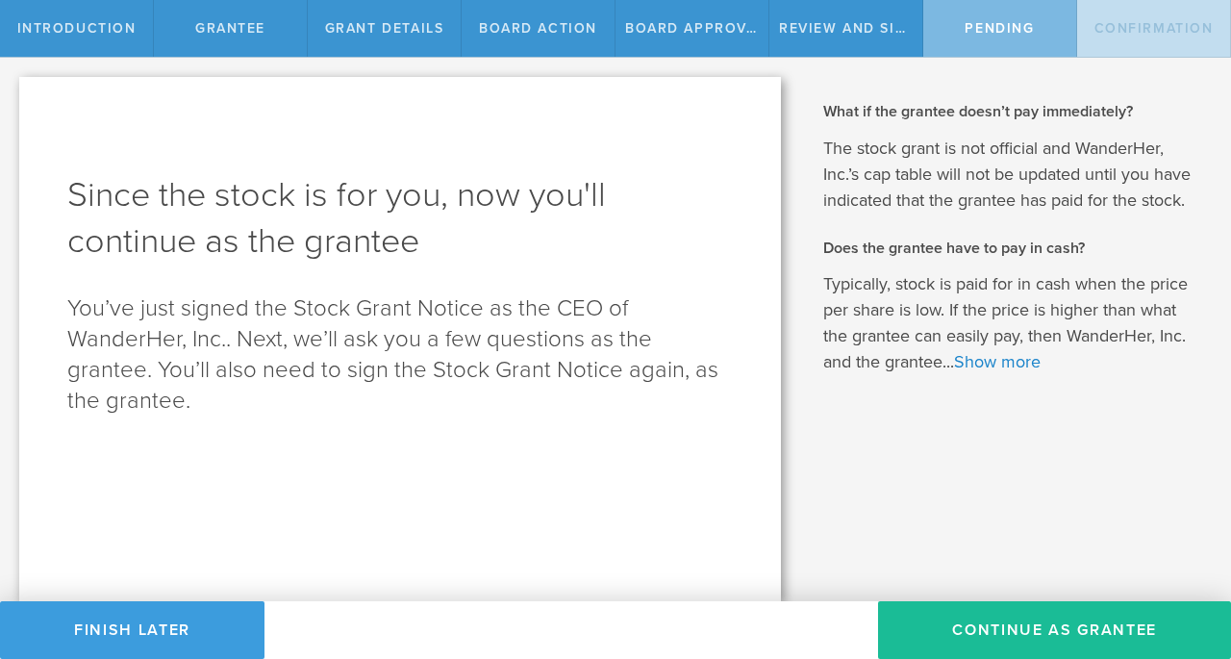
scroll to position [0, 0]
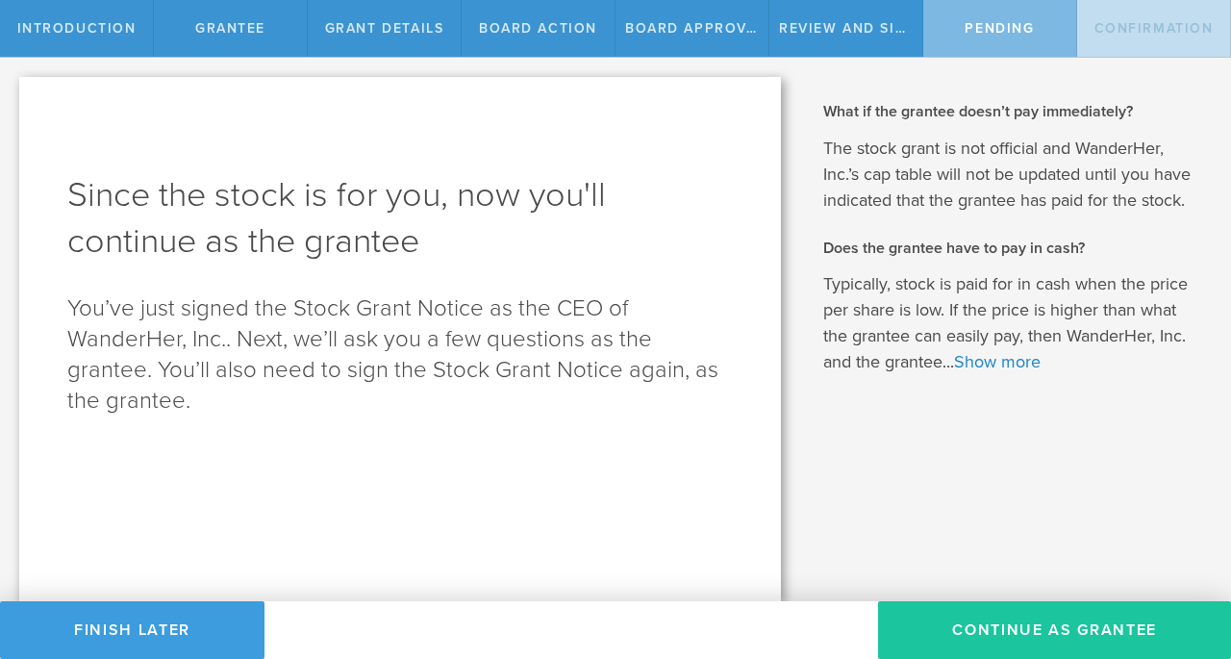
click at [1012, 617] on button "Continue as Grantee" at bounding box center [1054, 630] width 353 height 58
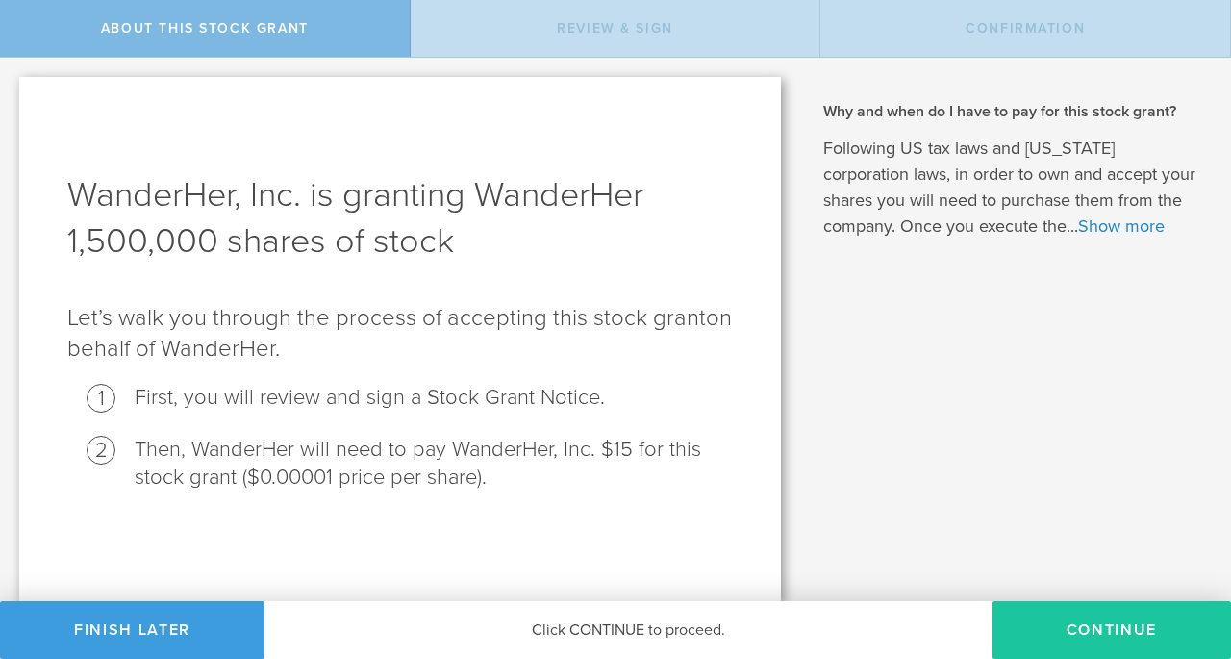
click at [1094, 639] on button "CONTINUE" at bounding box center [1111, 630] width 238 height 58
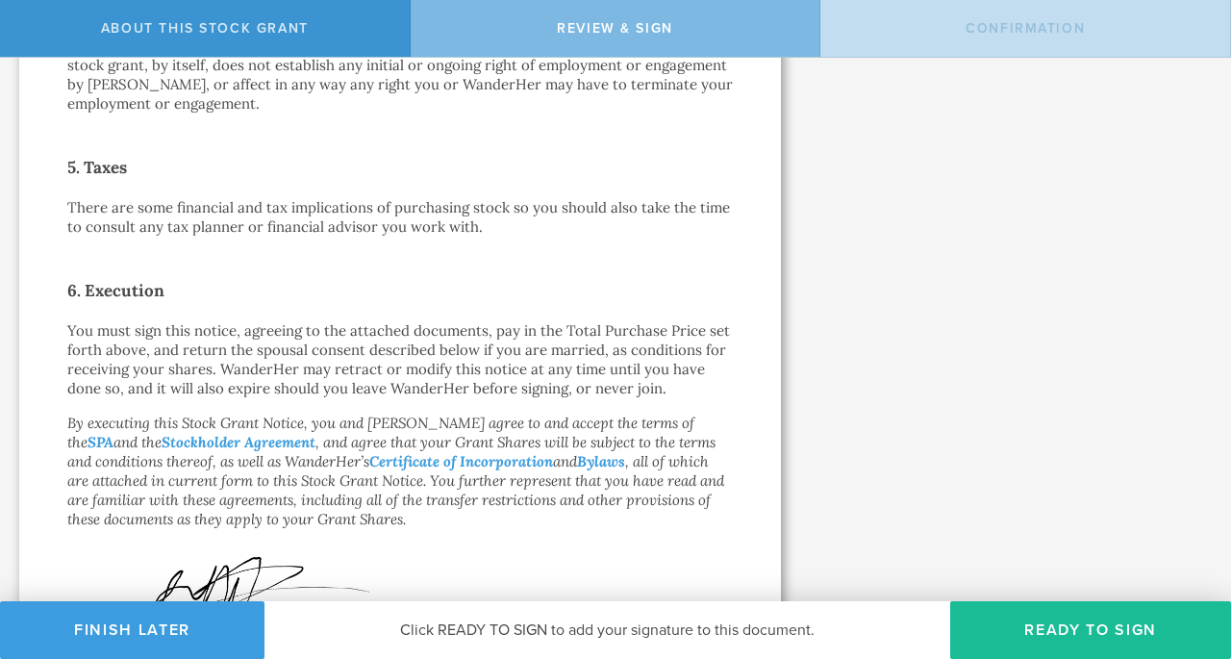
scroll to position [1162, 0]
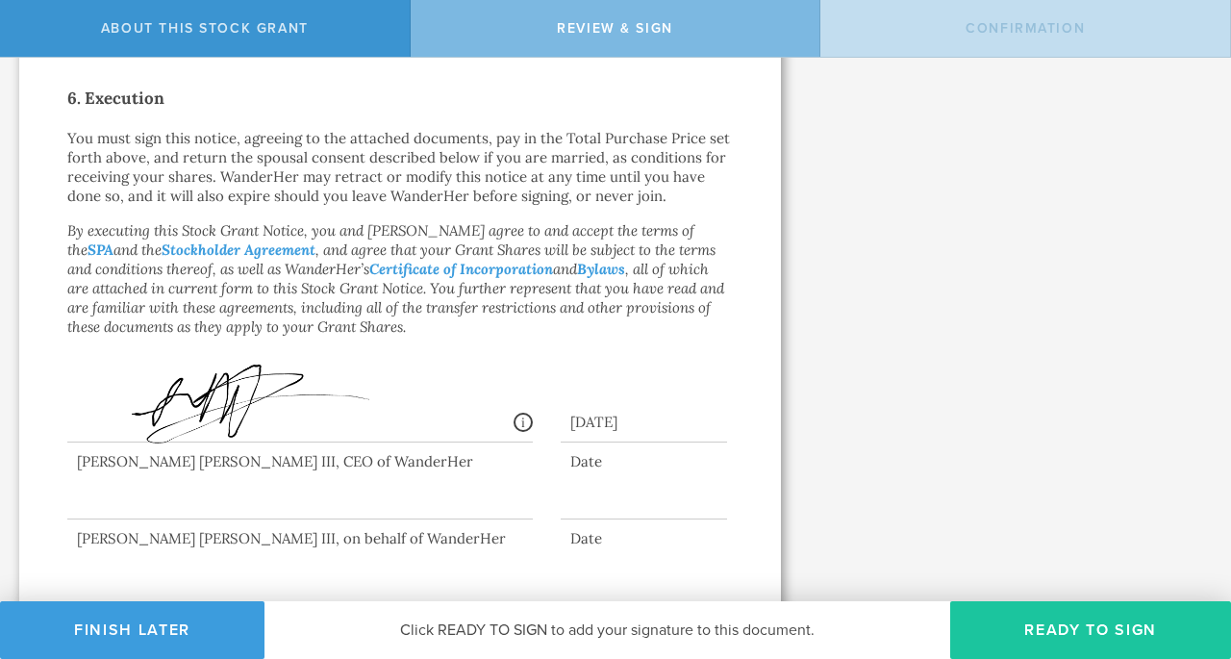
click at [1053, 638] on button "Ready to Sign" at bounding box center [1090, 630] width 281 height 58
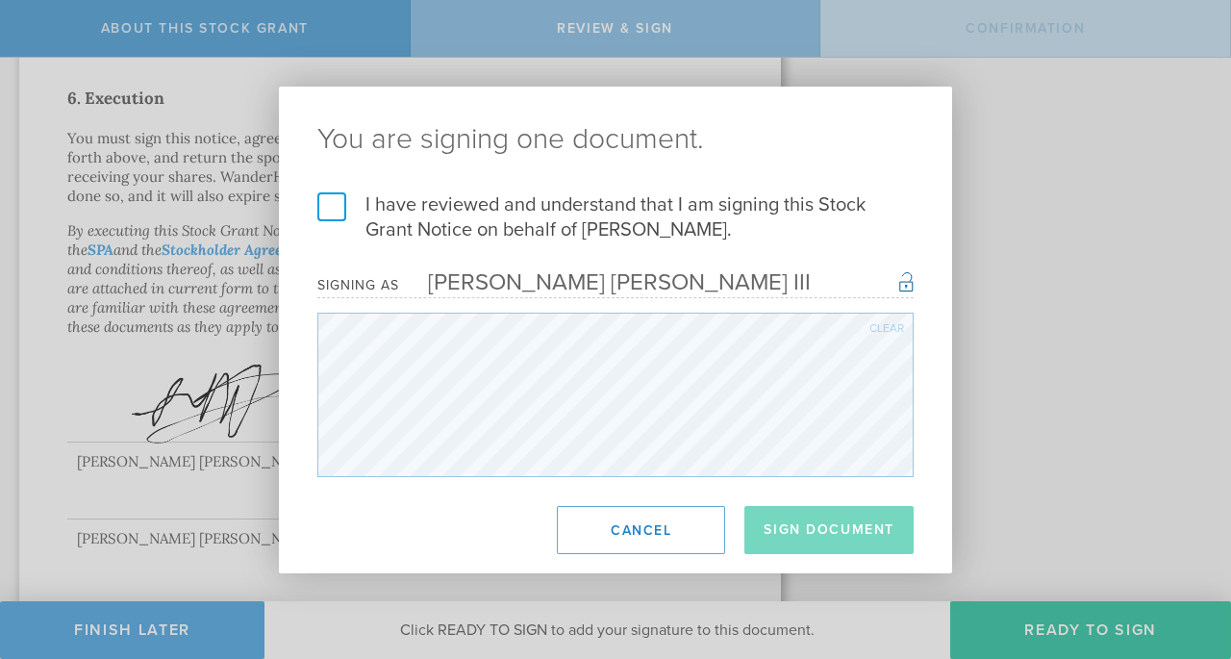
click at [423, 208] on label "I have reviewed and understand that I am signing this Stock Grant Notice on beh…" at bounding box center [615, 217] width 596 height 50
click at [0, 0] on input "I have reviewed and understand that I am signing this Stock Grant Notice on beh…" at bounding box center [0, 0] width 0 height 0
click at [797, 542] on button "Sign Document" at bounding box center [828, 530] width 169 height 48
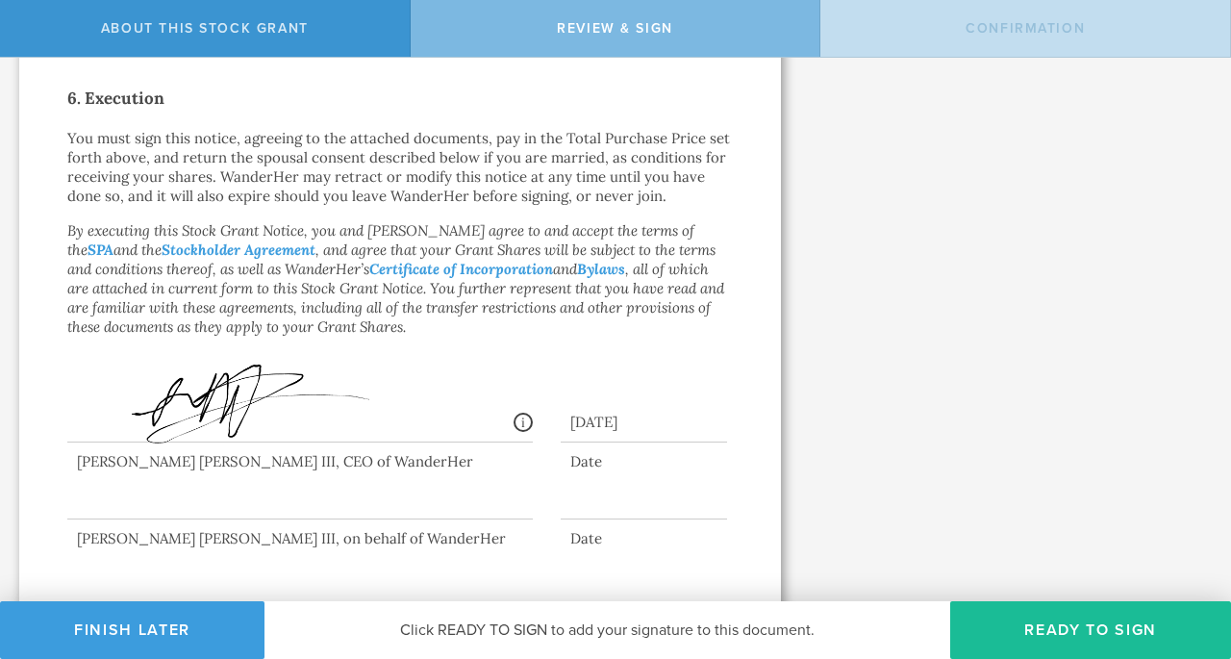
scroll to position [0, 0]
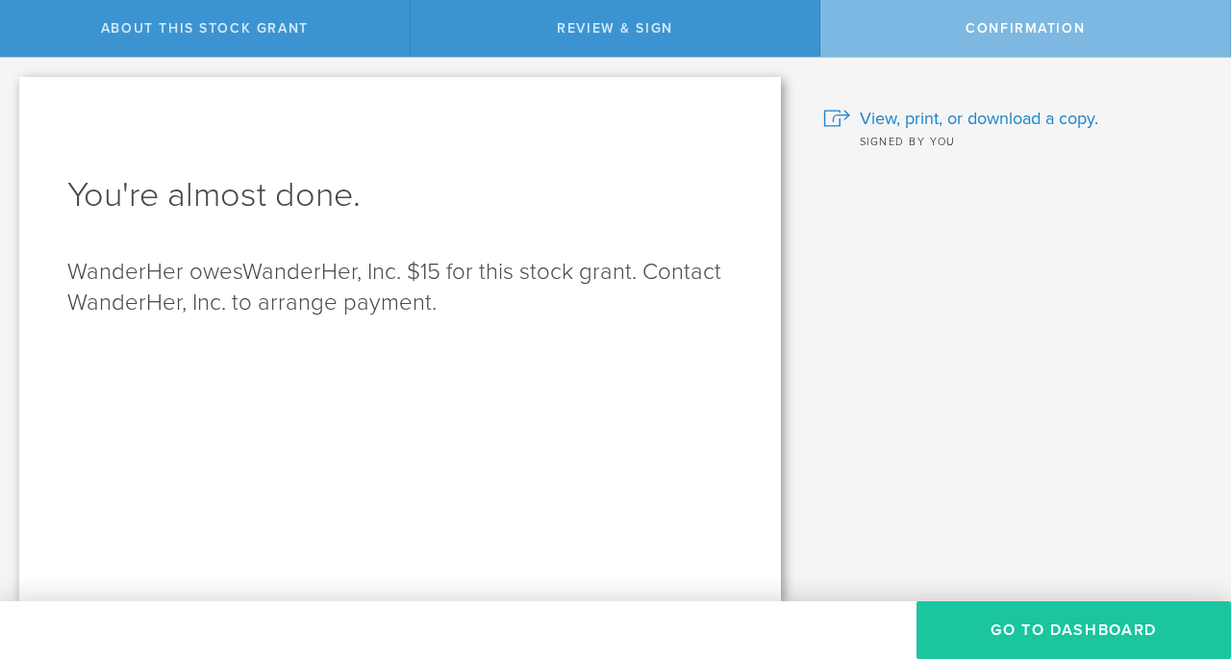
click at [1025, 635] on button "Go to Dashboard" at bounding box center [1073, 630] width 314 height 58
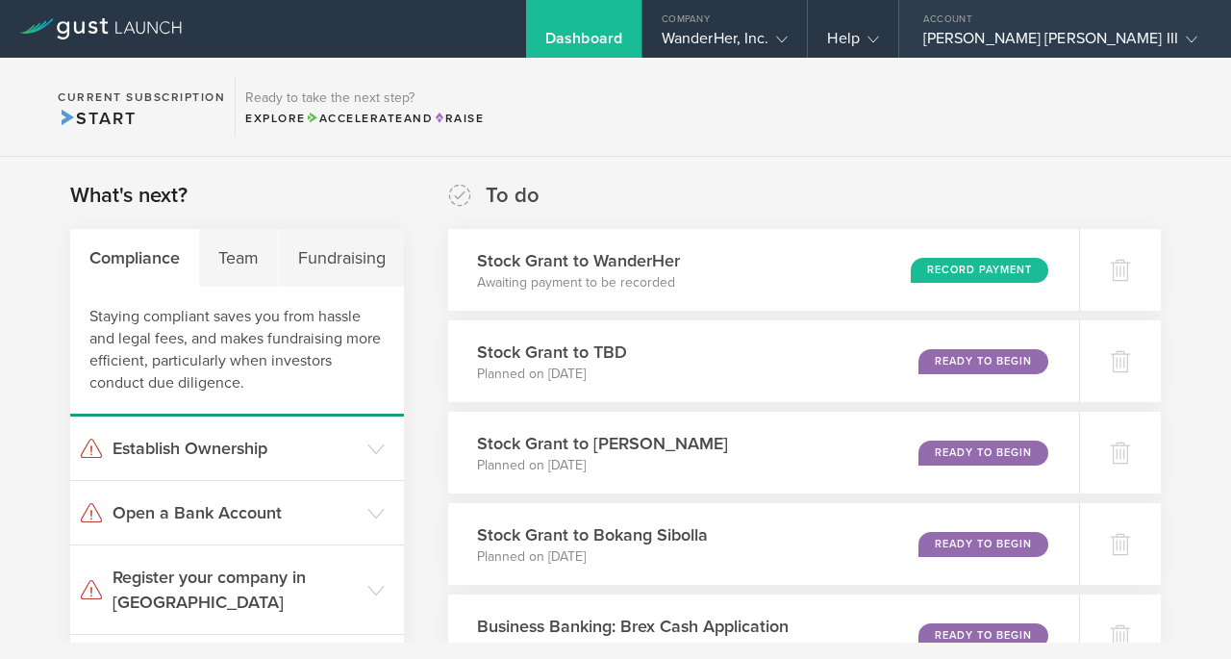
click at [1096, 41] on div "Lynn Cordell Nicholas III" at bounding box center [1060, 43] width 274 height 29
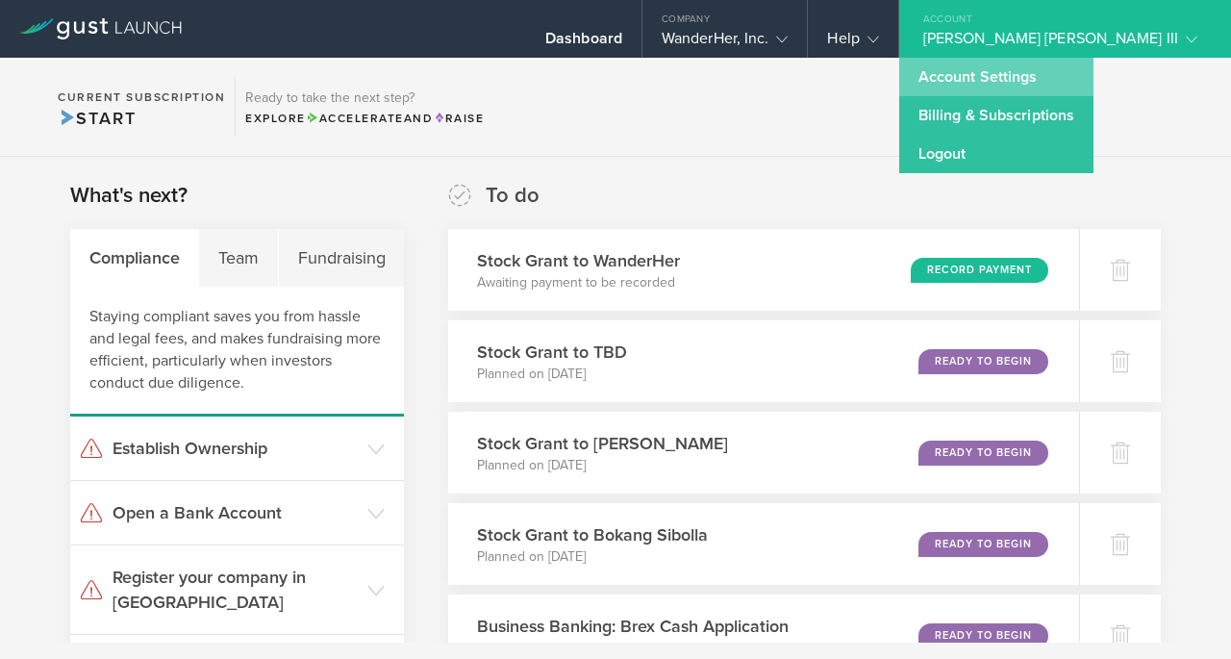
click at [1087, 72] on link "Account Settings" at bounding box center [996, 77] width 194 height 38
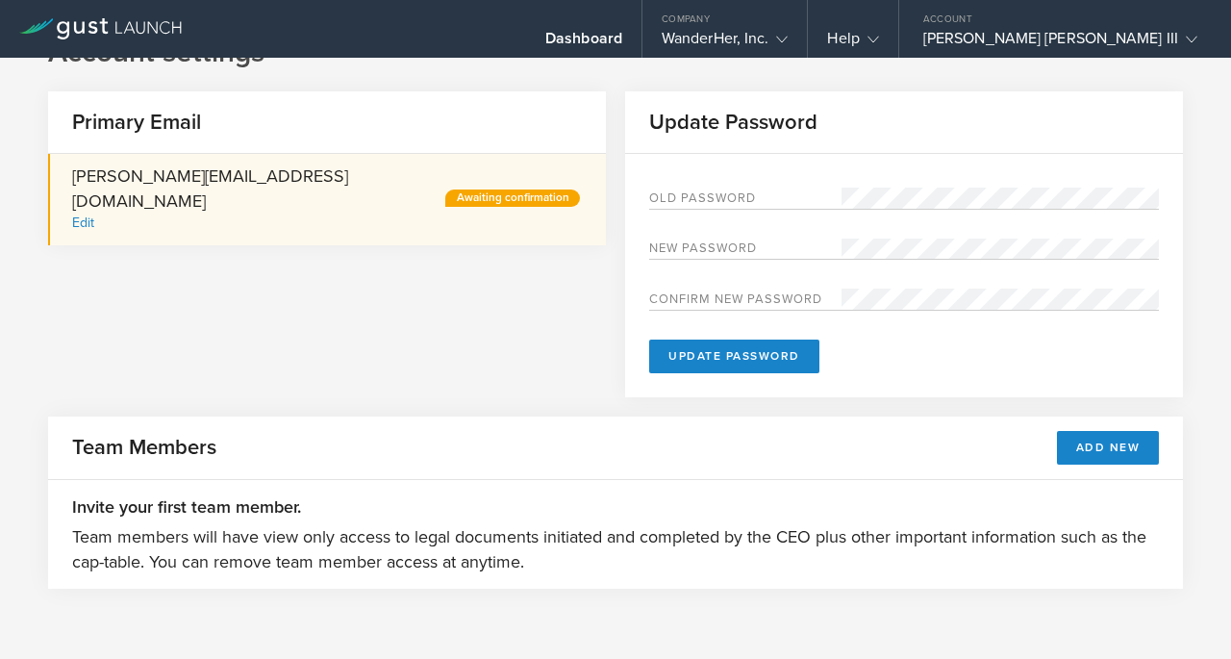
scroll to position [45, 0]
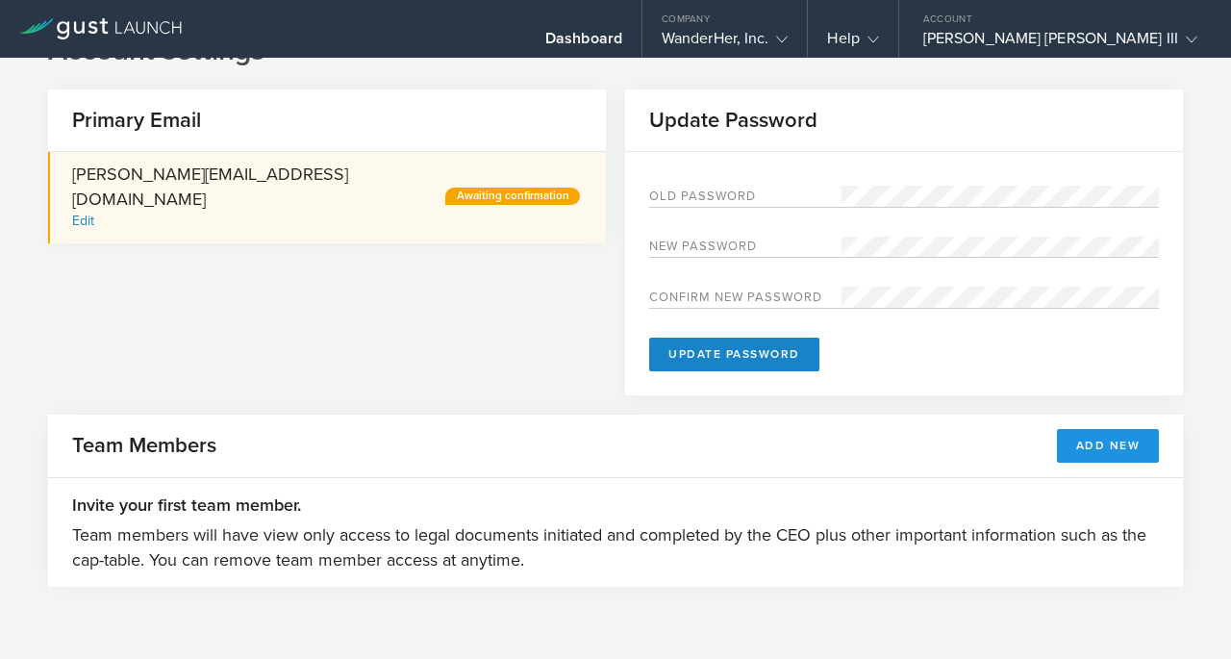
click at [1117, 454] on button "Add New" at bounding box center [1108, 446] width 103 height 34
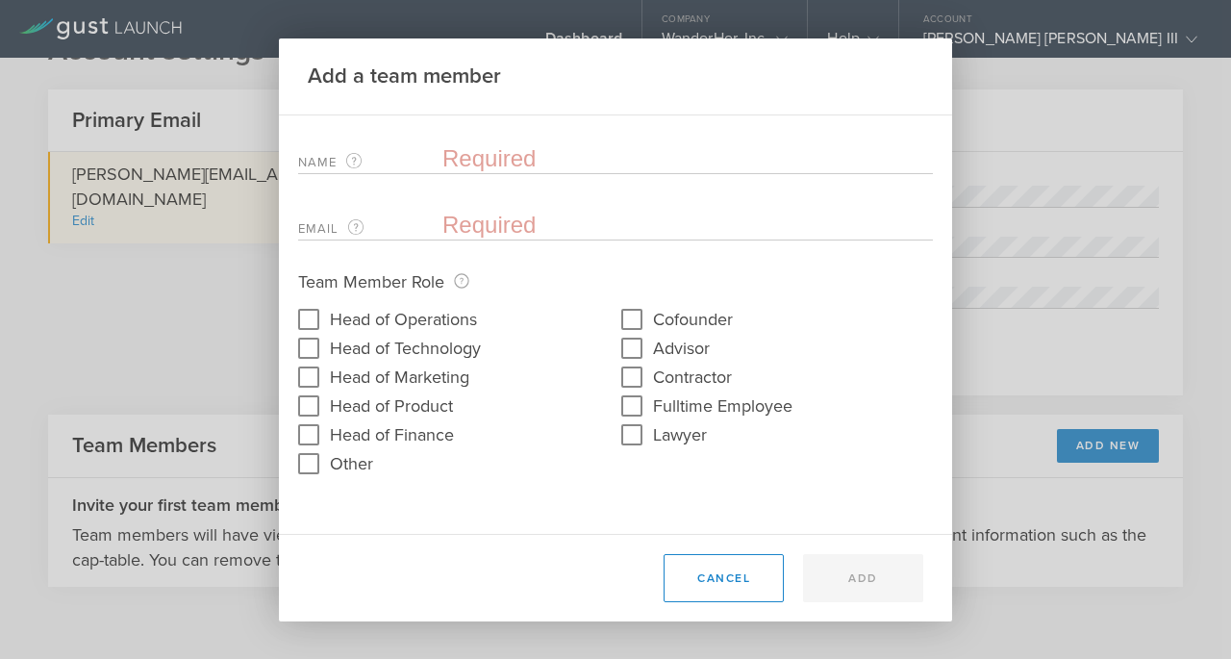
click at [535, 158] on input "text" at bounding box center [687, 158] width 490 height 29
type input "Bokang Sibolla"
click at [502, 213] on input "email" at bounding box center [682, 225] width 481 height 29
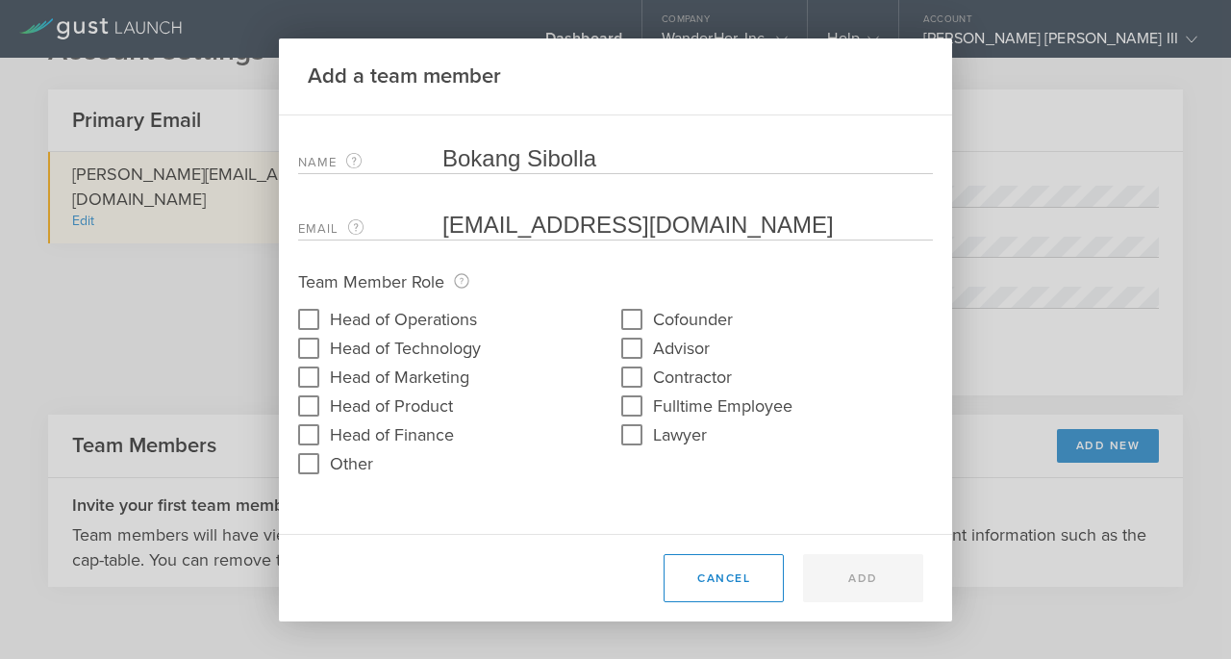
type input "bokang@wanderher.world"
click at [629, 320] on input "Cofounder" at bounding box center [631, 319] width 31 height 31
checkbox input "true"
click at [839, 579] on button "Add" at bounding box center [863, 578] width 120 height 48
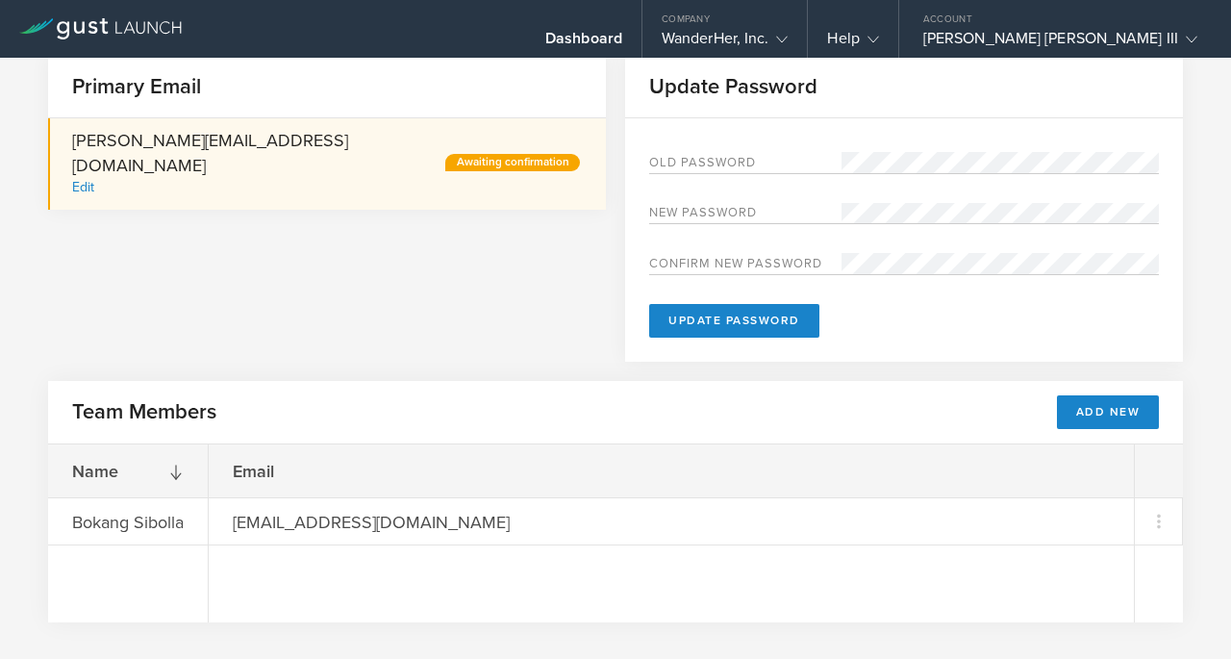
scroll to position [114, 0]
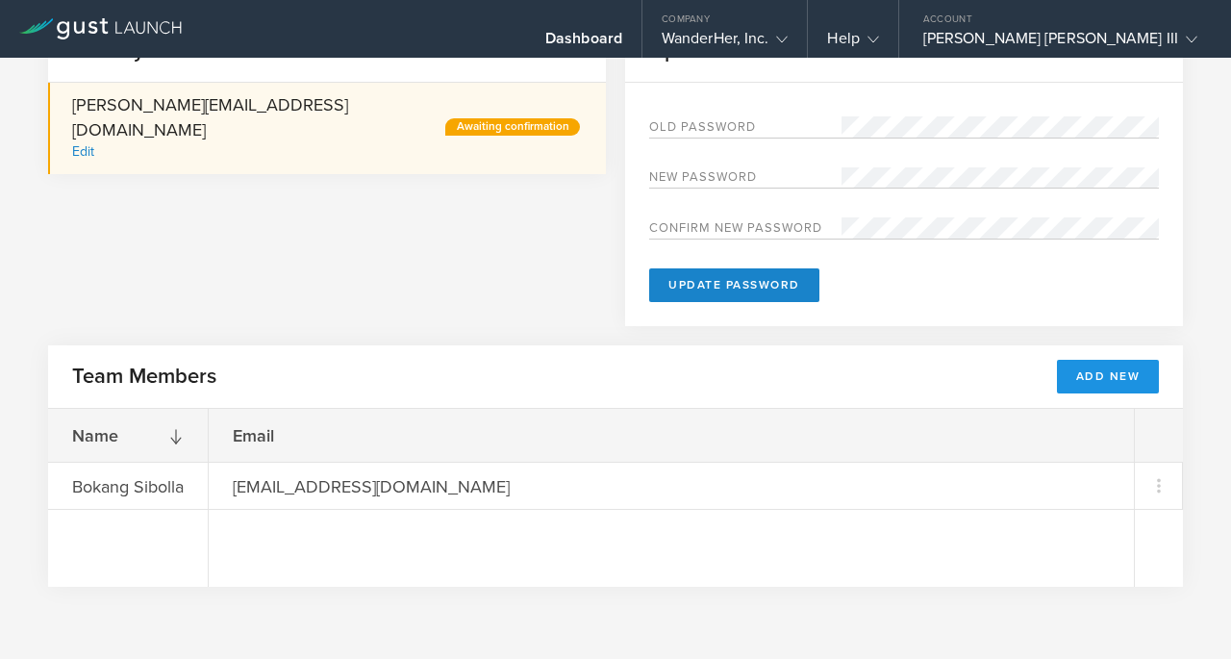
click at [1116, 380] on button "Add New" at bounding box center [1108, 377] width 103 height 34
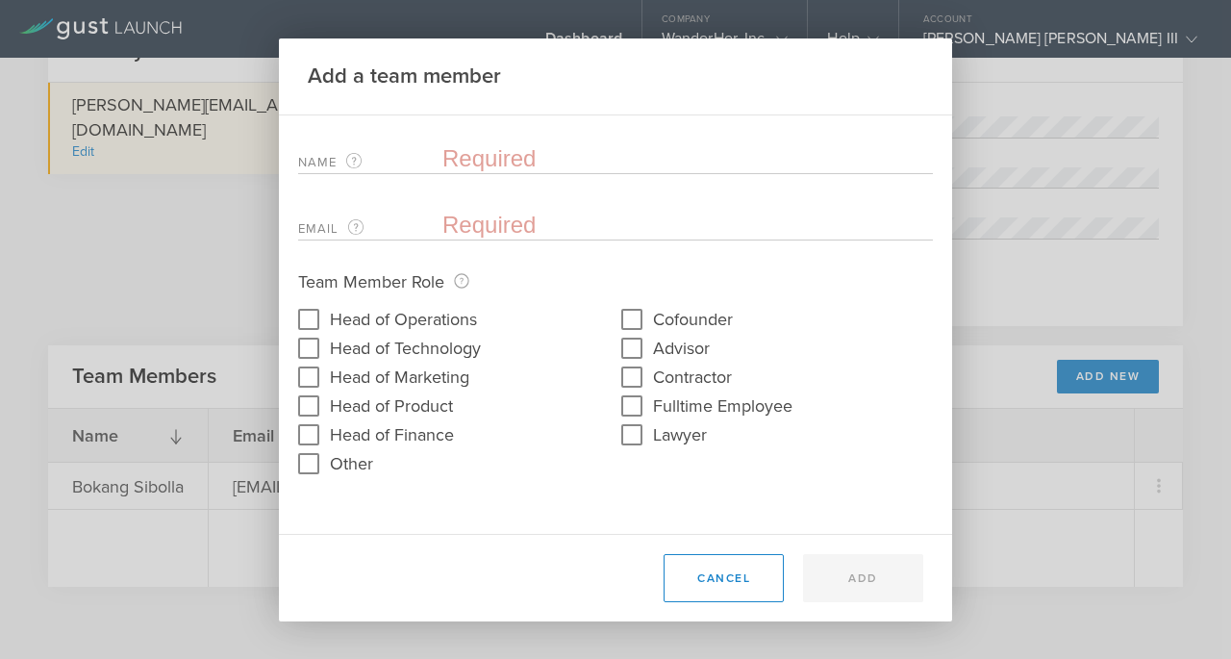
click at [512, 149] on input "text" at bounding box center [687, 158] width 490 height 29
type input "Sergio Ruiz Moral"
click at [538, 213] on input "email" at bounding box center [682, 225] width 481 height 29
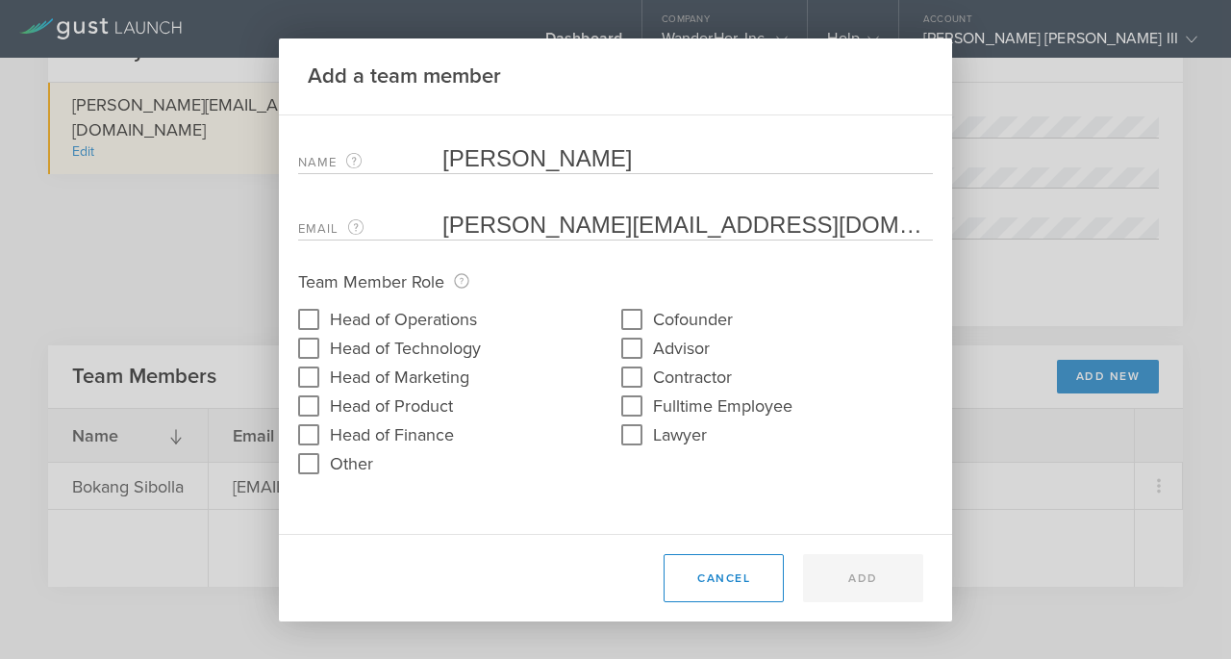
type input "sergio@wanderher.world"
click at [357, 442] on label "Head of Finance" at bounding box center [392, 433] width 124 height 28
click at [324, 442] on input "Head of Finance" at bounding box center [308, 434] width 31 height 31
checkbox input "true"
click at [640, 318] on input "Cofounder" at bounding box center [631, 319] width 31 height 31
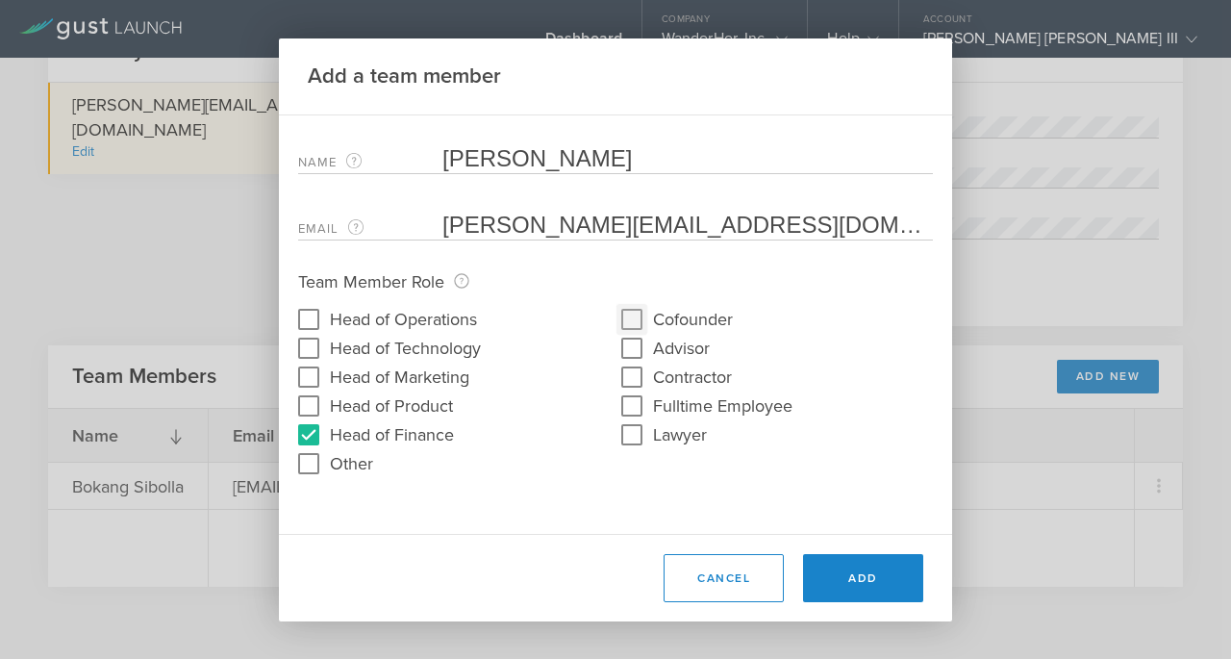
checkbox input "true"
click at [871, 590] on button "Add" at bounding box center [863, 578] width 120 height 48
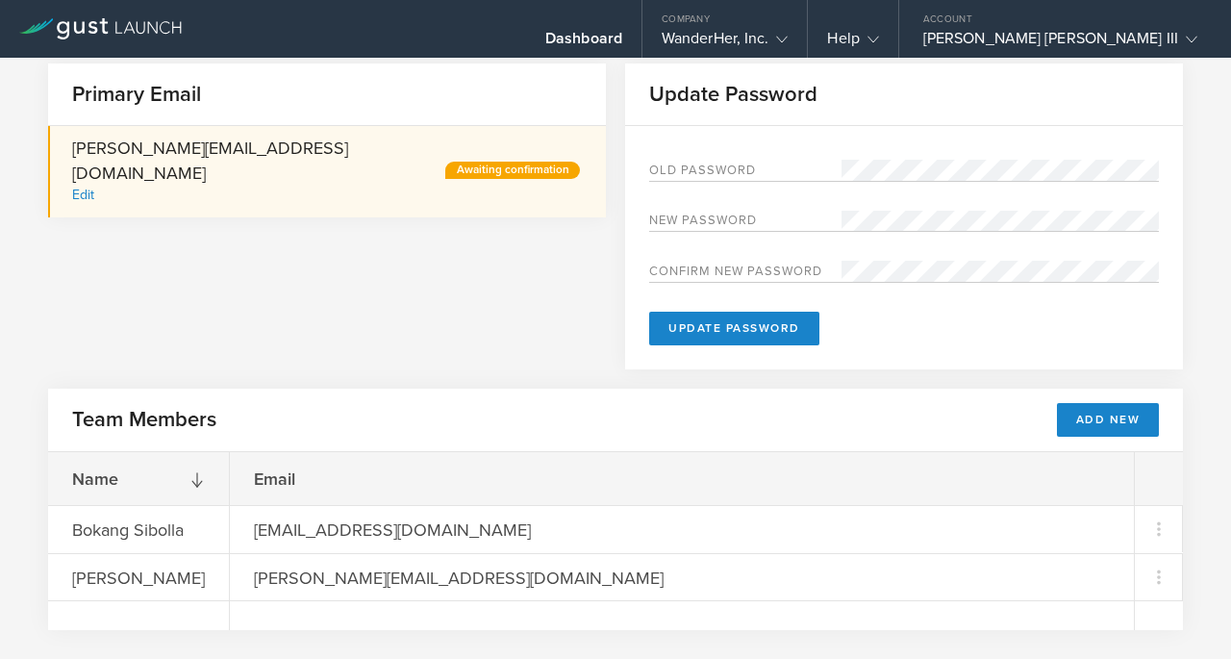
scroll to position [80, 0]
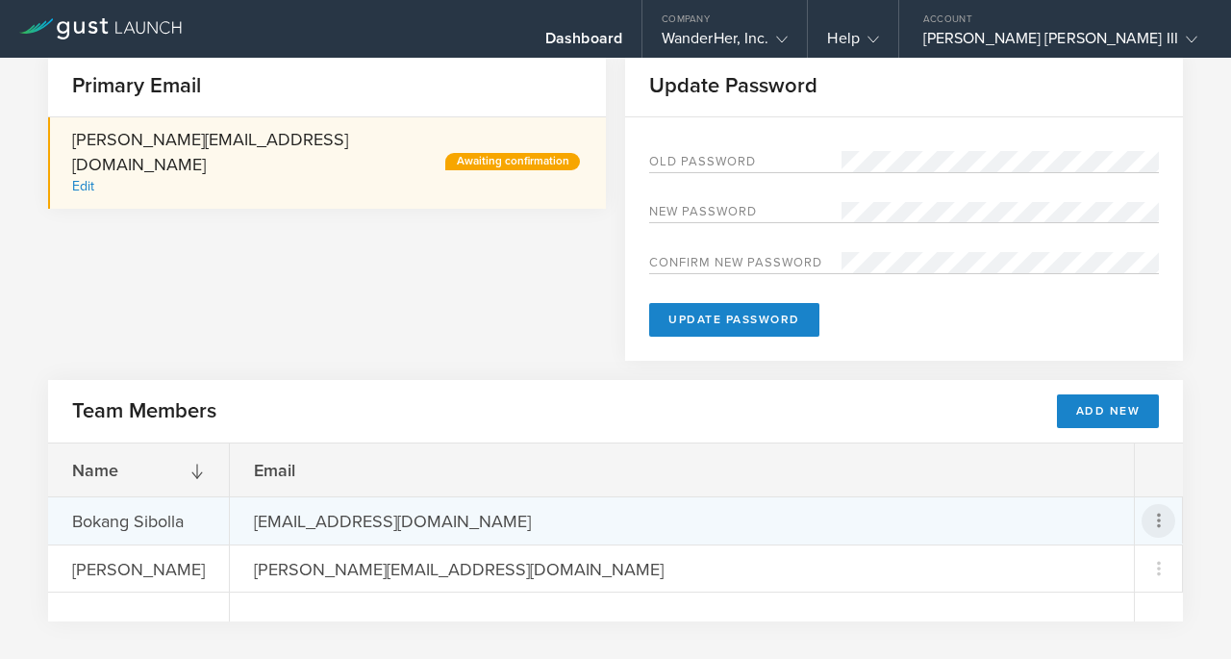
click at [1165, 524] on icon at bounding box center [1158, 520] width 23 height 23
click at [1095, 490] on md-backdrop at bounding box center [615, 329] width 1231 height 659
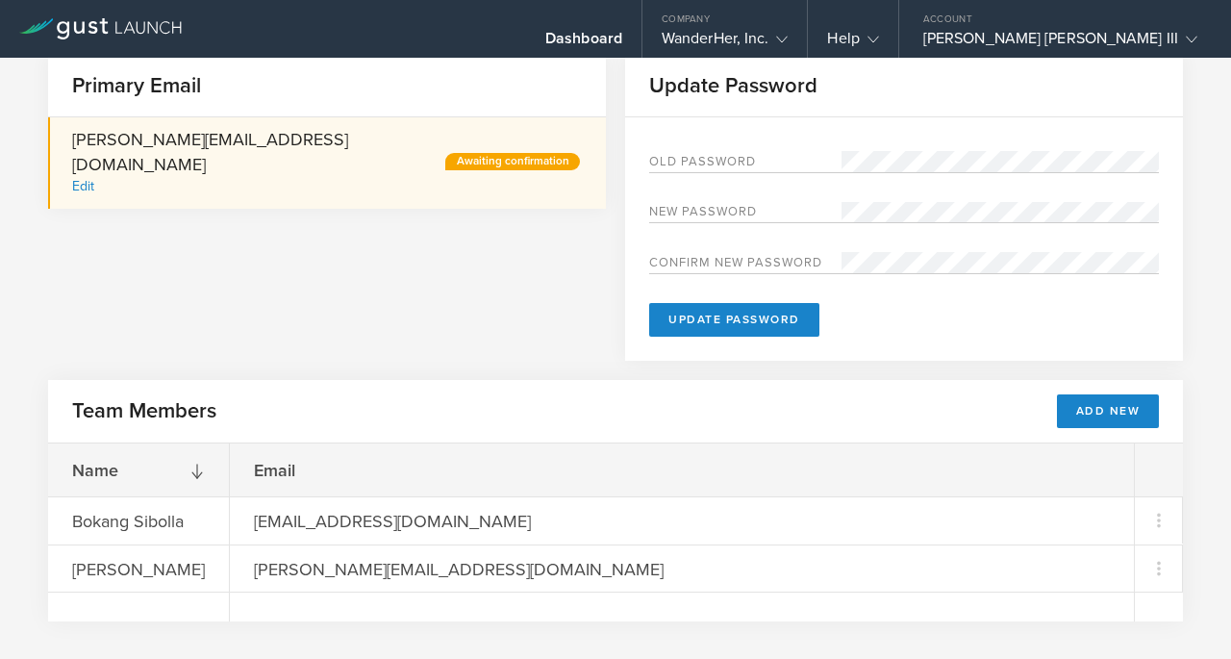
click at [1162, 566] on iframe "Chat Widget" at bounding box center [1183, 612] width 96 height 92
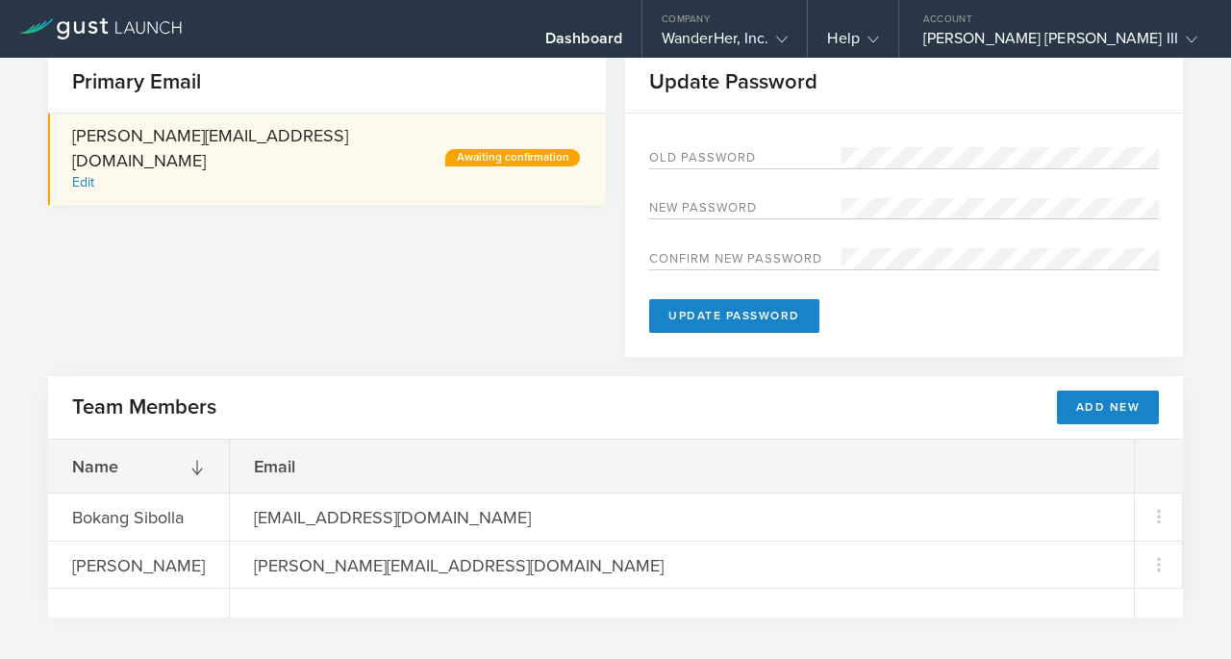
scroll to position [0, 0]
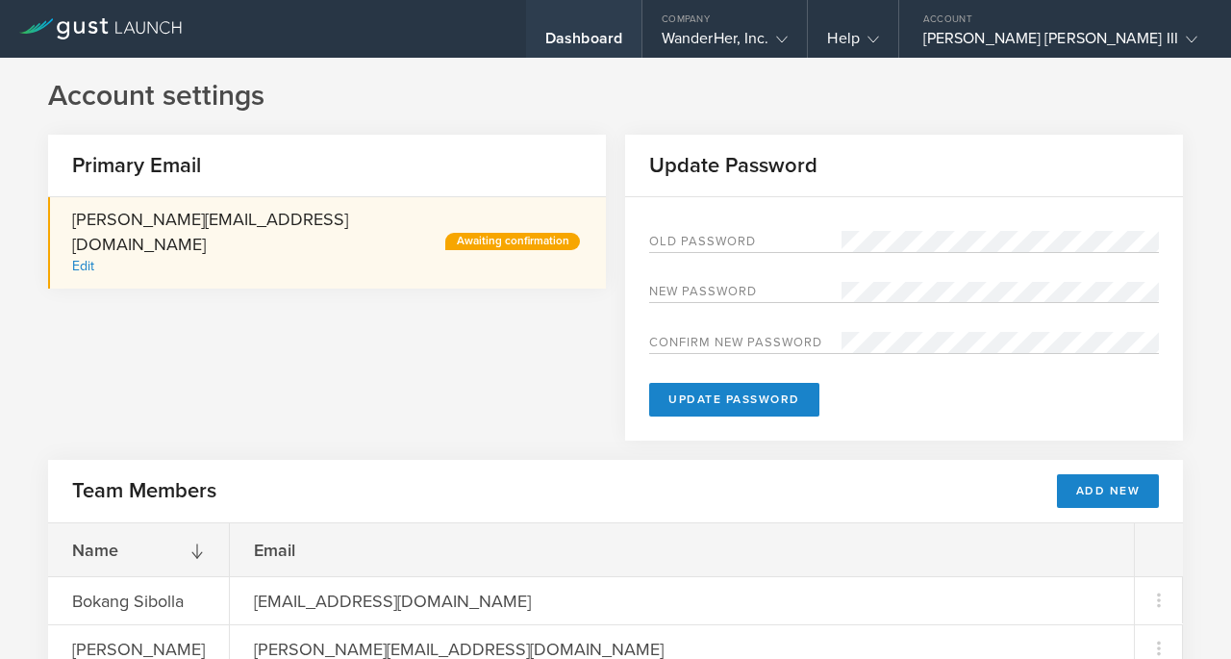
click at [622, 34] on div "Dashboard" at bounding box center [583, 43] width 77 height 29
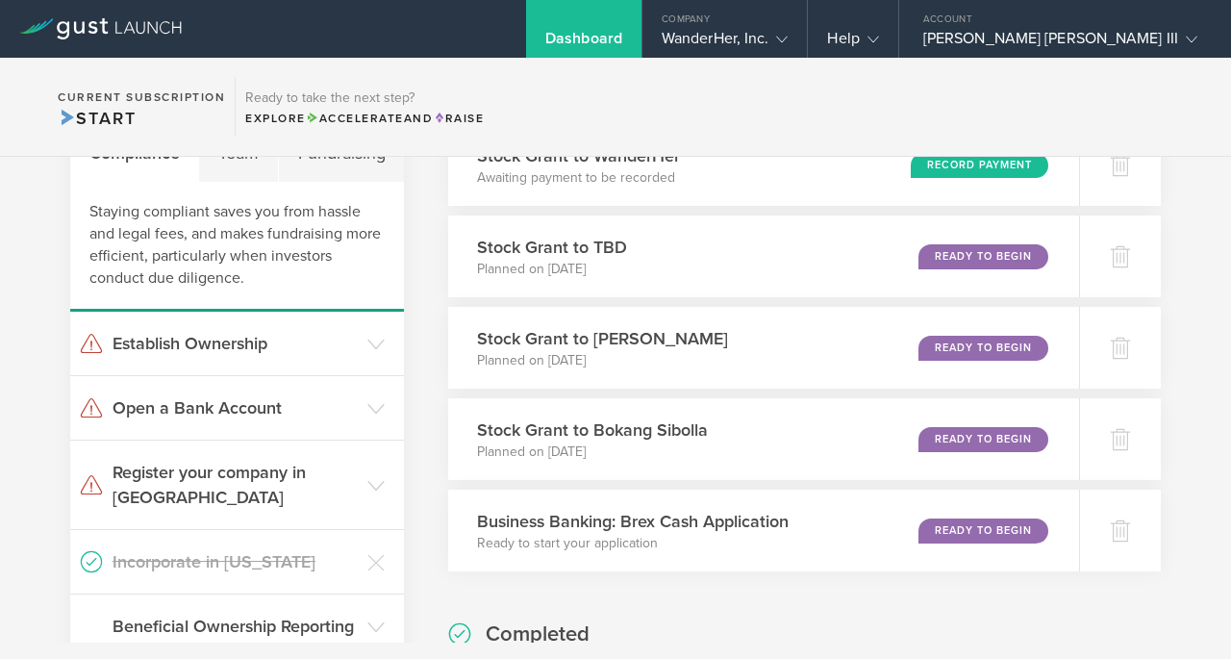
scroll to position [106, 0]
click at [286, 342] on h3 "Establish Ownership" at bounding box center [235, 342] width 245 height 25
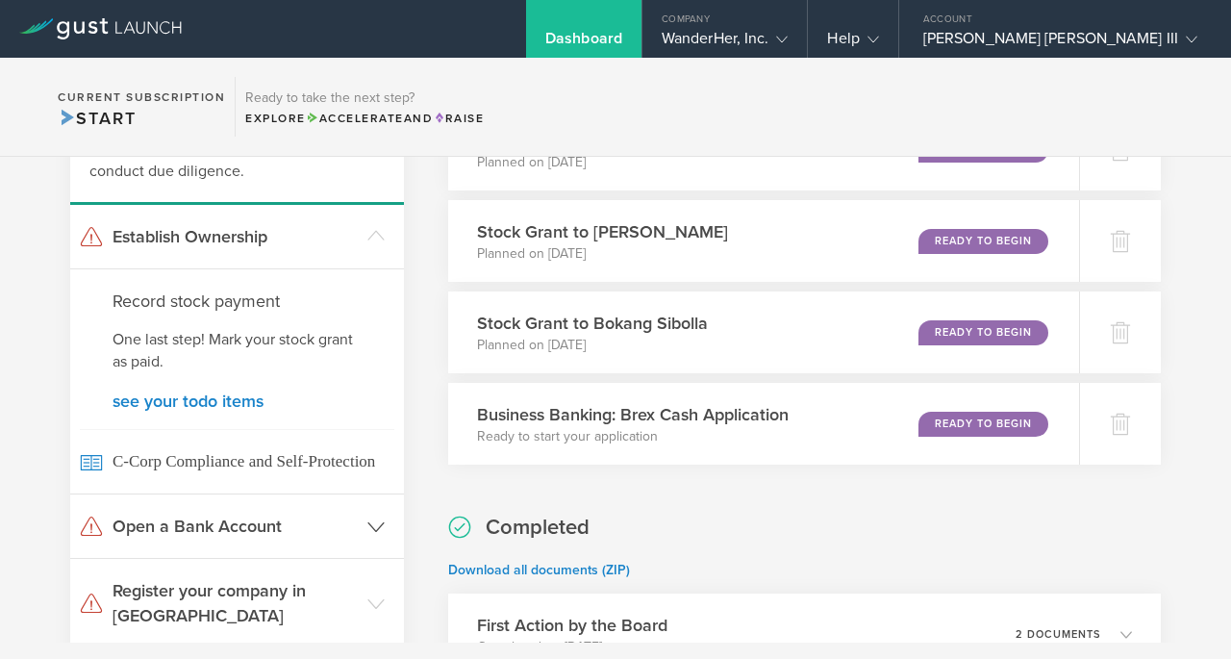
scroll to position [213, 0]
click at [294, 525] on h3 "Open a Bank Account" at bounding box center [235, 525] width 245 height 25
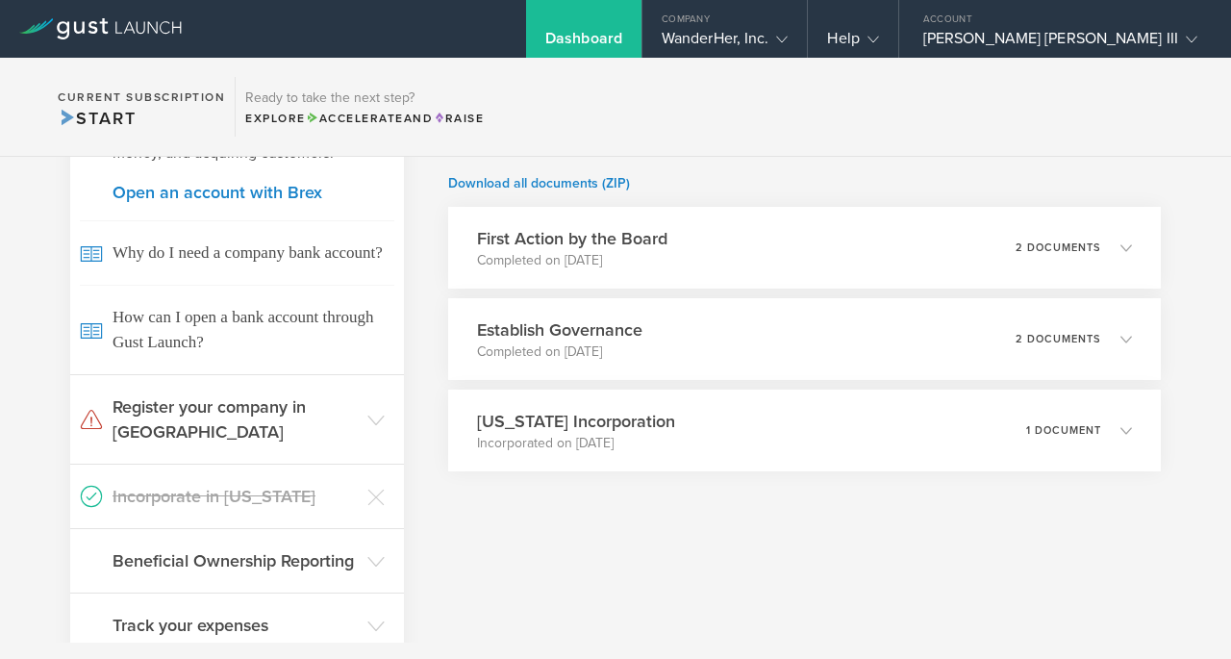
scroll to position [599, 0]
click at [286, 391] on header "Register your company in NY" at bounding box center [237, 418] width 334 height 88
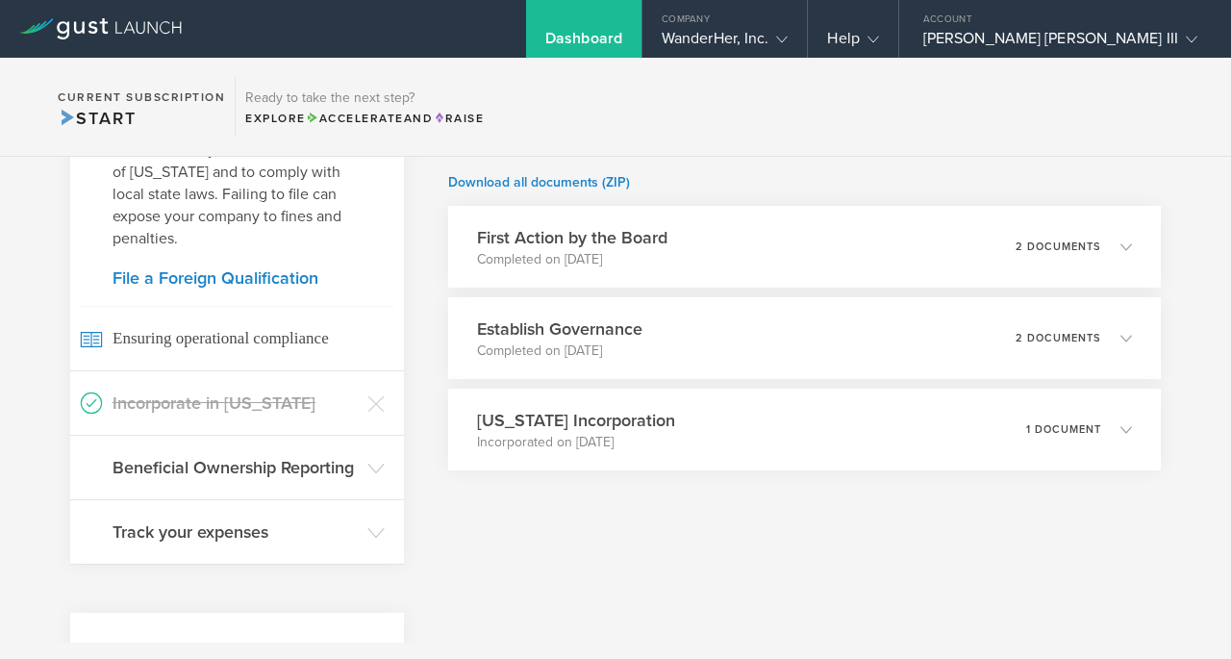
scroll to position [703, 0]
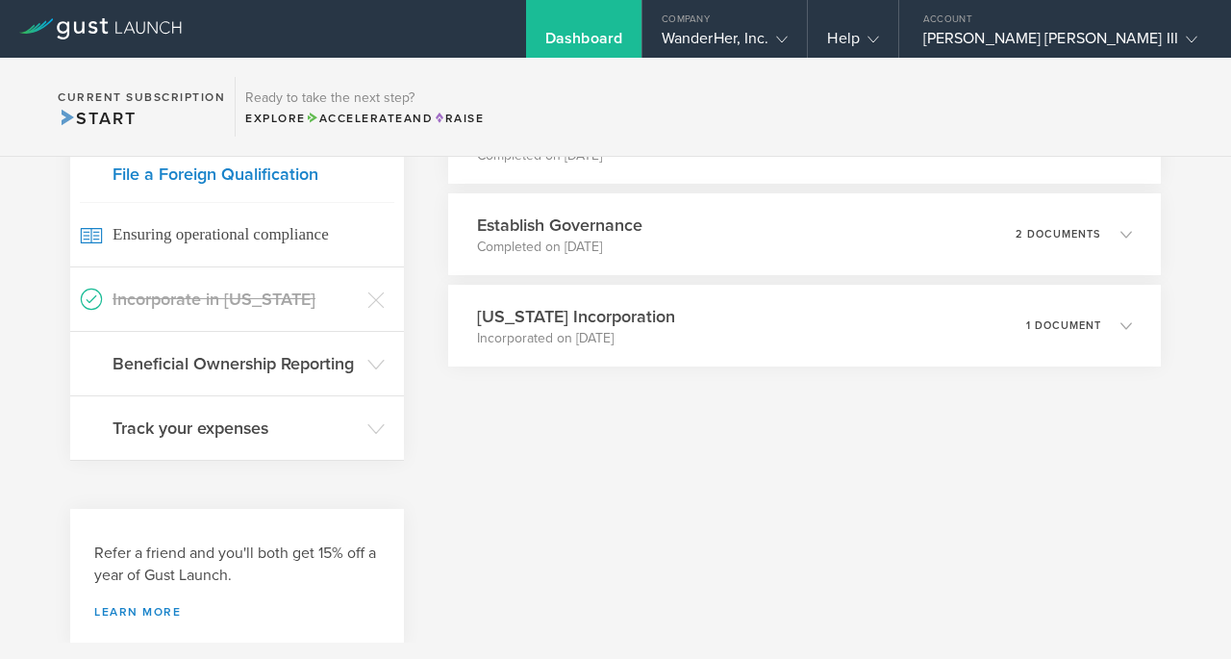
click at [303, 287] on h3 "Incorporate in Delaware" at bounding box center [235, 299] width 245 height 25
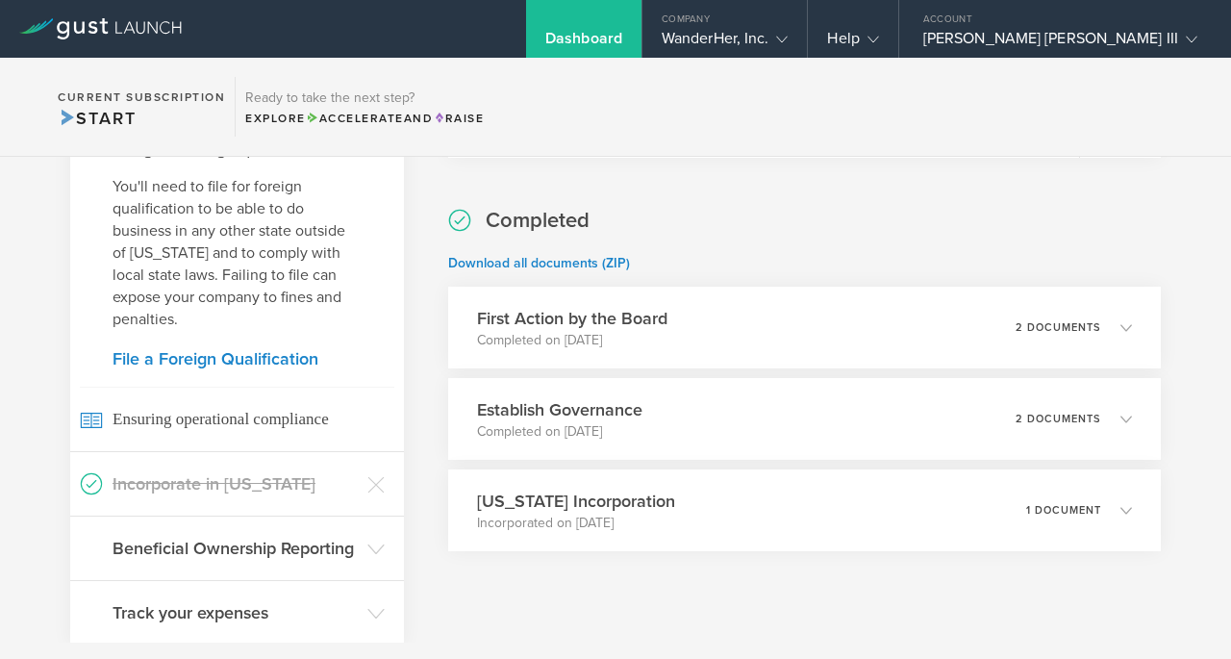
scroll to position [532, 0]
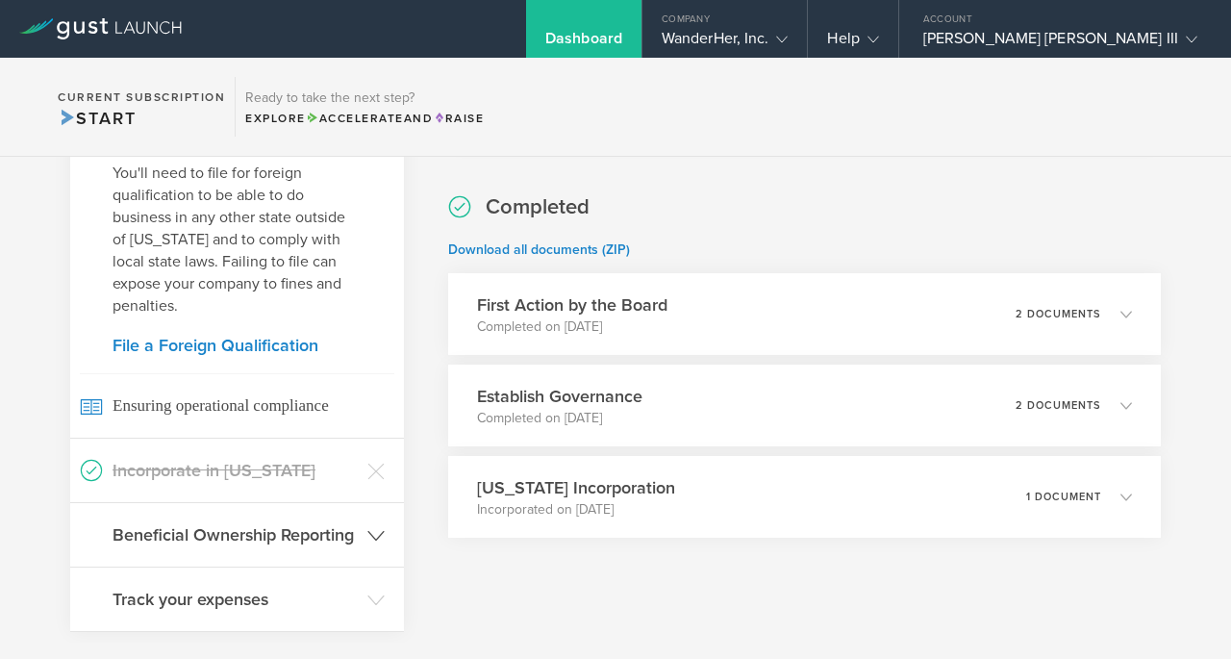
click at [351, 522] on h3 "Beneficial Ownership Reporting" at bounding box center [235, 534] width 245 height 25
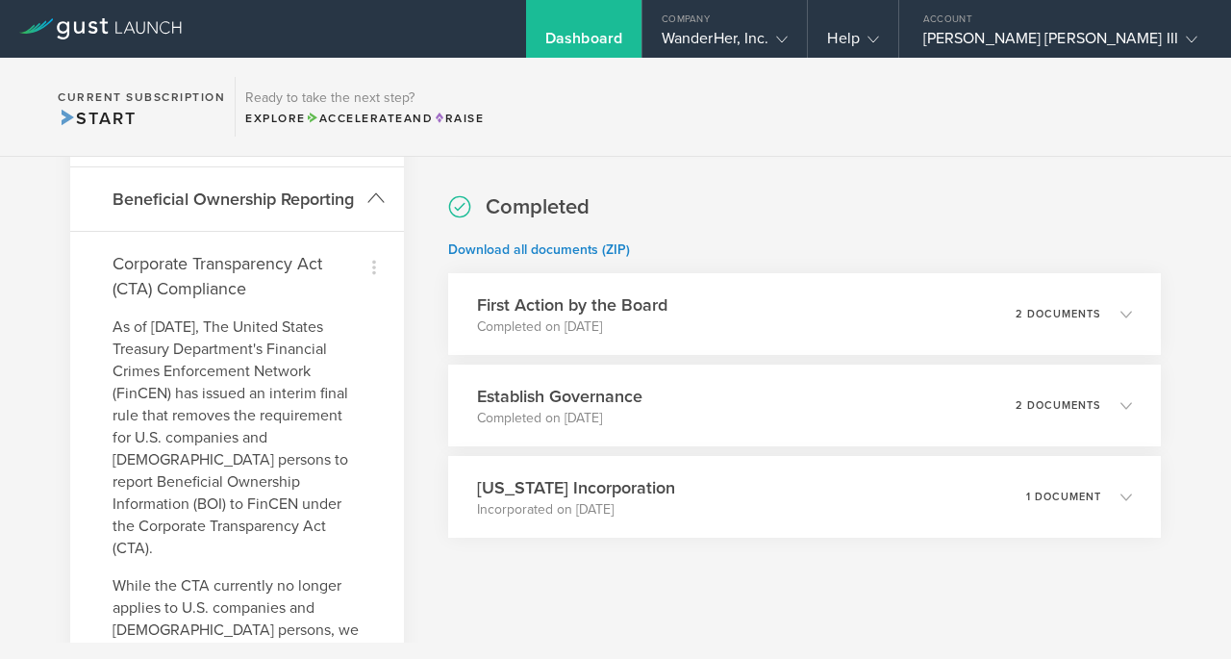
click at [313, 187] on h3 "Beneficial Ownership Reporting" at bounding box center [235, 199] width 245 height 25
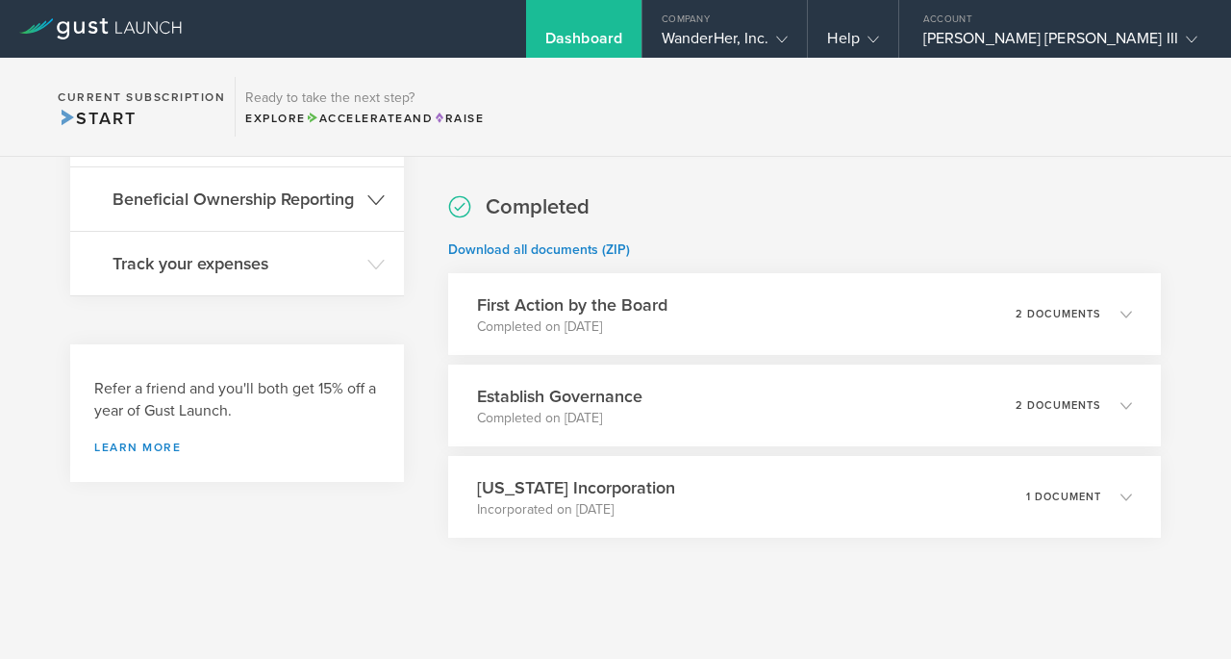
click at [313, 187] on h3 "Beneficial Ownership Reporting" at bounding box center [235, 199] width 245 height 25
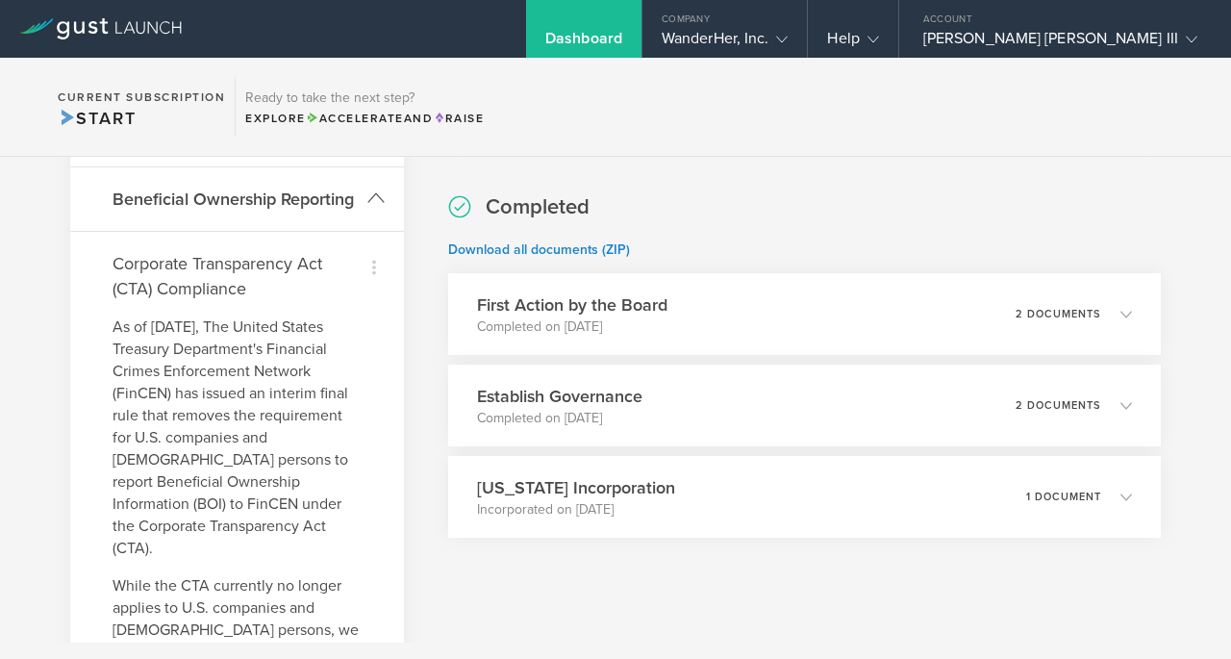
click at [300, 187] on h3 "Beneficial Ownership Reporting" at bounding box center [235, 199] width 245 height 25
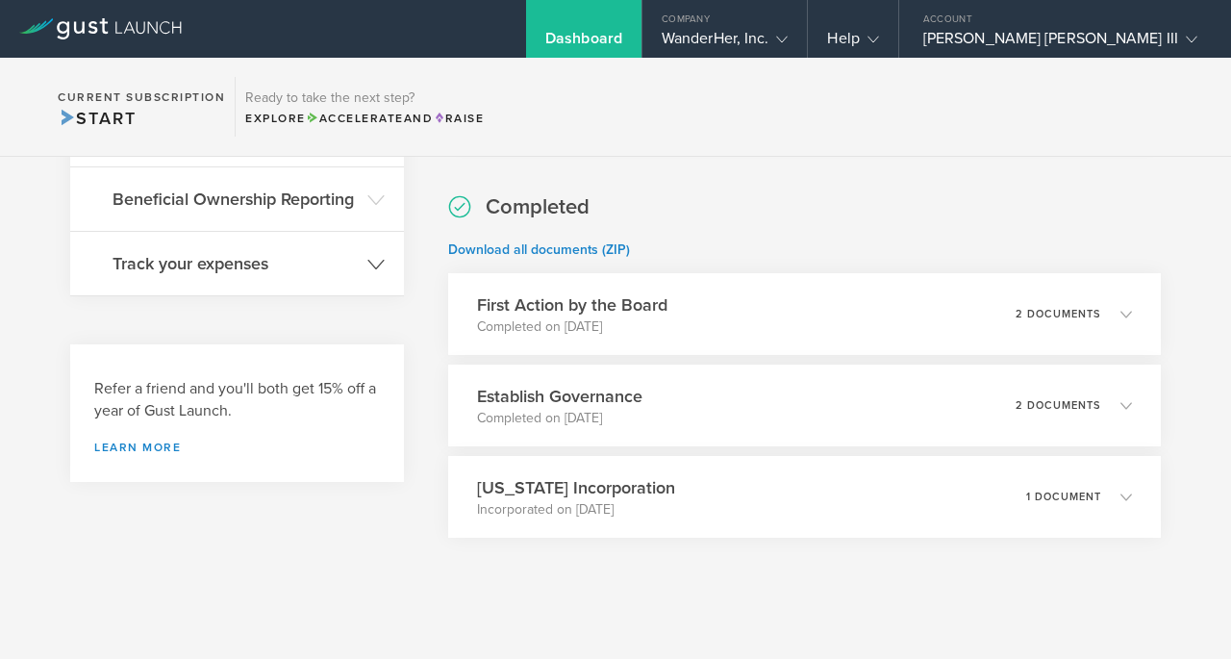
click at [296, 251] on h3 "Track your expenses" at bounding box center [235, 263] width 245 height 25
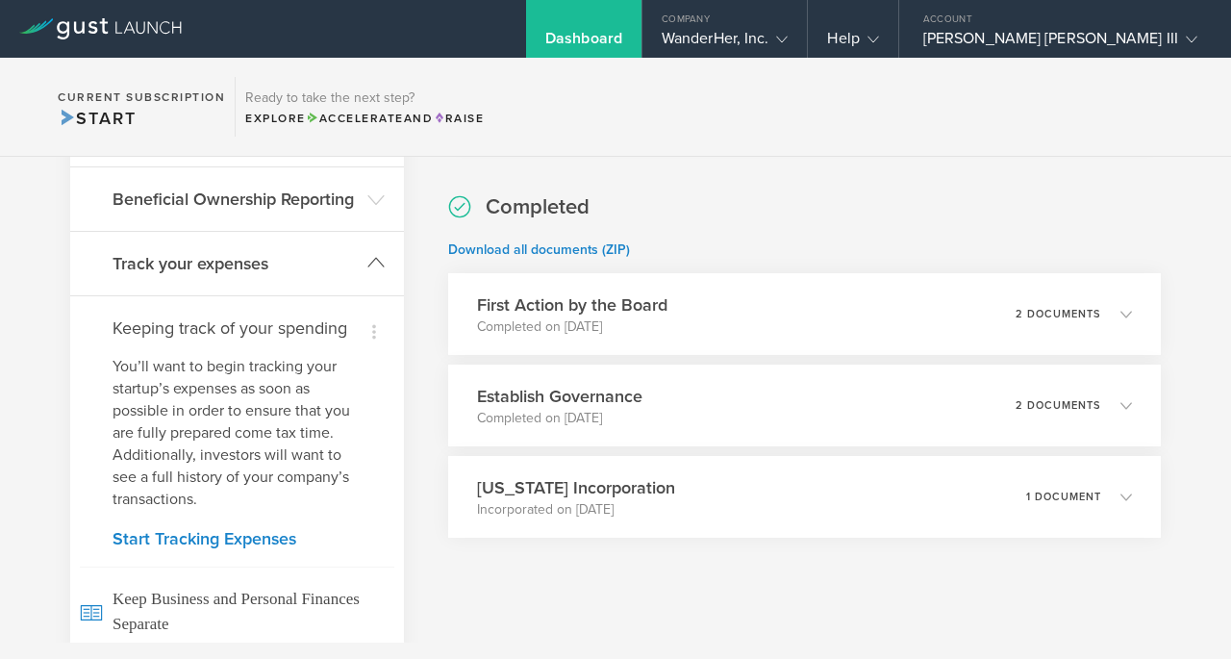
click at [296, 251] on h3 "Track your expenses" at bounding box center [235, 263] width 245 height 25
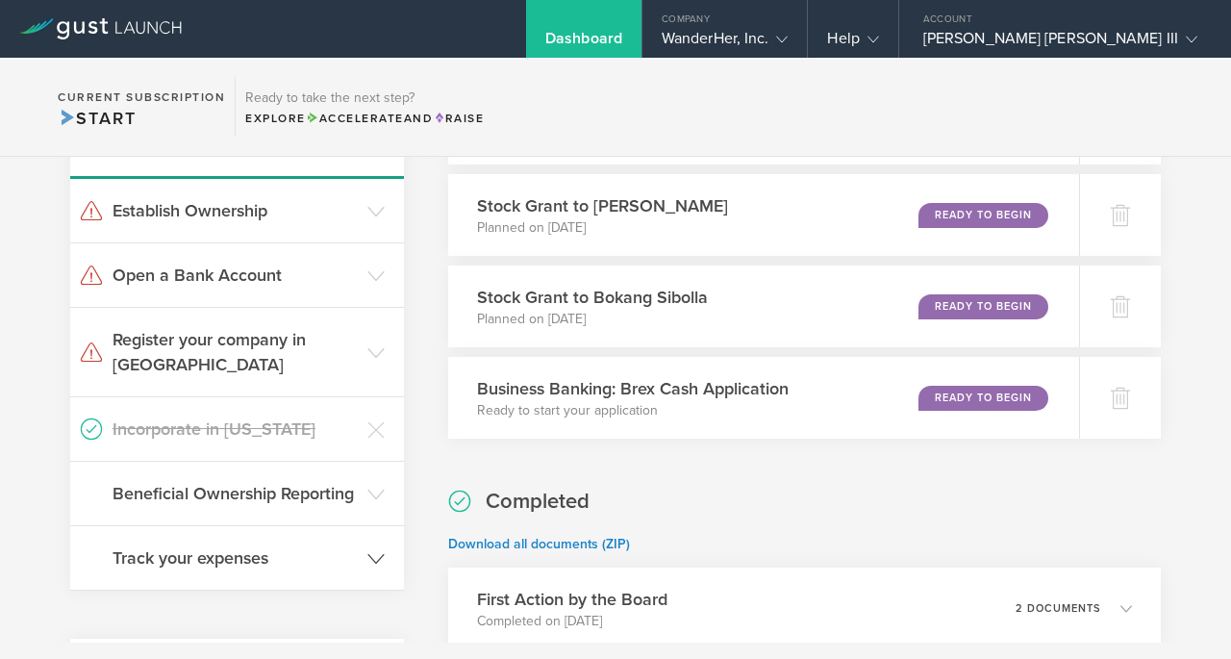
scroll to position [247, 0]
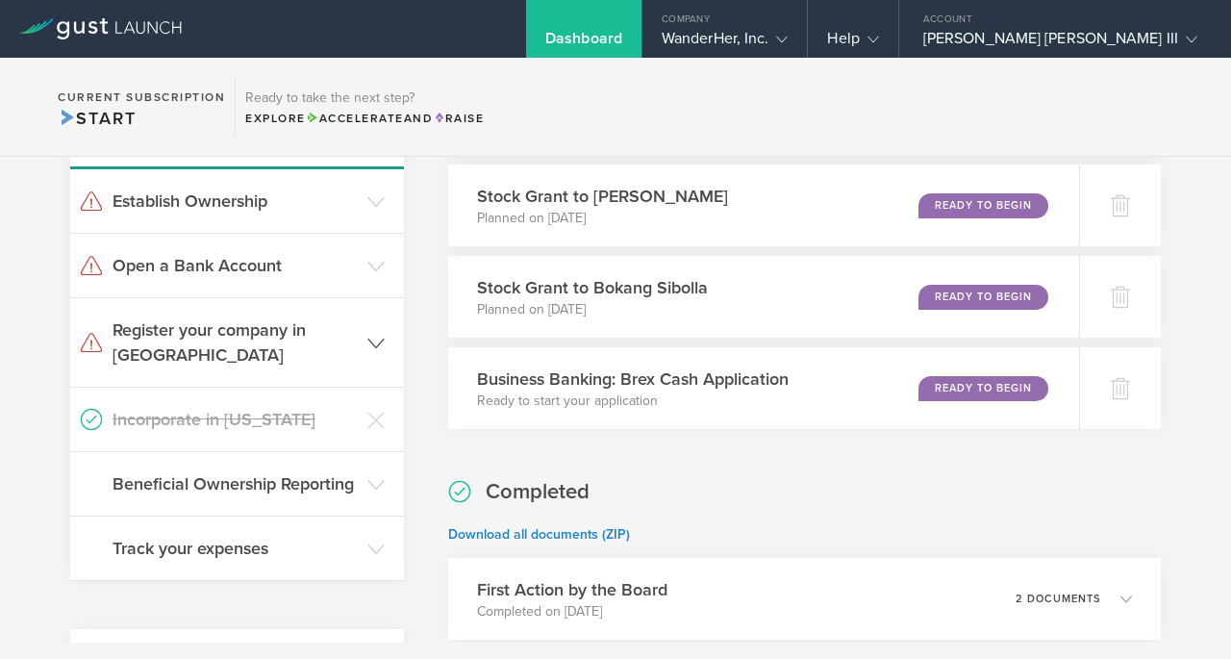
click at [280, 318] on h3 "Register your company in NY" at bounding box center [235, 342] width 245 height 50
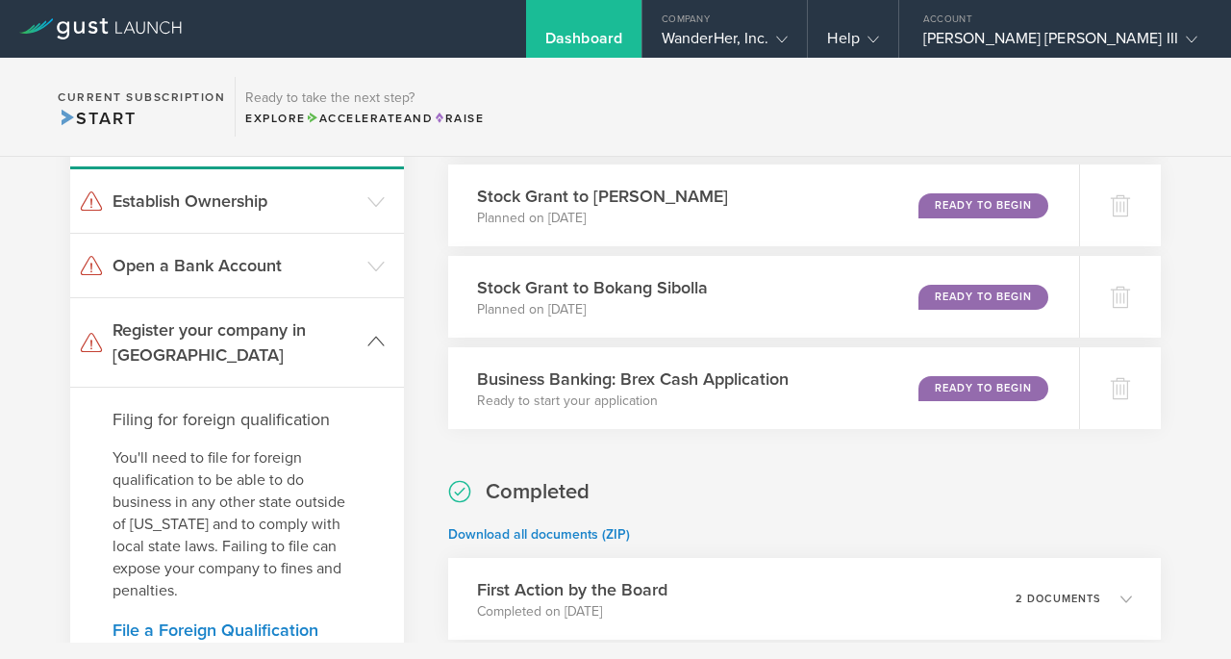
click at [280, 318] on h3 "Register your company in NY" at bounding box center [235, 342] width 245 height 50
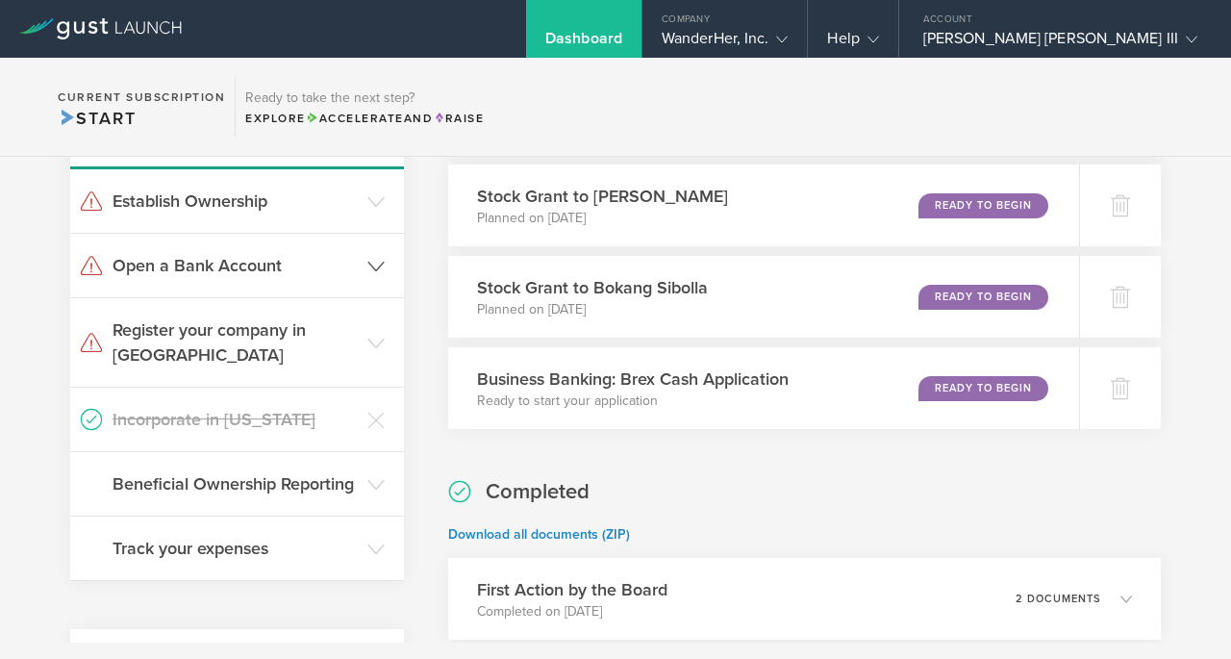
click at [270, 280] on header "Open a Bank Account" at bounding box center [237, 265] width 334 height 63
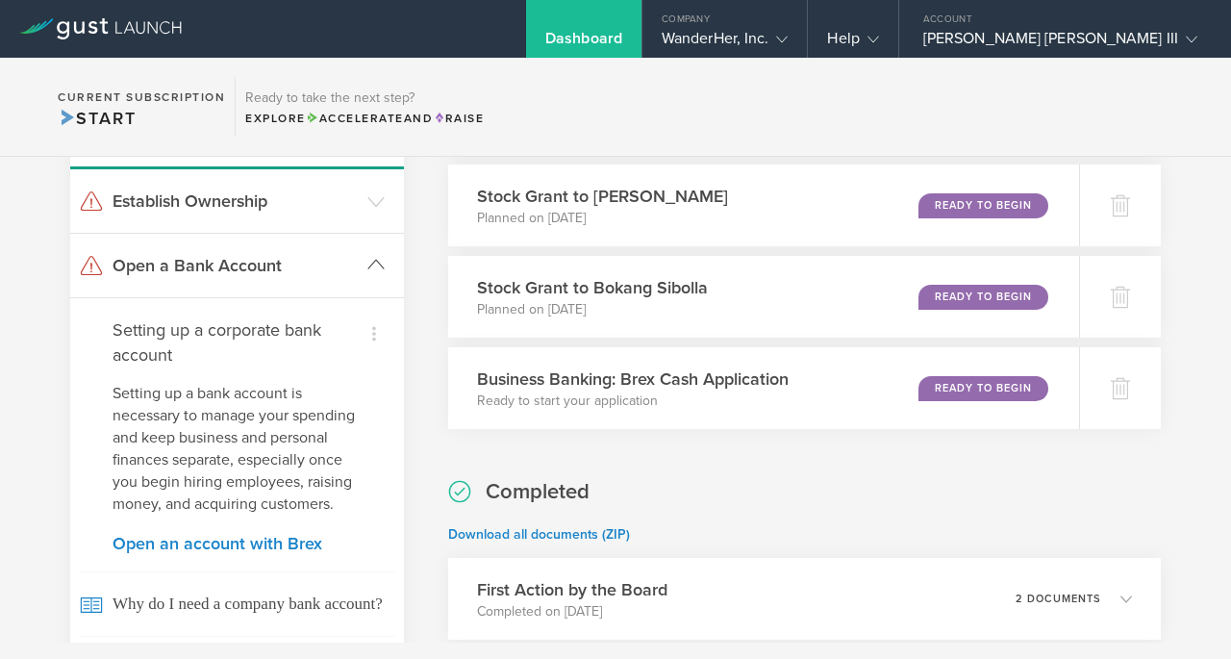
click at [270, 280] on header "Open a Bank Account" at bounding box center [237, 265] width 334 height 63
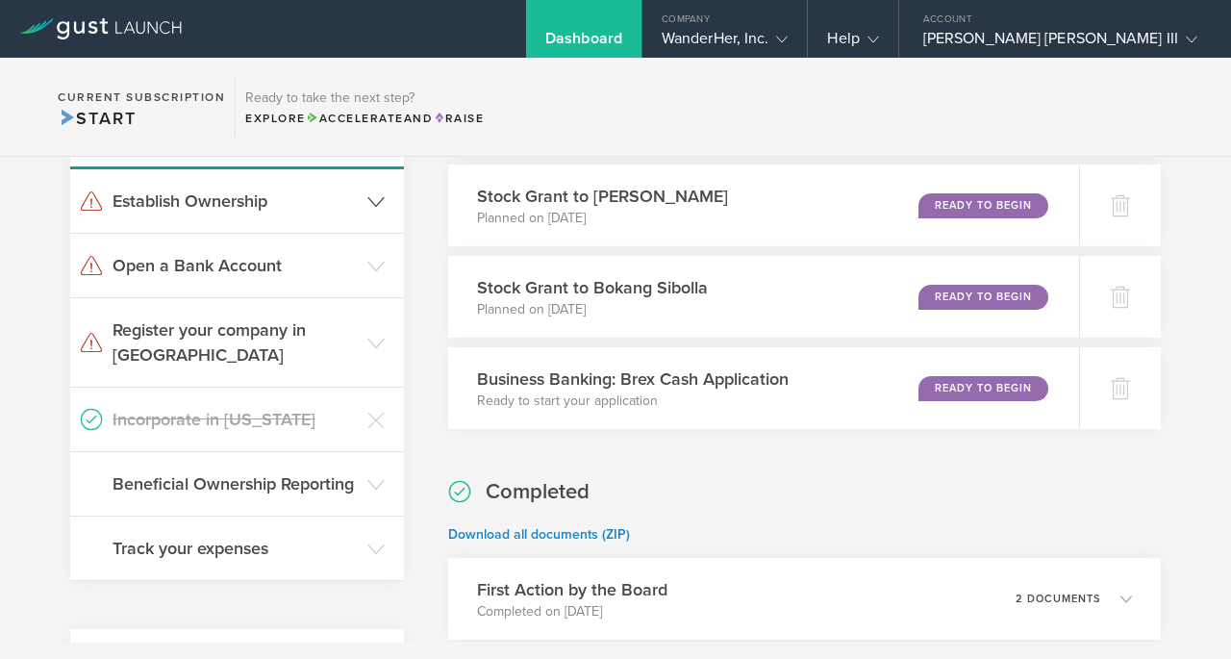
click at [249, 215] on header "Establish Ownership" at bounding box center [237, 200] width 334 height 63
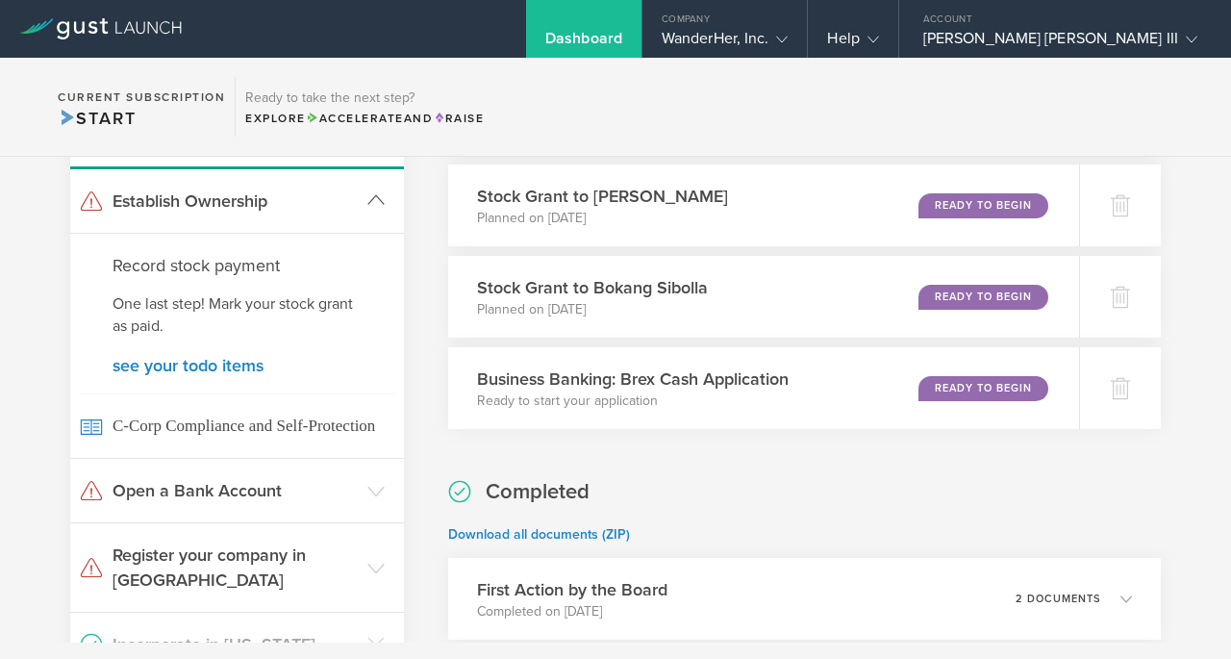
click at [249, 215] on header "Establish Ownership" at bounding box center [237, 200] width 334 height 63
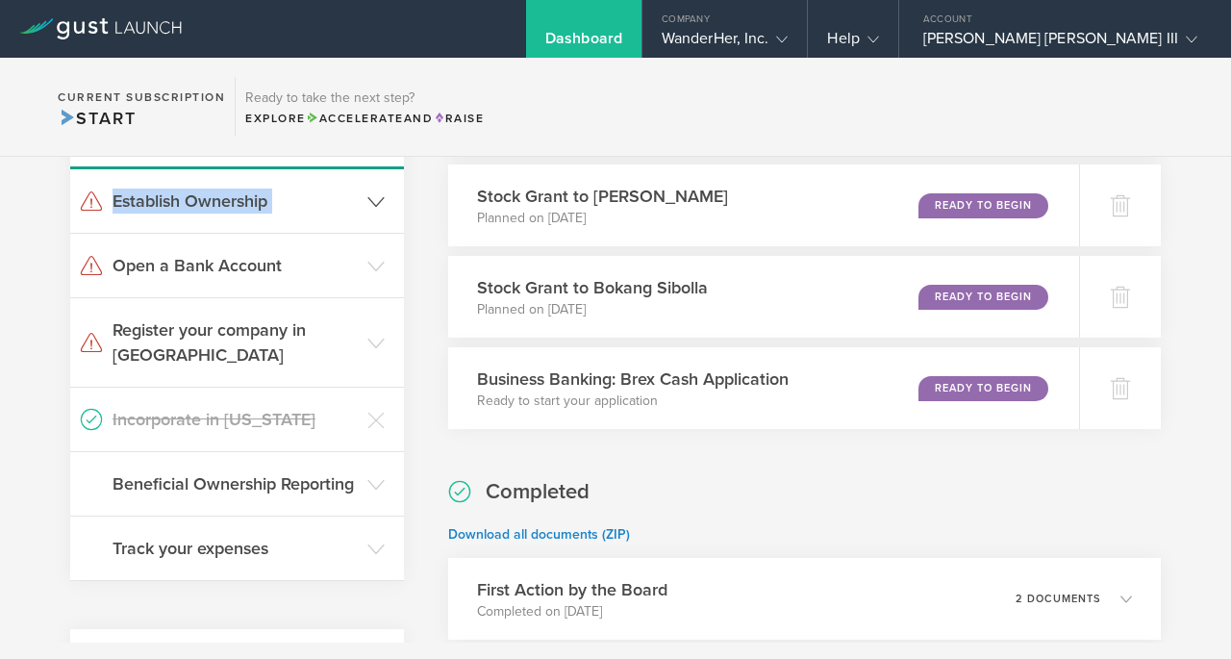
click at [249, 215] on header "Establish Ownership" at bounding box center [237, 200] width 334 height 63
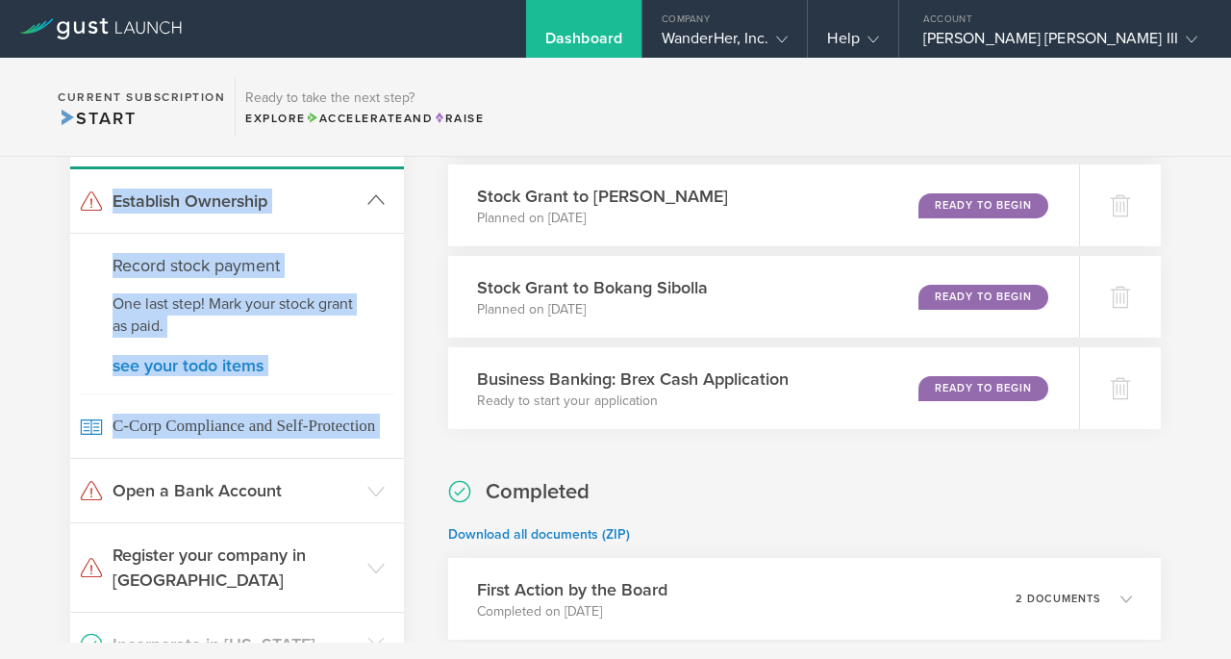
click at [249, 215] on header "Establish Ownership" at bounding box center [237, 200] width 334 height 63
